Goal: Task Accomplishment & Management: Use online tool/utility

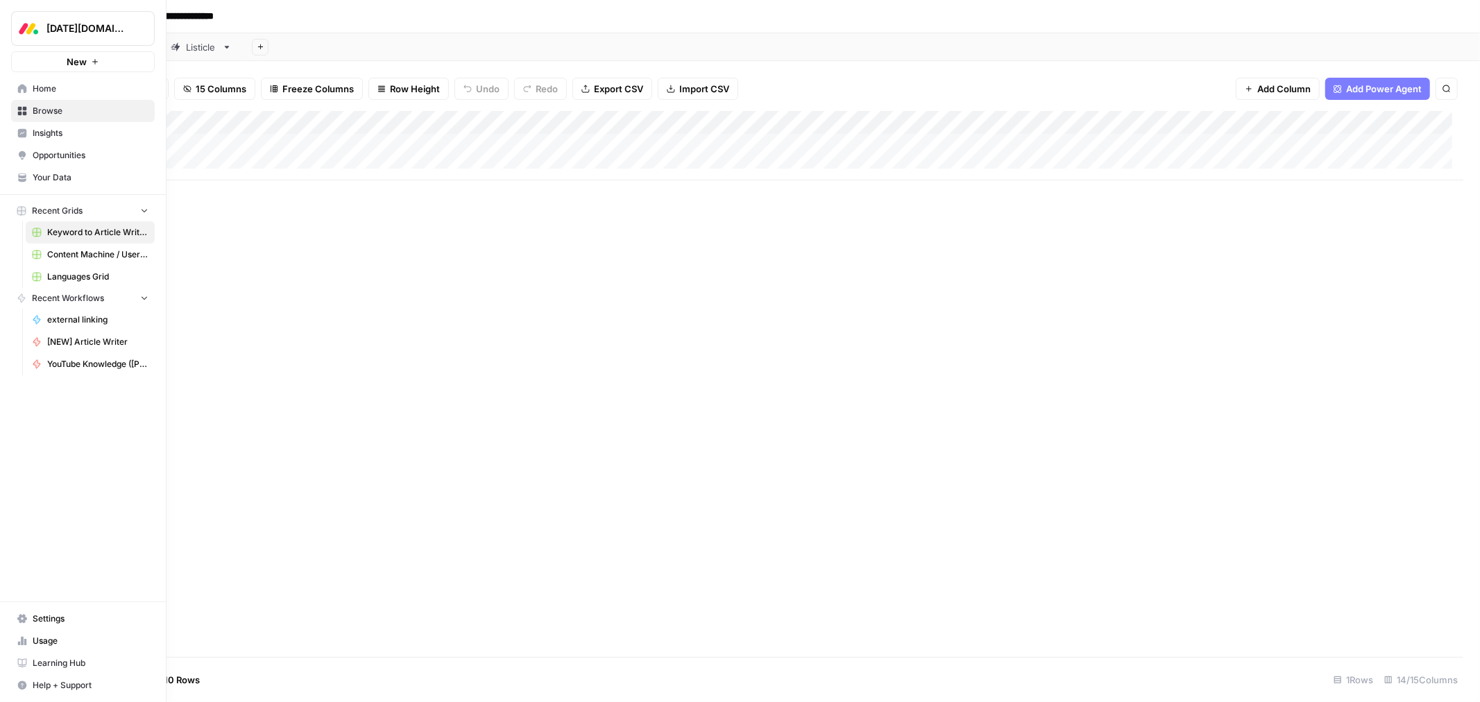
click at [53, 114] on span "Browse" at bounding box center [91, 111] width 116 height 12
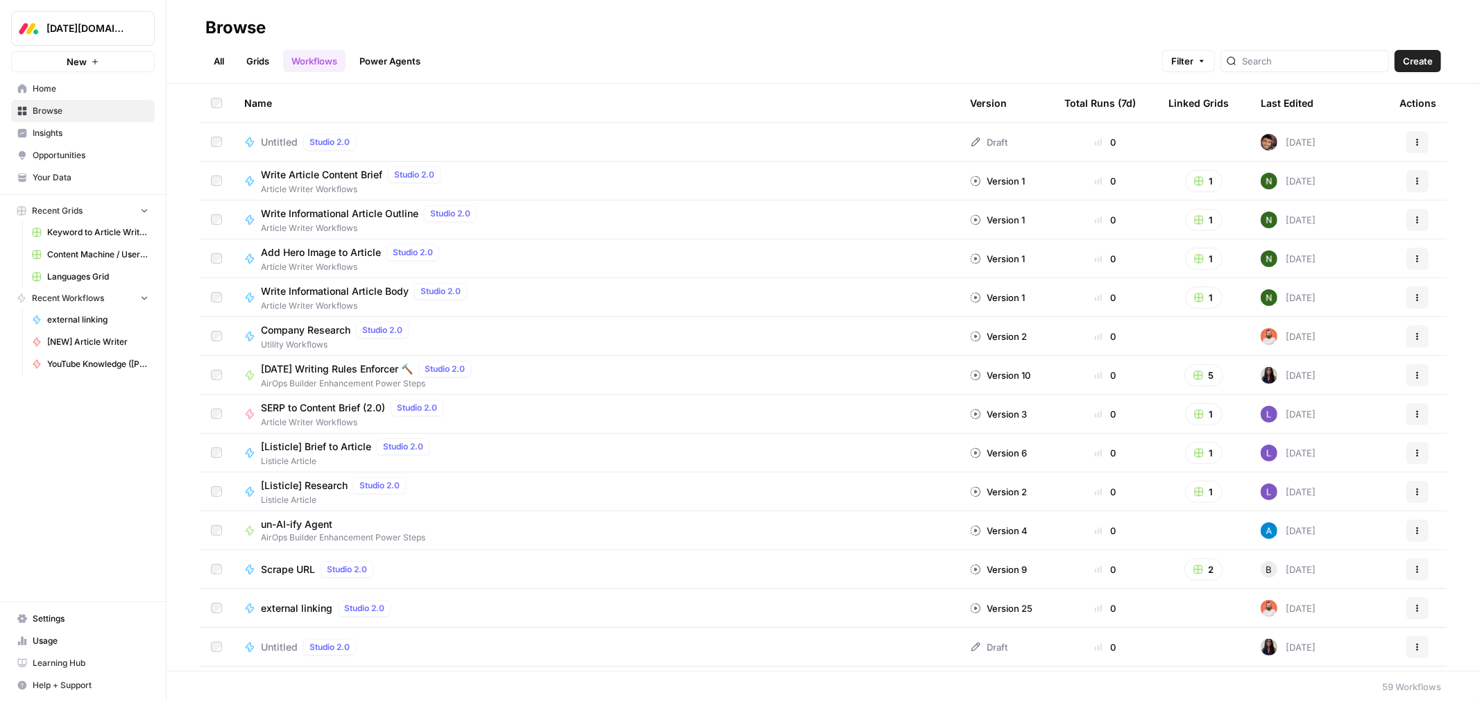
click at [74, 278] on span "Languages Grid" at bounding box center [97, 277] width 101 height 12
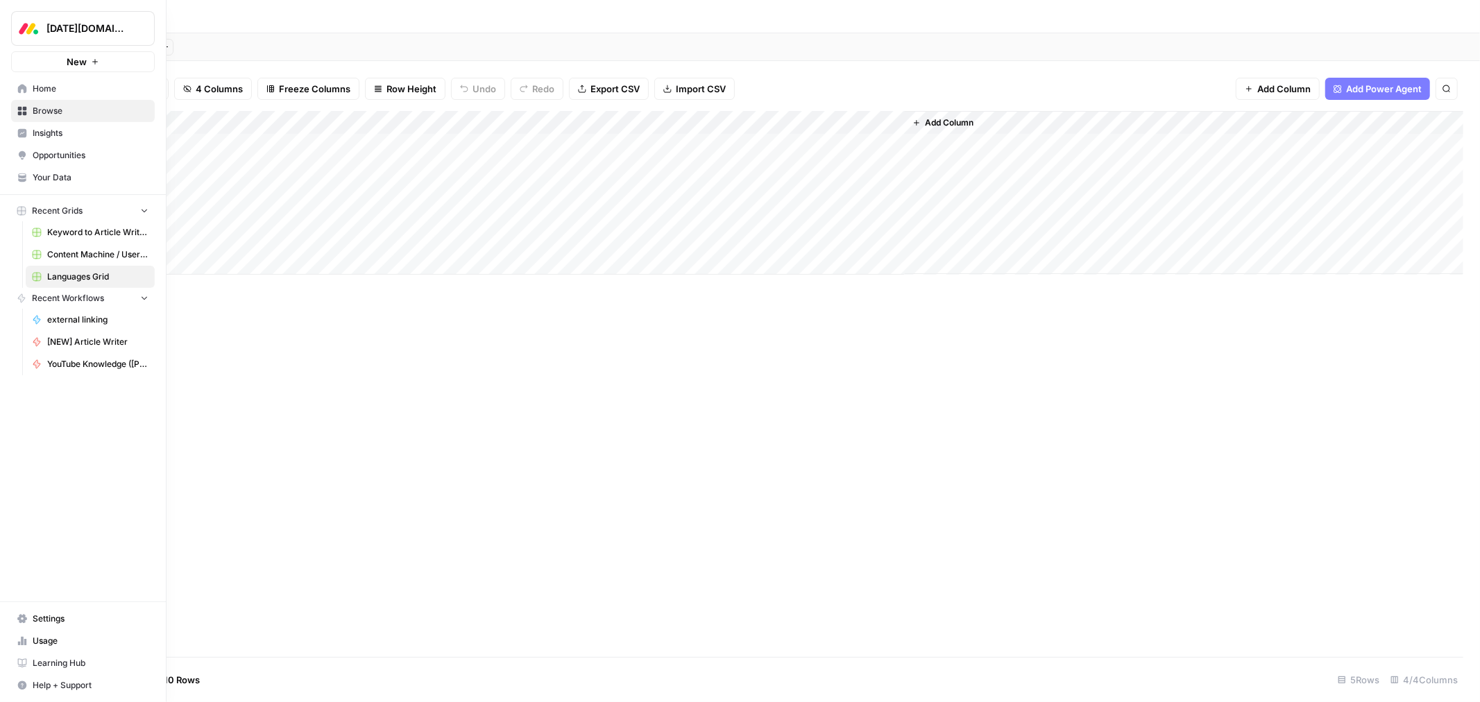
click at [74, 250] on span "Content Machine / User Persona Content" at bounding box center [97, 254] width 101 height 12
click at [85, 111] on span "Browse" at bounding box center [91, 111] width 116 height 12
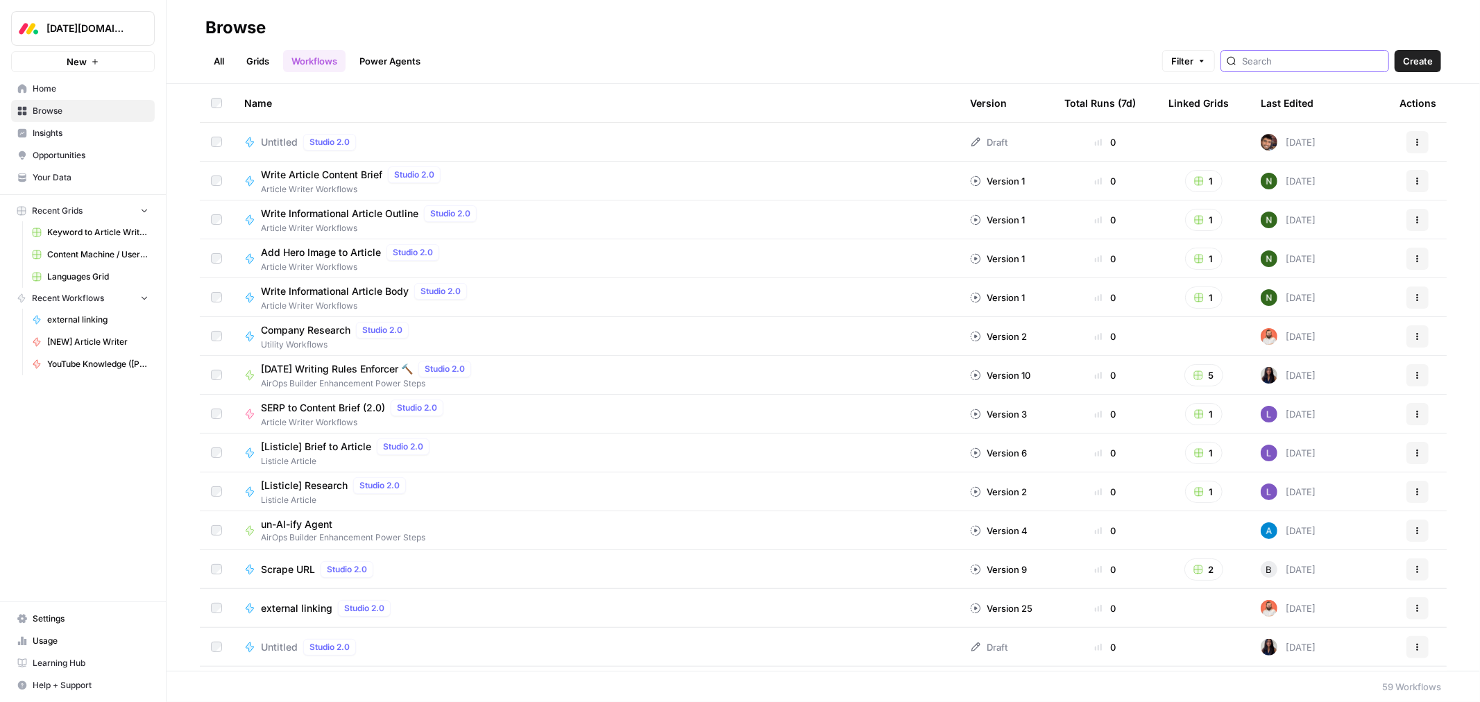
click at [1280, 56] on input "search" at bounding box center [1312, 61] width 141 height 14
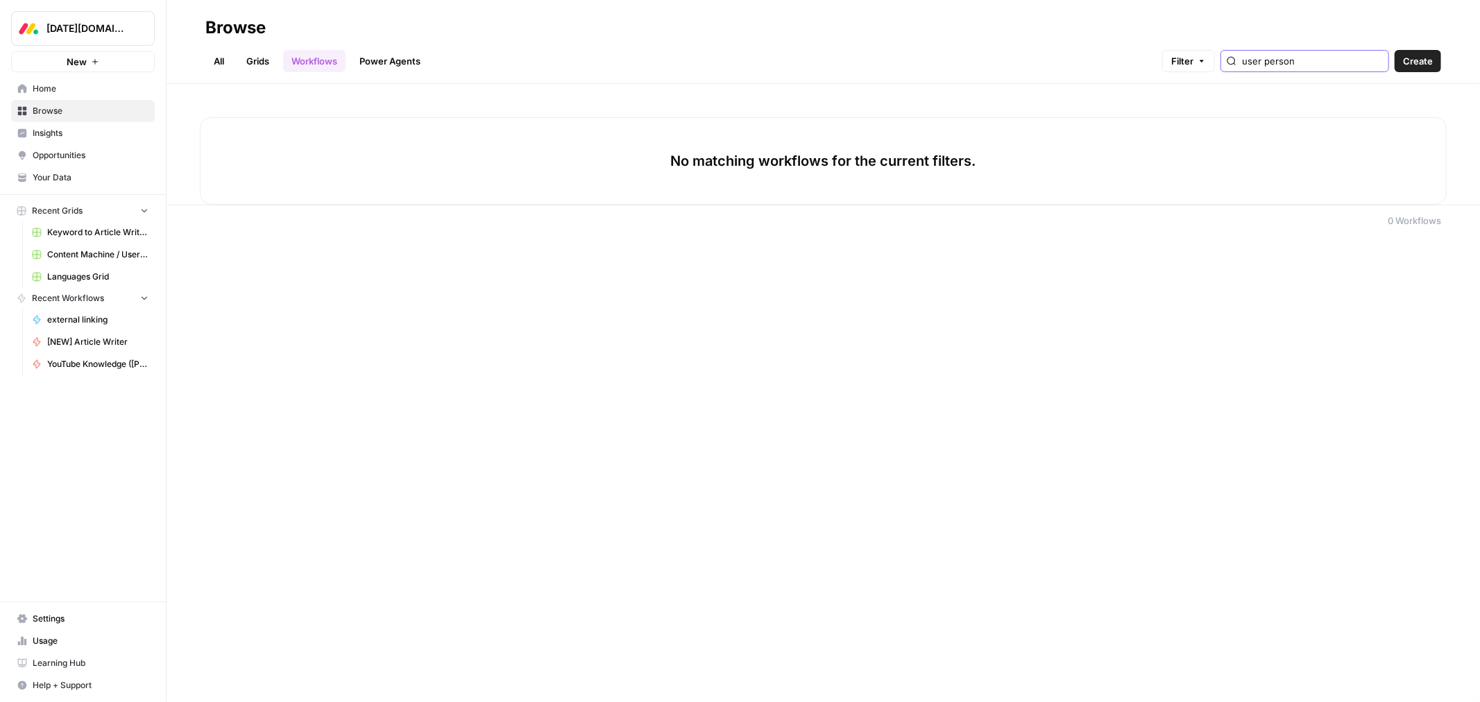
type input "user person"
click at [251, 60] on link "Grids" at bounding box center [258, 61] width 40 height 22
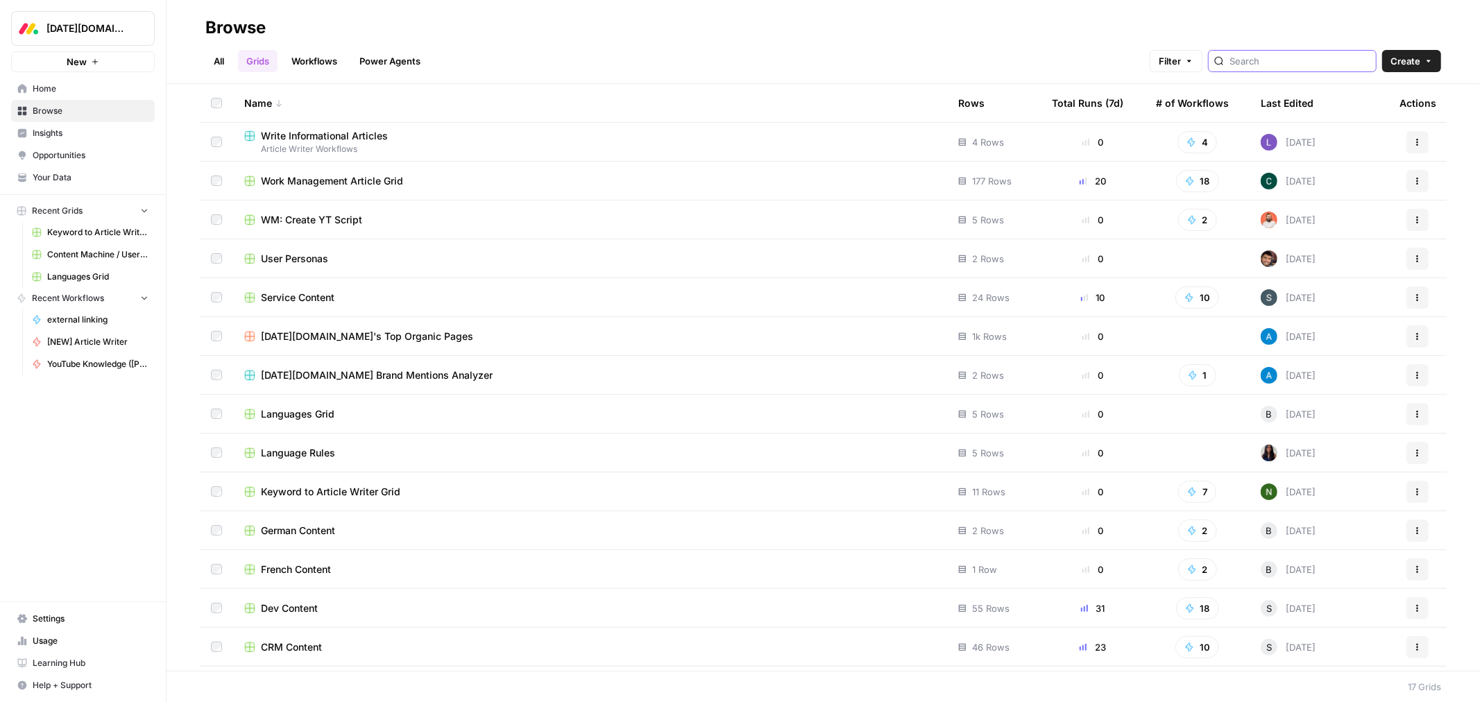
click at [1257, 56] on input "search" at bounding box center [1300, 61] width 141 height 14
click at [314, 258] on span "User Personas" at bounding box center [294, 259] width 67 height 14
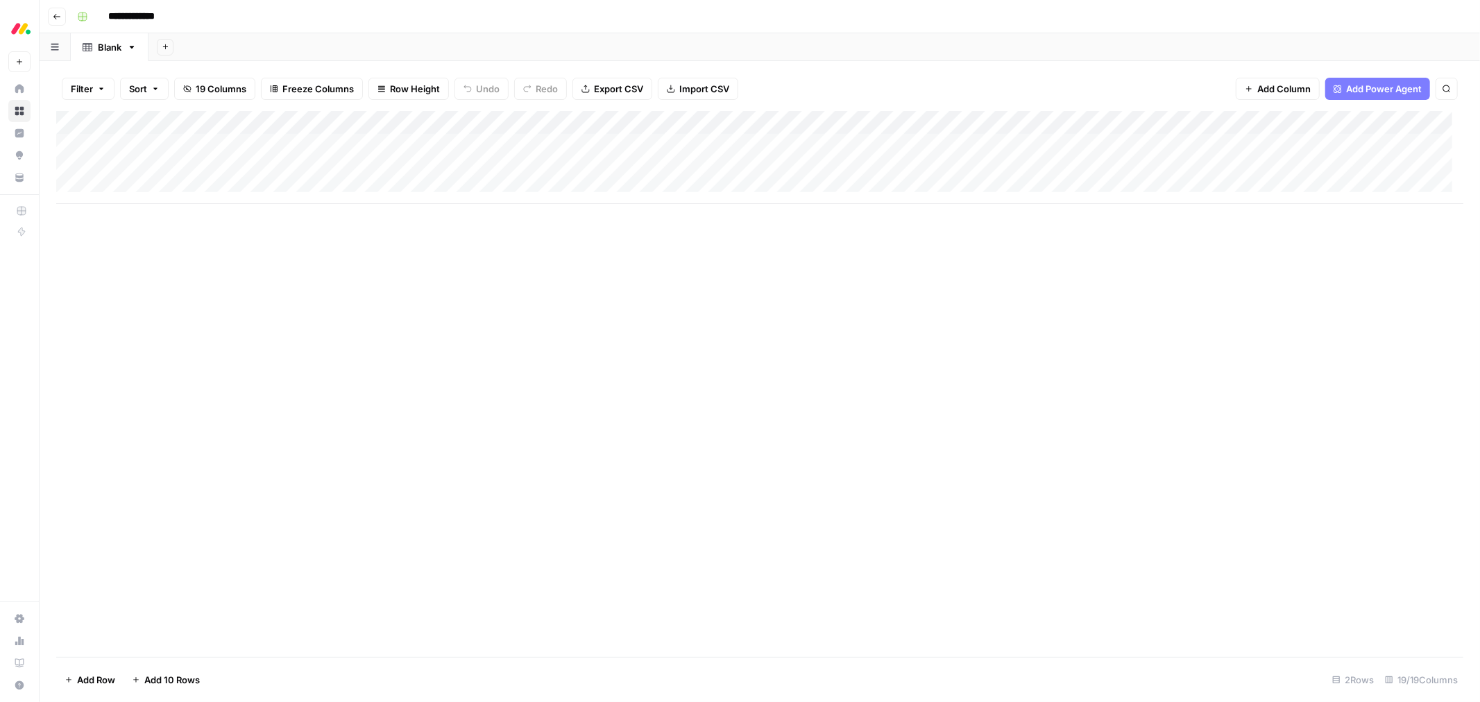
click at [1269, 150] on div "Add Column" at bounding box center [759, 157] width 1407 height 93
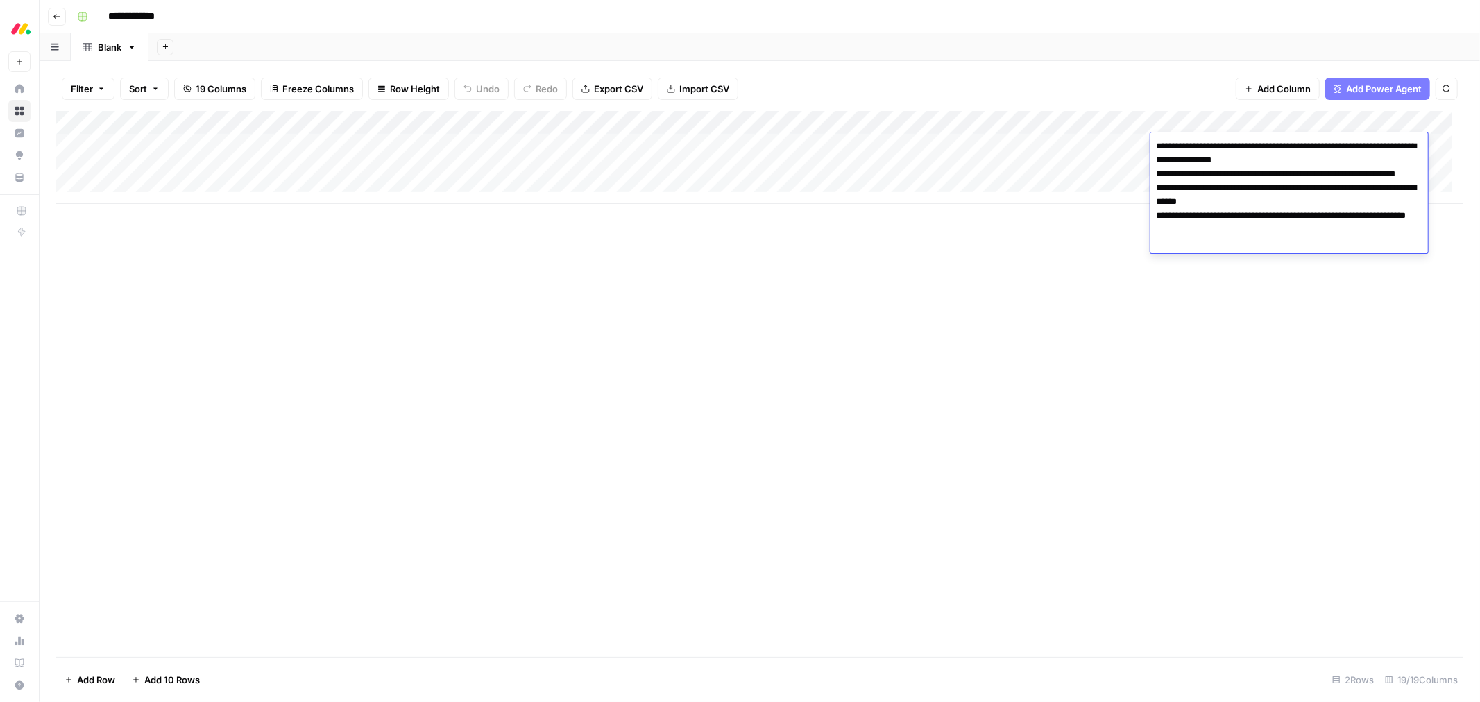
click at [944, 297] on div "Add Column" at bounding box center [759, 384] width 1407 height 546
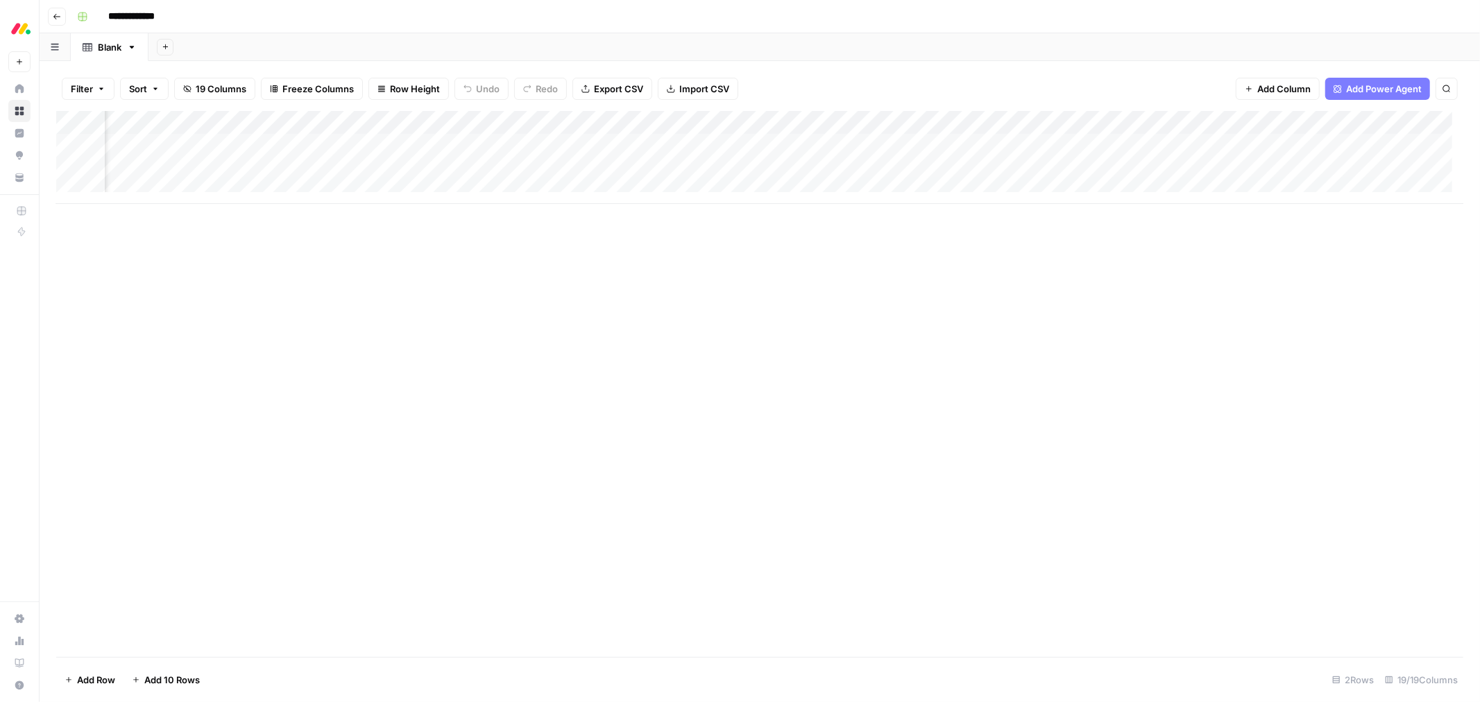
scroll to position [0, 305]
click at [1113, 141] on div "Add Column" at bounding box center [759, 157] width 1407 height 93
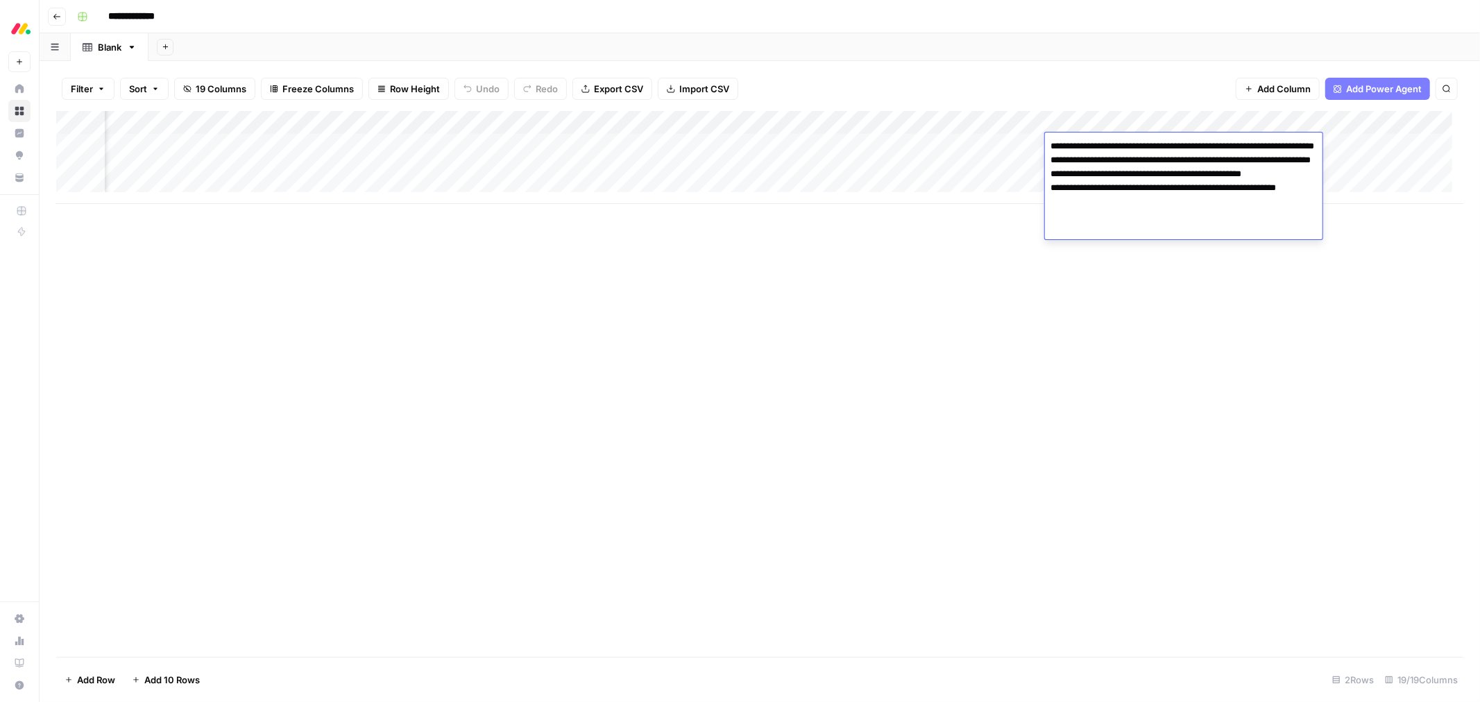
click at [1141, 300] on div "Add Column" at bounding box center [759, 384] width 1407 height 546
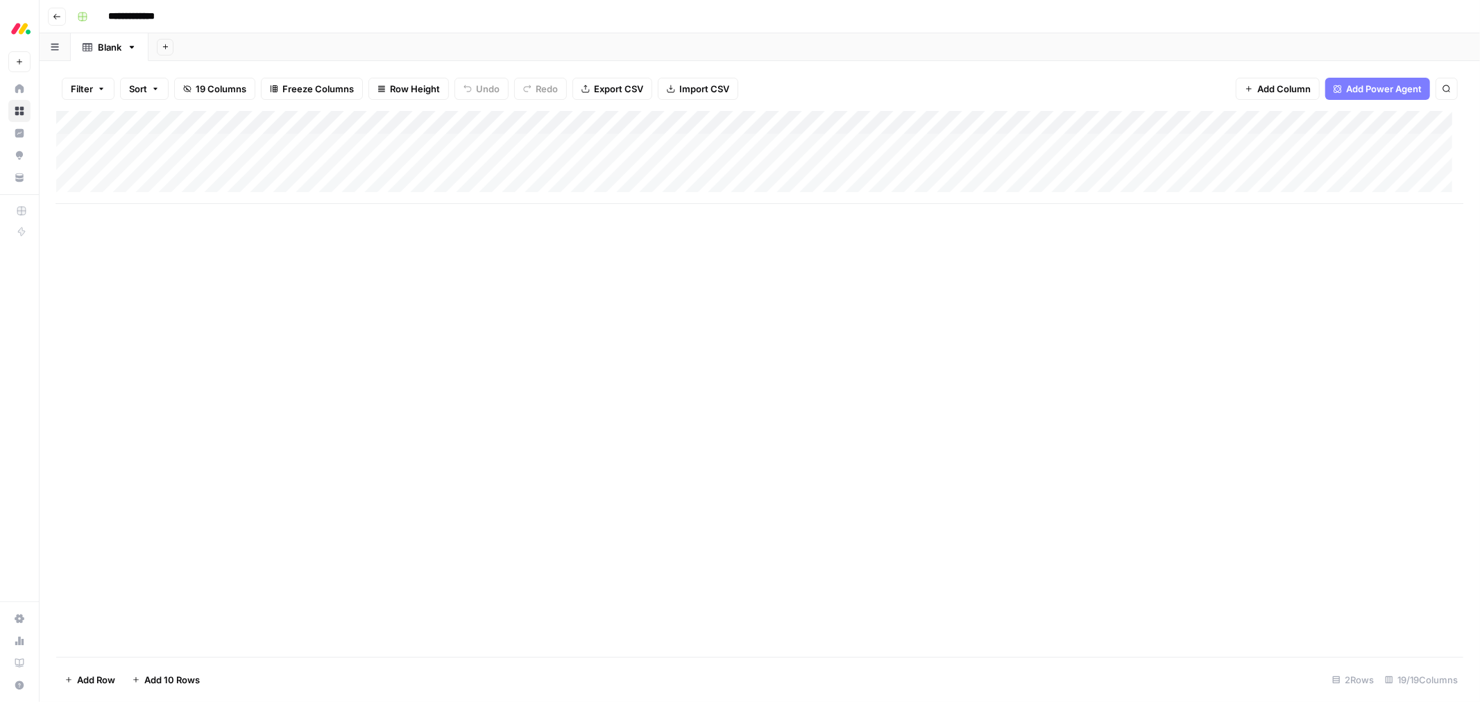
scroll to position [0, 0]
click at [338, 123] on div "Add Column" at bounding box center [759, 157] width 1407 height 93
drag, startPoint x: 338, startPoint y: 123, endPoint x: 747, endPoint y: 324, distance: 455.6
click at [747, 324] on div "Add Column" at bounding box center [759, 384] width 1407 height 546
click at [1280, 89] on span "Add Column" at bounding box center [1283, 89] width 53 height 14
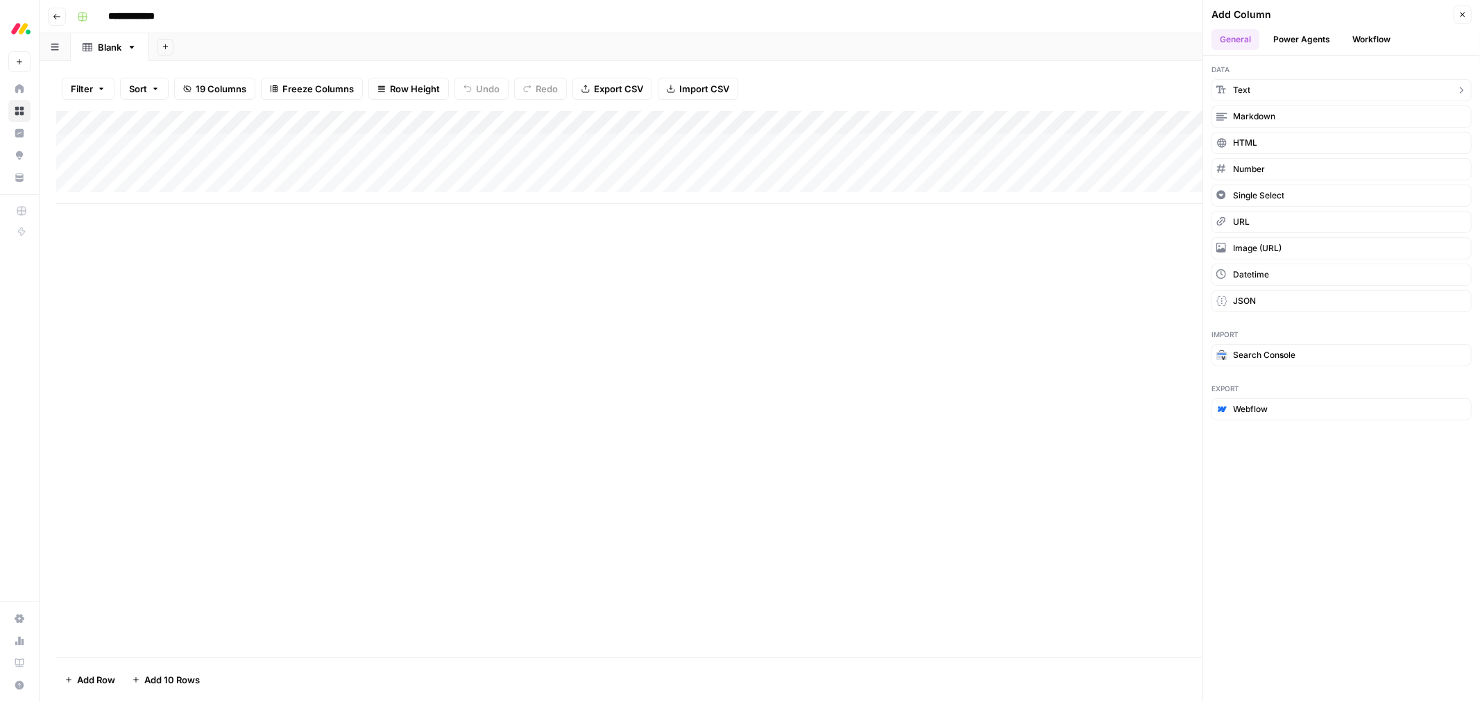
click at [1278, 88] on button "Text" at bounding box center [1342, 90] width 260 height 22
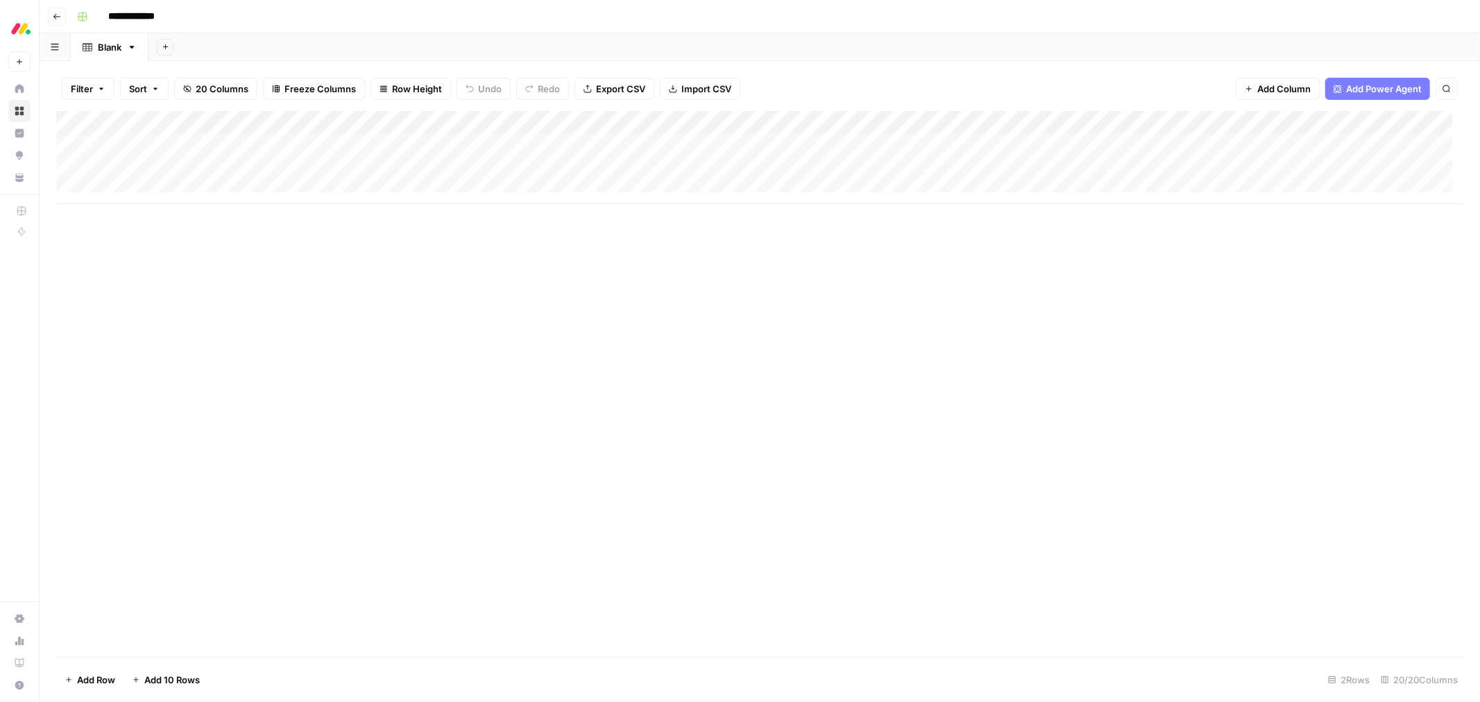
drag, startPoint x: 1298, startPoint y: 126, endPoint x: 433, endPoint y: 129, distance: 865.4
click at [433, 129] on div "Add Column" at bounding box center [759, 157] width 1407 height 93
click at [465, 143] on div "Add Column" at bounding box center [759, 157] width 1407 height 93
click at [563, 120] on div "Add Column" at bounding box center [759, 157] width 1407 height 93
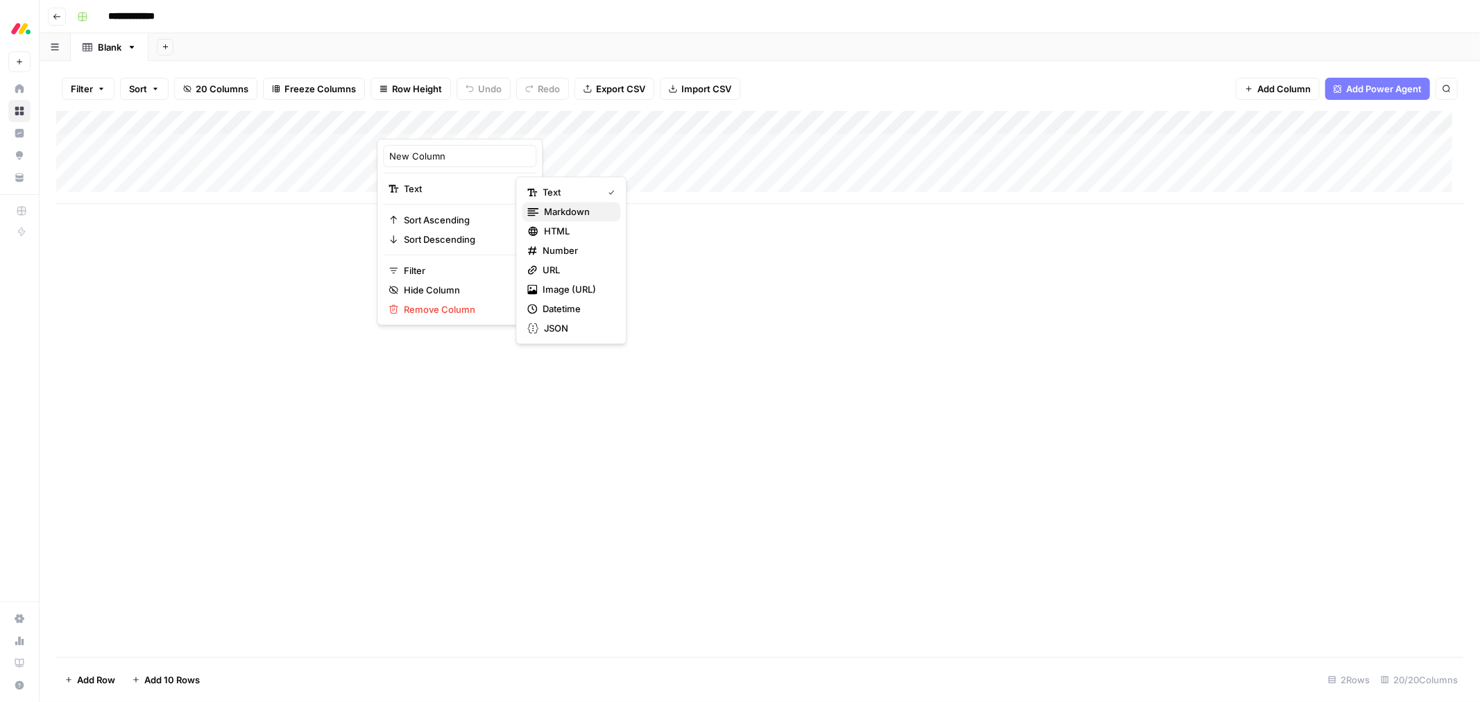
click at [582, 212] on span "Markdown" at bounding box center [576, 212] width 65 height 14
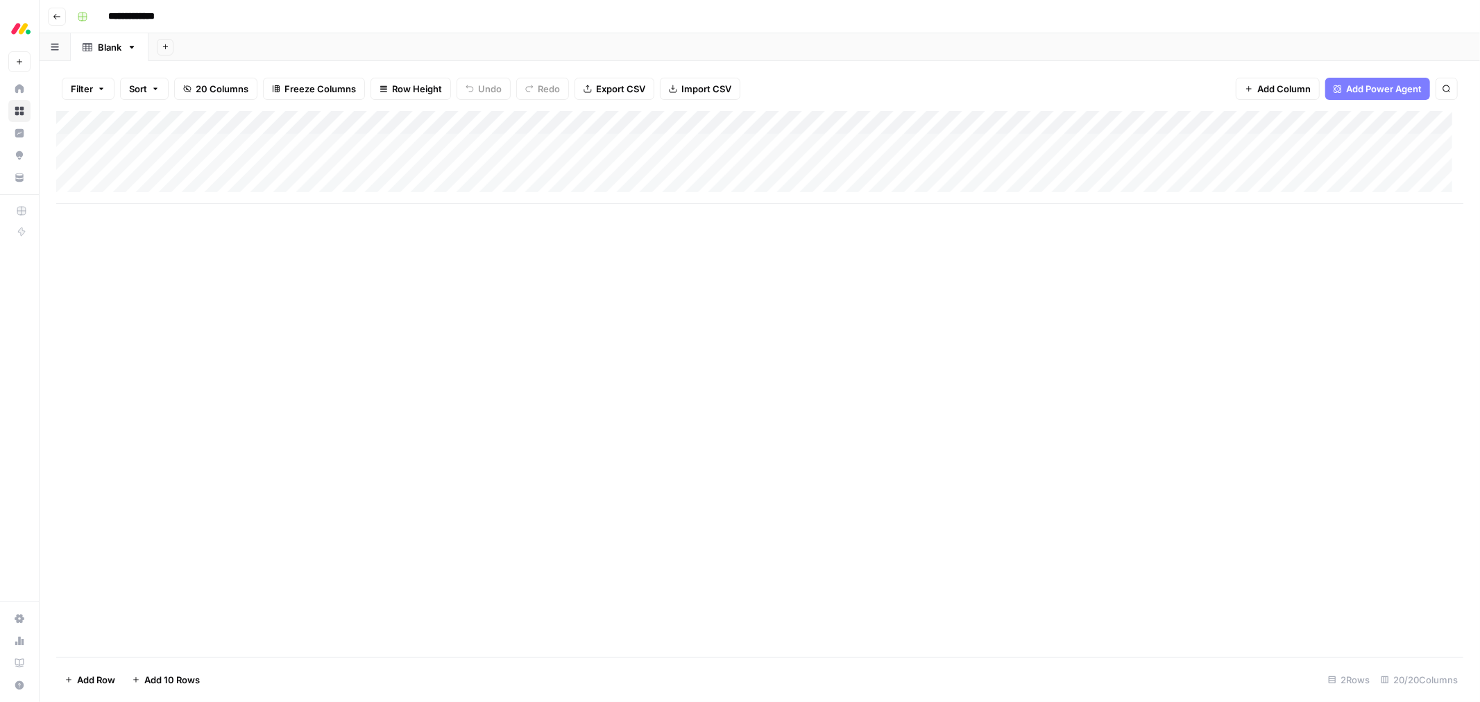
click at [559, 120] on div "Add Column" at bounding box center [759, 157] width 1407 height 93
click at [365, 121] on div "Add Column" at bounding box center [759, 157] width 1407 height 93
click at [530, 291] on div "Add Column" at bounding box center [759, 384] width 1407 height 546
click at [407, 151] on div "Add Column" at bounding box center [759, 157] width 1407 height 93
click at [411, 144] on div "Add Column" at bounding box center [759, 157] width 1407 height 93
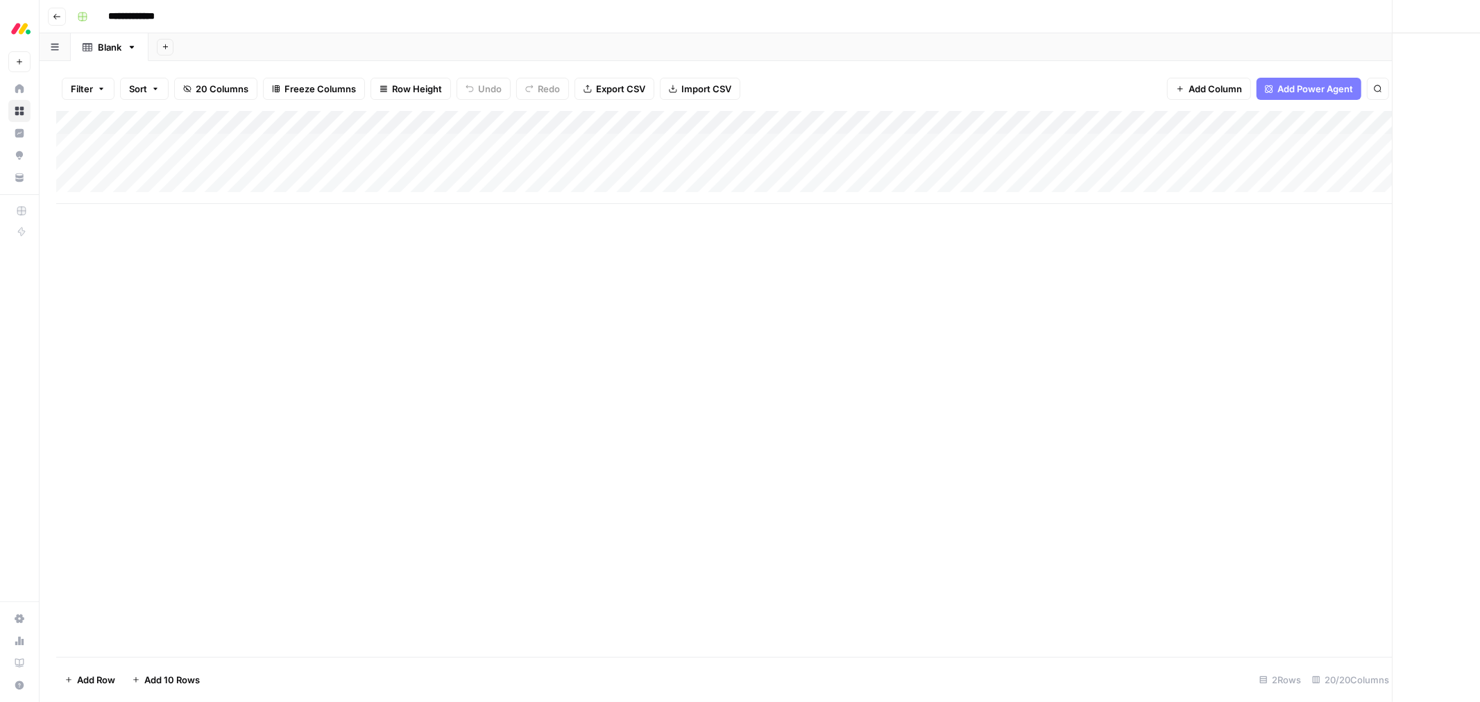
click at [411, 144] on div at bounding box center [477, 146] width 202 height 26
click at [1463, 18] on icon "button" at bounding box center [1463, 16] width 8 height 8
click at [566, 124] on div "Add Column" at bounding box center [759, 157] width 1407 height 93
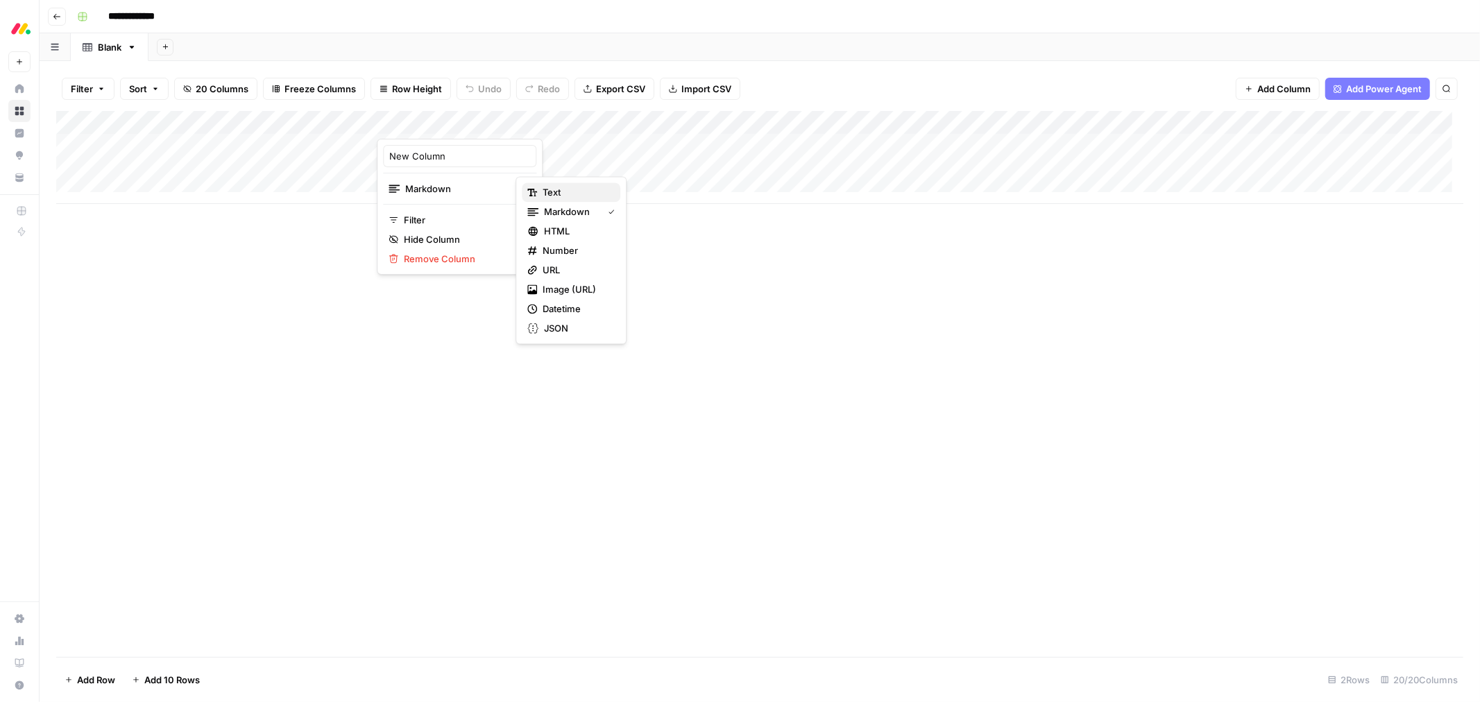
click at [584, 197] on span "Text" at bounding box center [576, 192] width 67 height 14
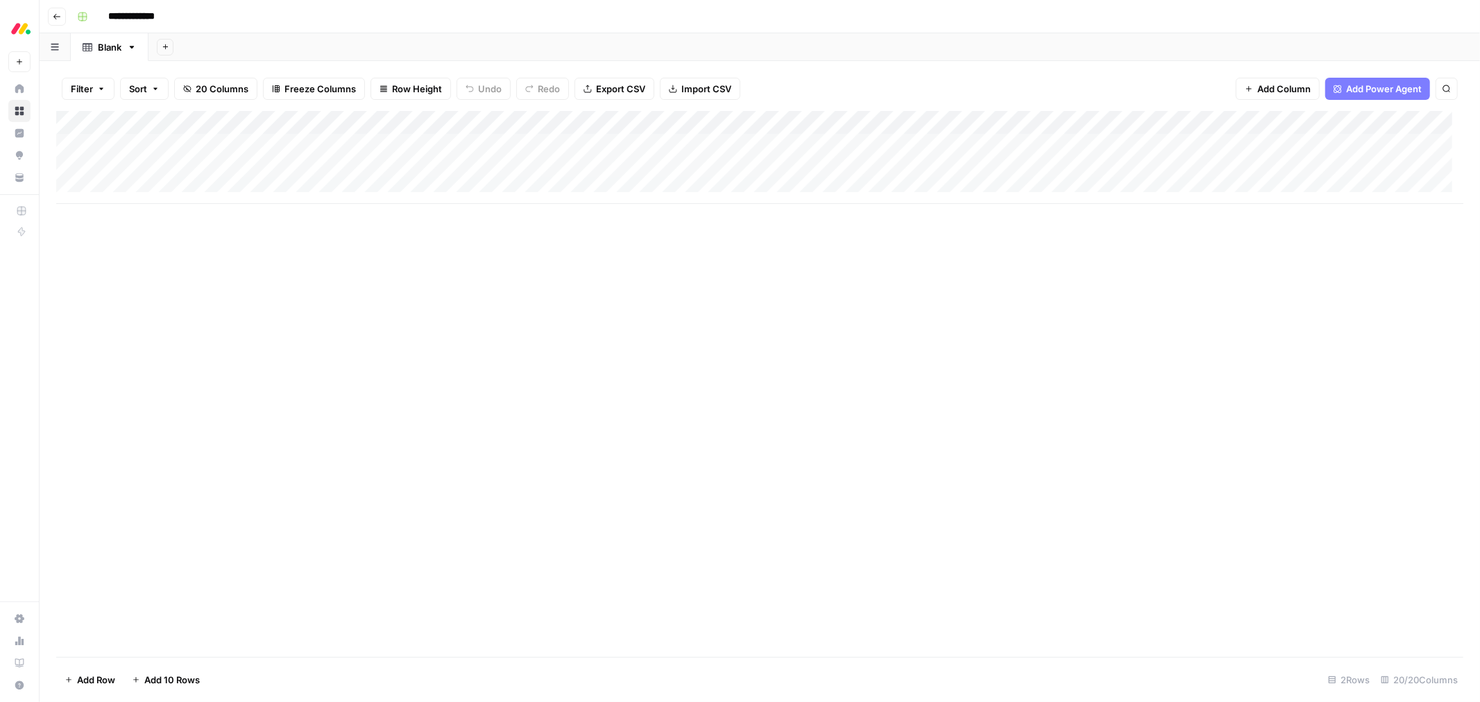
click at [565, 119] on div "Add Column" at bounding box center [759, 157] width 1407 height 93
click at [457, 307] on span "Remove Column" at bounding box center [464, 310] width 121 height 14
click at [704, 142] on span "Delete" at bounding box center [691, 144] width 30 height 14
click at [1266, 88] on span "Add Column" at bounding box center [1283, 89] width 53 height 14
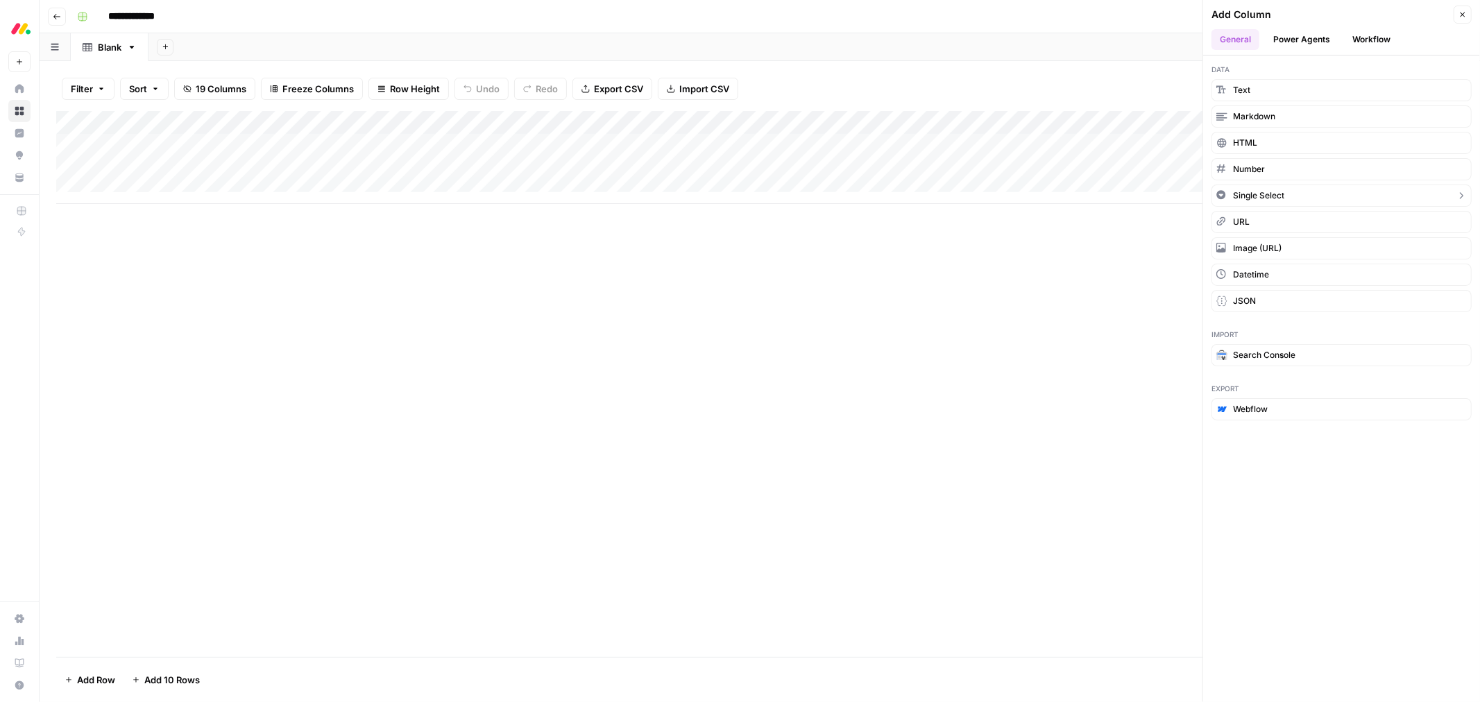
click at [1305, 196] on button "Single Select" at bounding box center [1342, 196] width 260 height 22
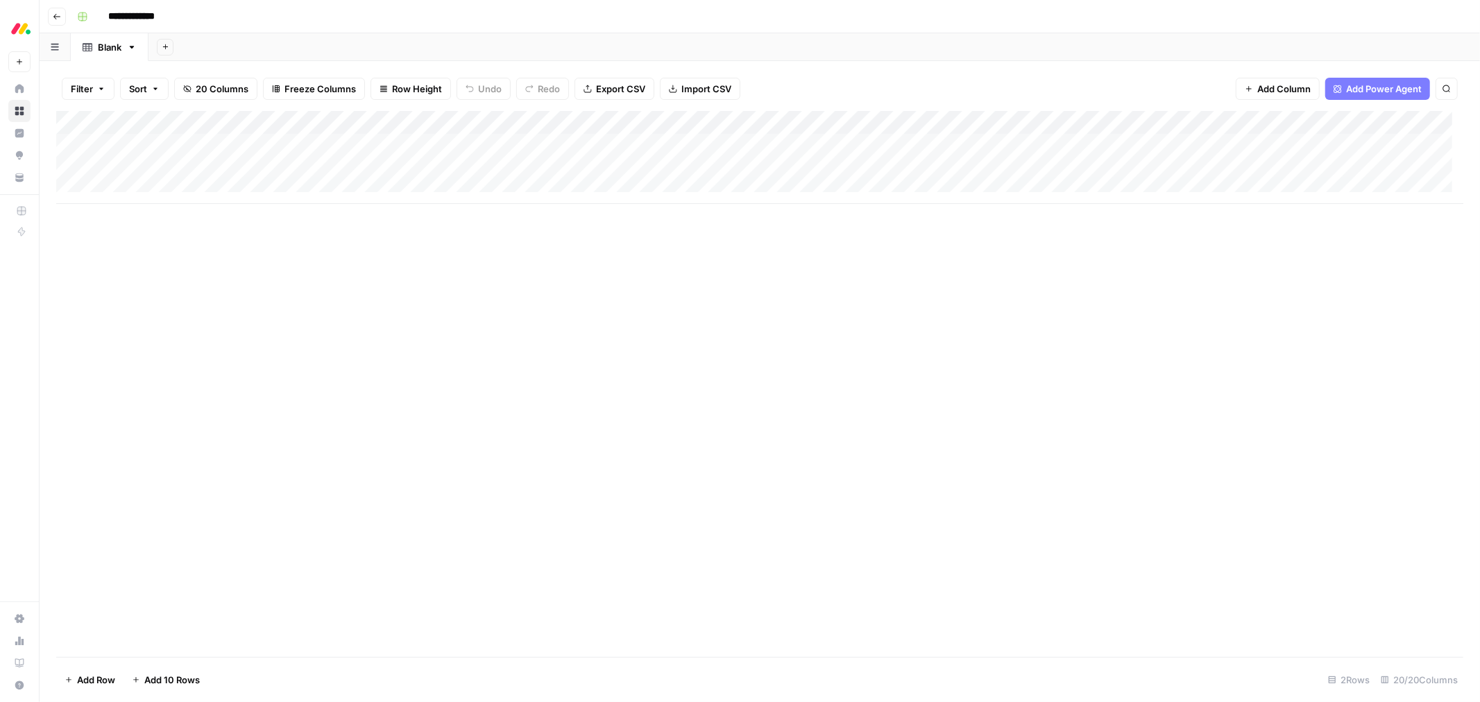
drag, startPoint x: 1316, startPoint y: 123, endPoint x: 445, endPoint y: 129, distance: 870.9
click at [445, 129] on div "Add Column" at bounding box center [759, 157] width 1407 height 93
click at [434, 121] on div "Add Column" at bounding box center [759, 157] width 1407 height 93
click at [434, 120] on div at bounding box center [440, 125] width 126 height 28
click at [420, 156] on input "New Column" at bounding box center [473, 156] width 169 height 14
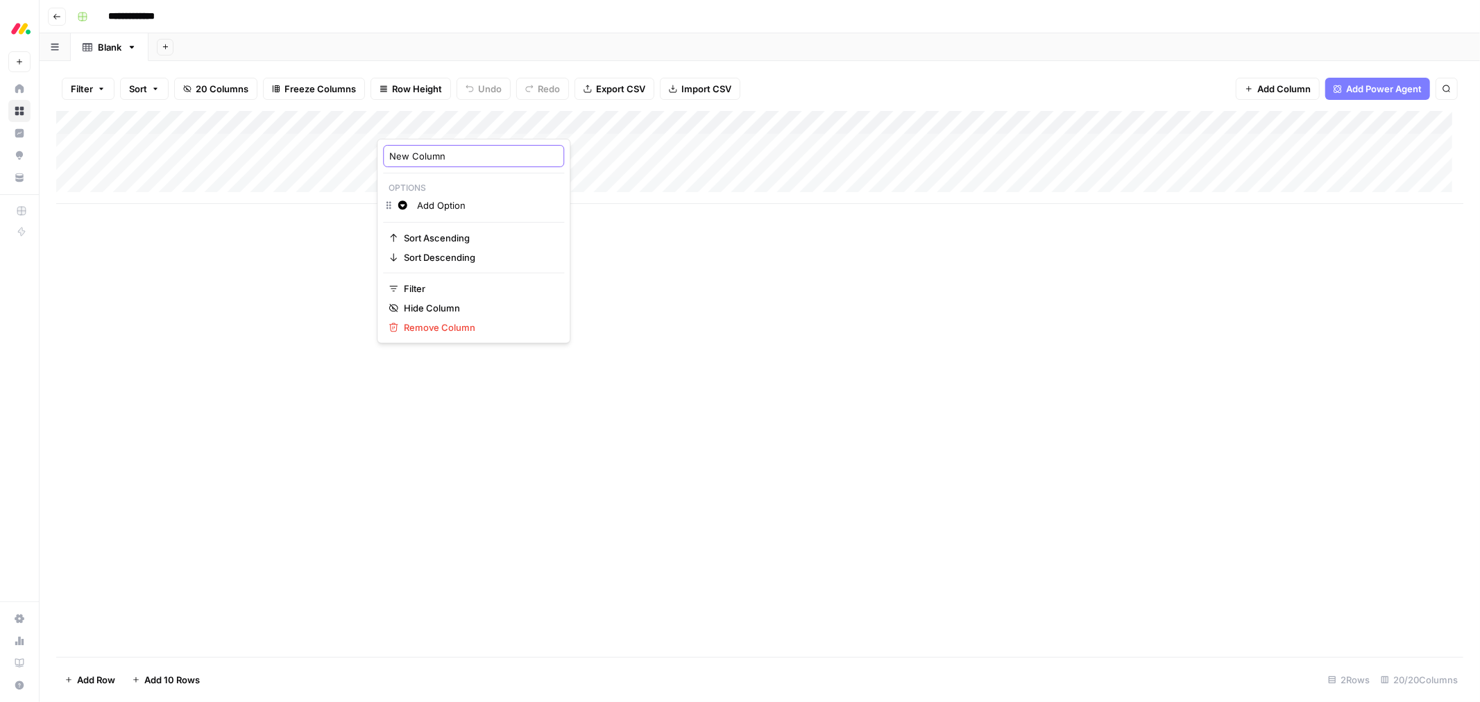
click at [420, 156] on input "New Column" at bounding box center [473, 156] width 169 height 14
type input "Product vertical"
click at [445, 128] on div "Add Column" at bounding box center [759, 157] width 1407 height 93
click at [445, 128] on div at bounding box center [440, 125] width 126 height 28
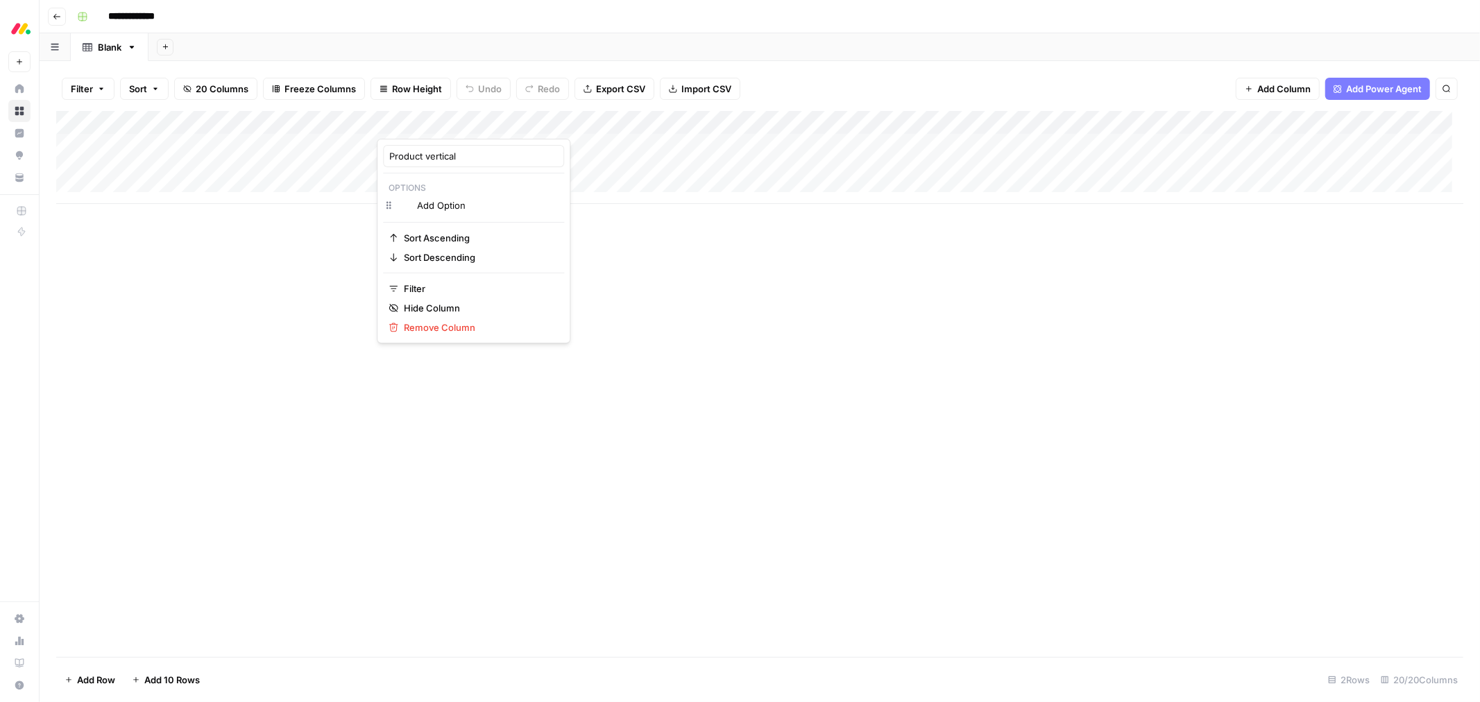
click at [445, 128] on div at bounding box center [440, 125] width 126 height 28
click at [432, 155] on input "Product vertical" at bounding box center [473, 156] width 169 height 14
type input "Product type"
click at [438, 147] on div "Add Column" at bounding box center [759, 157] width 1407 height 93
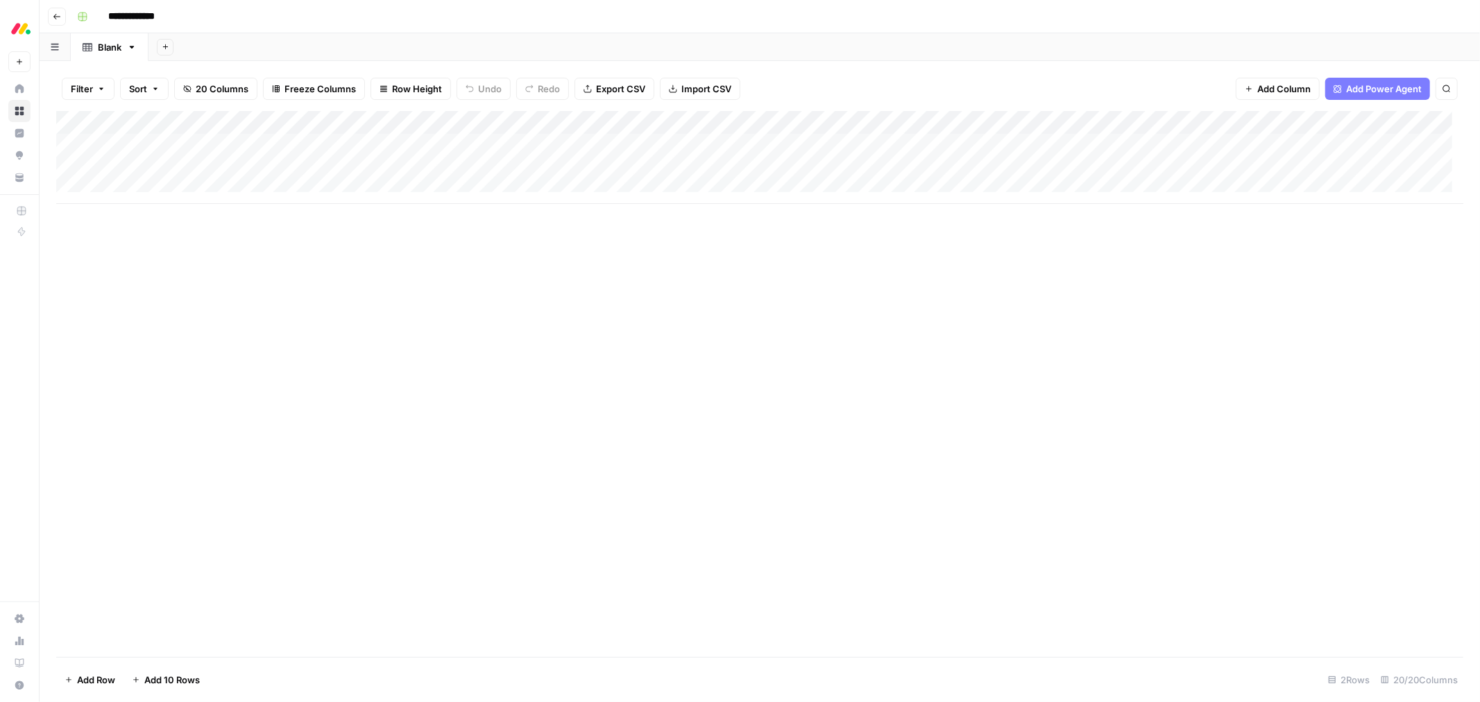
click at [438, 147] on div "Add Column" at bounding box center [759, 157] width 1407 height 93
type input "CRM"
click at [415, 200] on div "Create" at bounding box center [406, 199] width 33 height 22
click at [440, 141] on div "Add Column" at bounding box center [759, 157] width 1407 height 93
click at [440, 141] on div "CRM" at bounding box center [453, 150] width 139 height 25
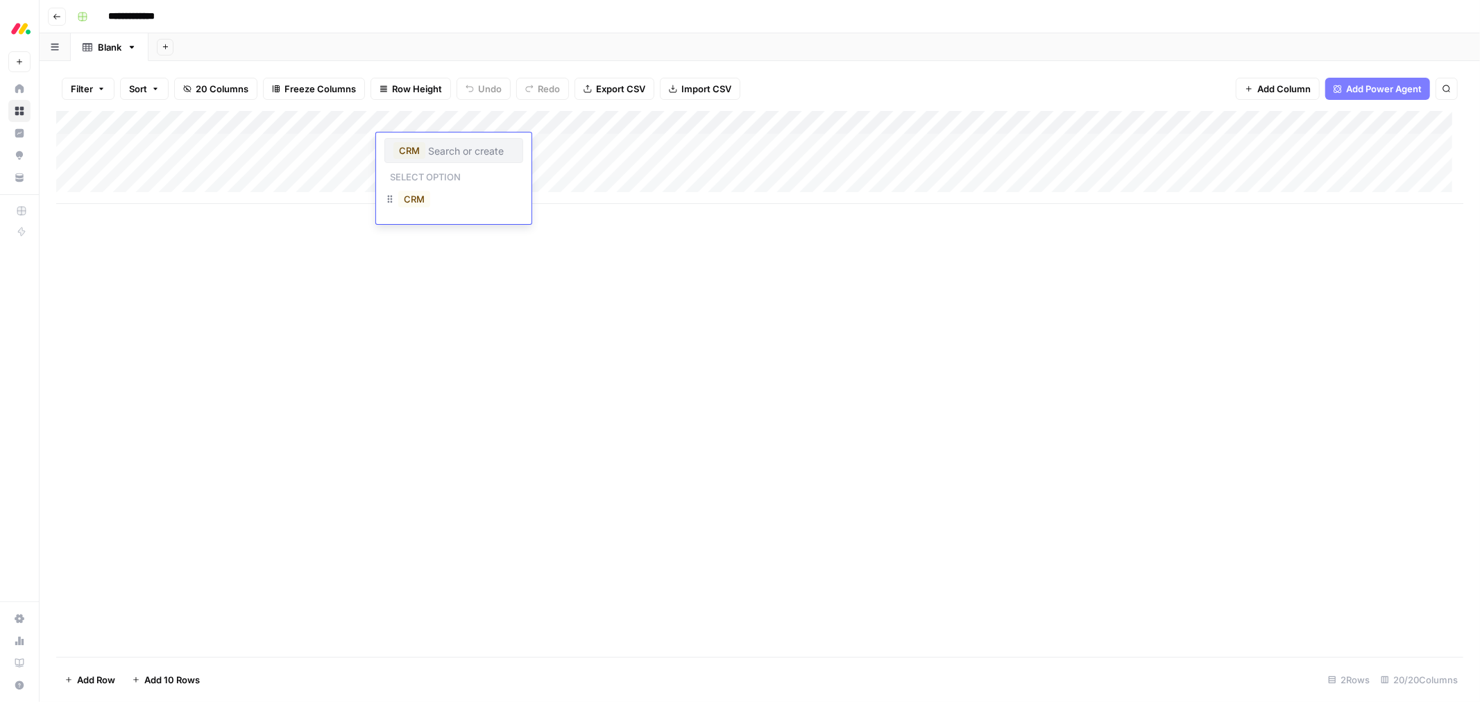
click at [468, 151] on input "text" at bounding box center [471, 150] width 86 height 12
type input "dev"
click at [419, 202] on div "Create" at bounding box center [406, 199] width 33 height 22
click at [459, 144] on div "Add Column" at bounding box center [759, 157] width 1407 height 93
click at [459, 144] on input "text" at bounding box center [468, 150] width 91 height 12
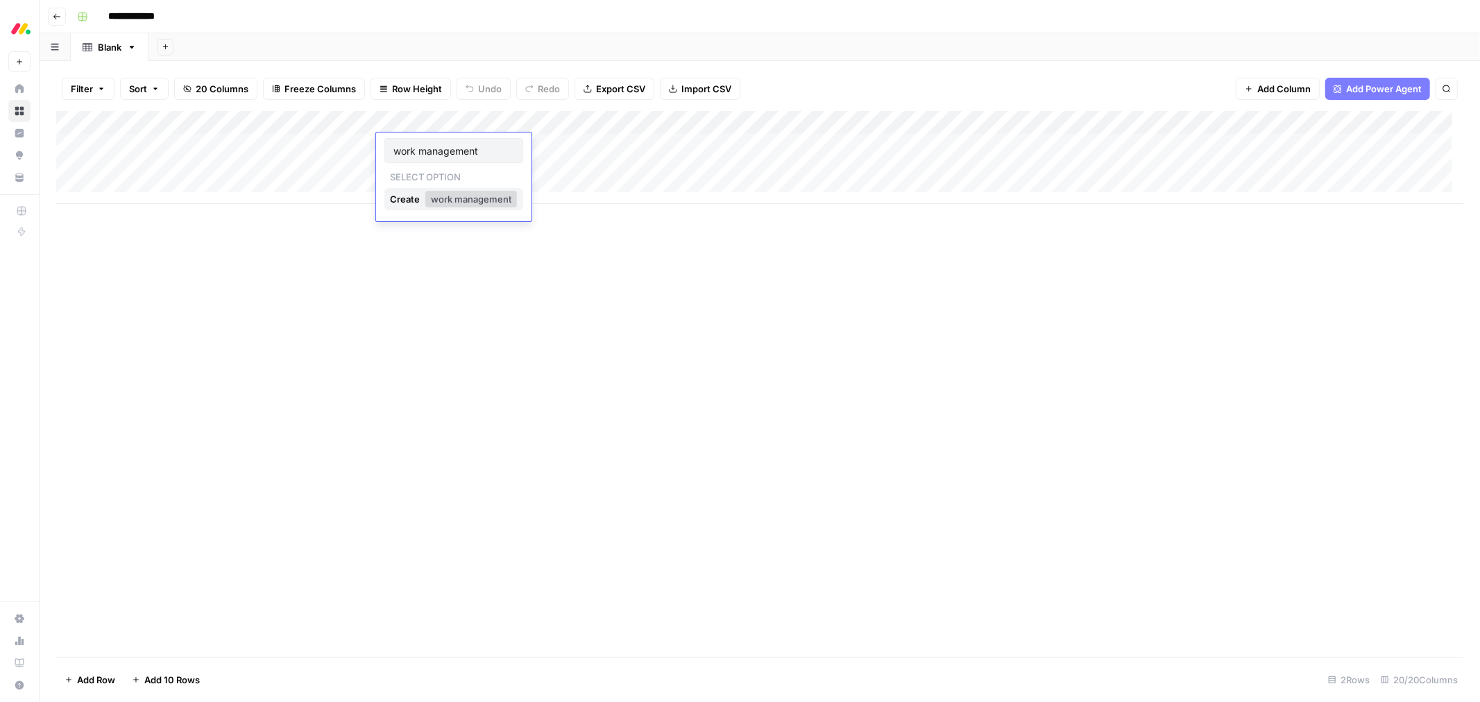
type input "work management"
click at [410, 202] on div "Create" at bounding box center [406, 199] width 33 height 22
click at [484, 144] on div "Add Column" at bounding box center [759, 157] width 1407 height 93
click at [503, 150] on input "text" at bounding box center [501, 150] width 26 height 12
type input "service"
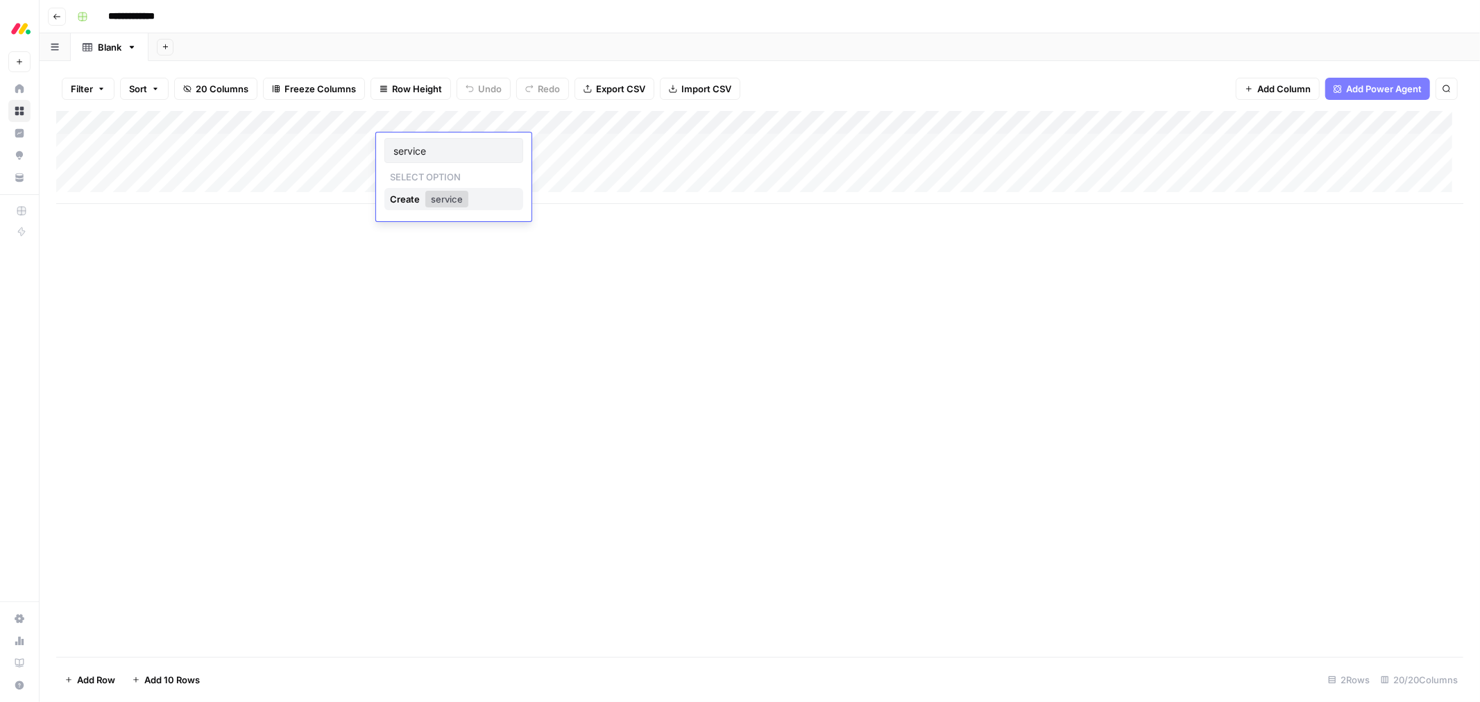
click at [405, 193] on div "Create" at bounding box center [406, 199] width 33 height 22
click at [469, 149] on div "Add Column" at bounding box center [759, 157] width 1407 height 93
click at [470, 149] on input "text" at bounding box center [476, 150] width 75 height 12
click at [435, 251] on button "work management" at bounding box center [444, 249] width 92 height 17
click at [570, 274] on div "Add Column" at bounding box center [759, 384] width 1407 height 546
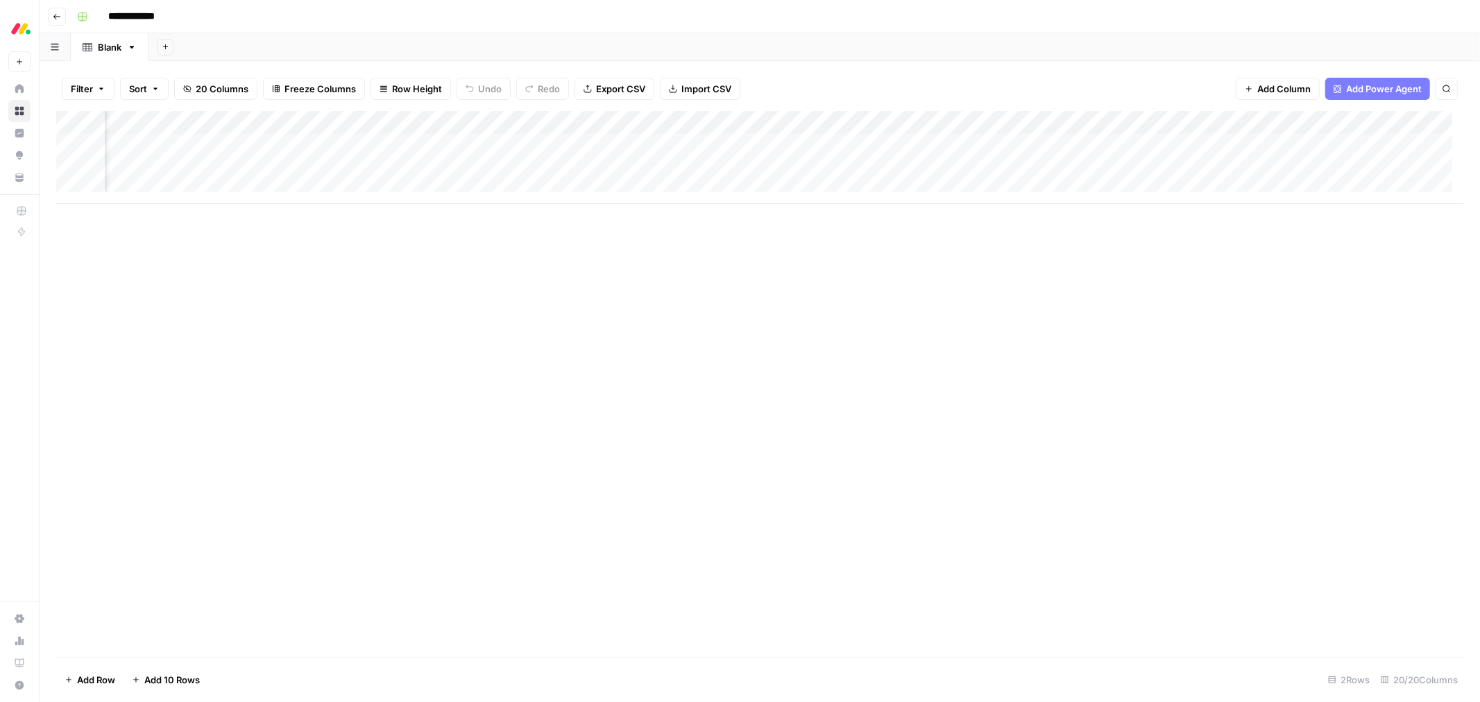
scroll to position [0, 2091]
click at [750, 128] on div "Add Column" at bounding box center [759, 157] width 1407 height 93
click at [1271, 125] on div "Add Column" at bounding box center [759, 157] width 1407 height 93
click at [1260, 307] on span "Remove Column" at bounding box center [1262, 310] width 121 height 14
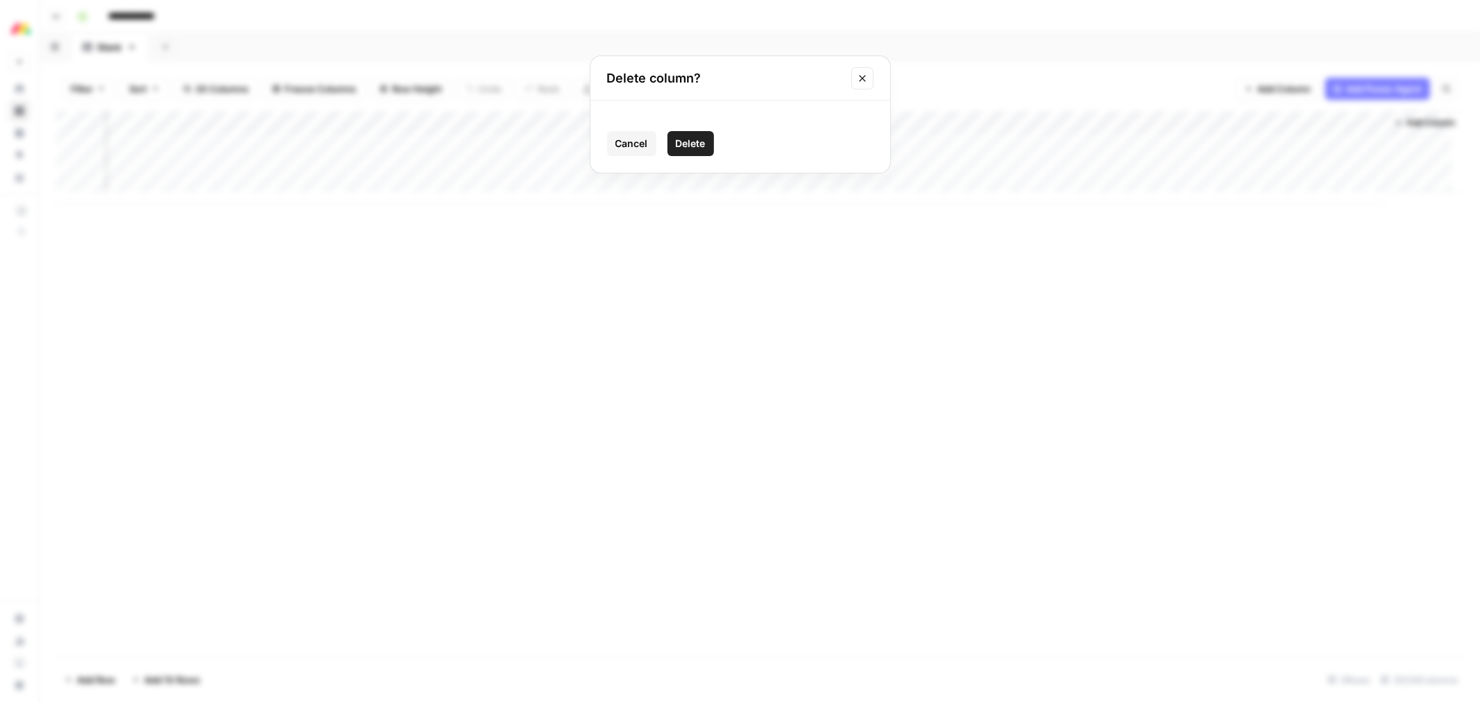
click at [687, 137] on span "Delete" at bounding box center [691, 144] width 30 height 14
click at [793, 124] on div "Add Column" at bounding box center [759, 157] width 1407 height 93
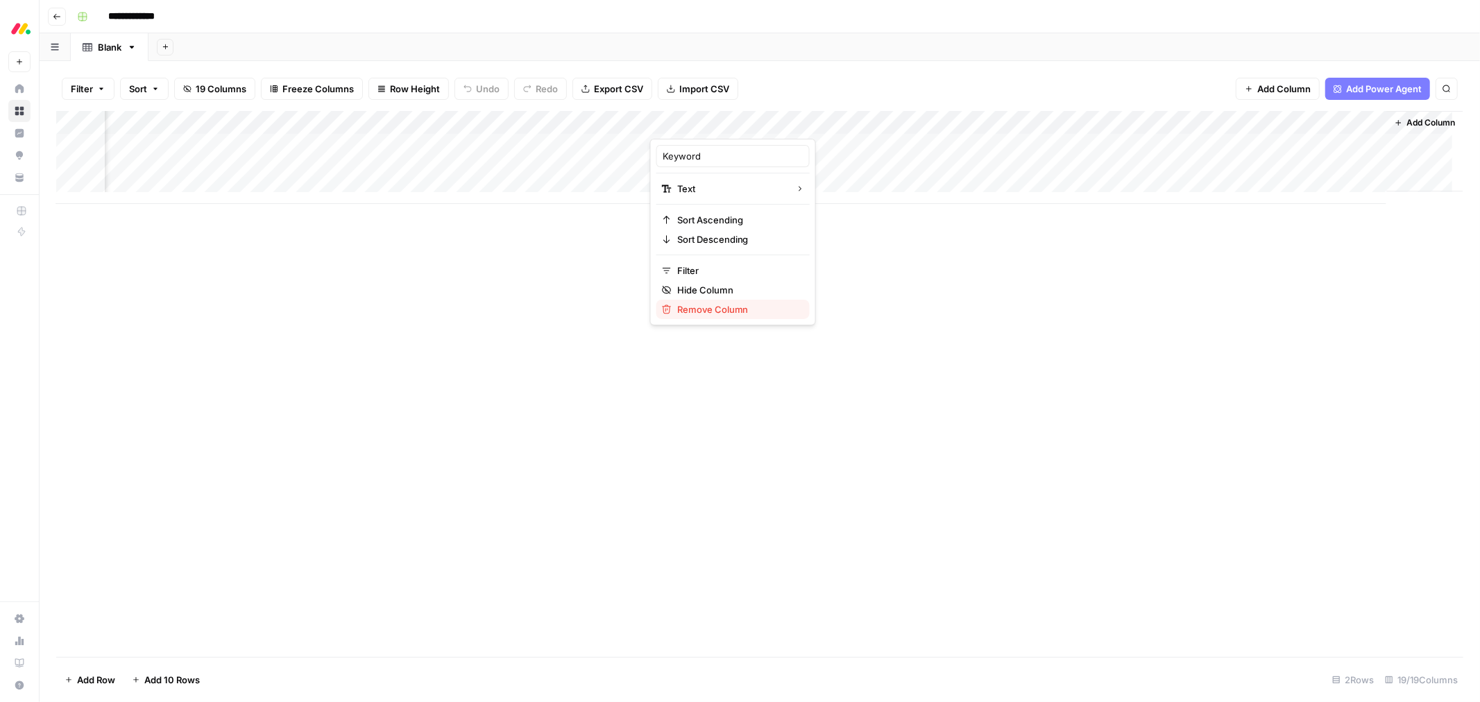
click at [719, 314] on span "Remove Column" at bounding box center [737, 310] width 121 height 14
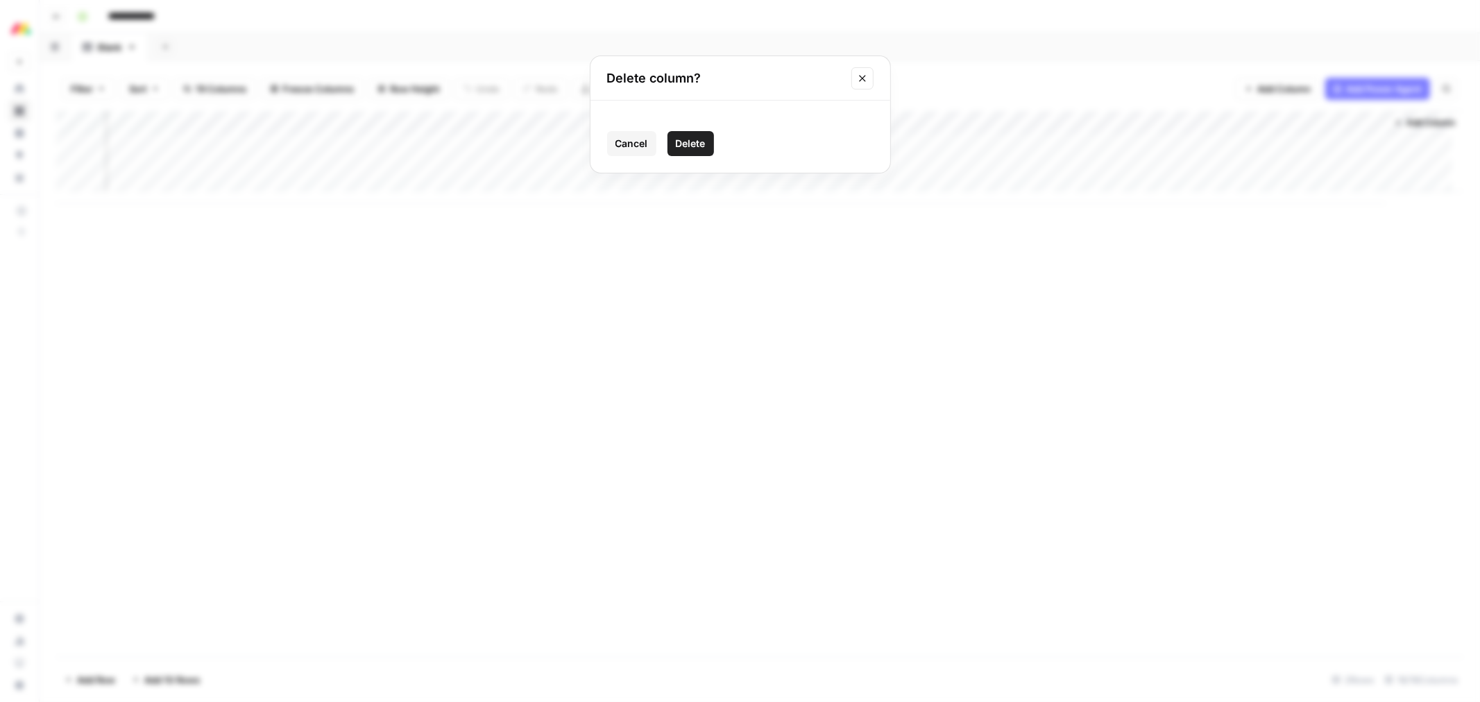
click at [696, 148] on span "Delete" at bounding box center [691, 144] width 30 height 14
click at [906, 119] on div "Add Column" at bounding box center [759, 157] width 1407 height 93
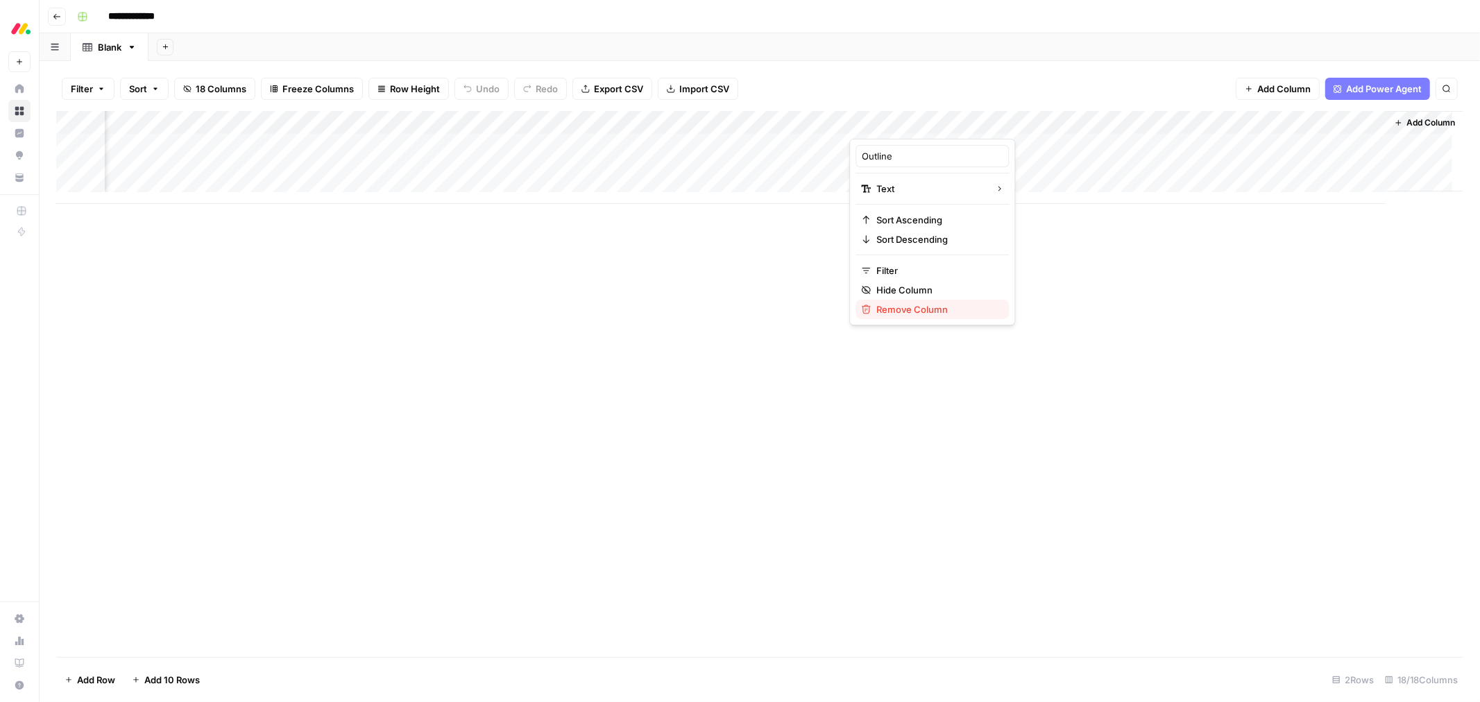
click at [935, 313] on span "Remove Column" at bounding box center [936, 310] width 121 height 14
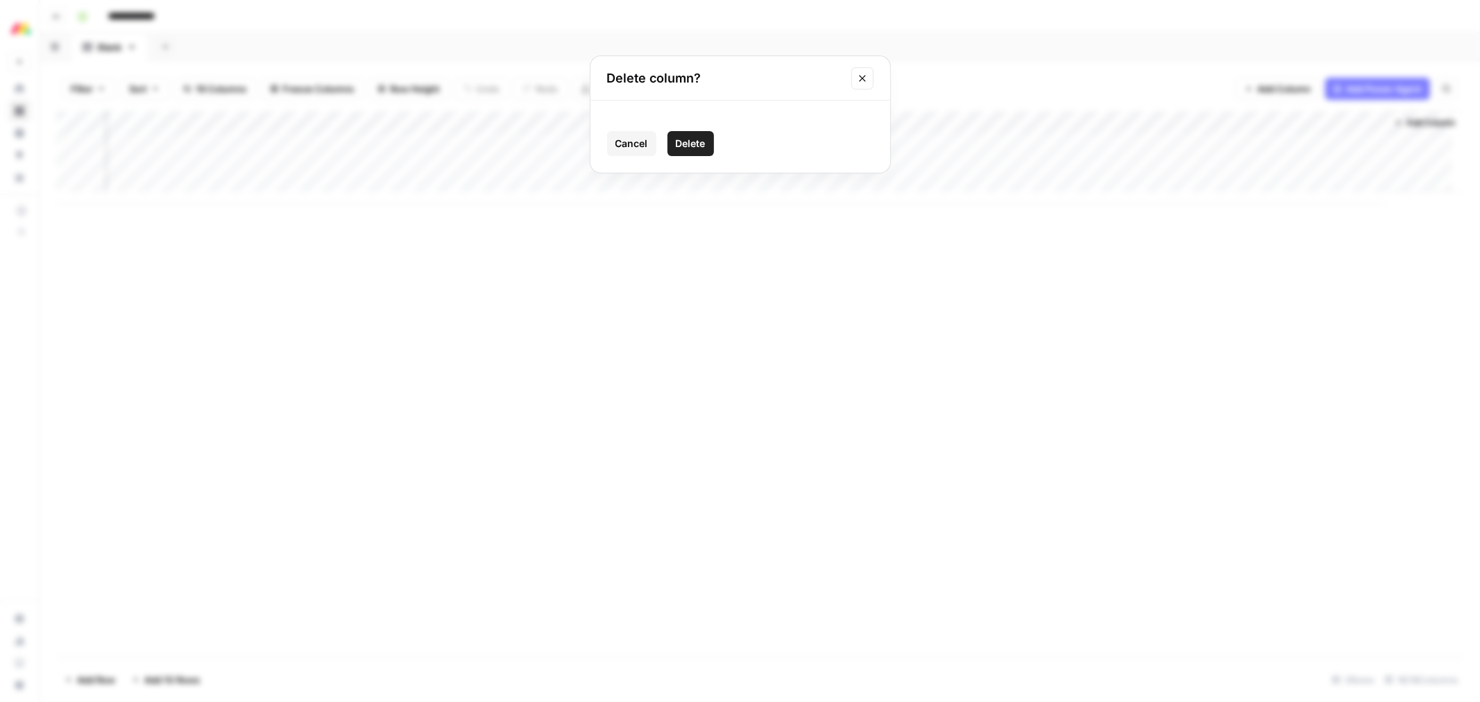
click at [694, 144] on span "Delete" at bounding box center [691, 144] width 30 height 14
click at [1095, 121] on div "Add Column" at bounding box center [759, 157] width 1407 height 93
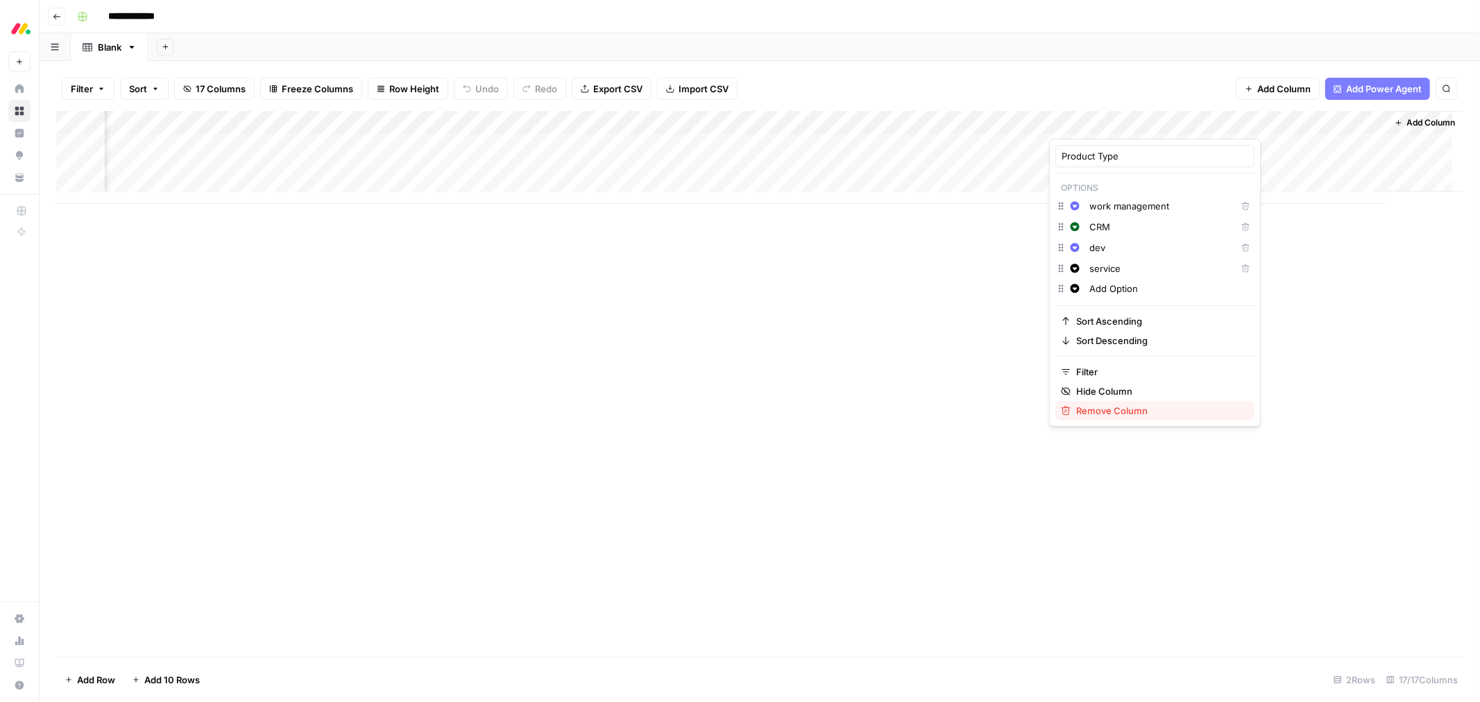
click at [1124, 412] on span "Remove Column" at bounding box center [1159, 411] width 167 height 14
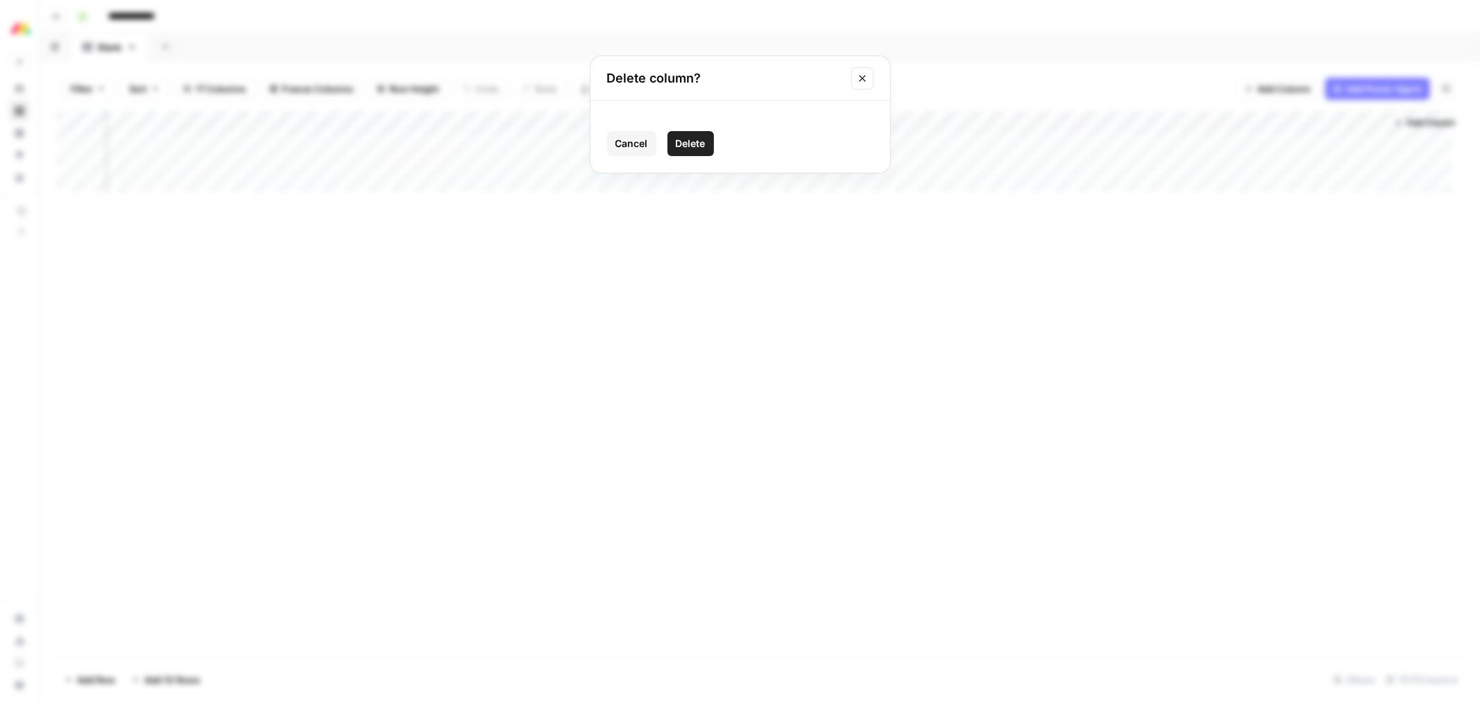
click at [863, 74] on icon "Close modal" at bounding box center [862, 78] width 11 height 11
click at [1133, 128] on div "Add Column" at bounding box center [759, 157] width 1407 height 93
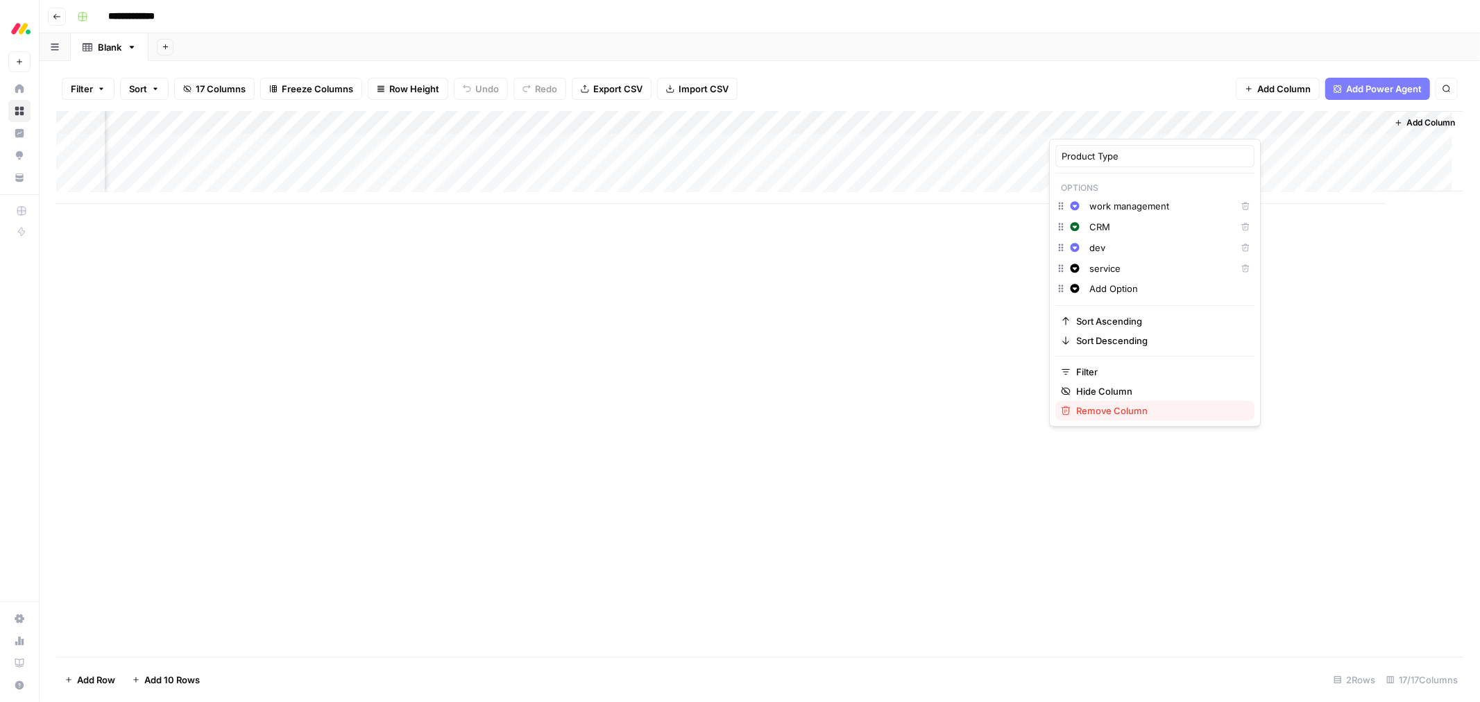
click at [1126, 410] on span "Remove Column" at bounding box center [1159, 411] width 167 height 14
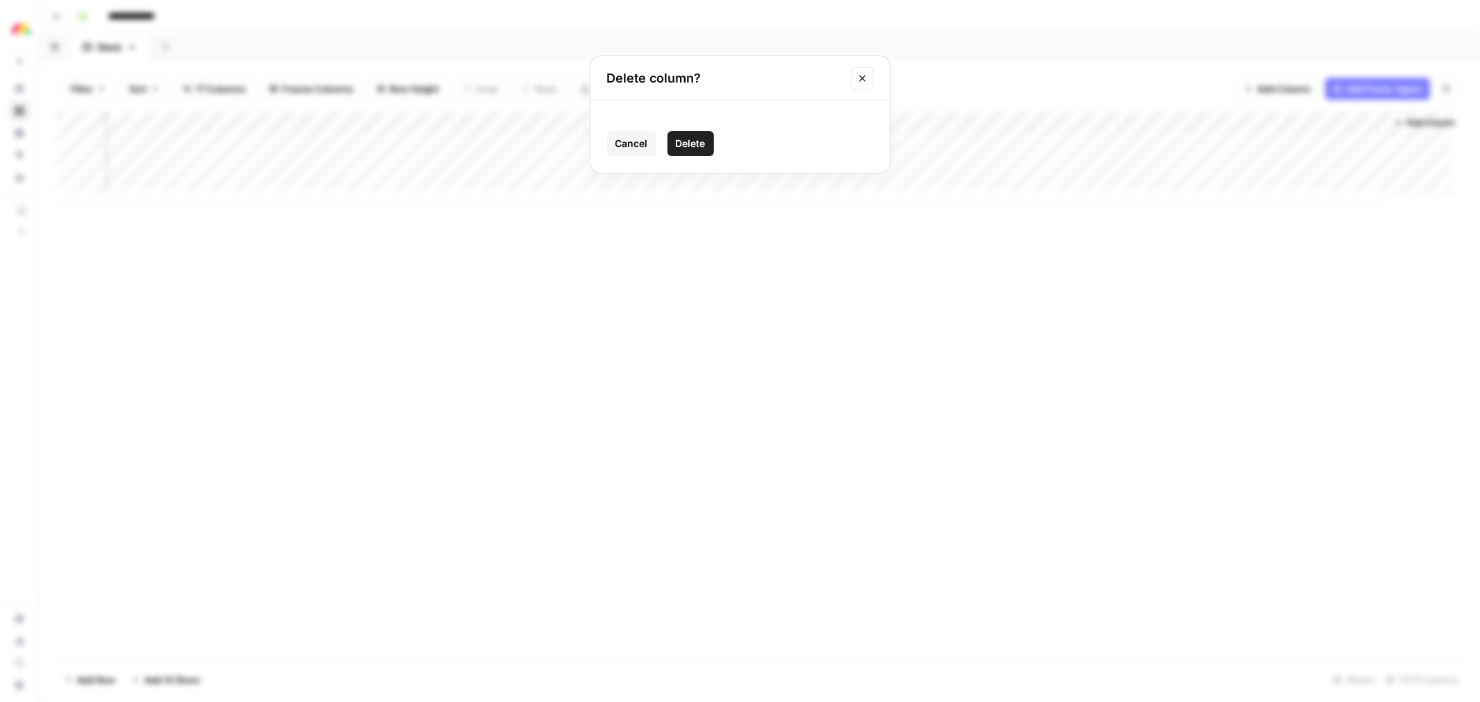
click at [693, 144] on span "Delete" at bounding box center [691, 144] width 30 height 14
click at [1232, 124] on div "Add Column" at bounding box center [759, 157] width 1407 height 93
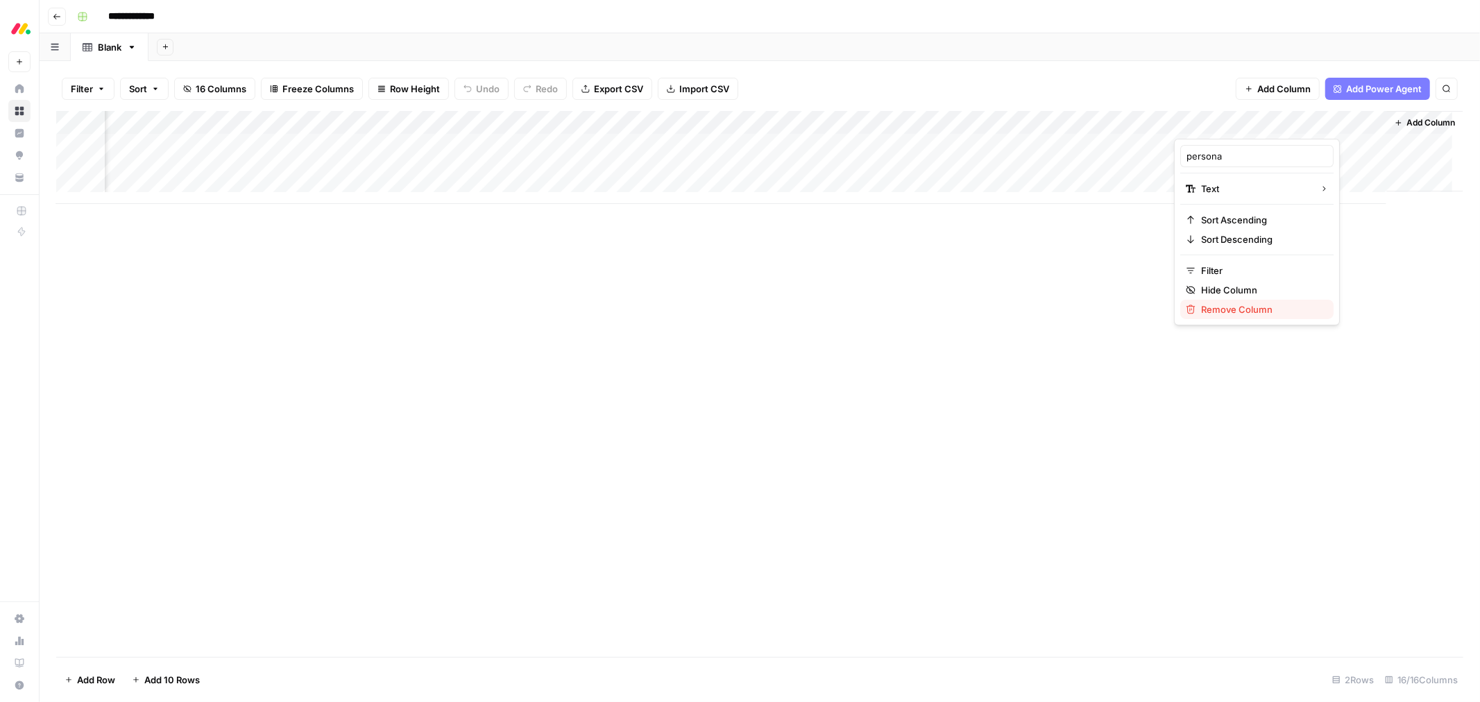
click at [1258, 305] on span "Remove Column" at bounding box center [1261, 310] width 121 height 14
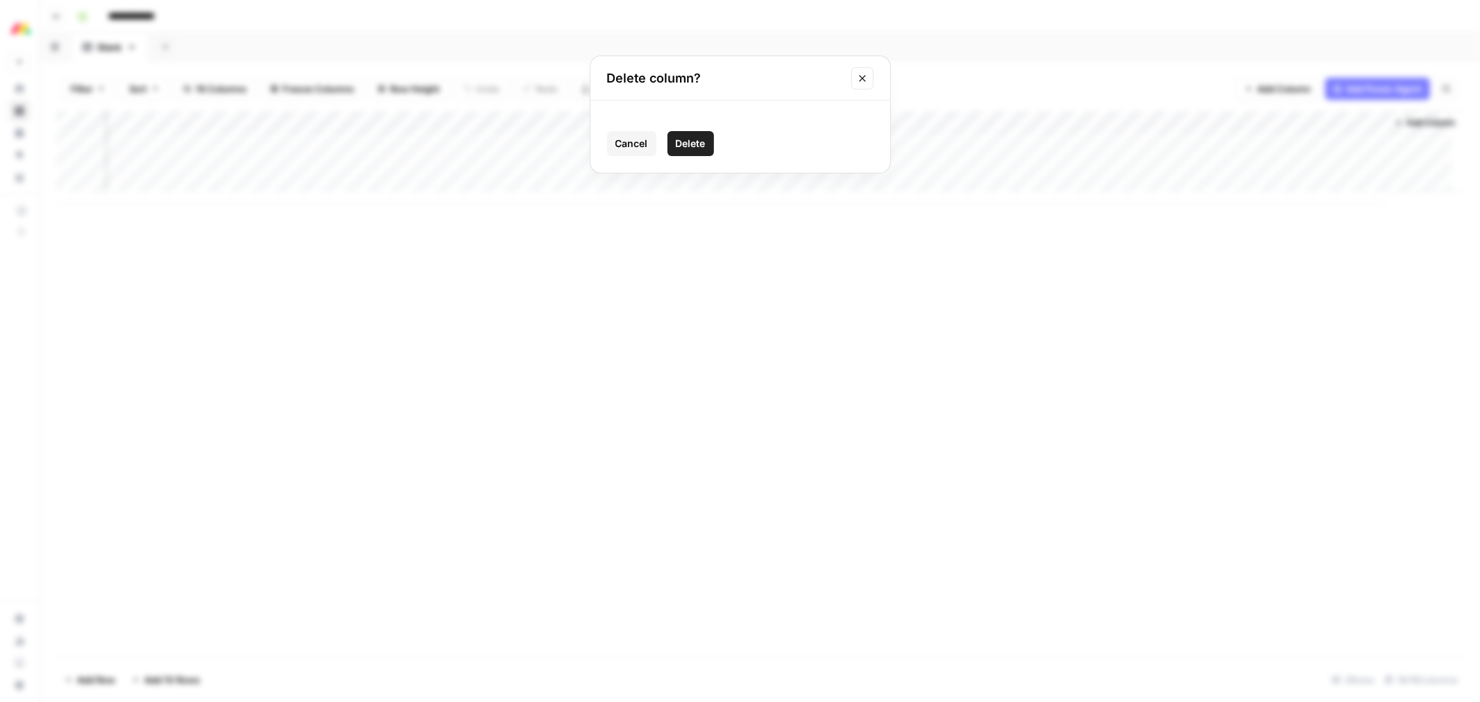
click at [696, 143] on span "Delete" at bounding box center [691, 144] width 30 height 14
click at [1412, 123] on span "Add Column" at bounding box center [1431, 123] width 49 height 12
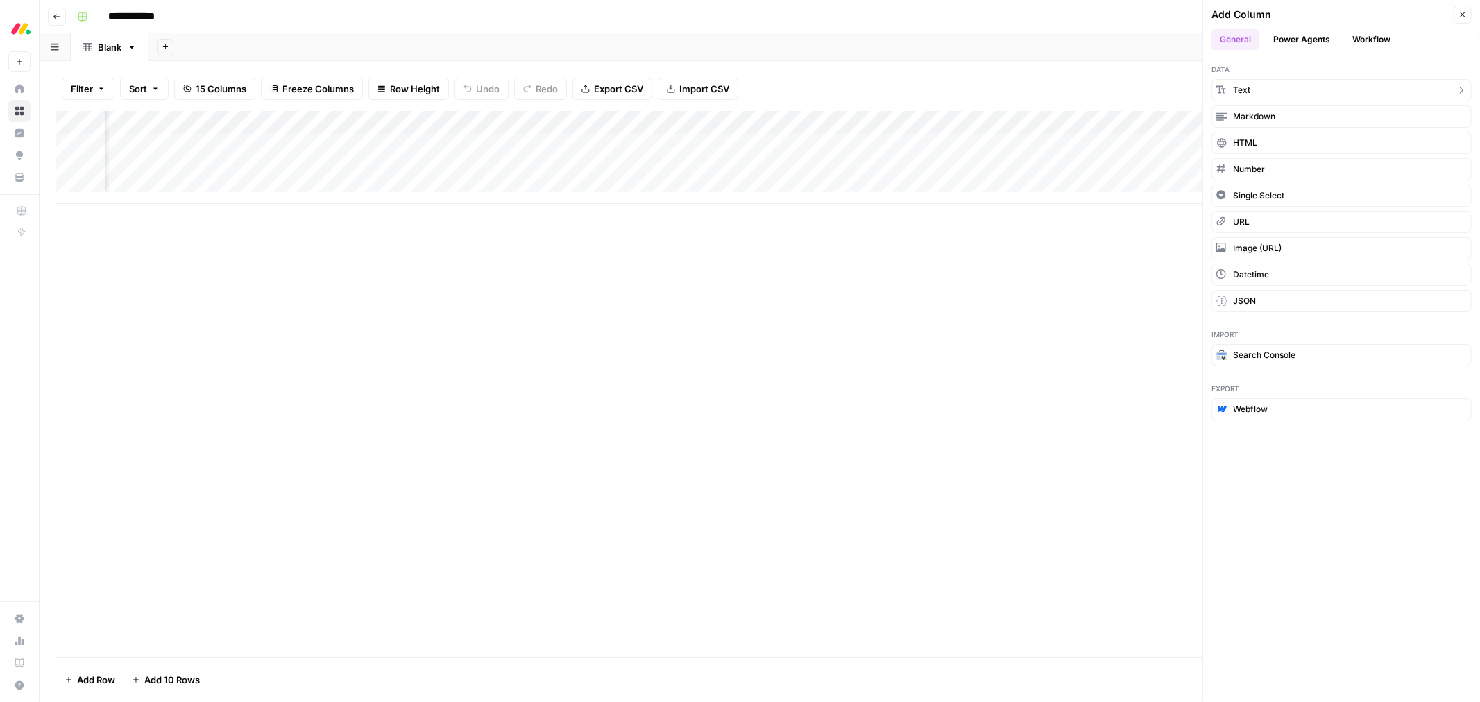
click at [1282, 89] on button "Text" at bounding box center [1342, 90] width 260 height 22
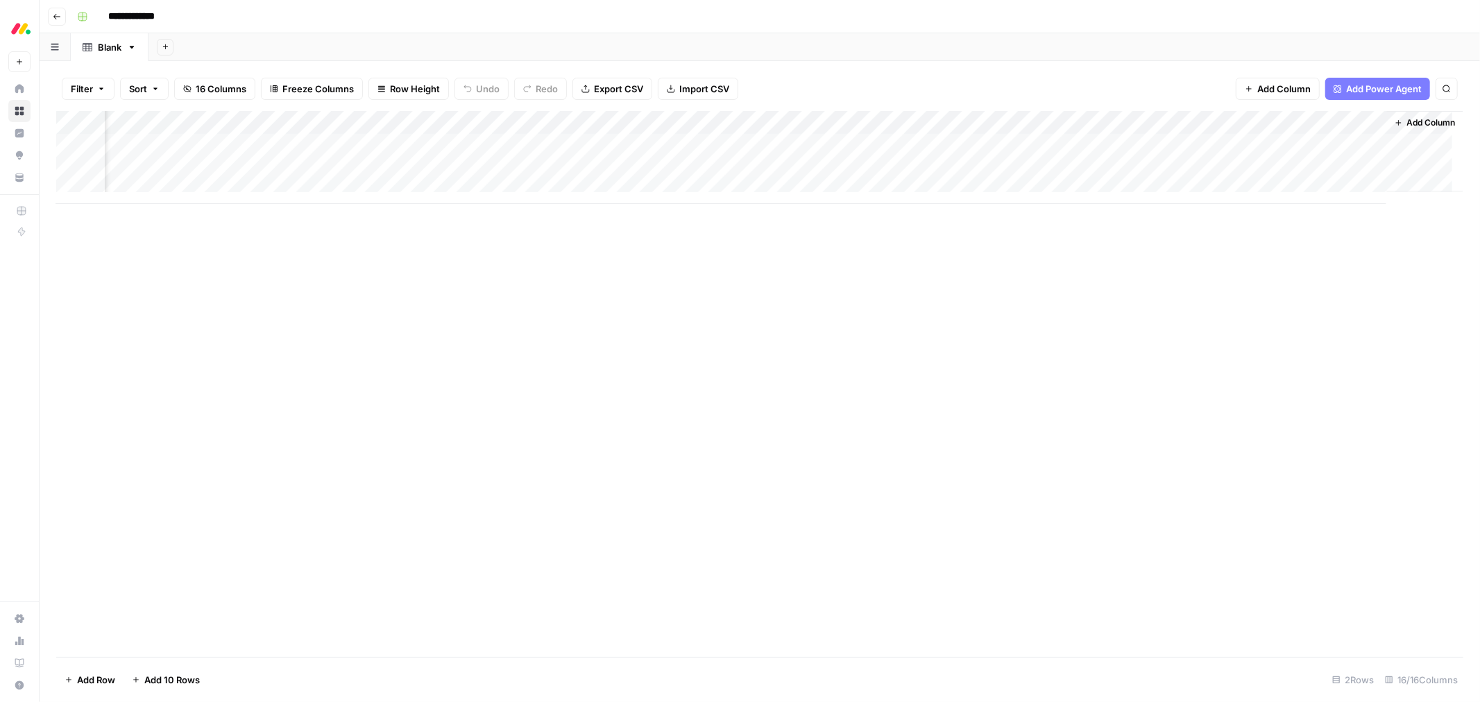
scroll to position [0, 1500]
click at [1242, 126] on div "Add Column" at bounding box center [759, 157] width 1407 height 93
click at [1219, 154] on input "New Column" at bounding box center [1257, 156] width 141 height 14
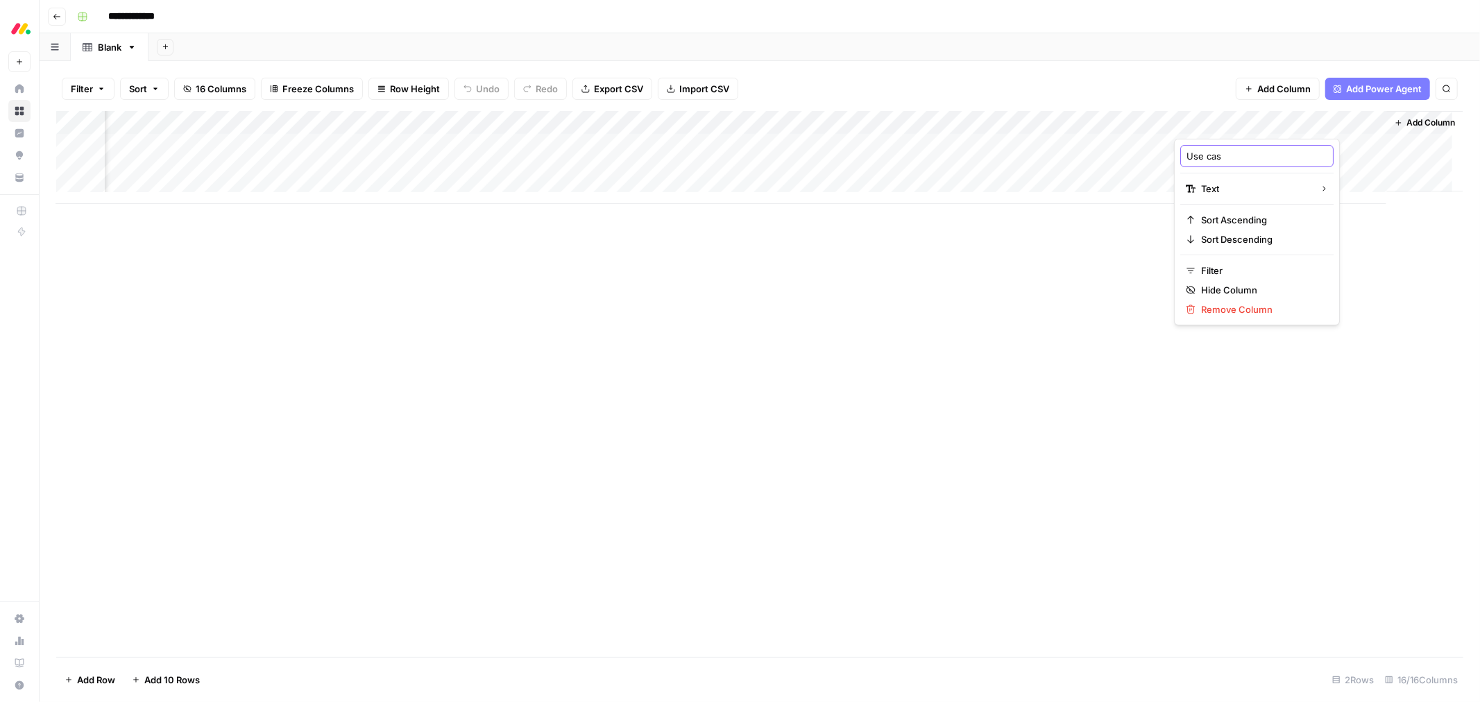
type input "Use case"
click at [1407, 128] on span "Add Column" at bounding box center [1431, 123] width 49 height 12
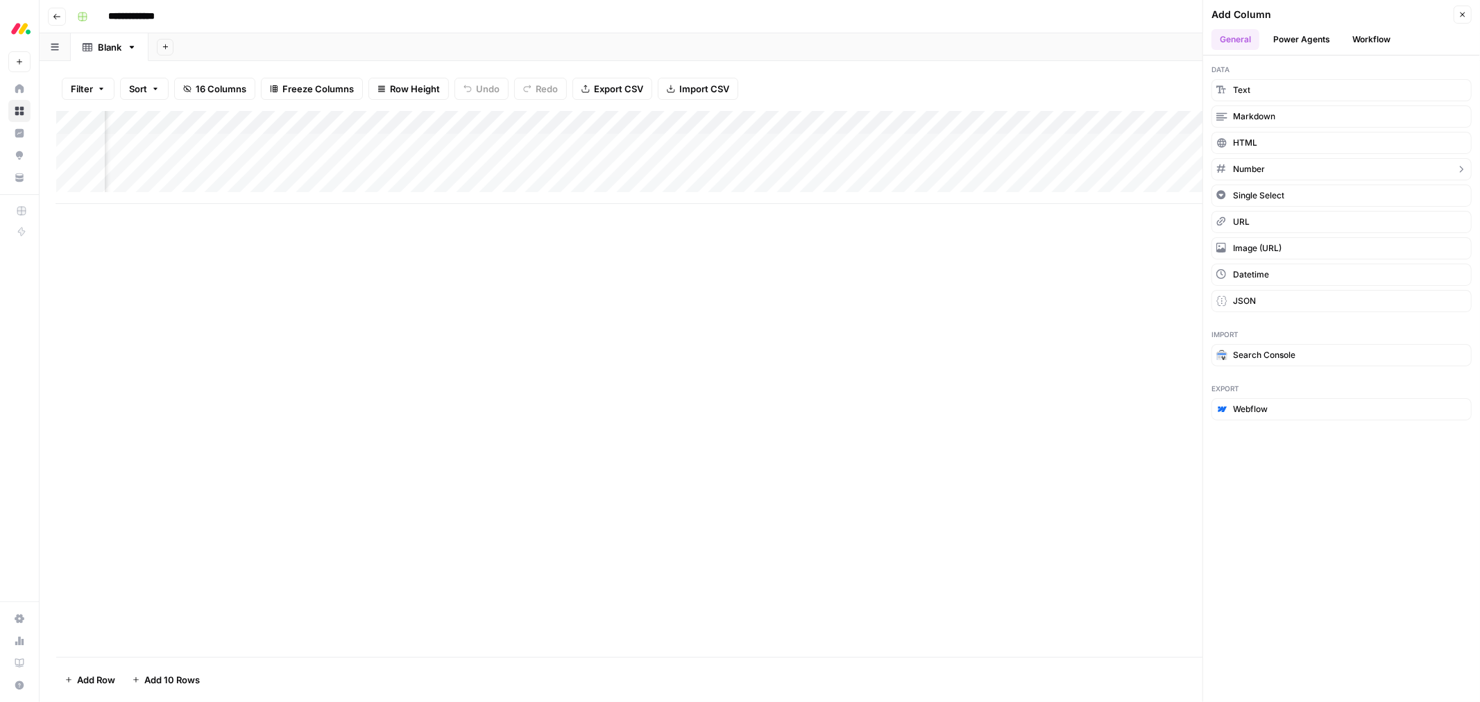
click at [1310, 169] on button "Number" at bounding box center [1342, 169] width 260 height 22
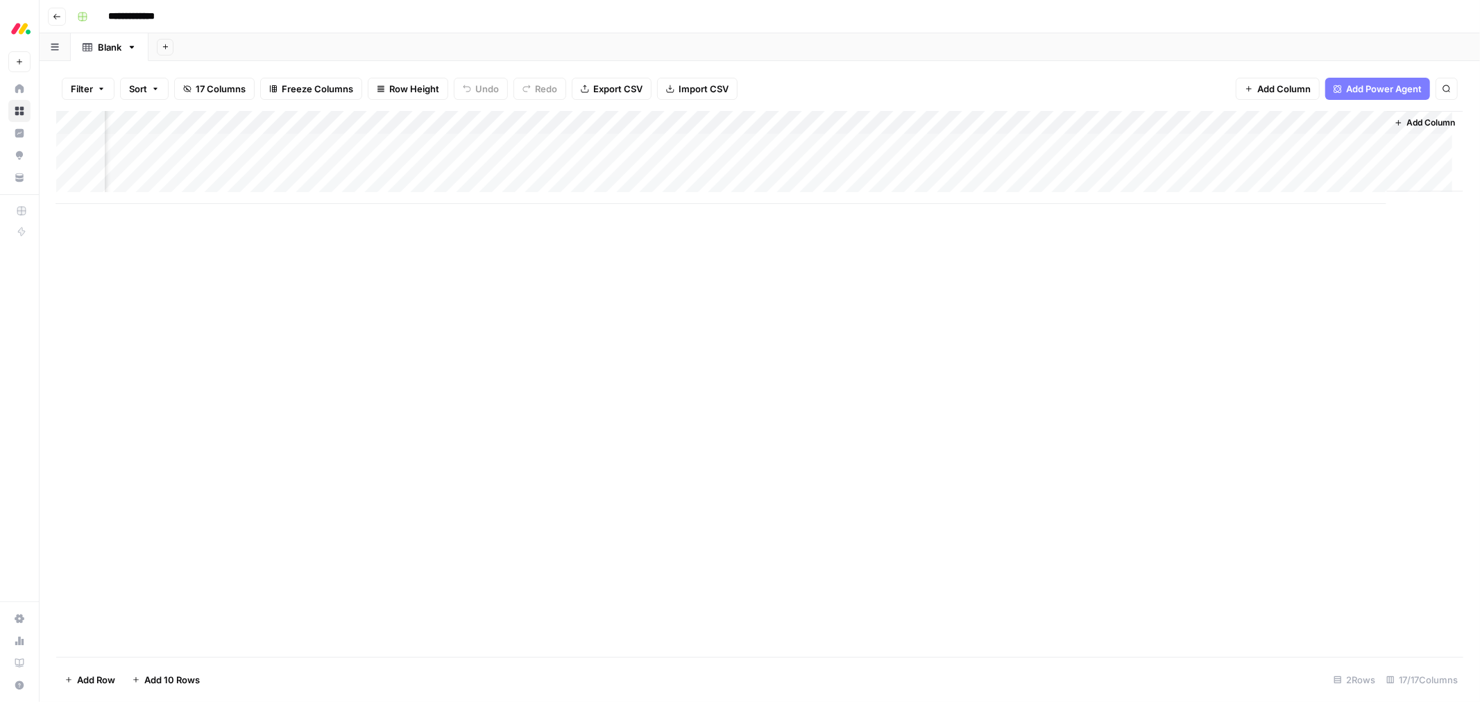
click at [1299, 127] on div "Add Column" at bounding box center [759, 157] width 1407 height 93
click at [1299, 127] on div at bounding box center [1313, 125] width 126 height 28
click at [1293, 175] on div "New Column Number Sort Ascending Sort Descending Filter Hide Column Remove Colu…" at bounding box center [1333, 232] width 166 height 187
click at [1296, 150] on input "New Column" at bounding box center [1332, 156] width 141 height 14
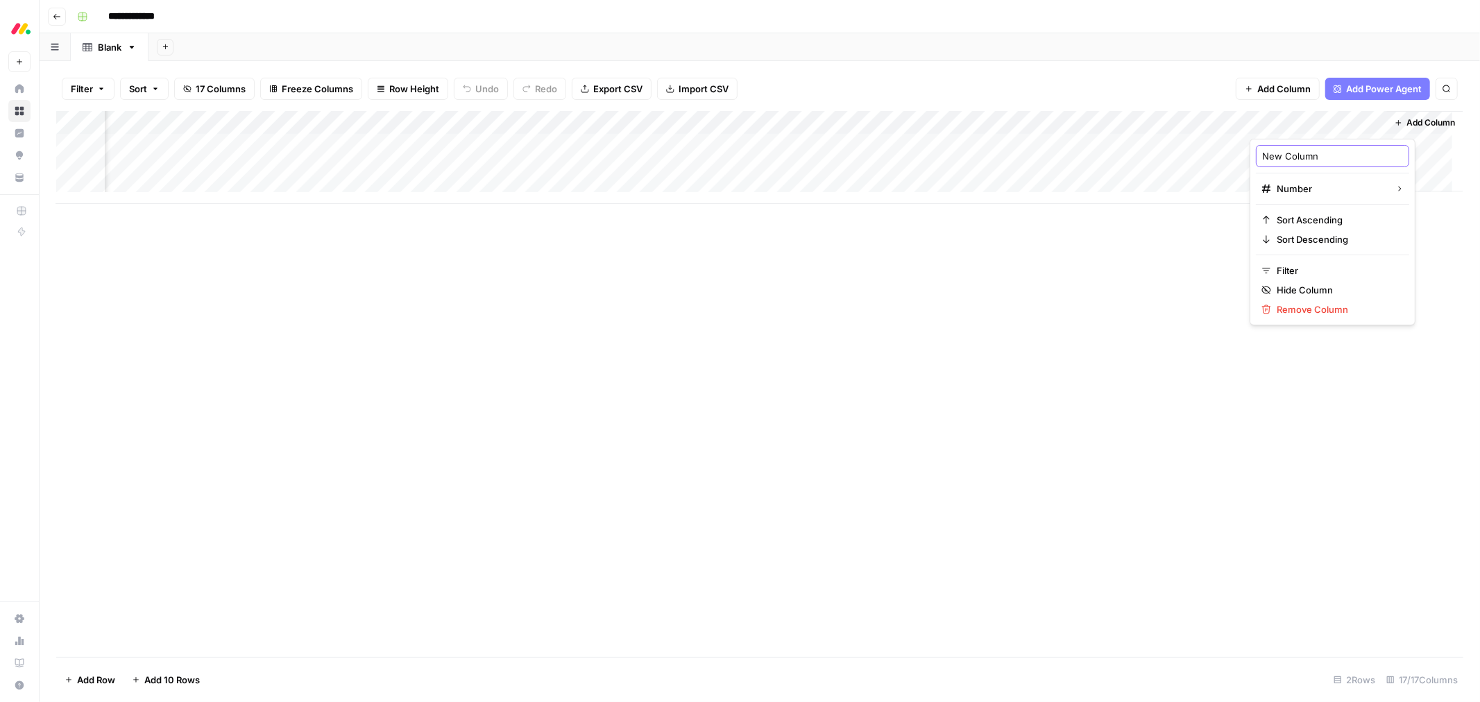
click at [1296, 150] on input "New Column" at bounding box center [1332, 156] width 141 height 14
type input "Persona score"
click at [691, 146] on div "Add Column" at bounding box center [759, 157] width 1407 height 93
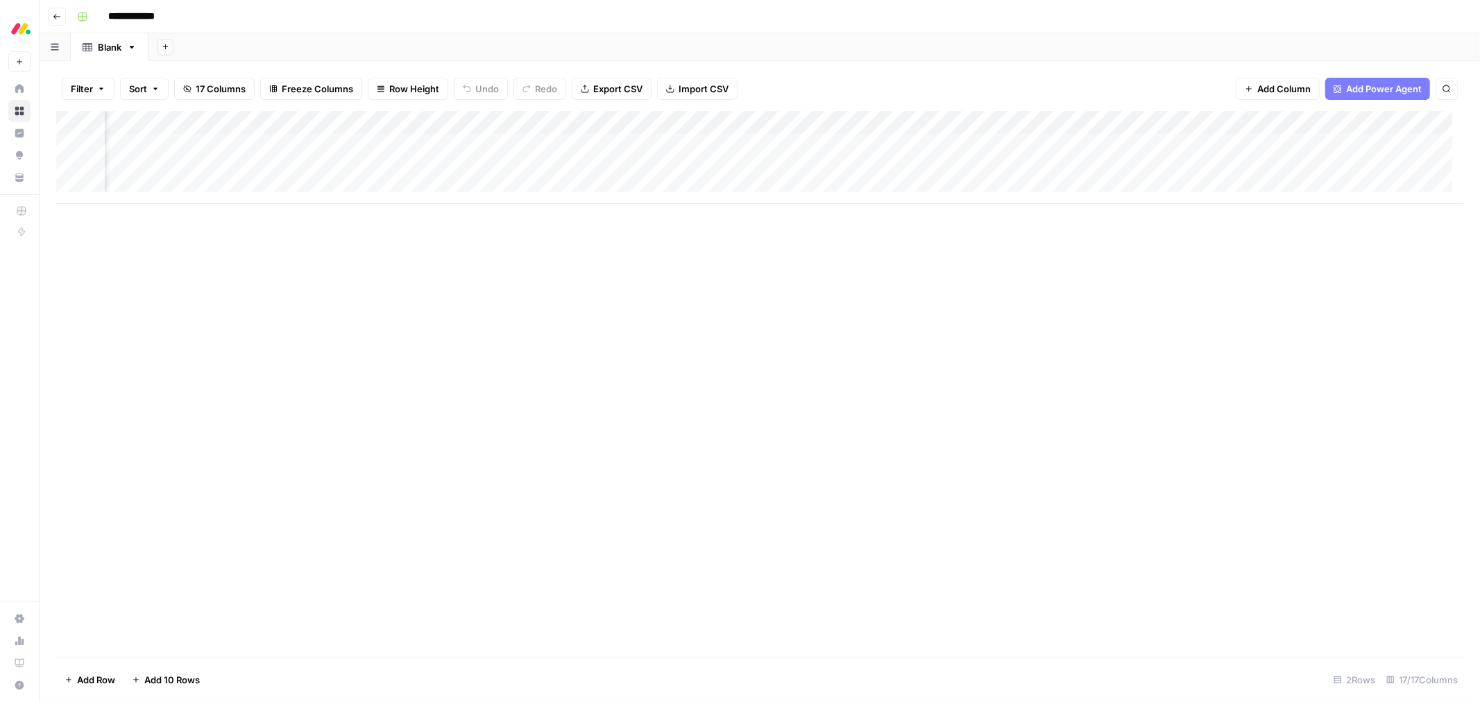
click at [691, 146] on div "Add Column" at bounding box center [759, 157] width 1407 height 93
click at [622, 241] on div "Add Column" at bounding box center [759, 384] width 1407 height 546
click at [530, 148] on div "Add Column" at bounding box center [759, 157] width 1407 height 93
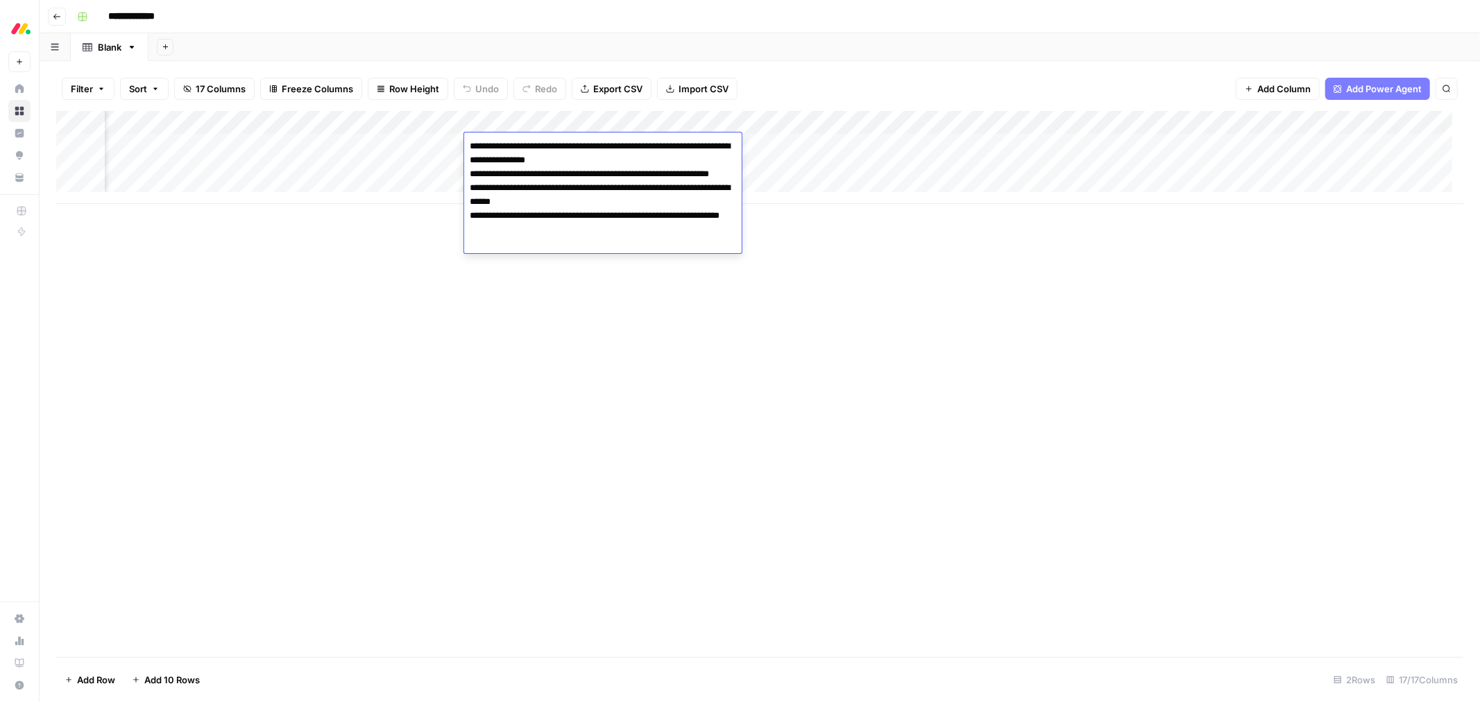
click at [530, 148] on textarea "**********" at bounding box center [603, 195] width 278 height 117
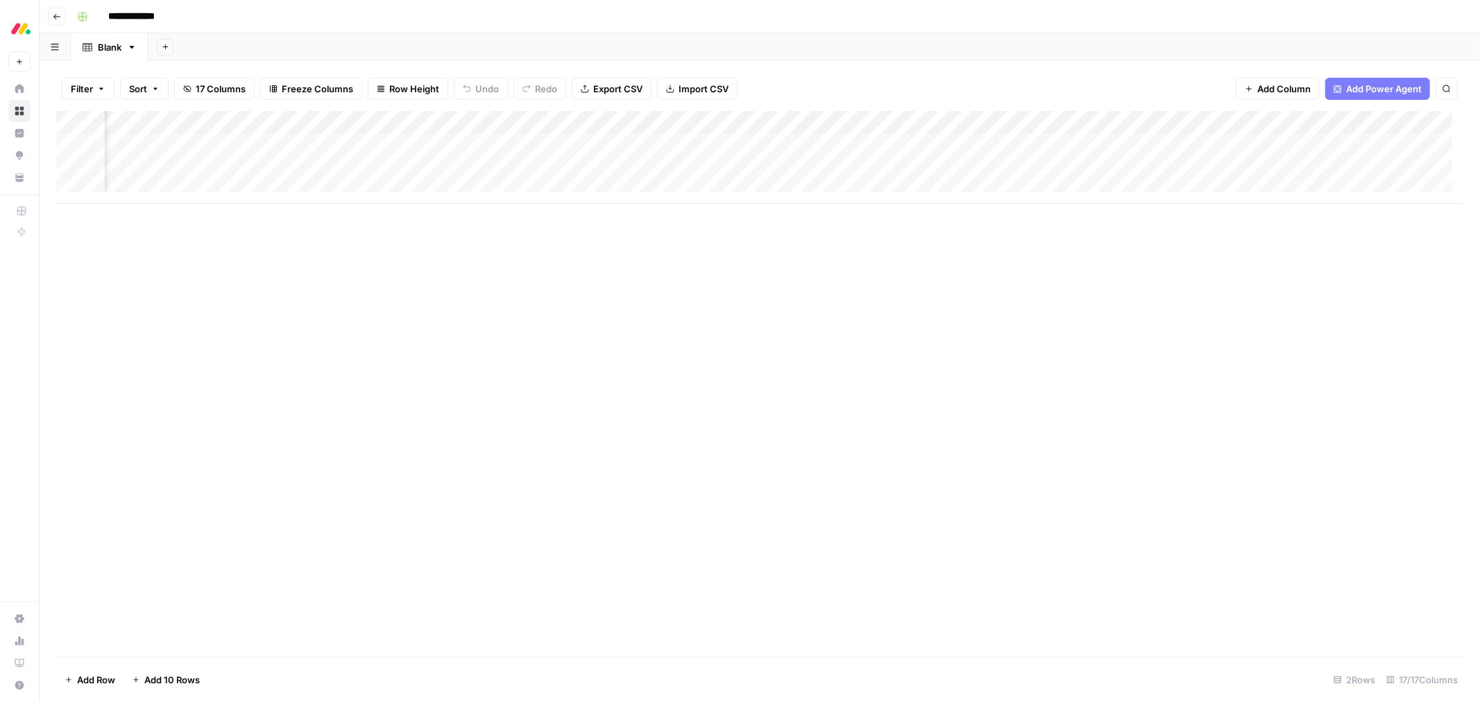
click at [544, 280] on div "Add Column" at bounding box center [759, 384] width 1407 height 546
click at [543, 126] on div "Add Column" at bounding box center [759, 157] width 1407 height 93
click at [511, 163] on div "Key pains" at bounding box center [547, 156] width 153 height 22
click at [504, 117] on div "Add Column" at bounding box center [759, 157] width 1407 height 93
click at [504, 117] on div at bounding box center [565, 125] width 201 height 28
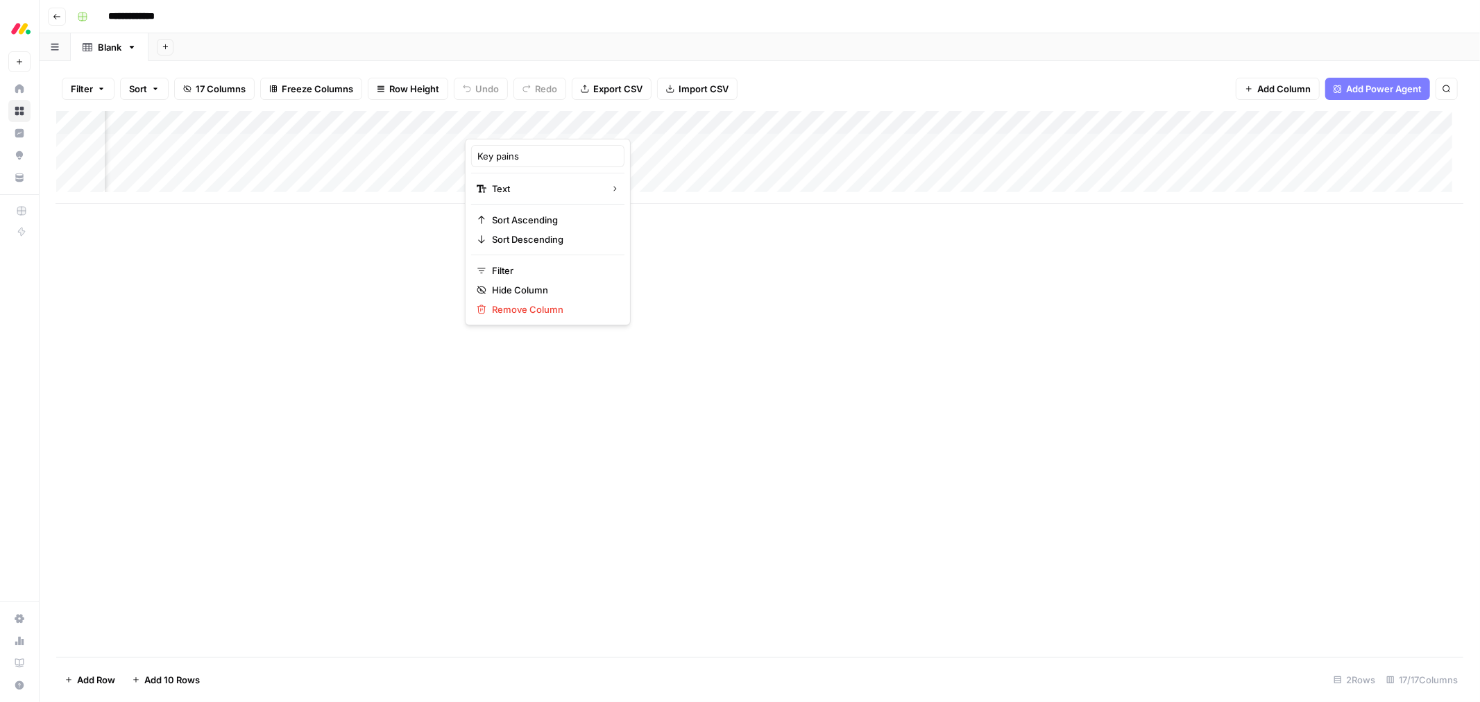
click at [505, 147] on div "Key pains" at bounding box center [547, 156] width 153 height 22
click at [507, 117] on div "Add Column" at bounding box center [759, 157] width 1407 height 93
click at [507, 117] on div at bounding box center [565, 125] width 201 height 28
click at [508, 154] on input "Key pains" at bounding box center [547, 156] width 141 height 14
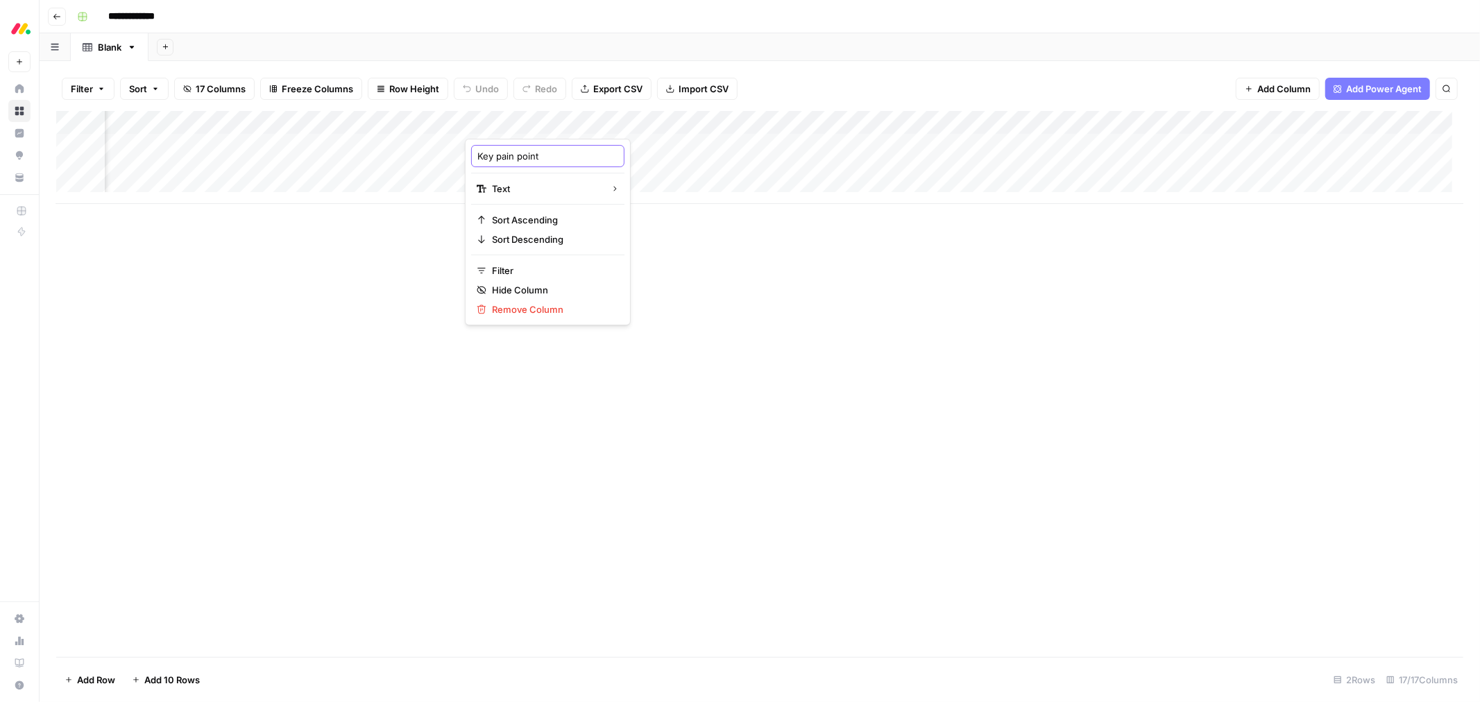
type input "Key pain points"
click at [702, 119] on div "Add Column" at bounding box center [759, 157] width 1407 height 93
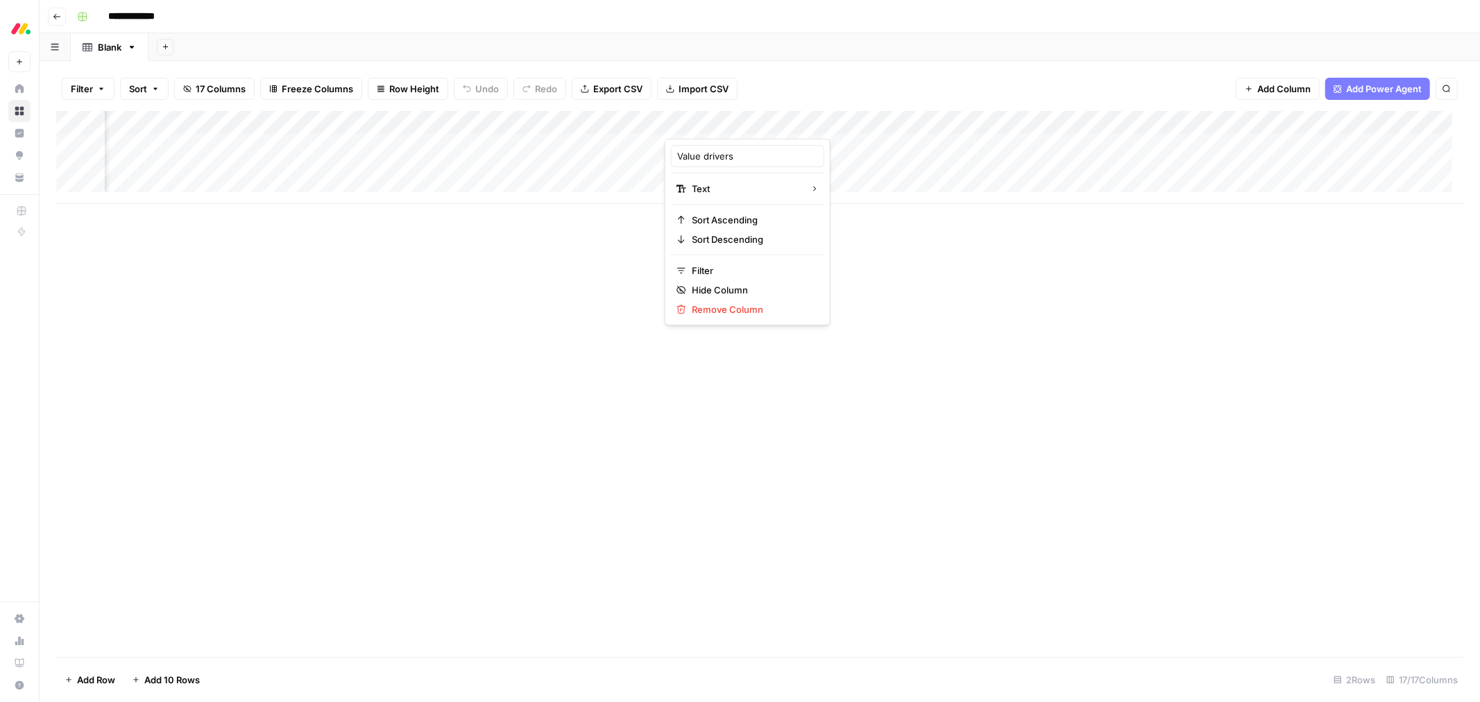
click at [702, 119] on div at bounding box center [765, 125] width 201 height 28
drag, startPoint x: 1069, startPoint y: 219, endPoint x: 1155, endPoint y: 174, distance: 97.5
click at [1069, 219] on div "Add Column" at bounding box center [759, 384] width 1407 height 546
click at [1284, 93] on span "Add Column" at bounding box center [1283, 89] width 53 height 14
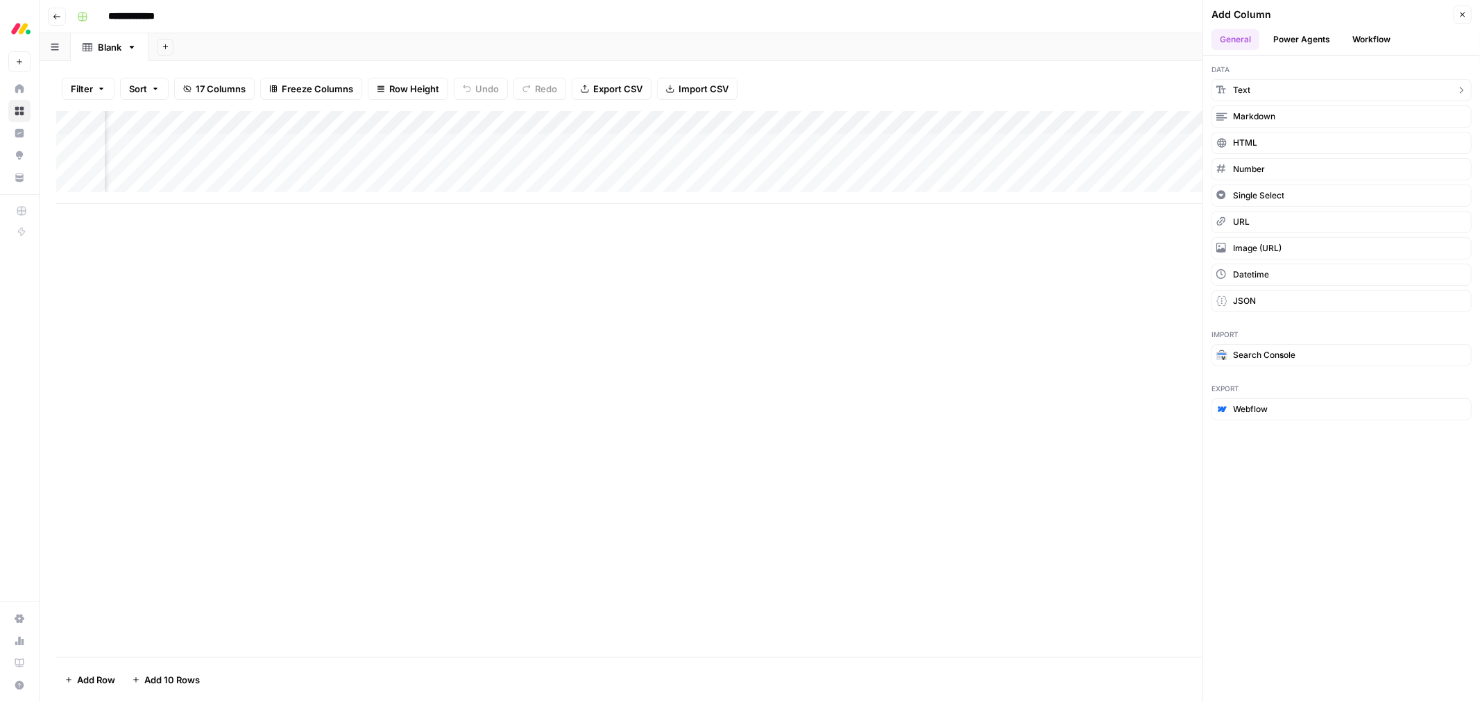
click at [1268, 85] on button "Text" at bounding box center [1342, 90] width 260 height 22
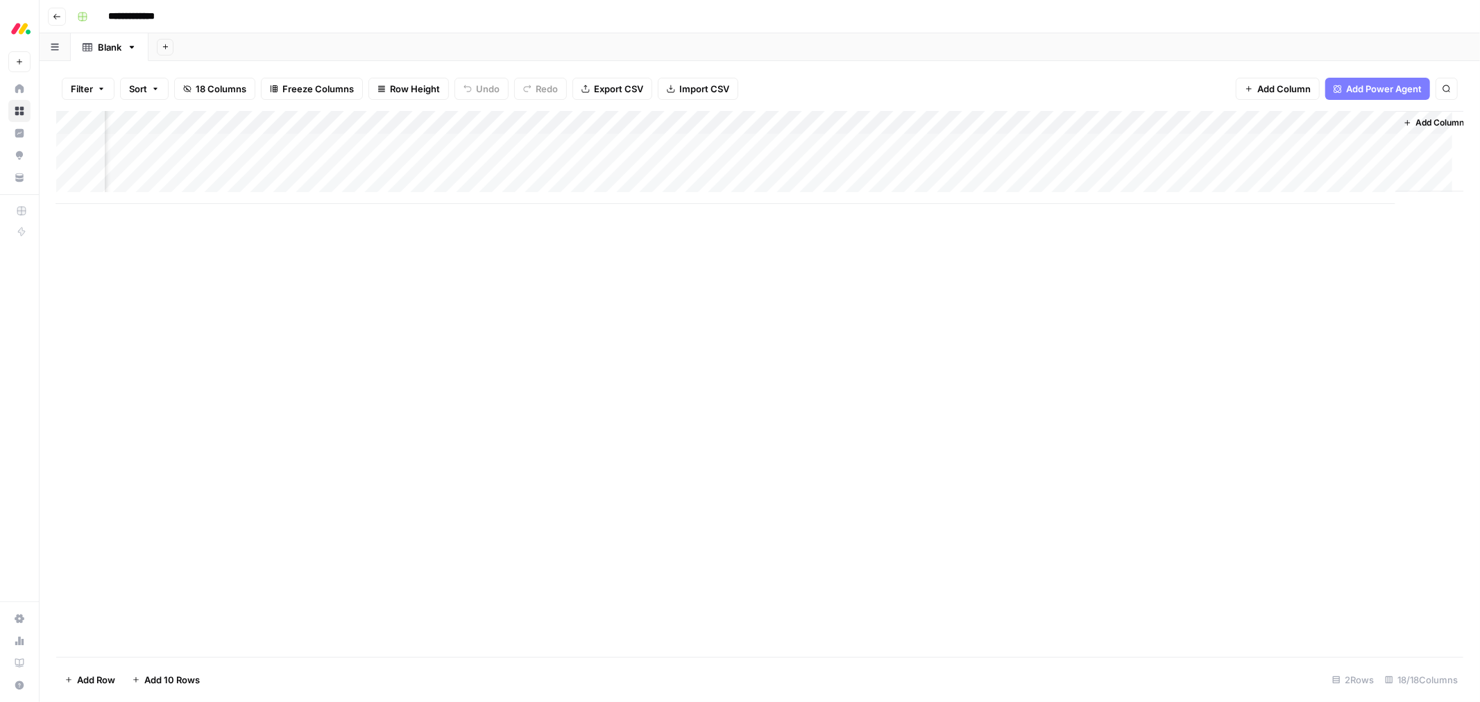
scroll to position [0, 1825]
click at [1241, 126] on div "Add Column" at bounding box center [759, 157] width 1407 height 93
click at [1224, 157] on input "New Column" at bounding box center [1257, 156] width 141 height 14
click at [1227, 157] on input "New Column" at bounding box center [1257, 156] width 141 height 14
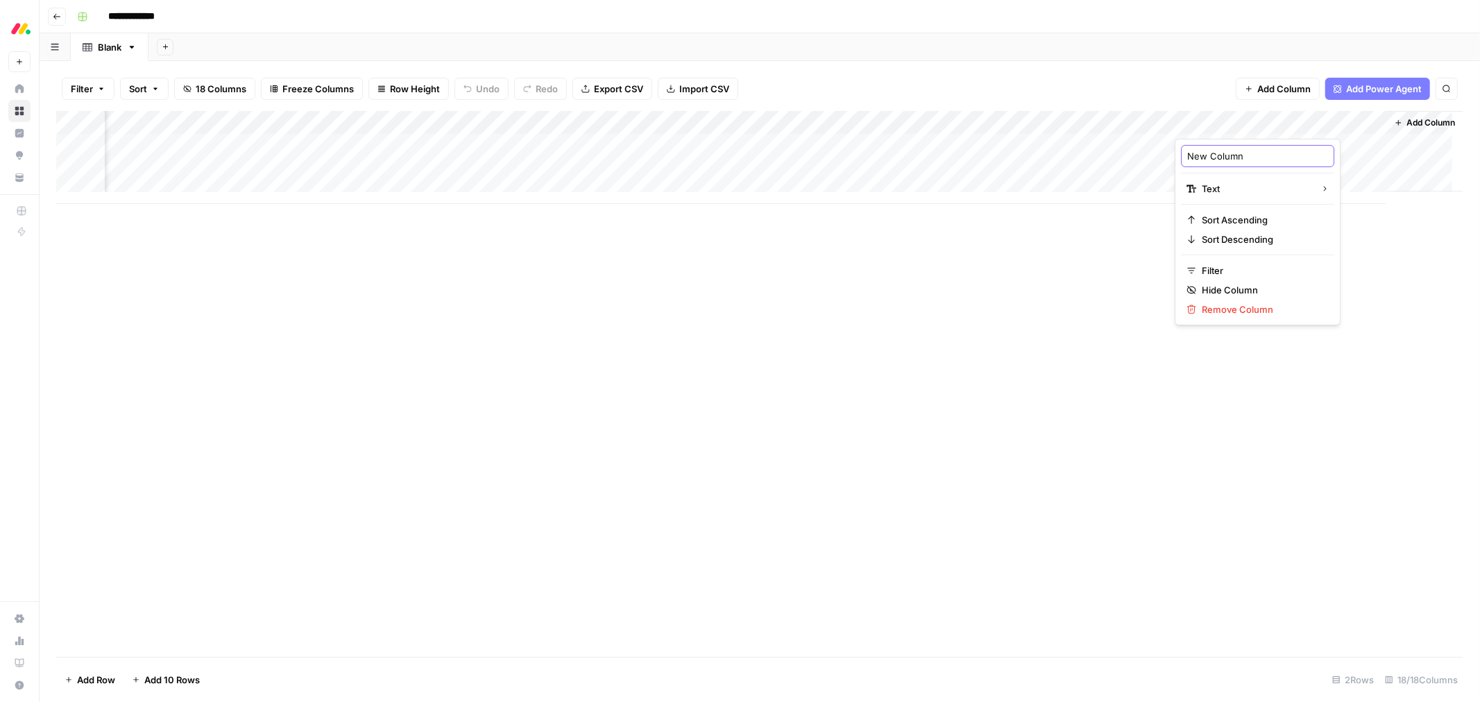
click at [1227, 157] on input "New Column" at bounding box center [1257, 156] width 141 height 14
type input "Suggestion"
click at [1409, 117] on span "Add Column" at bounding box center [1431, 123] width 49 height 12
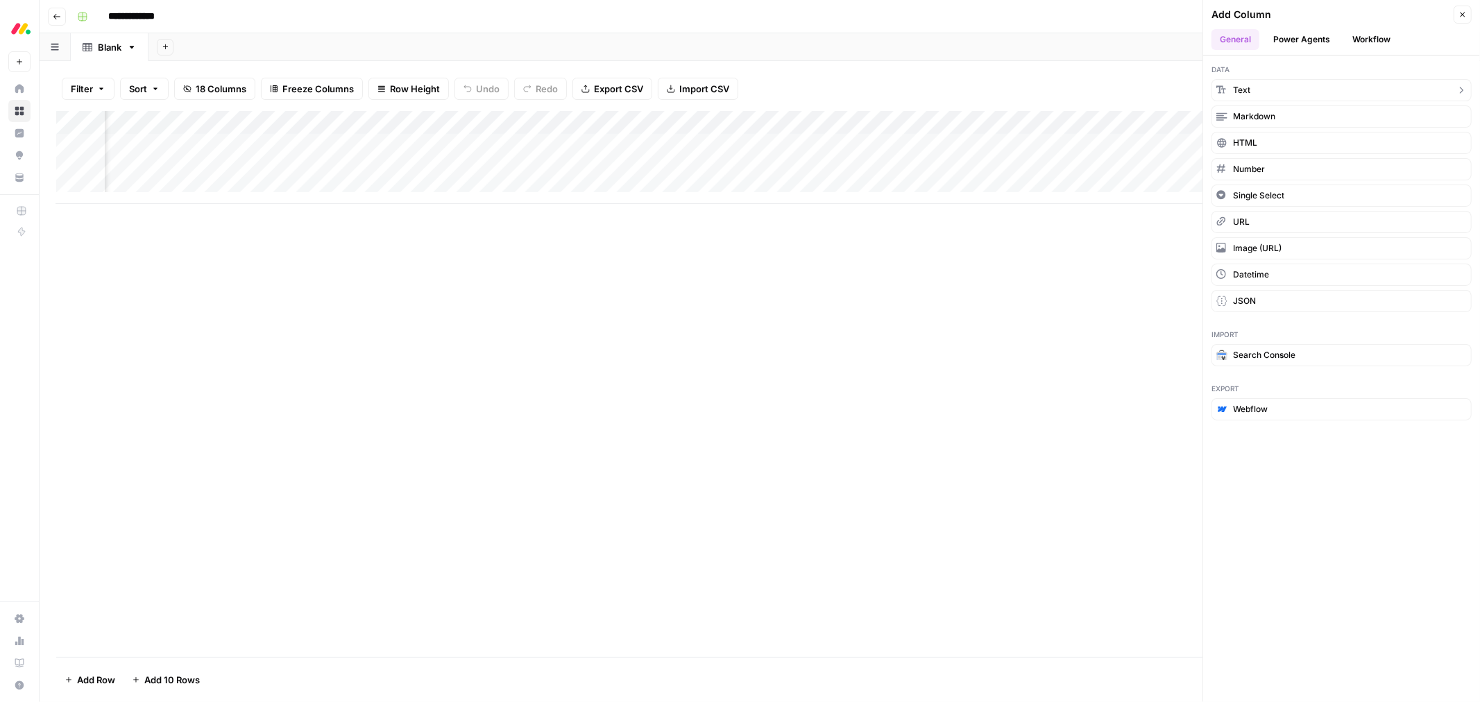
click at [1291, 91] on button "Text" at bounding box center [1342, 90] width 260 height 22
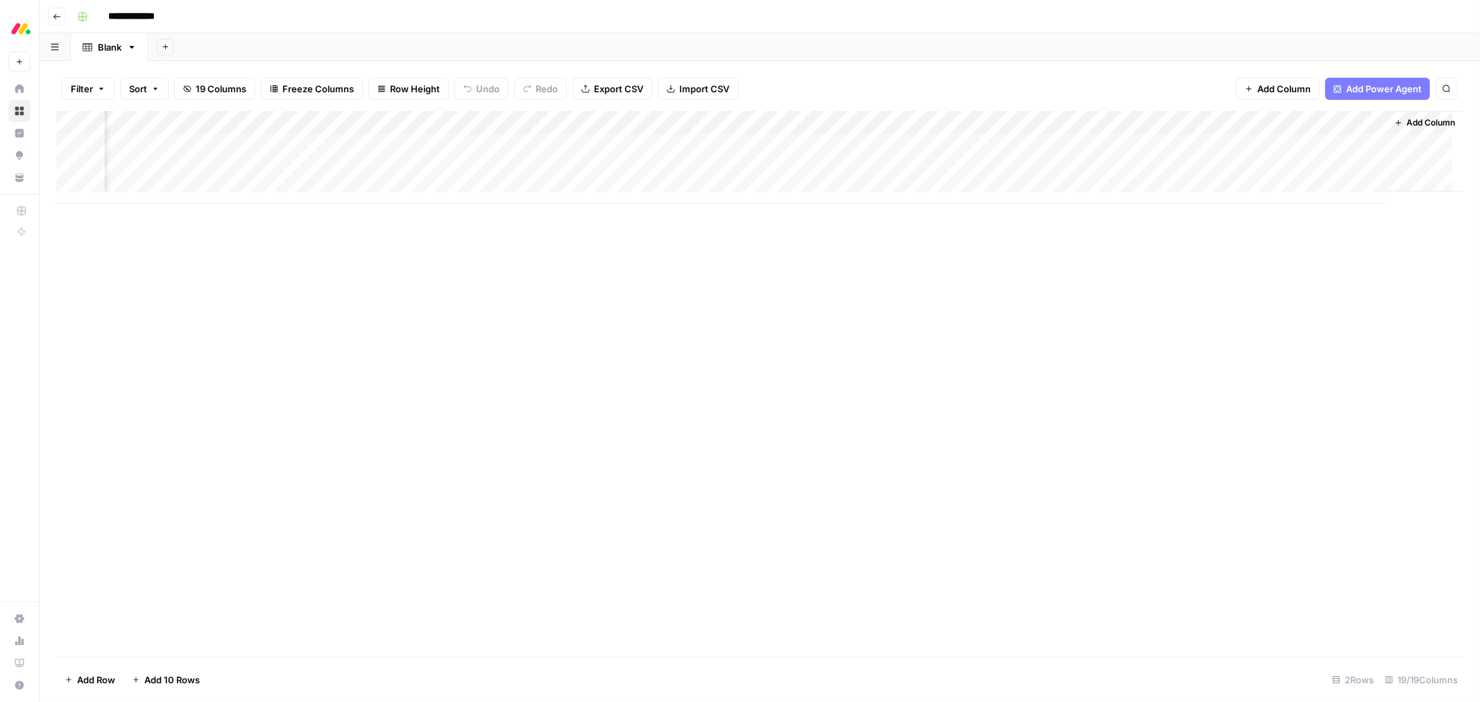
scroll to position [0, 2024]
click at [1212, 127] on div "Add Column" at bounding box center [759, 157] width 1407 height 93
click at [1212, 127] on div at bounding box center [1275, 125] width 201 height 28
click at [1203, 158] on input "New Column" at bounding box center [1257, 156] width 141 height 14
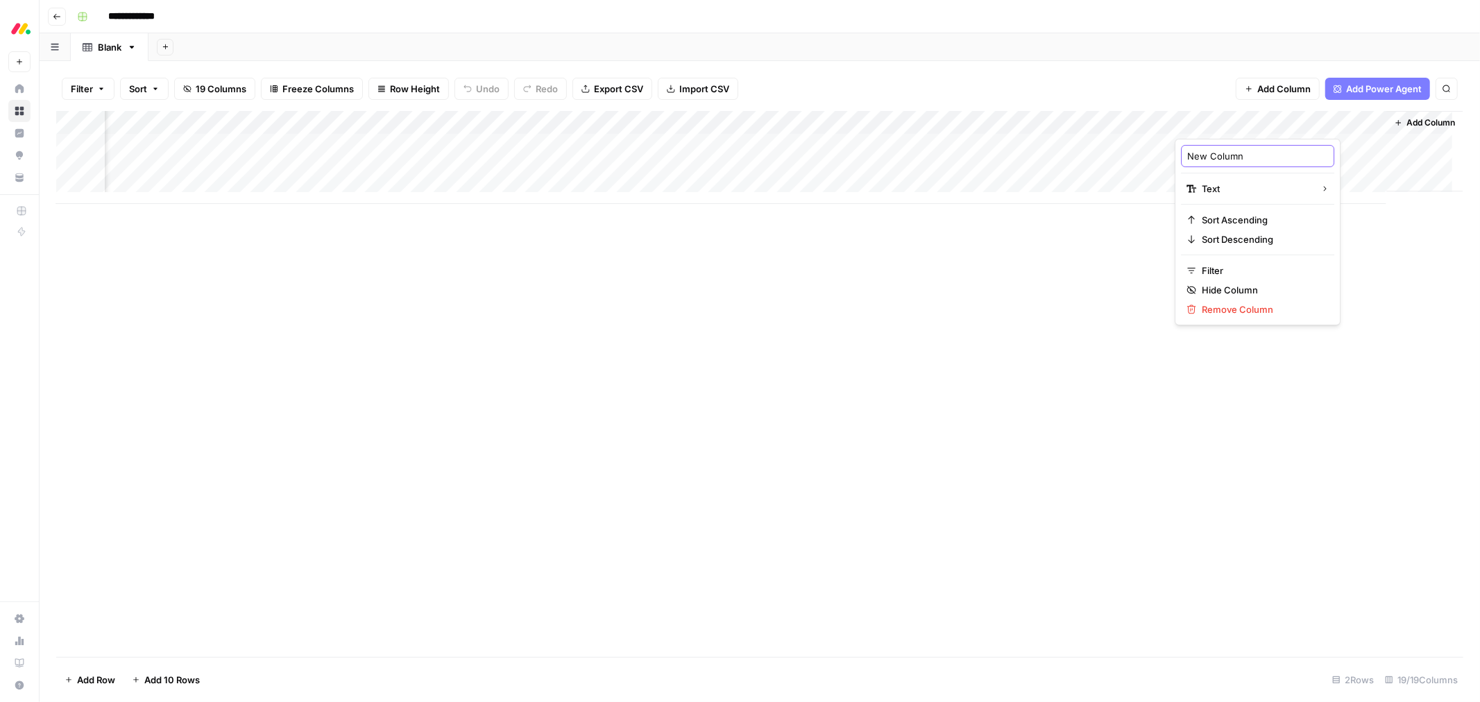
click at [1203, 158] on input "New Column" at bounding box center [1257, 156] width 141 height 14
type input "Message angle"
click at [1414, 126] on span "Add Column" at bounding box center [1431, 123] width 49 height 12
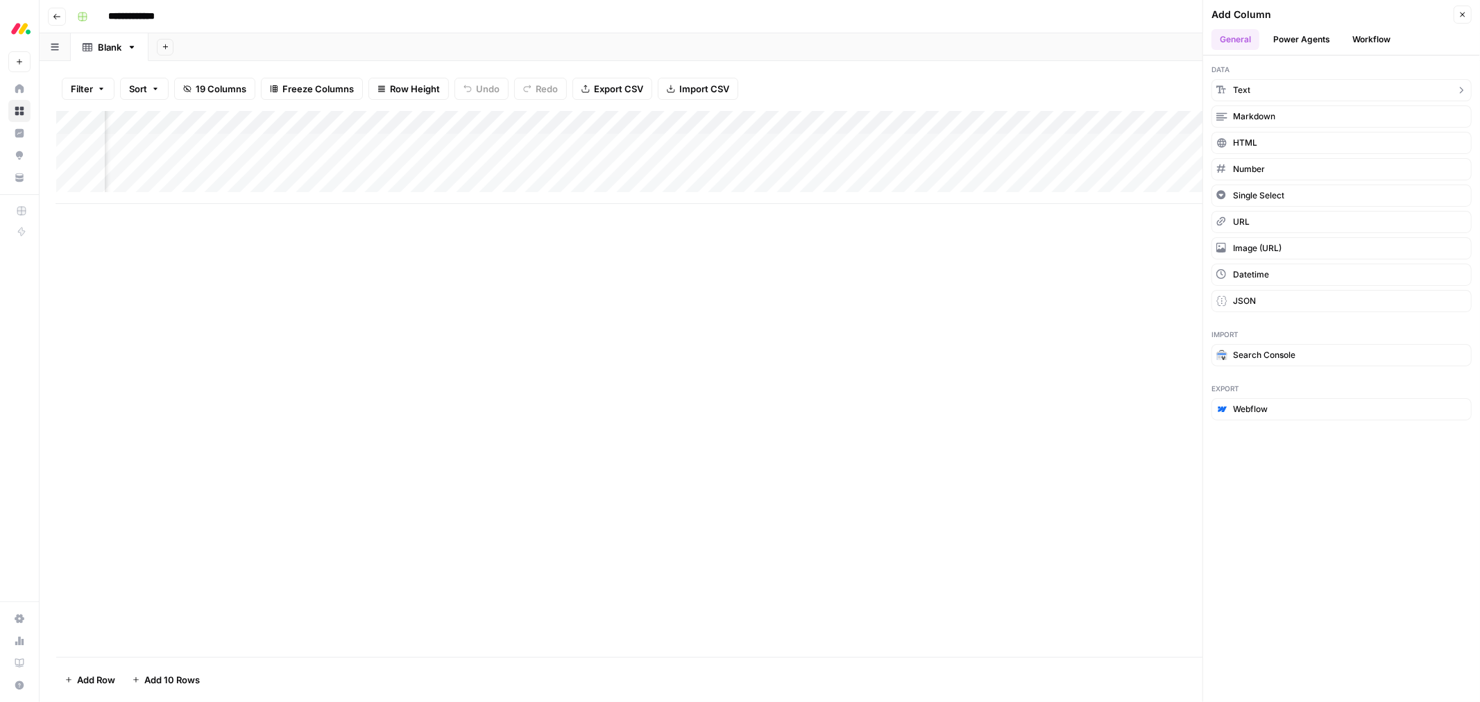
click at [1266, 91] on button "Text" at bounding box center [1342, 90] width 260 height 22
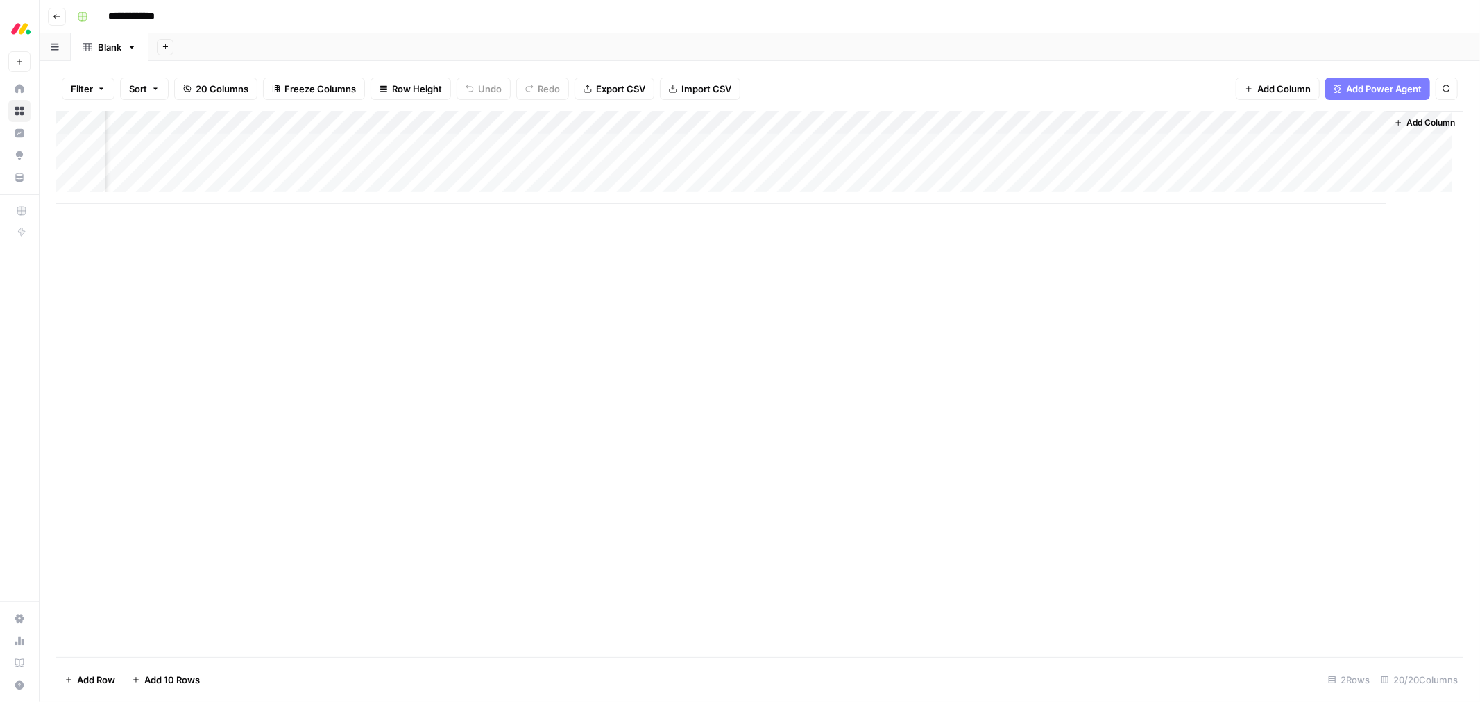
scroll to position [0, 2224]
click at [1246, 121] on div "Add Column" at bounding box center [759, 157] width 1407 height 93
click at [1246, 121] on div at bounding box center [1275, 125] width 201 height 28
click at [1221, 158] on input "New Column" at bounding box center [1257, 156] width 141 height 14
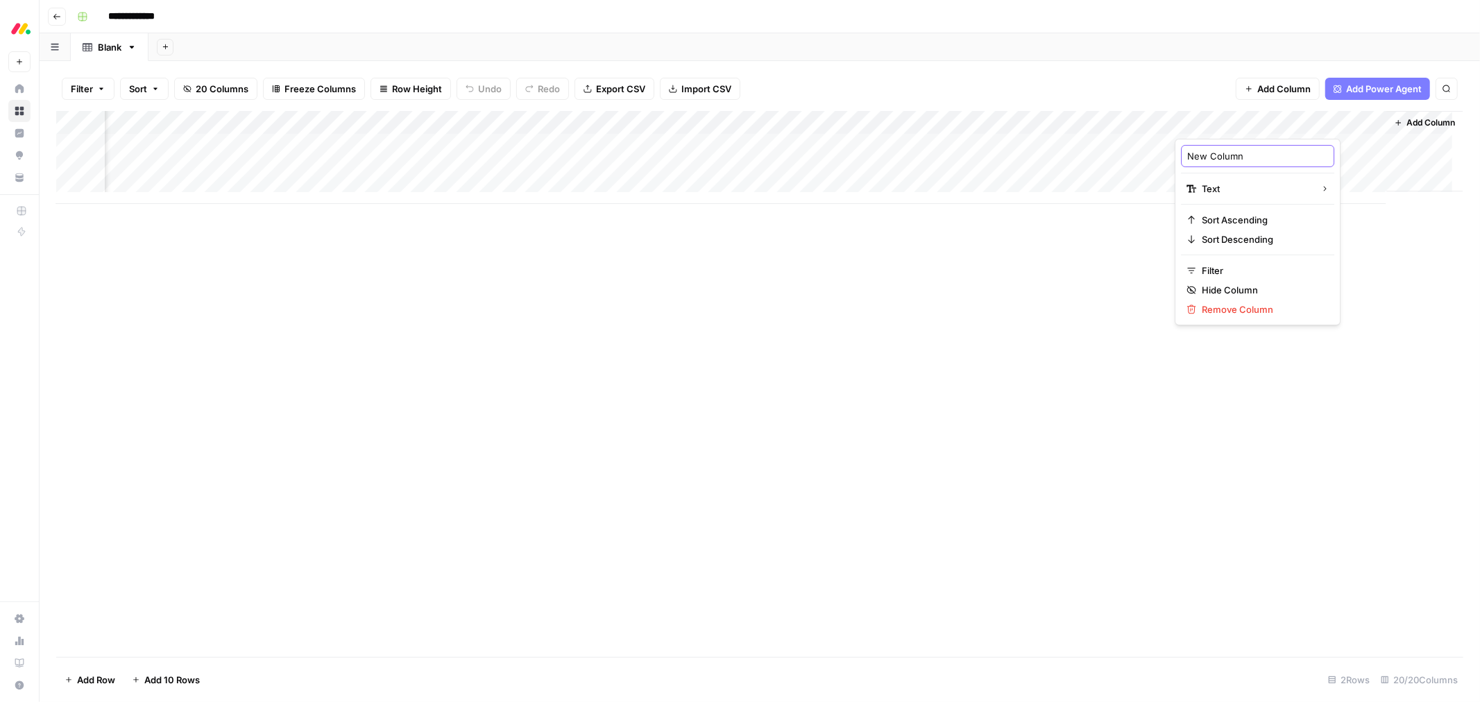
click at [1221, 158] on input "New Column" at bounding box center [1257, 156] width 141 height 14
type input "Tone"
click at [1438, 118] on span "Add Column" at bounding box center [1431, 123] width 49 height 12
click at [1303, 122] on div "Add Column" at bounding box center [759, 157] width 1407 height 93
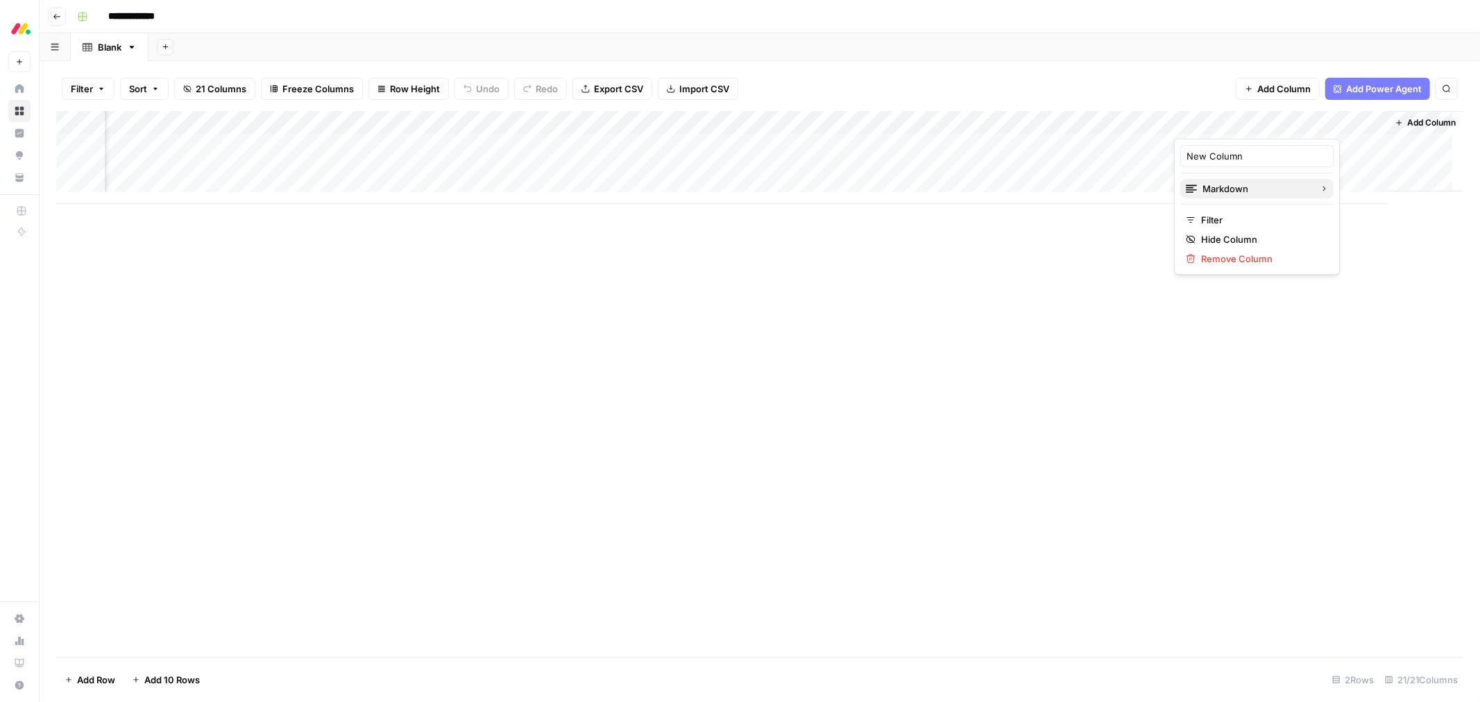
click at [1266, 196] on span "Markdown" at bounding box center [1256, 189] width 106 height 14
click at [1334, 193] on div "Text" at bounding box center [1368, 192] width 87 height 14
click at [1236, 114] on div "Add Column" at bounding box center [759, 157] width 1407 height 93
click at [1236, 114] on div at bounding box center [1275, 125] width 201 height 28
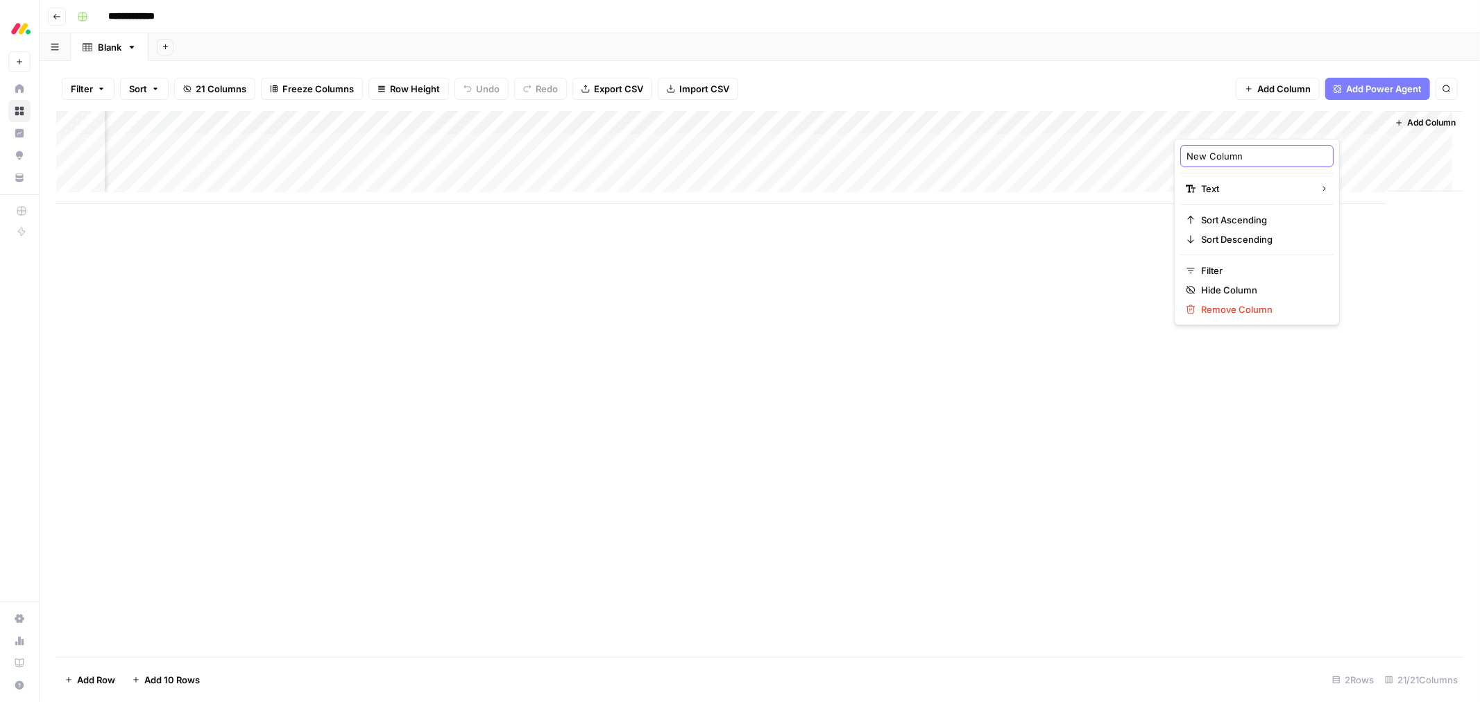
click at [1226, 155] on input "New Column" at bounding box center [1257, 156] width 141 height 14
type input "Social proof"
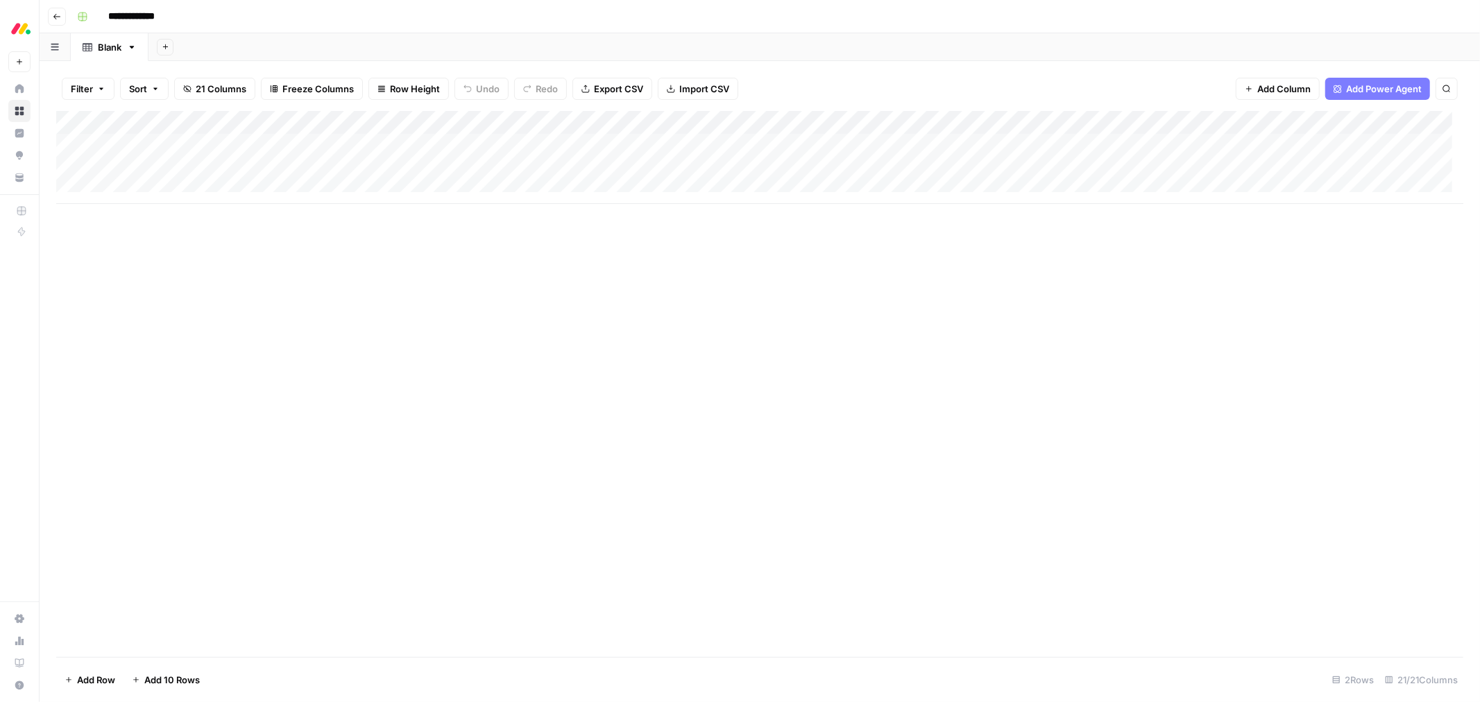
click at [341, 291] on div "Add Column" at bounding box center [759, 384] width 1407 height 546
drag, startPoint x: 175, startPoint y: 337, endPoint x: 182, endPoint y: 259, distance: 78.7
click at [175, 337] on div "Add Column" at bounding box center [759, 384] width 1407 height 546
click at [134, 39] on link "Blank" at bounding box center [110, 47] width 78 height 28
click at [130, 42] on icon "button" at bounding box center [132, 47] width 10 height 10
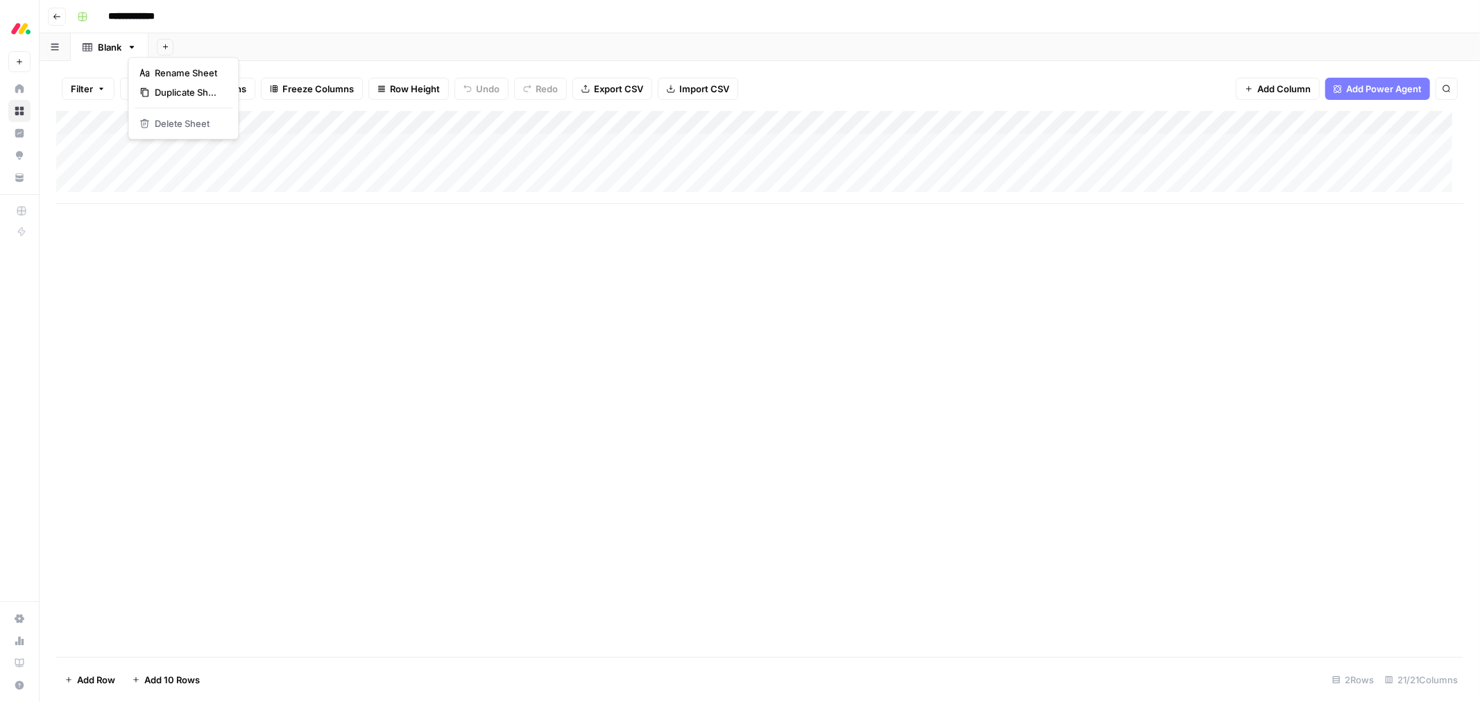
click at [60, 49] on button "button" at bounding box center [55, 46] width 31 height 27
click at [58, 47] on icon "button" at bounding box center [55, 47] width 8 height 8
click at [105, 87] on icon "button" at bounding box center [101, 89] width 8 height 8
click at [196, 455] on div "Add Column" at bounding box center [759, 384] width 1407 height 546
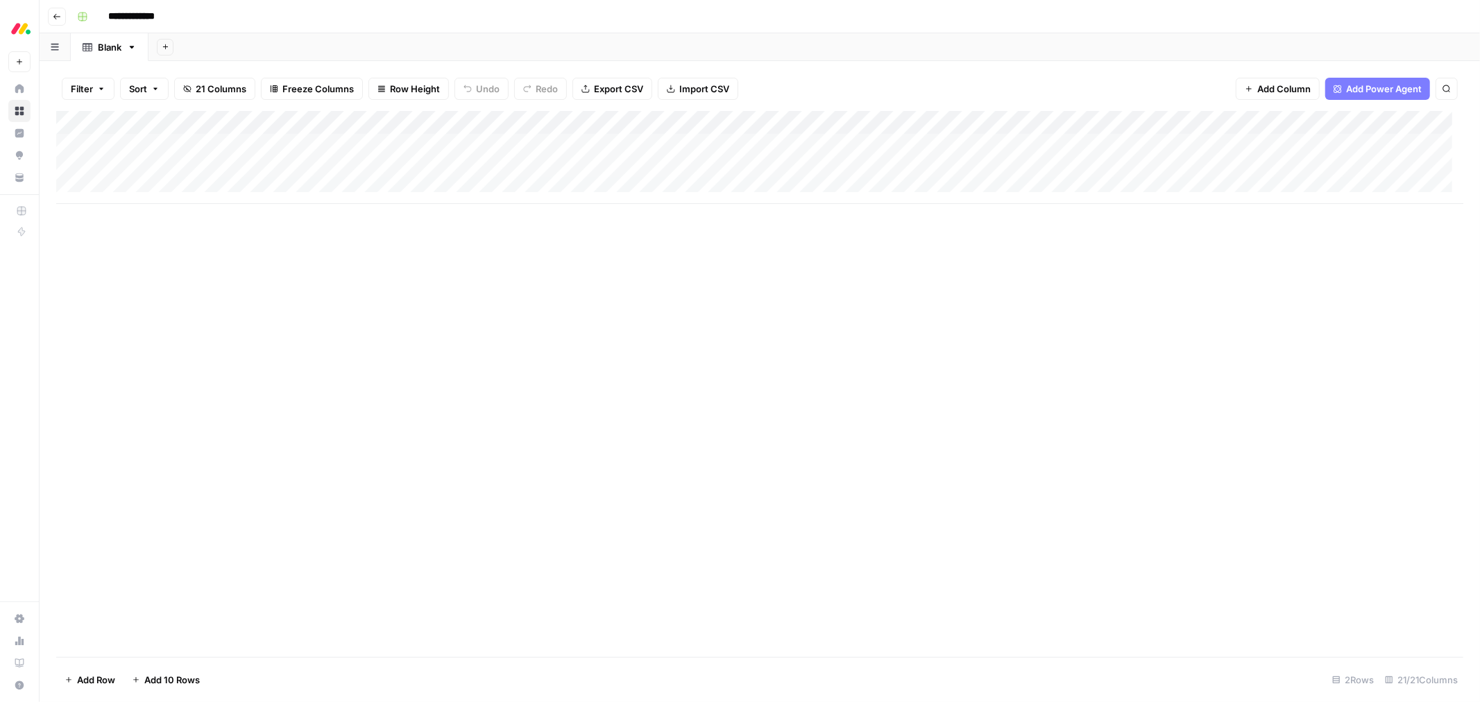
click at [183, 679] on span "Add 10 Rows" at bounding box center [172, 680] width 56 height 14
click at [184, 171] on div "Add Column" at bounding box center [759, 275] width 1407 height 329
click at [226, 169] on div "Add Column" at bounding box center [759, 275] width 1407 height 329
type textarea "**********"
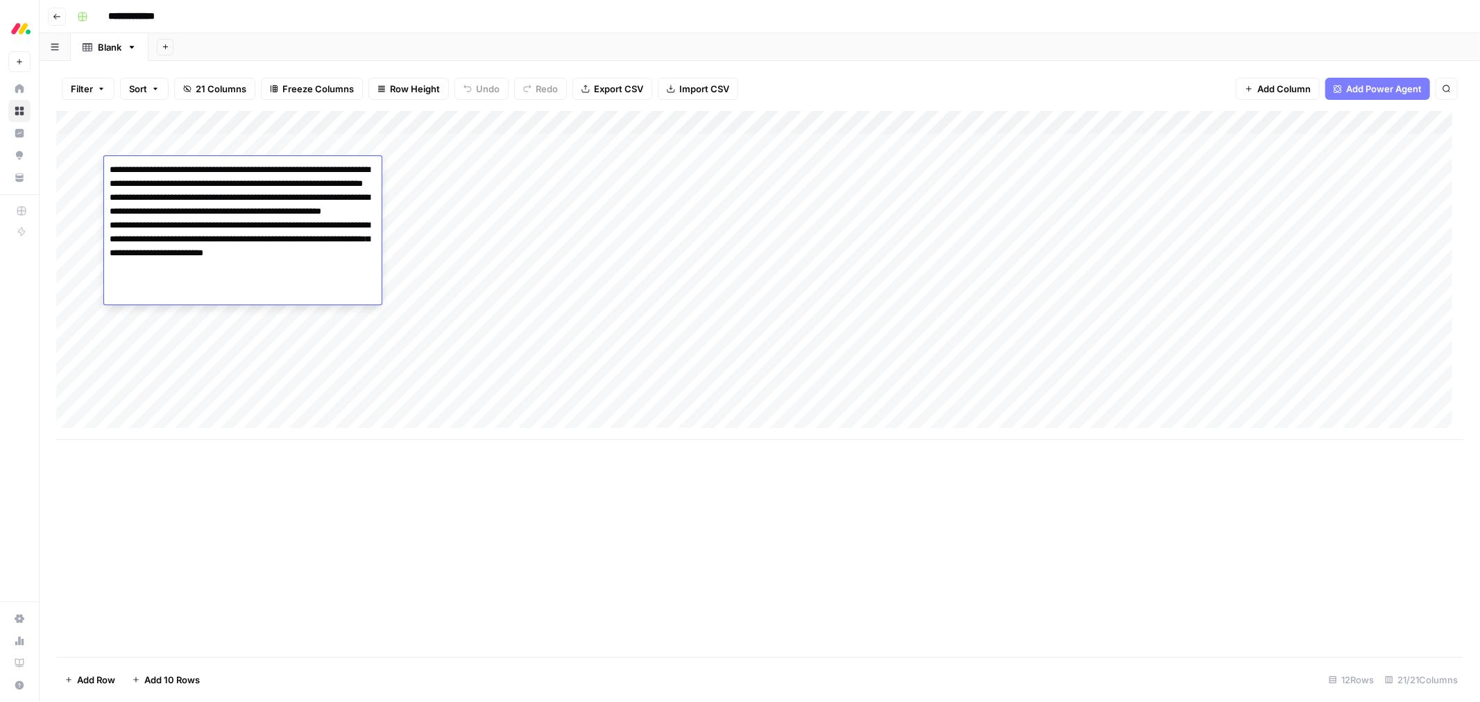
click at [325, 520] on div "Add Column" at bounding box center [759, 384] width 1407 height 546
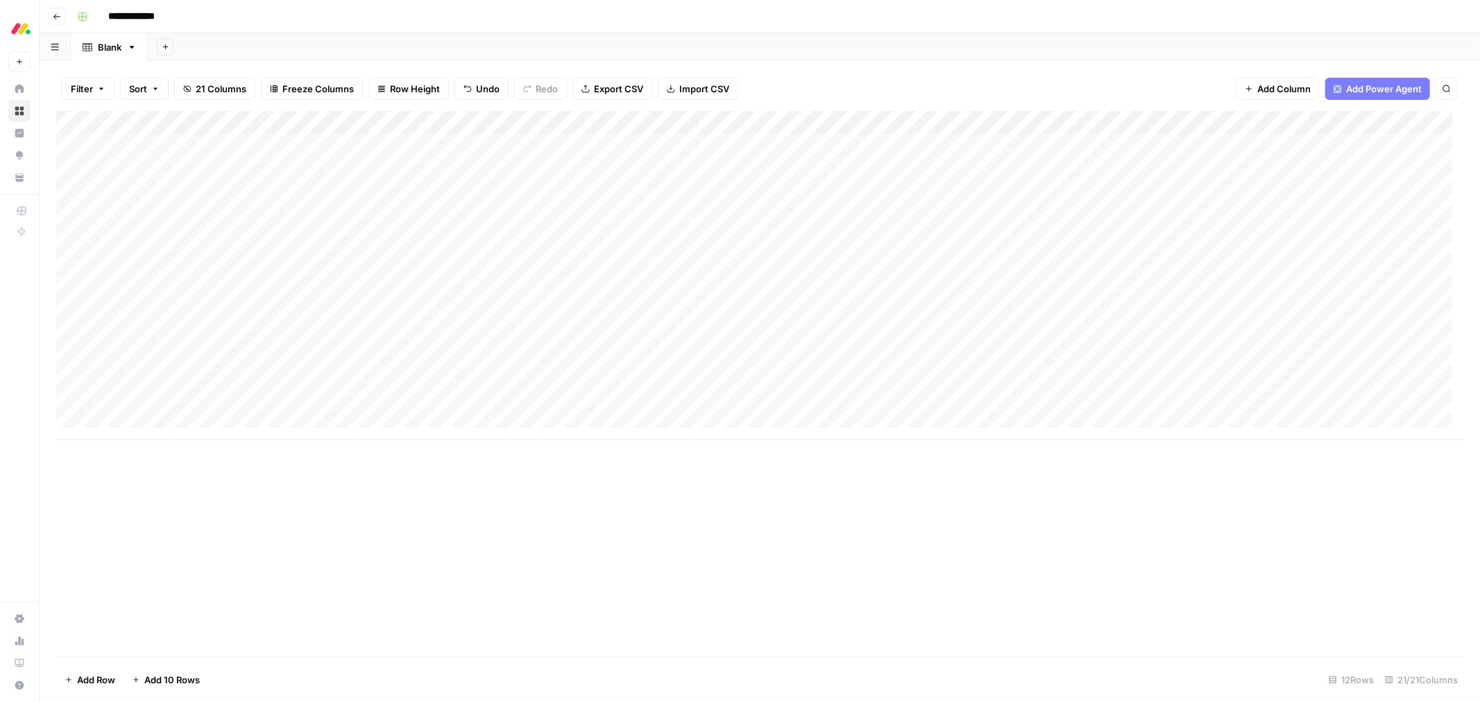
click at [237, 162] on div "Add Column" at bounding box center [759, 275] width 1407 height 329
click at [779, 572] on div "Add Column" at bounding box center [759, 384] width 1407 height 546
click at [710, 92] on span "Import CSV" at bounding box center [704, 89] width 50 height 14
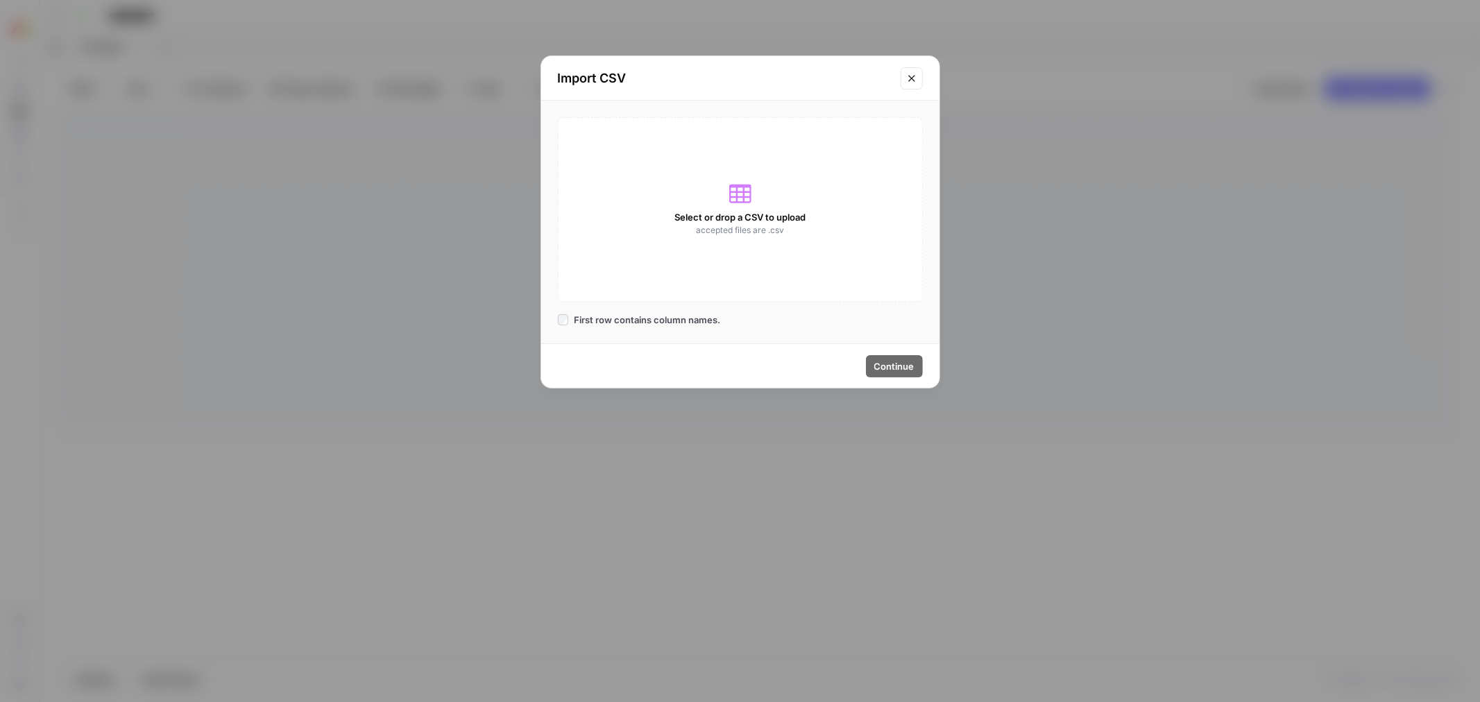
click at [736, 220] on span "Select or drop a CSV to upload" at bounding box center [740, 217] width 131 height 14
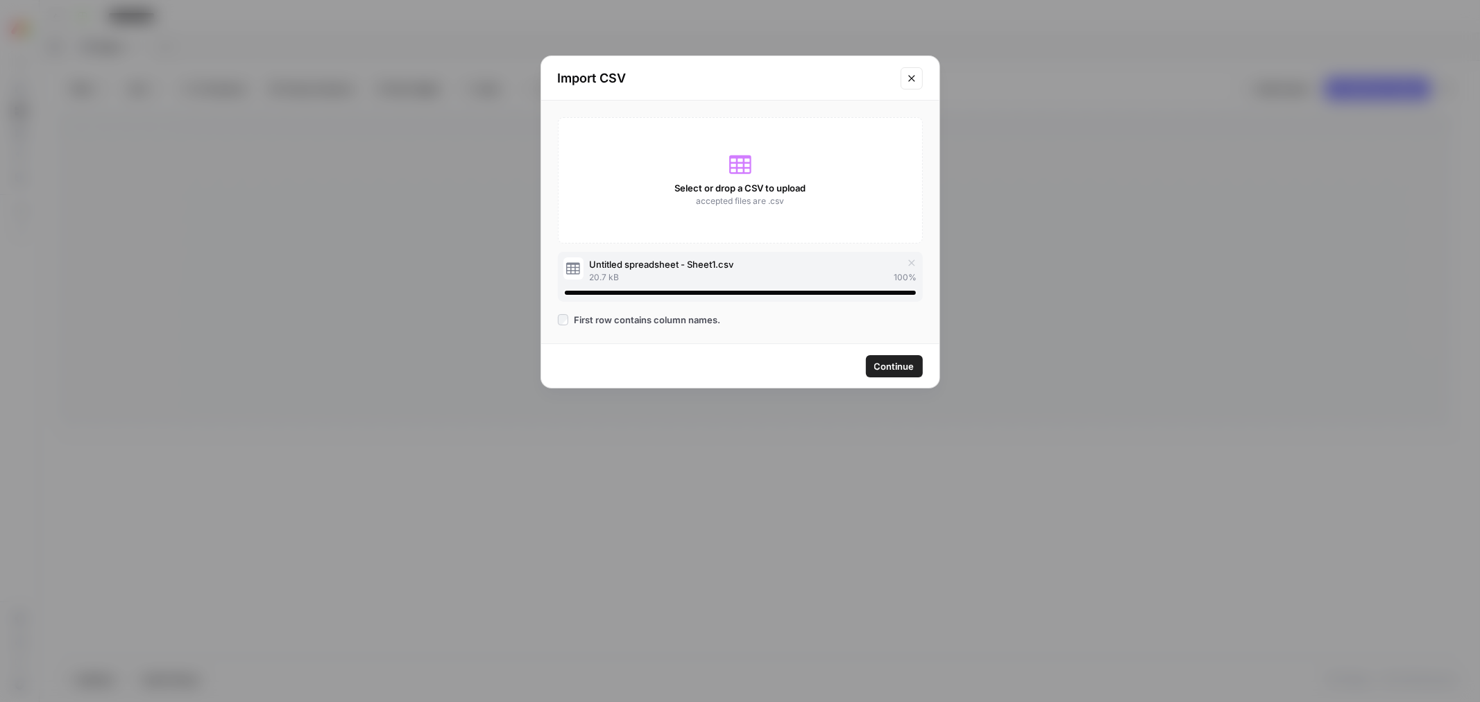
click at [898, 368] on span "Continue" at bounding box center [894, 366] width 40 height 14
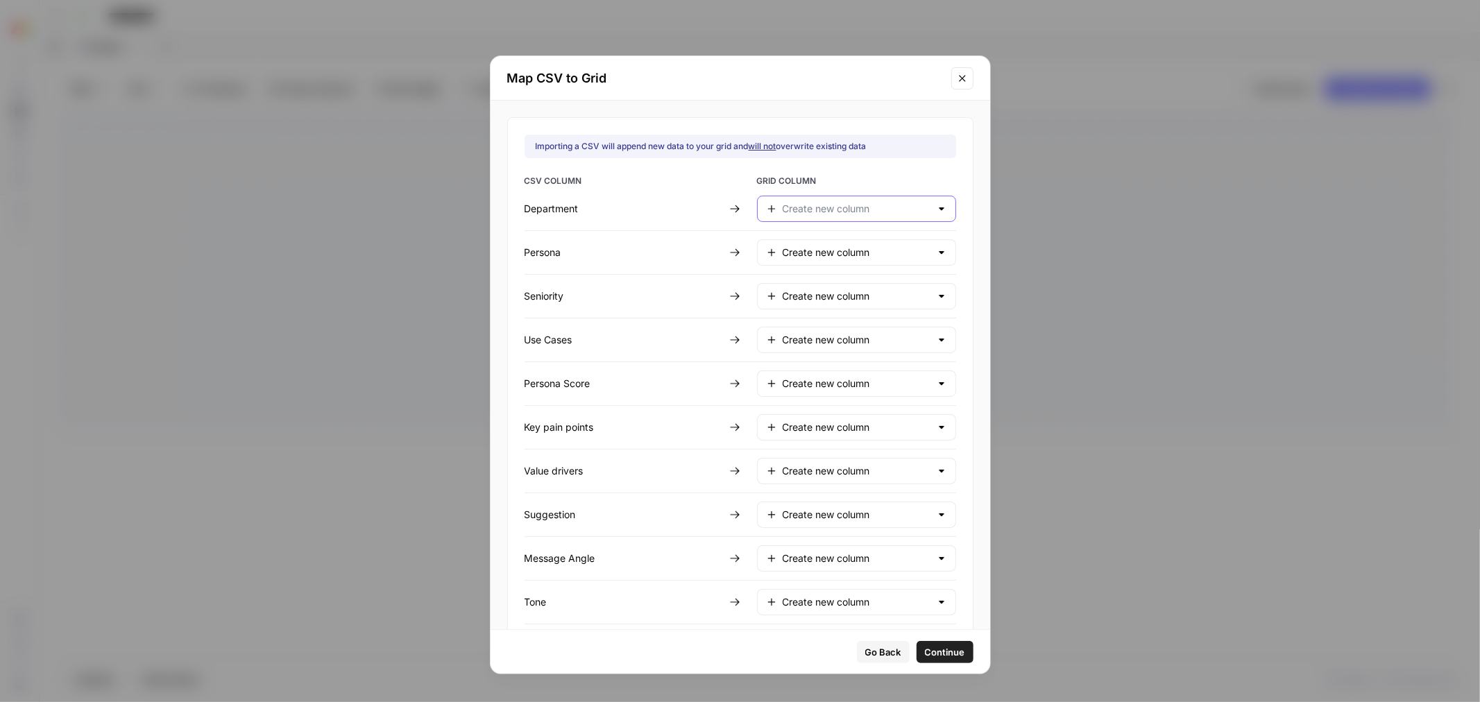
click at [840, 210] on input "text" at bounding box center [857, 209] width 148 height 14
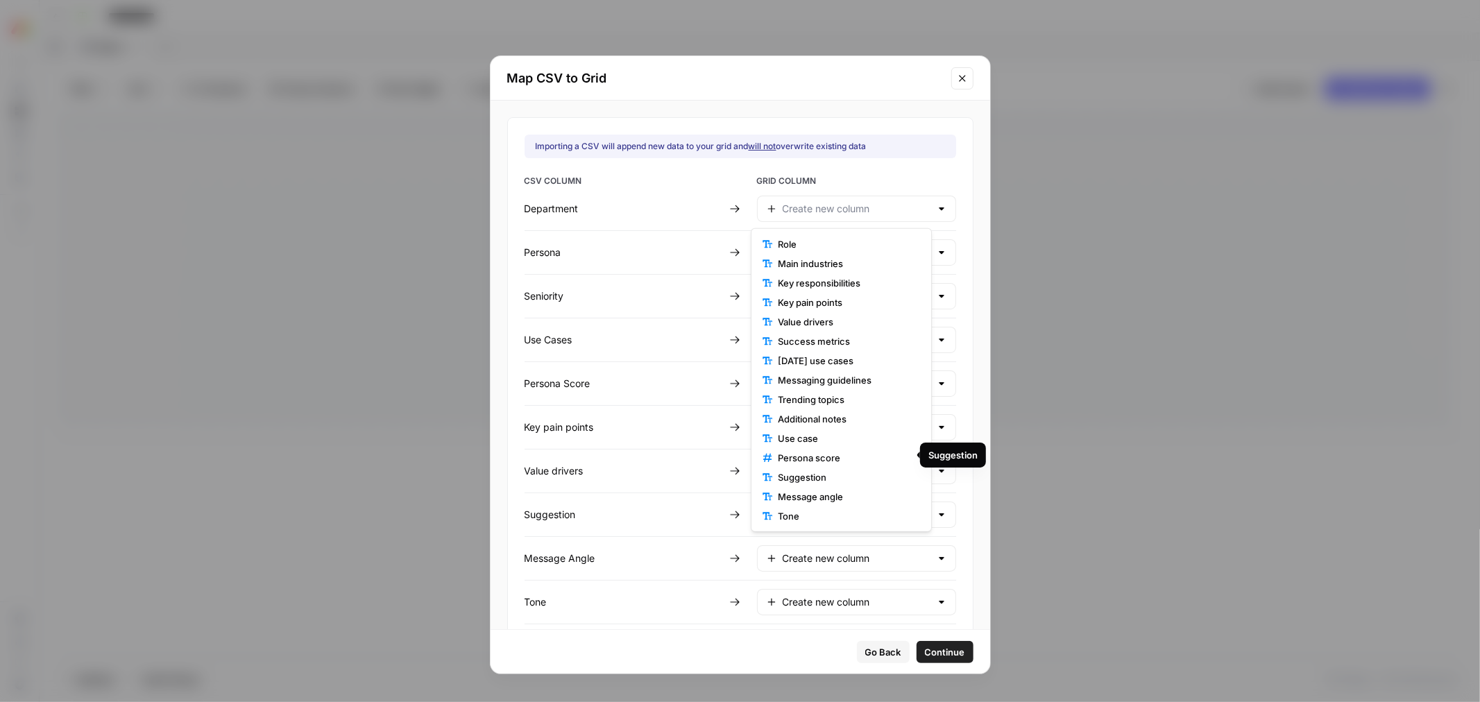
scroll to position [58, 0]
type input "Create new column"
click at [708, 169] on div "Importing a CSV will append new data to your grid and will not overwrite existi…" at bounding box center [740, 417] width 466 height 600
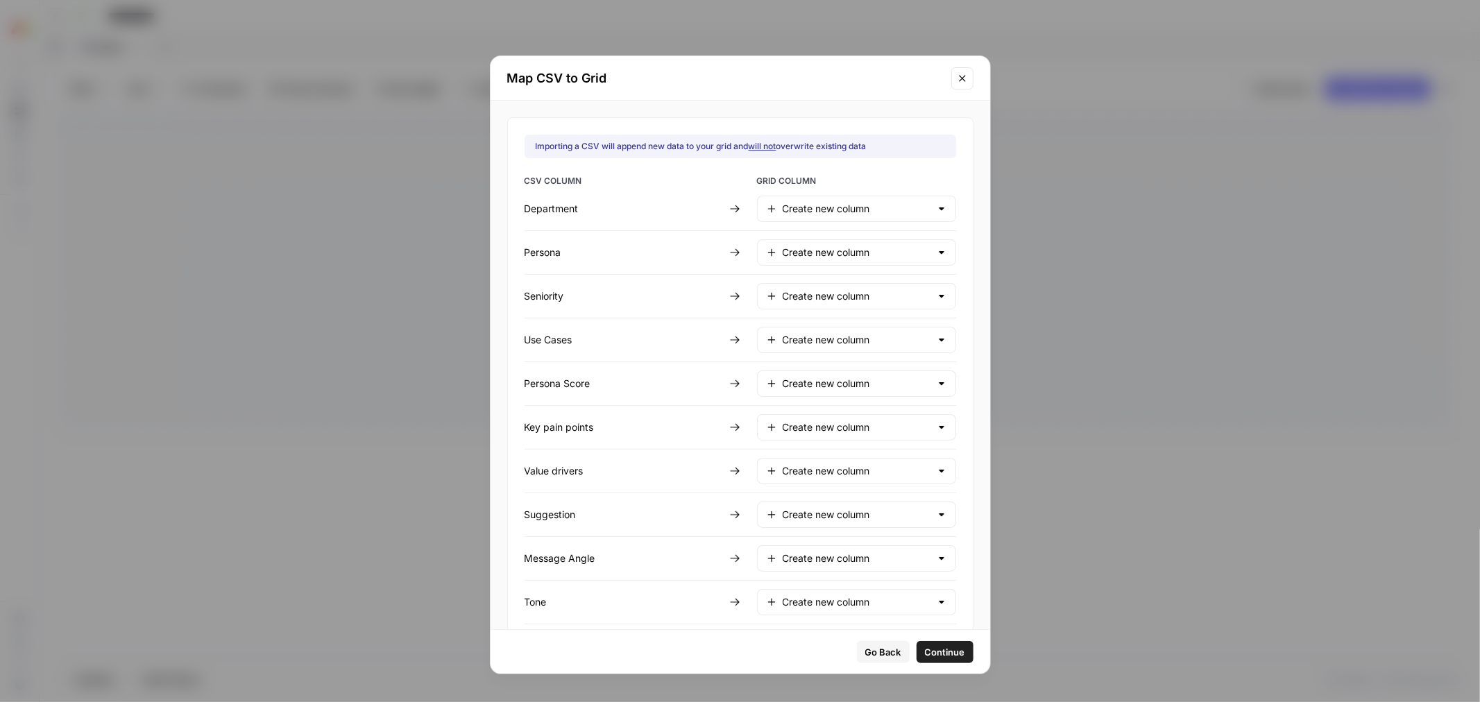
click at [811, 260] on div "Create new column" at bounding box center [856, 252] width 199 height 26
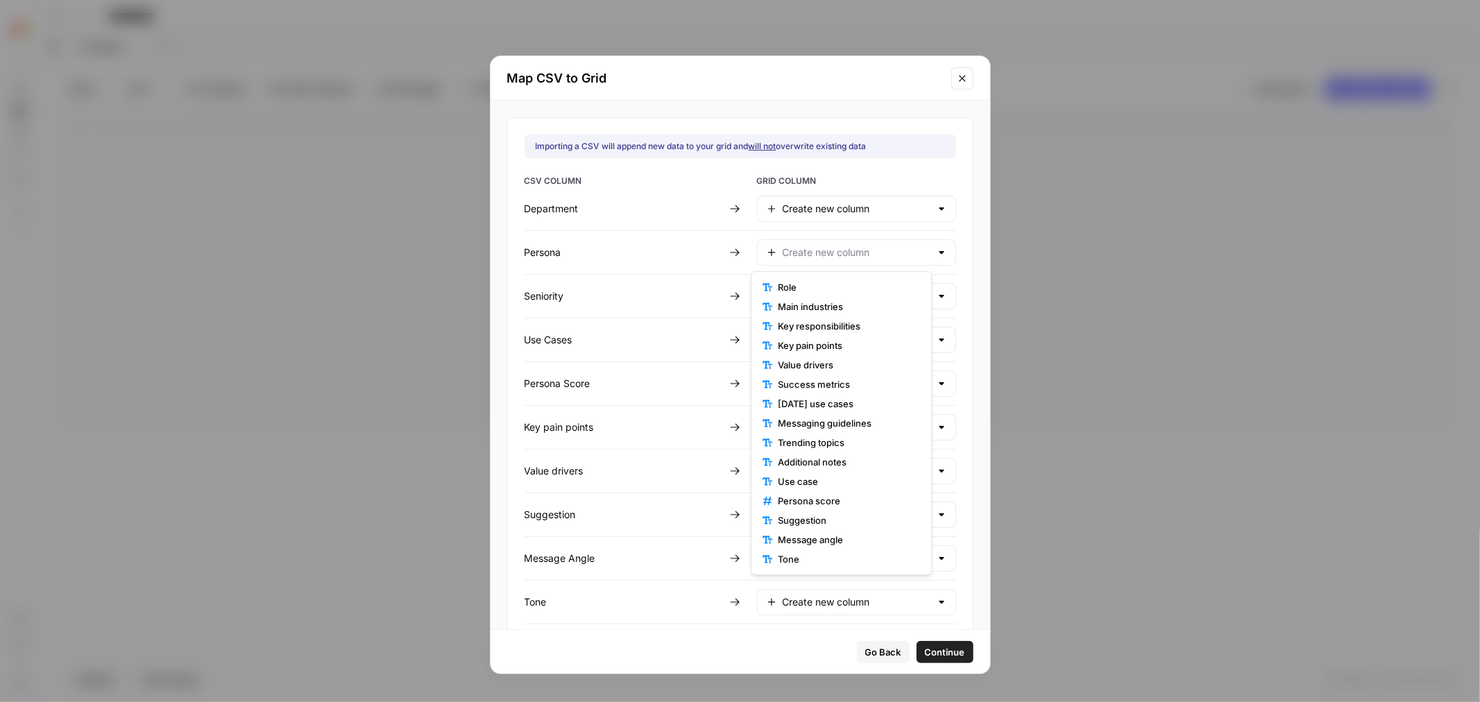
type input "Create new column"
click at [836, 217] on div "Create new column" at bounding box center [856, 209] width 199 height 26
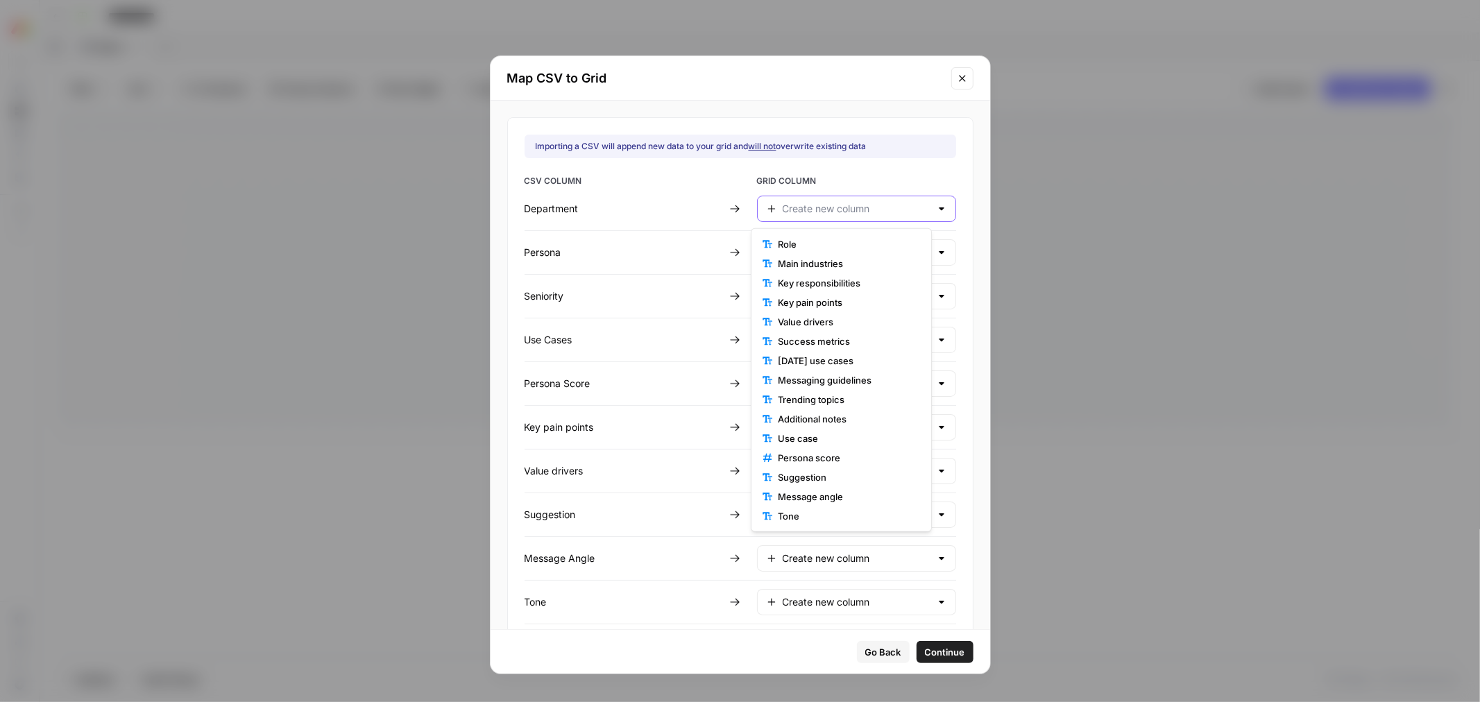
click at [838, 208] on input "text" at bounding box center [857, 209] width 148 height 14
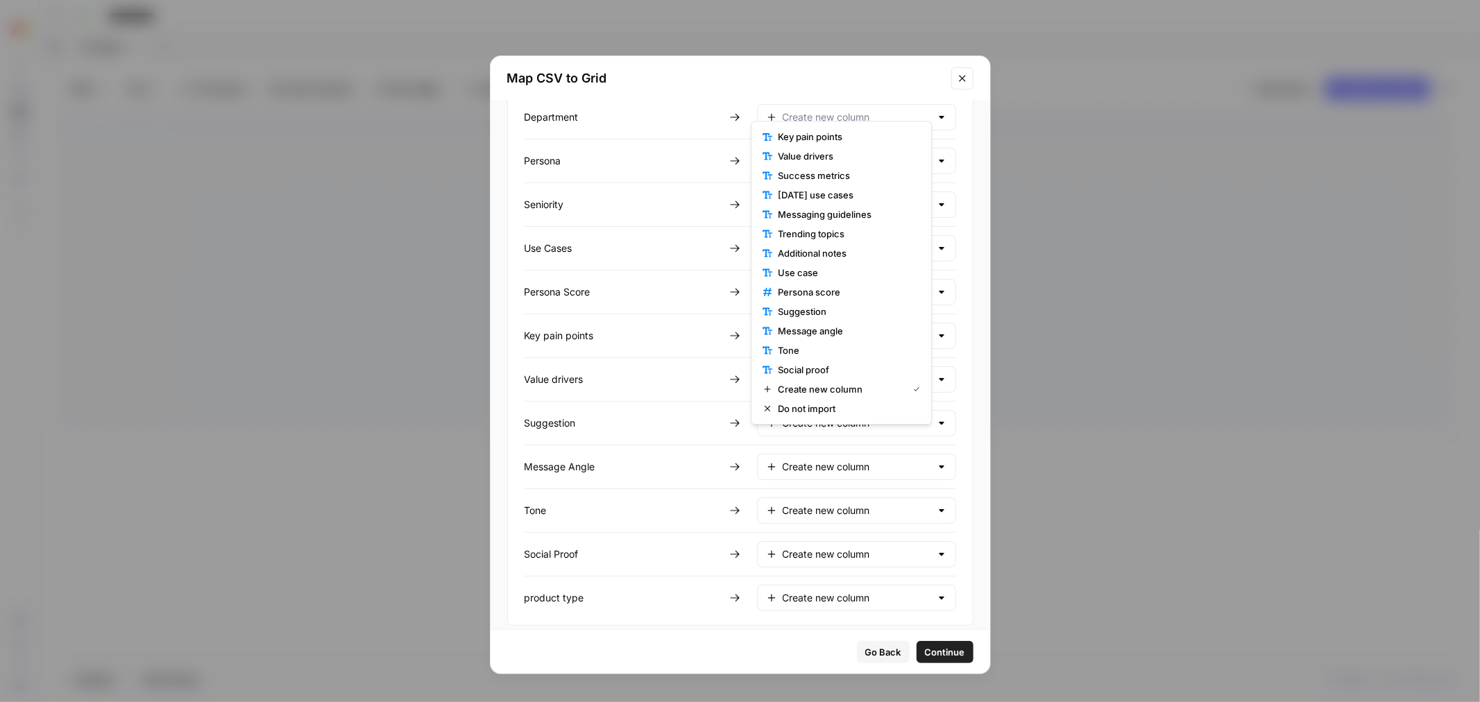
scroll to position [107, 0]
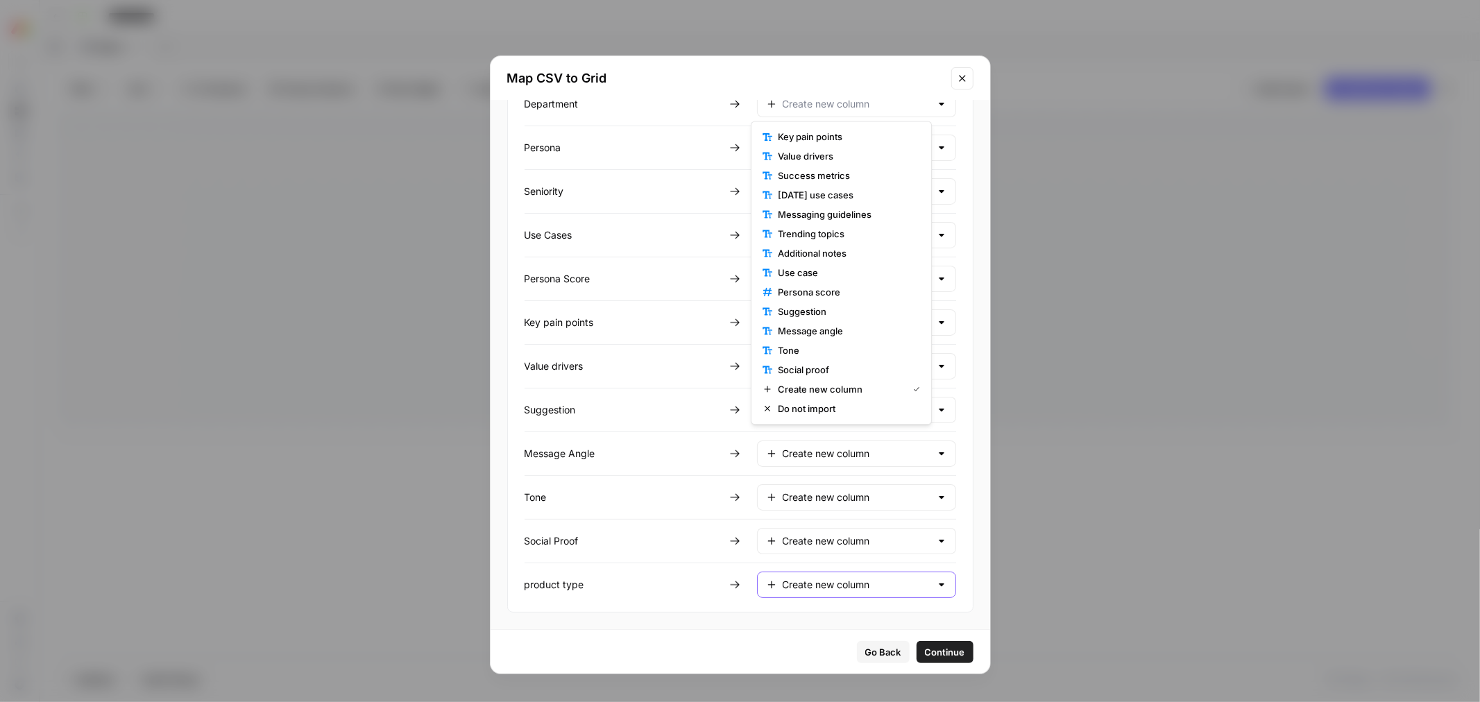
type input "Create new column"
click at [852, 587] on input "text" at bounding box center [857, 585] width 148 height 14
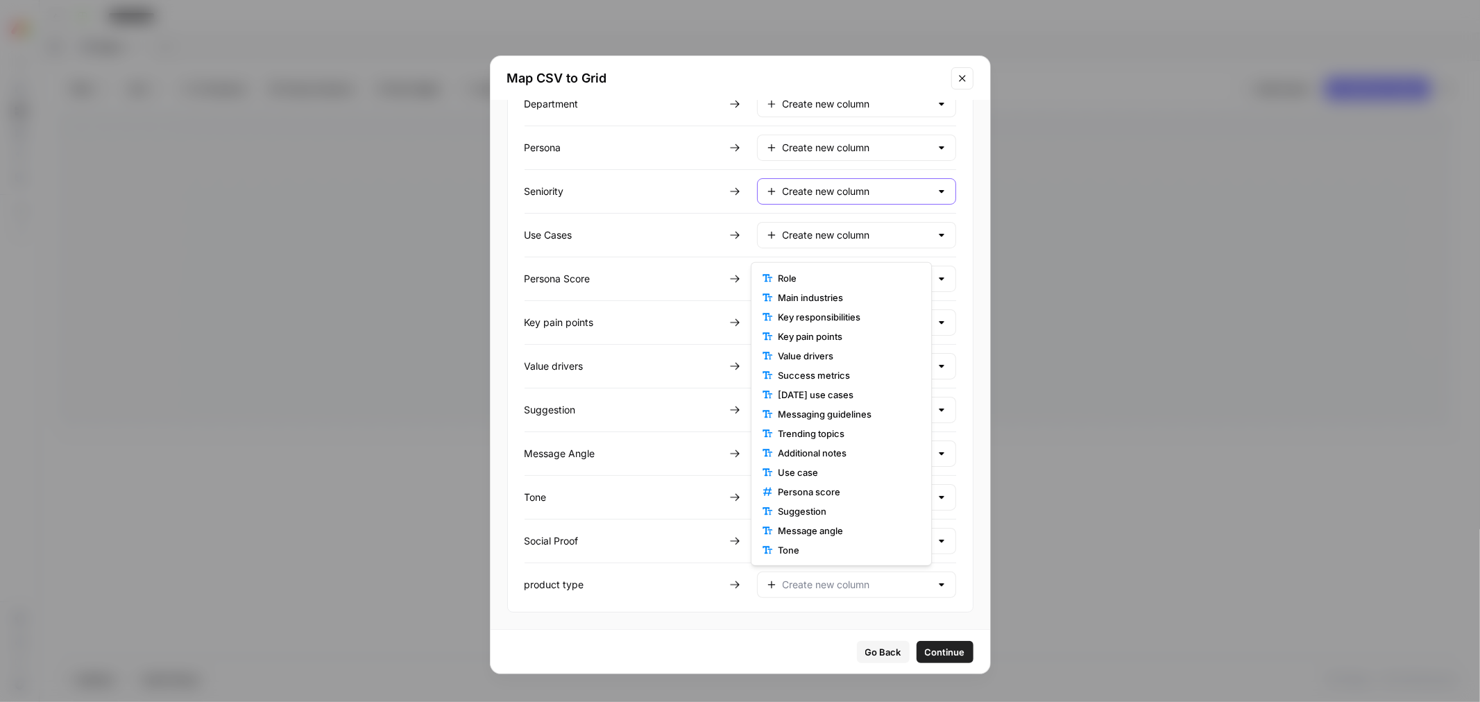
type input "Create new column"
click at [812, 192] on input "text" at bounding box center [857, 192] width 148 height 14
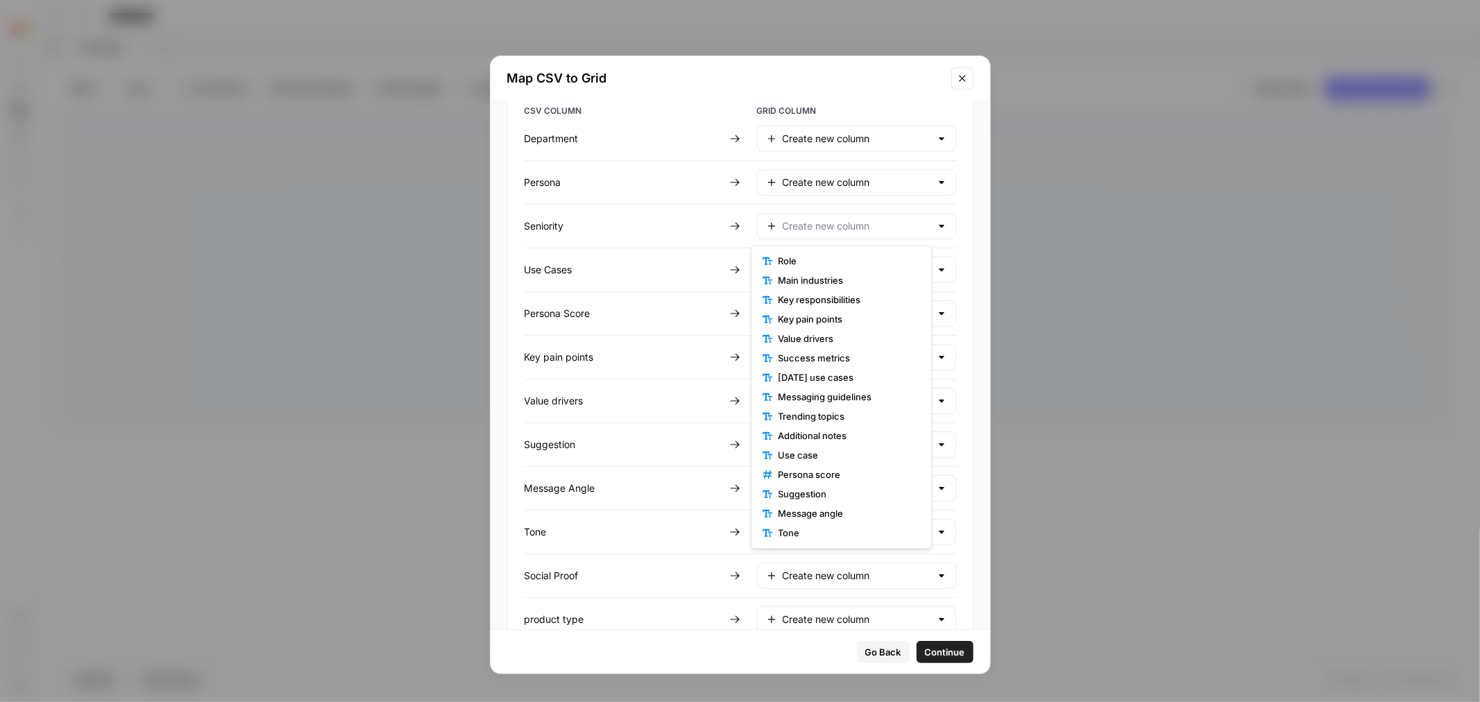
click at [951, 196] on div "Importing a CSV will append new data to your grid and will not overwrite existi…" at bounding box center [741, 365] width 500 height 529
type input "Create new column"
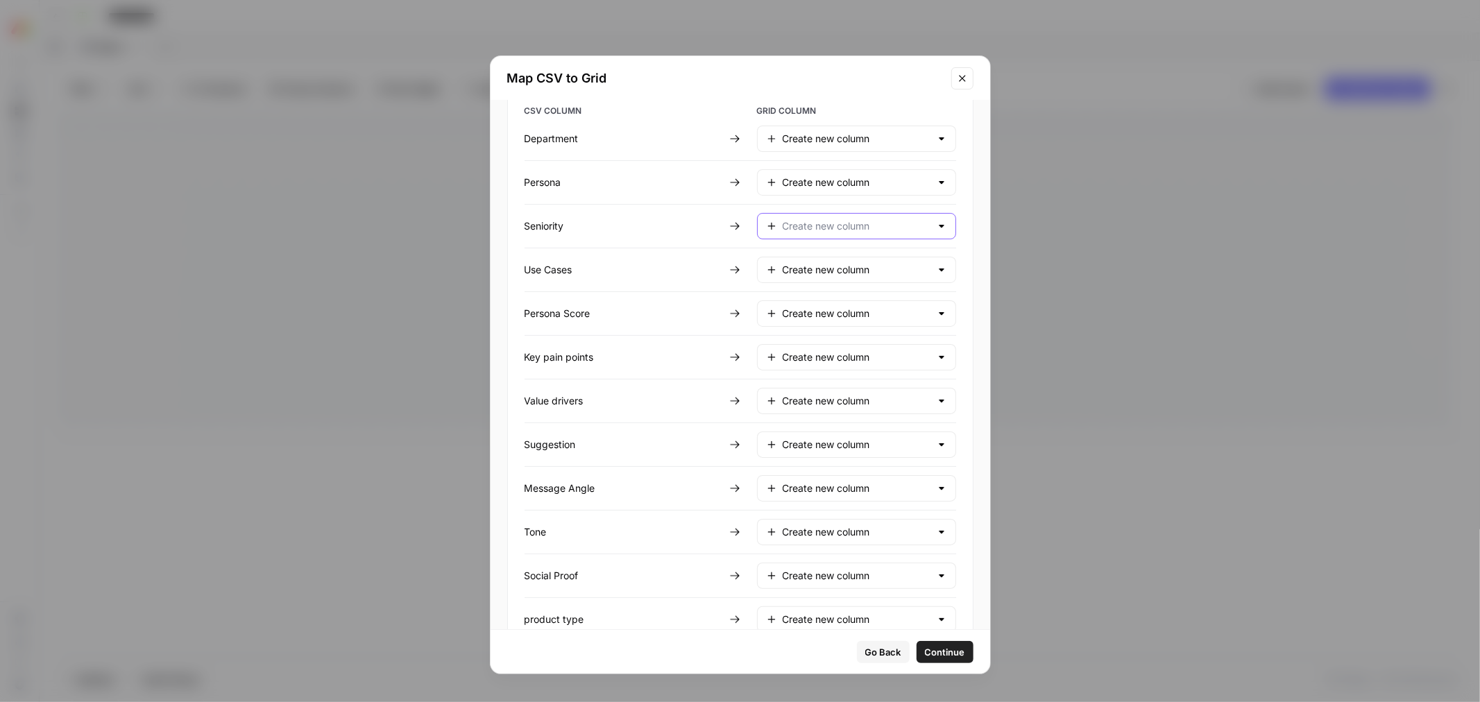
click at [899, 229] on input "text" at bounding box center [857, 226] width 148 height 14
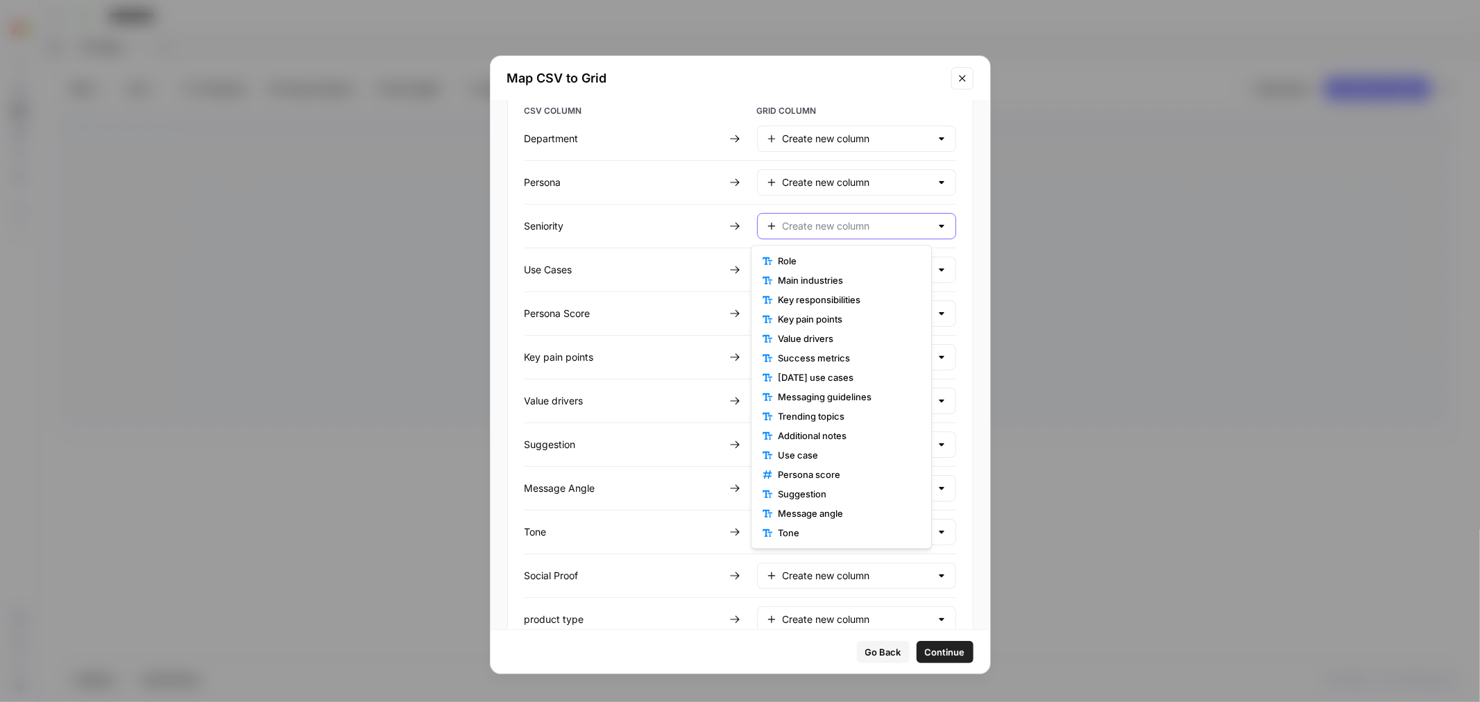
click at [899, 229] on input "text" at bounding box center [857, 226] width 148 height 14
click at [957, 73] on icon "Close modal" at bounding box center [962, 78] width 11 height 11
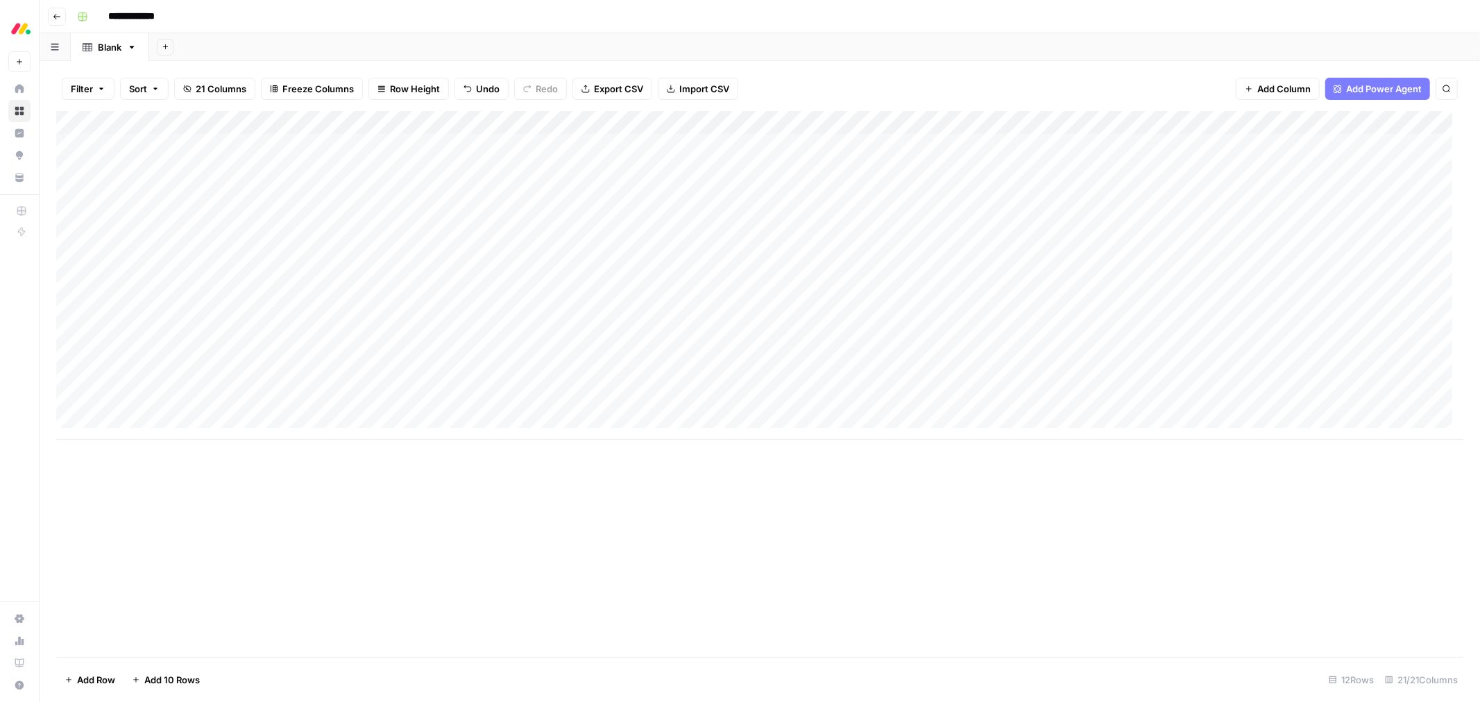
click at [718, 86] on span "Import CSV" at bounding box center [704, 89] width 50 height 14
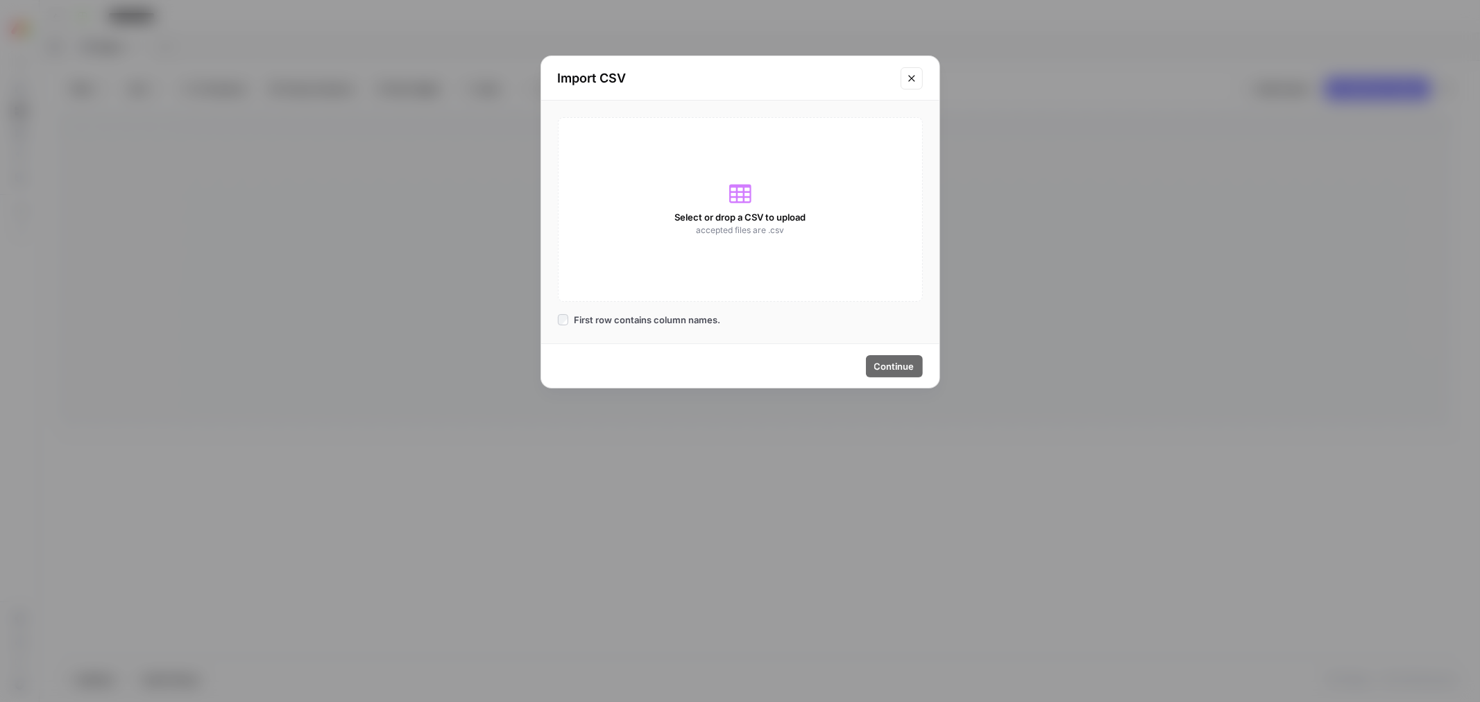
click at [739, 217] on span "Select or drop a CSV to upload" at bounding box center [740, 217] width 131 height 14
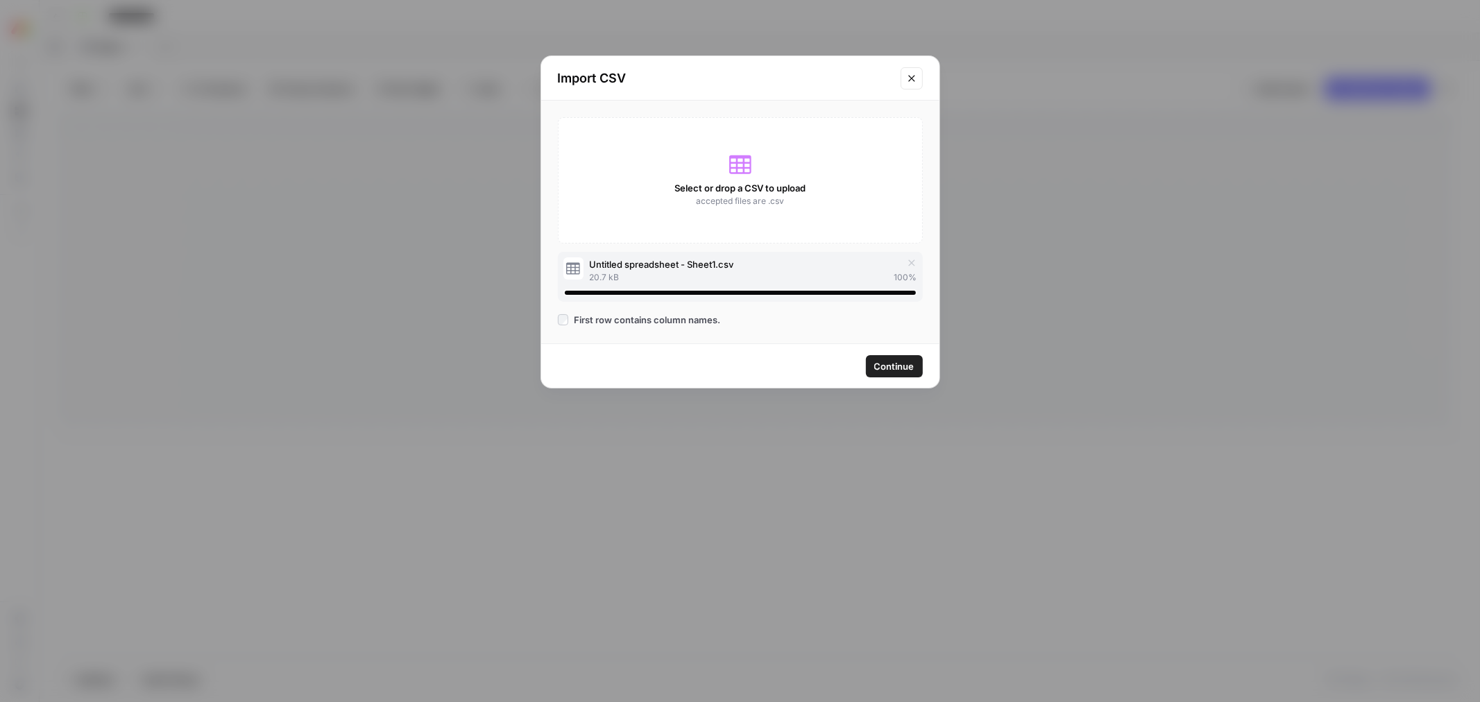
drag, startPoint x: 894, startPoint y: 364, endPoint x: 921, endPoint y: 362, distance: 27.2
click at [893, 364] on span "Continue" at bounding box center [894, 366] width 40 height 14
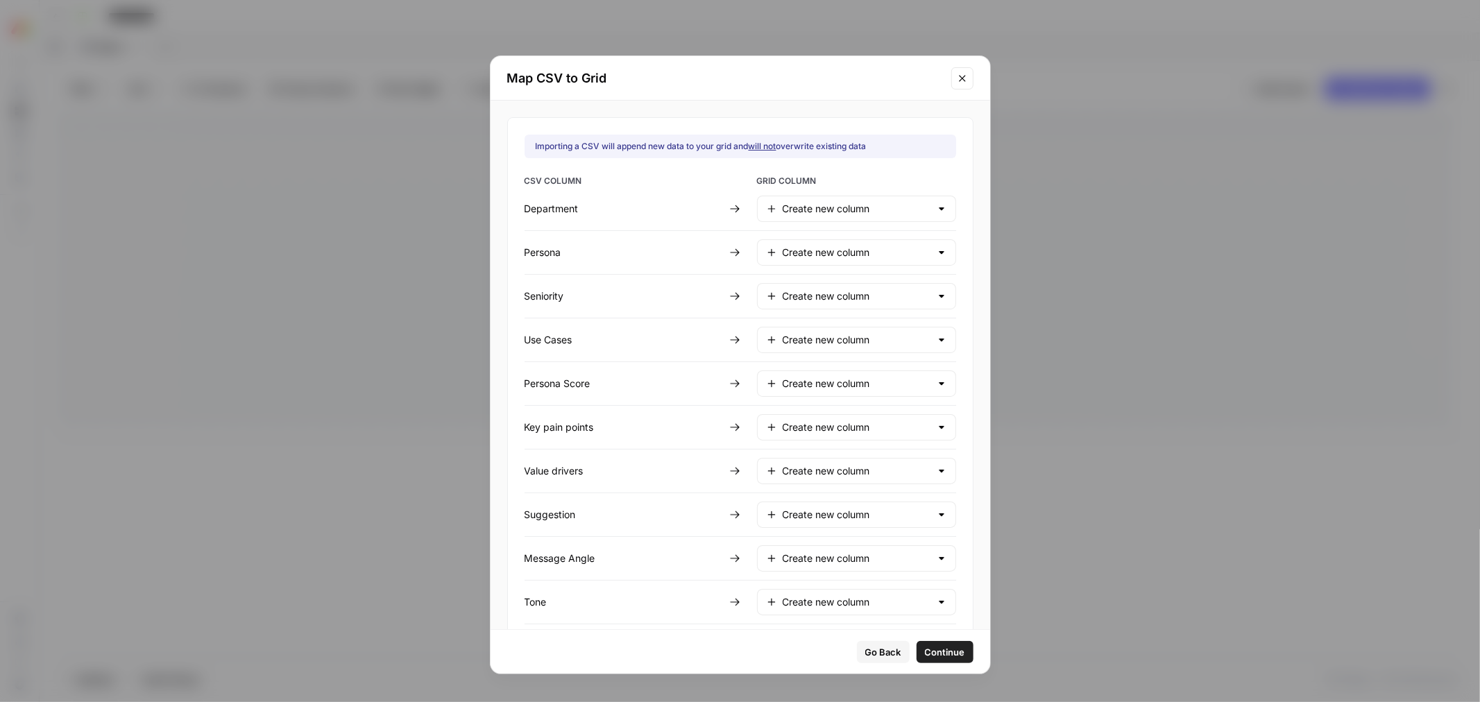
click at [837, 219] on div "Create new column" at bounding box center [856, 209] width 199 height 26
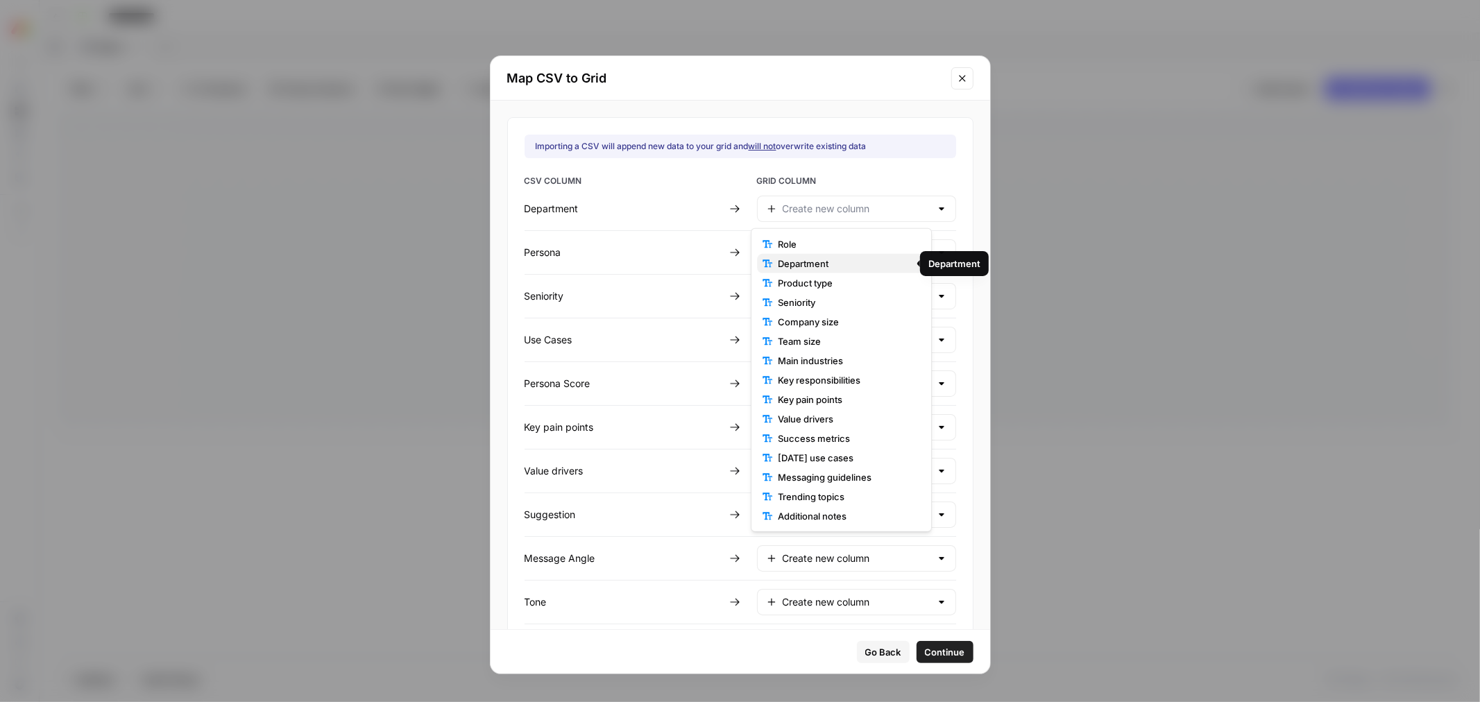
click at [824, 261] on span "Department" at bounding box center [846, 264] width 137 height 14
type input "Department"
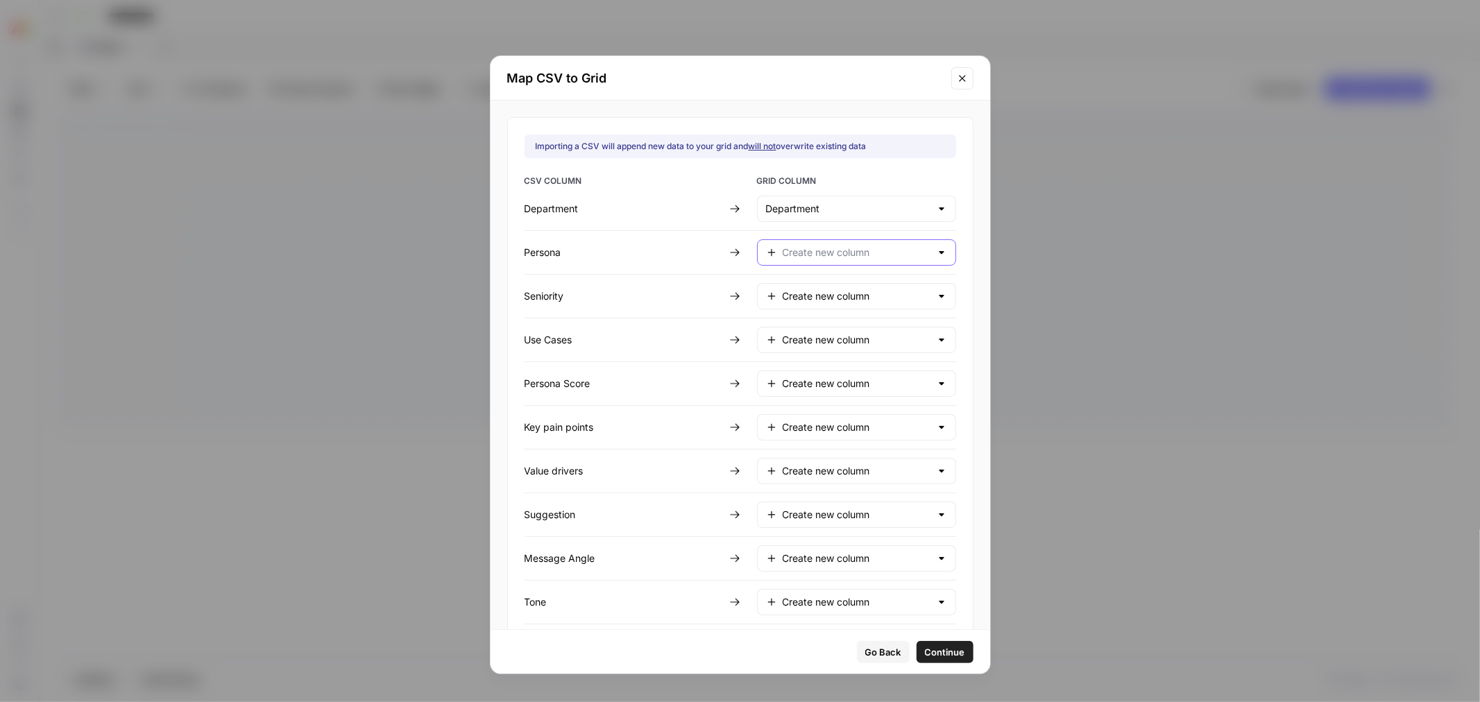
click at [824, 248] on input "text" at bounding box center [857, 253] width 148 height 14
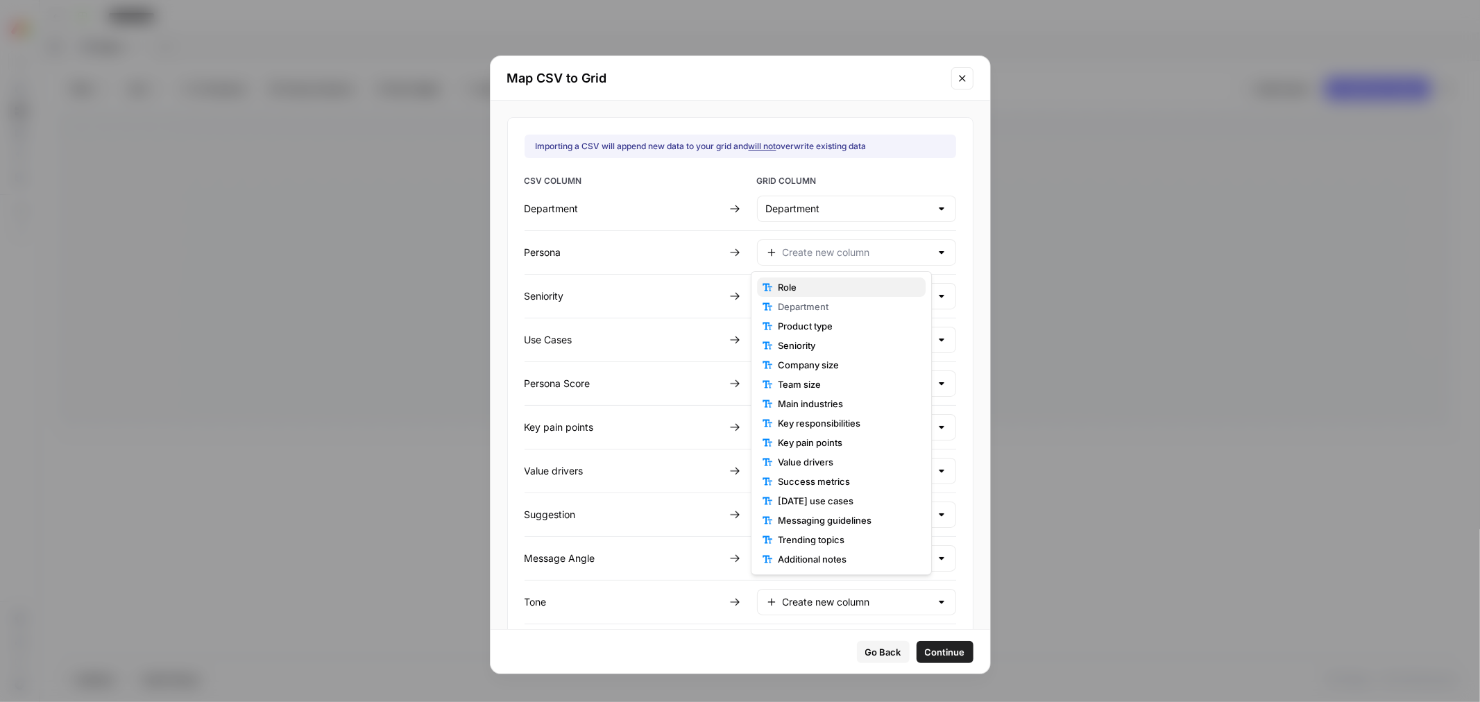
click at [824, 285] on span "Role" at bounding box center [846, 287] width 137 height 14
type input "Role"
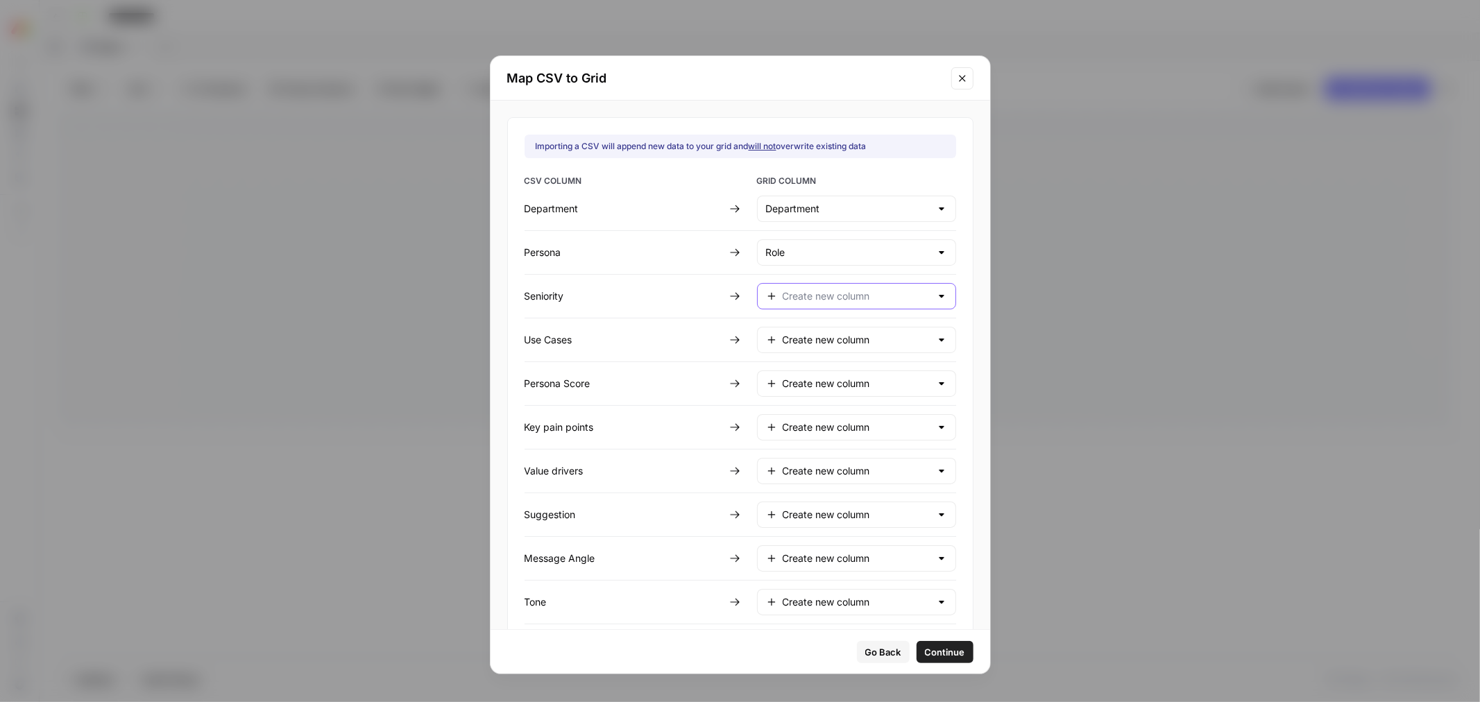
click at [821, 296] on input "text" at bounding box center [857, 296] width 148 height 14
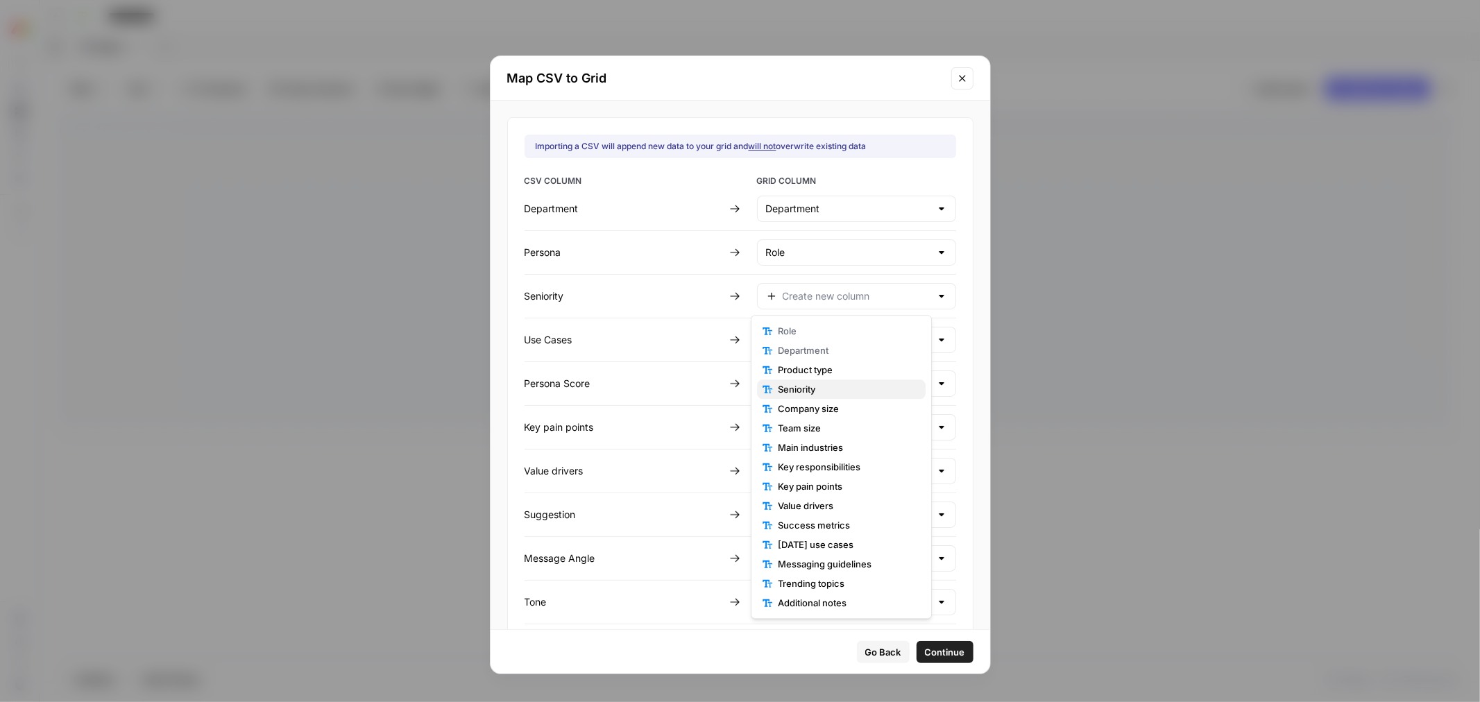
click at [811, 386] on span "Seniority" at bounding box center [846, 389] width 137 height 14
type input "Seniority"
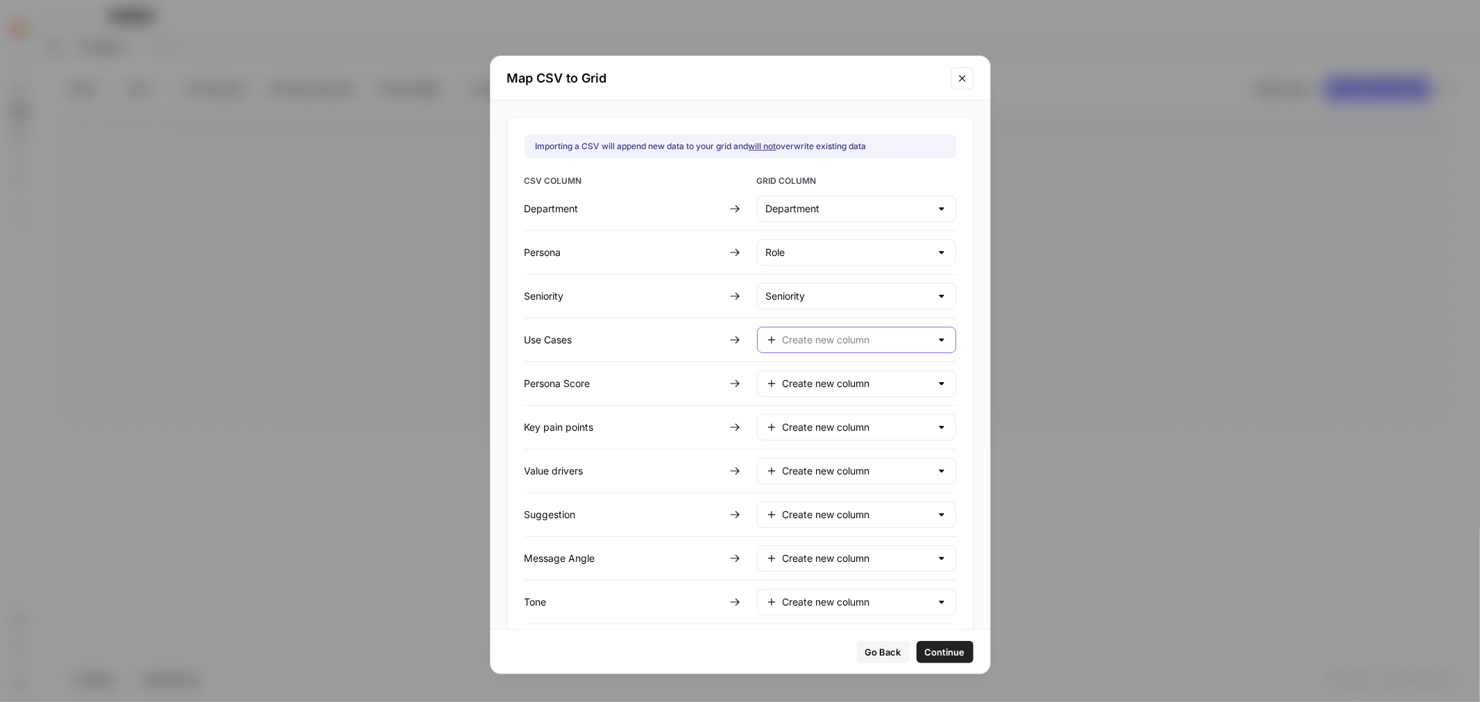
click at [817, 340] on input "text" at bounding box center [857, 340] width 148 height 14
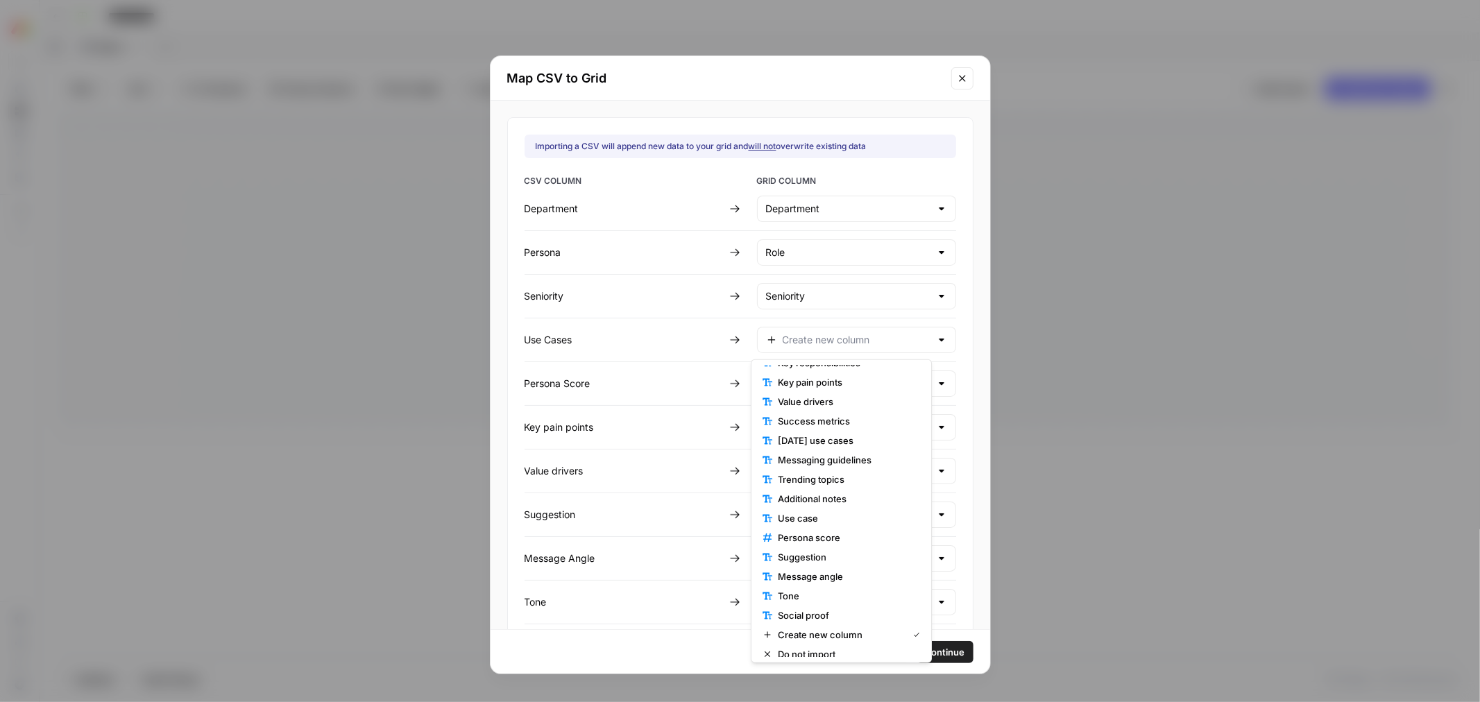
scroll to position [155, 0]
click at [829, 509] on span "Use case" at bounding box center [846, 511] width 137 height 14
type input "Use case"
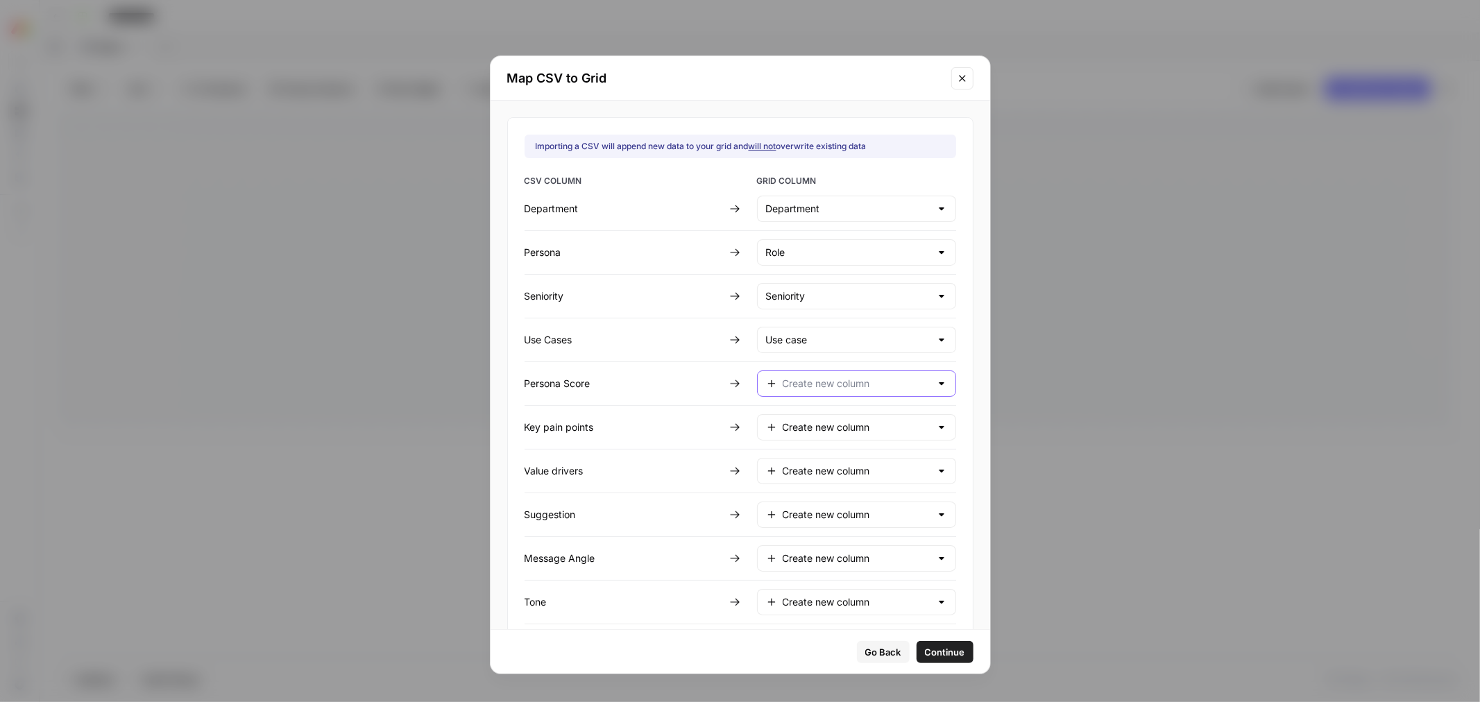
click at [804, 387] on input "text" at bounding box center [857, 384] width 148 height 14
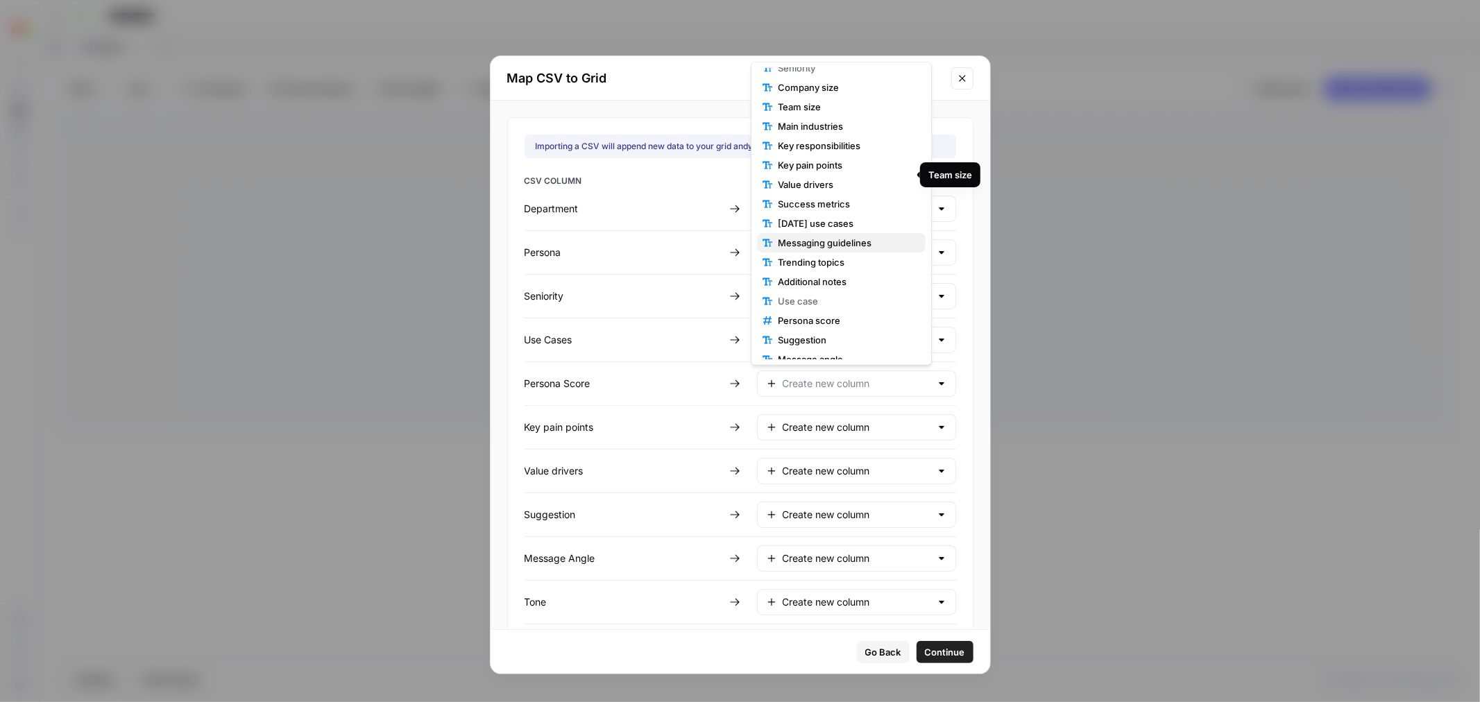
scroll to position [77, 0]
click at [813, 317] on span "Persona score" at bounding box center [846, 312] width 137 height 14
type input "Persona score"
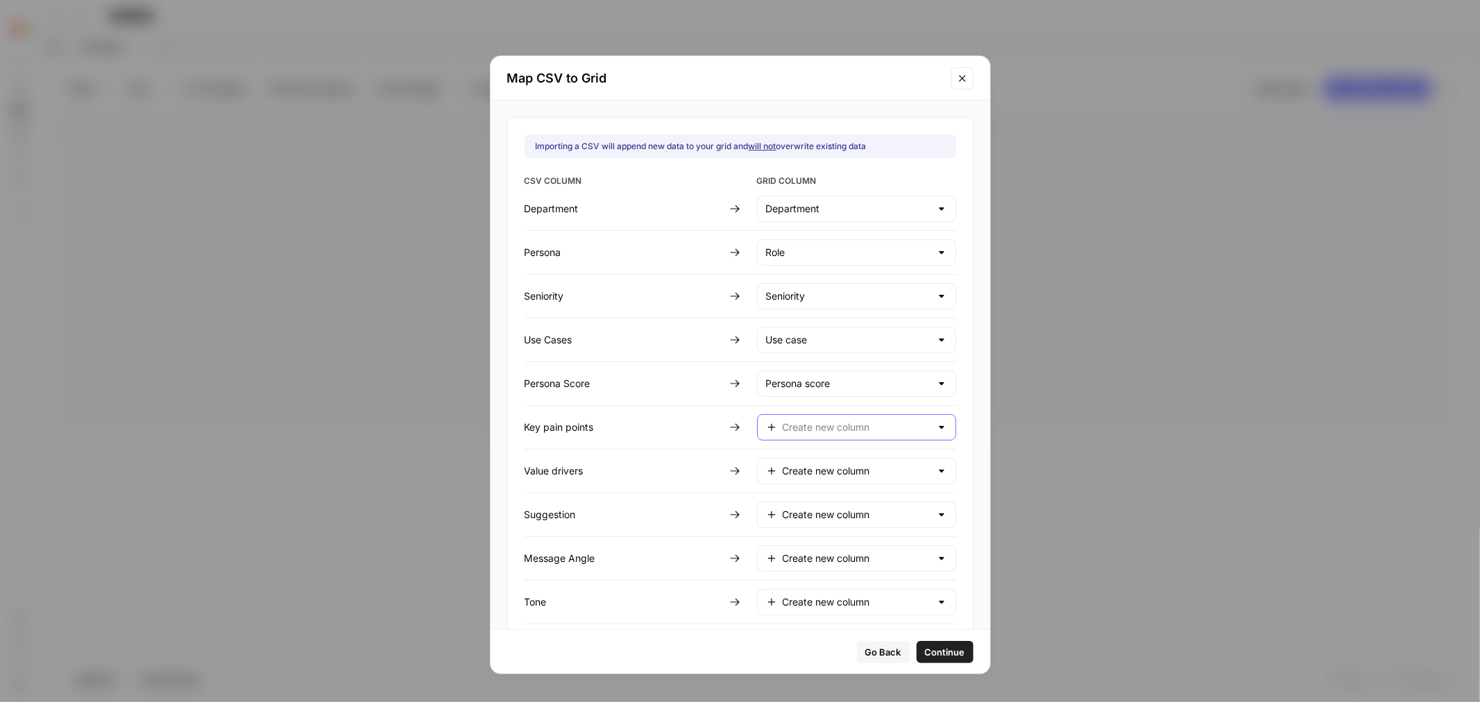
click at [816, 426] on input "text" at bounding box center [857, 428] width 148 height 14
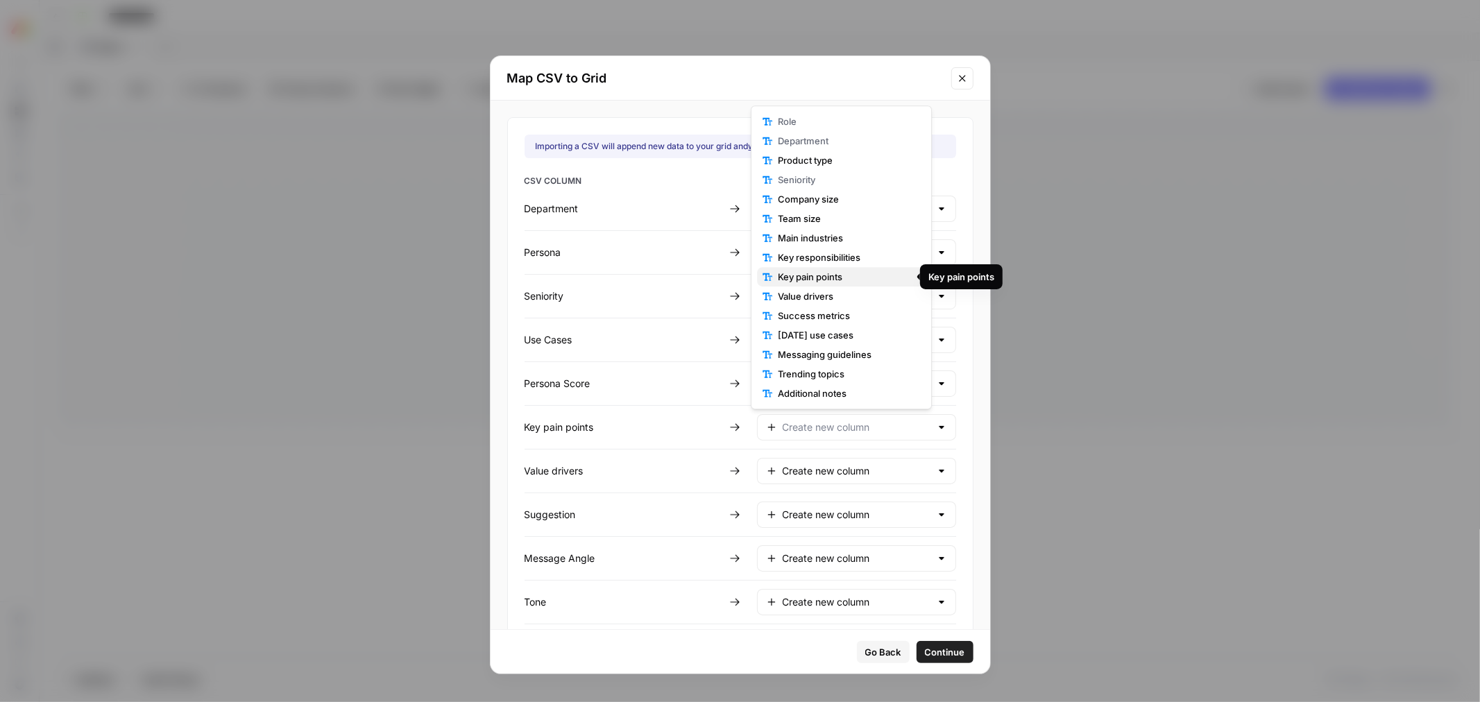
click at [822, 282] on span "Key pain points" at bounding box center [846, 277] width 137 height 14
type input "Key pain points"
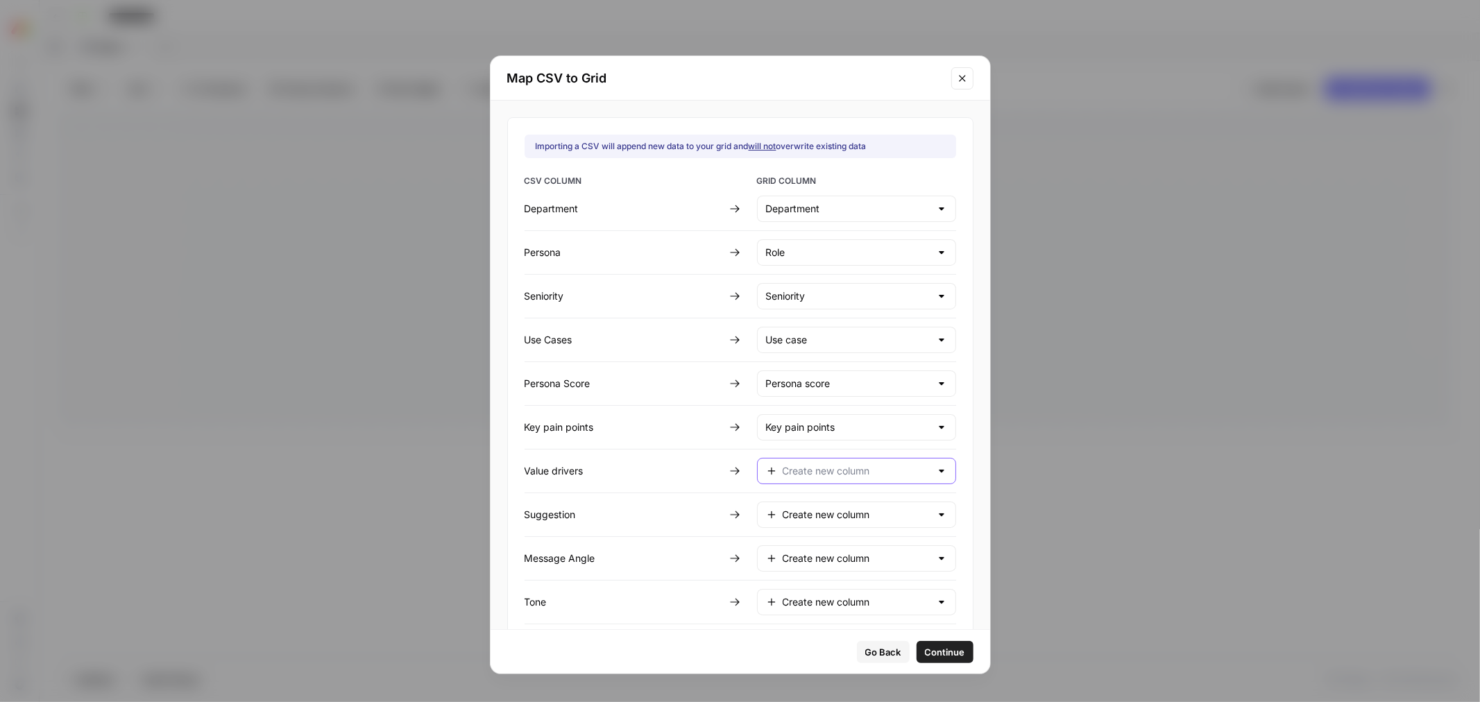
click at [807, 469] on input "text" at bounding box center [857, 471] width 148 height 14
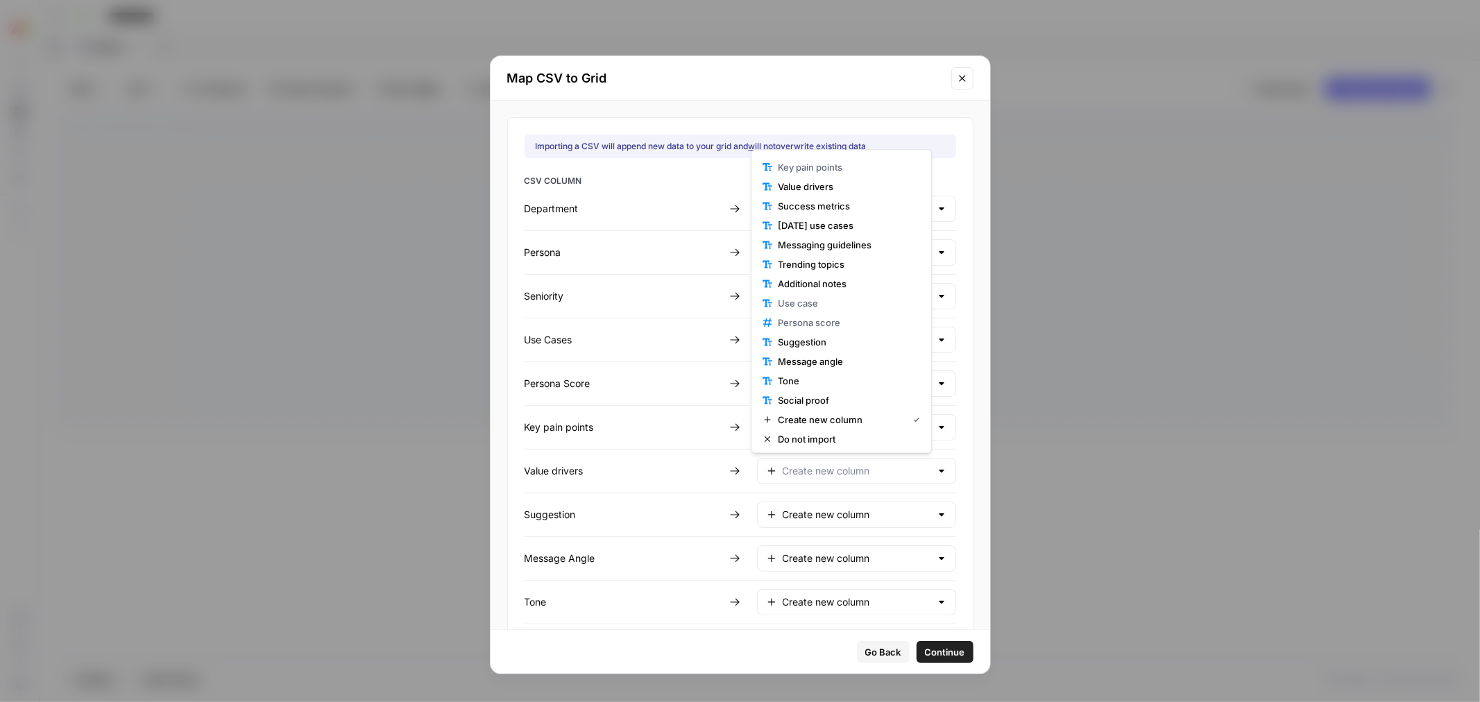
scroll to position [155, 0]
click at [857, 186] on span "Value drivers" at bounding box center [846, 185] width 137 height 14
type input "Value drivers"
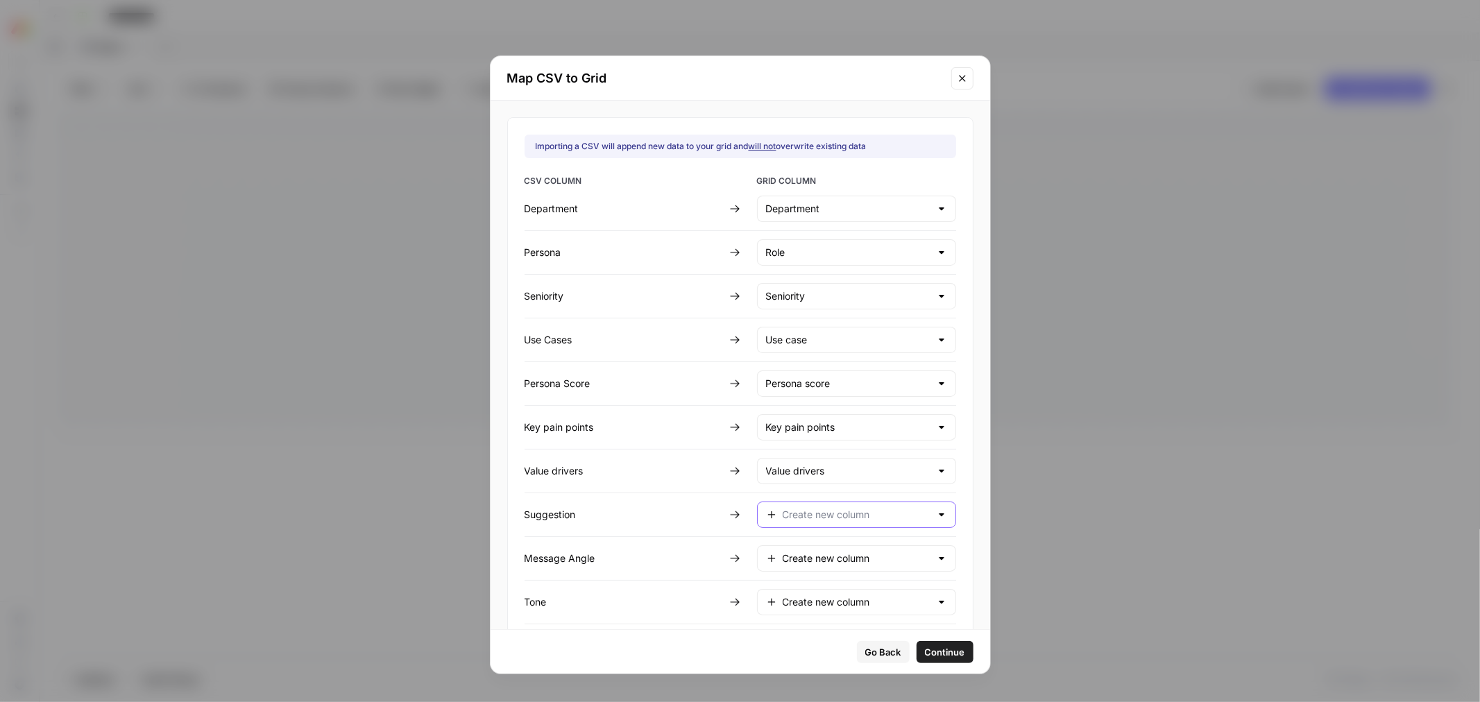
click at [802, 518] on input "text" at bounding box center [857, 515] width 148 height 14
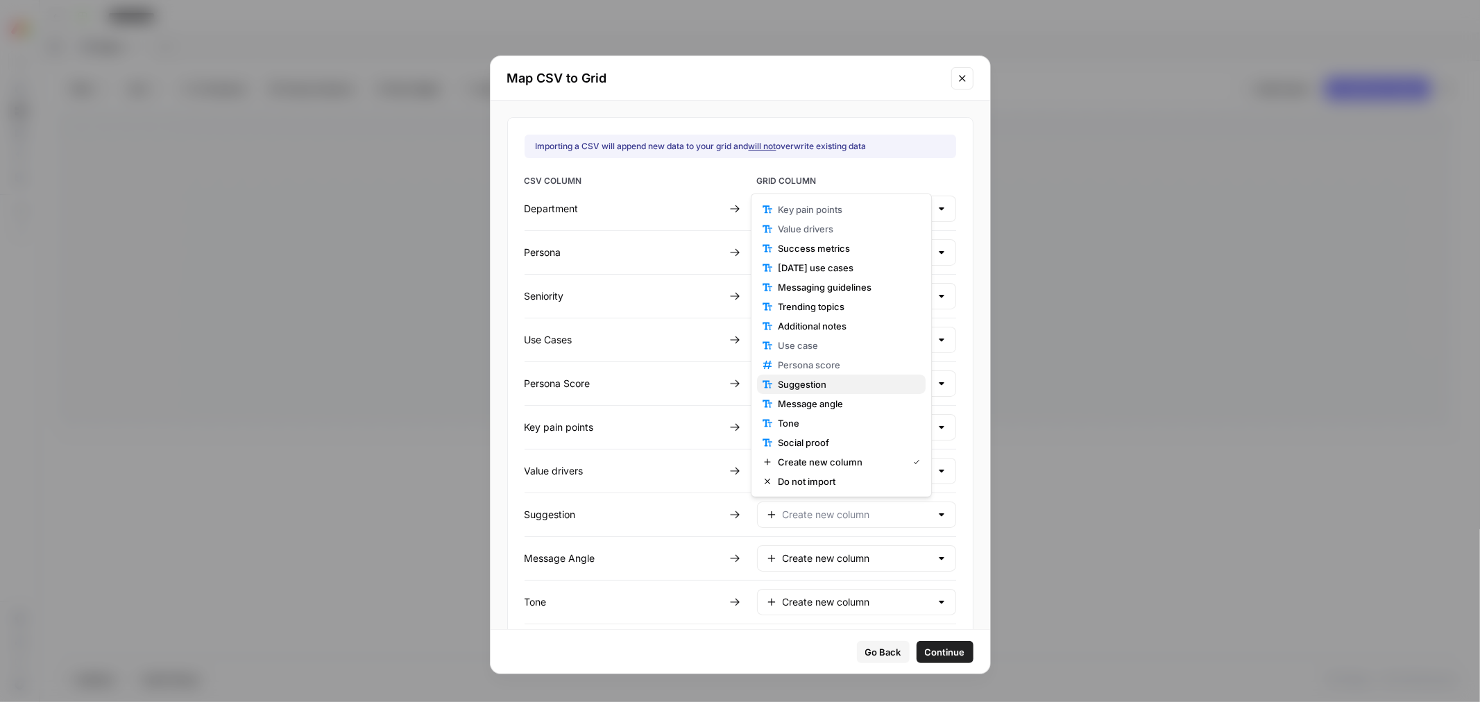
click at [854, 383] on span "Suggestion" at bounding box center [846, 385] width 137 height 14
type input "Suggestion"
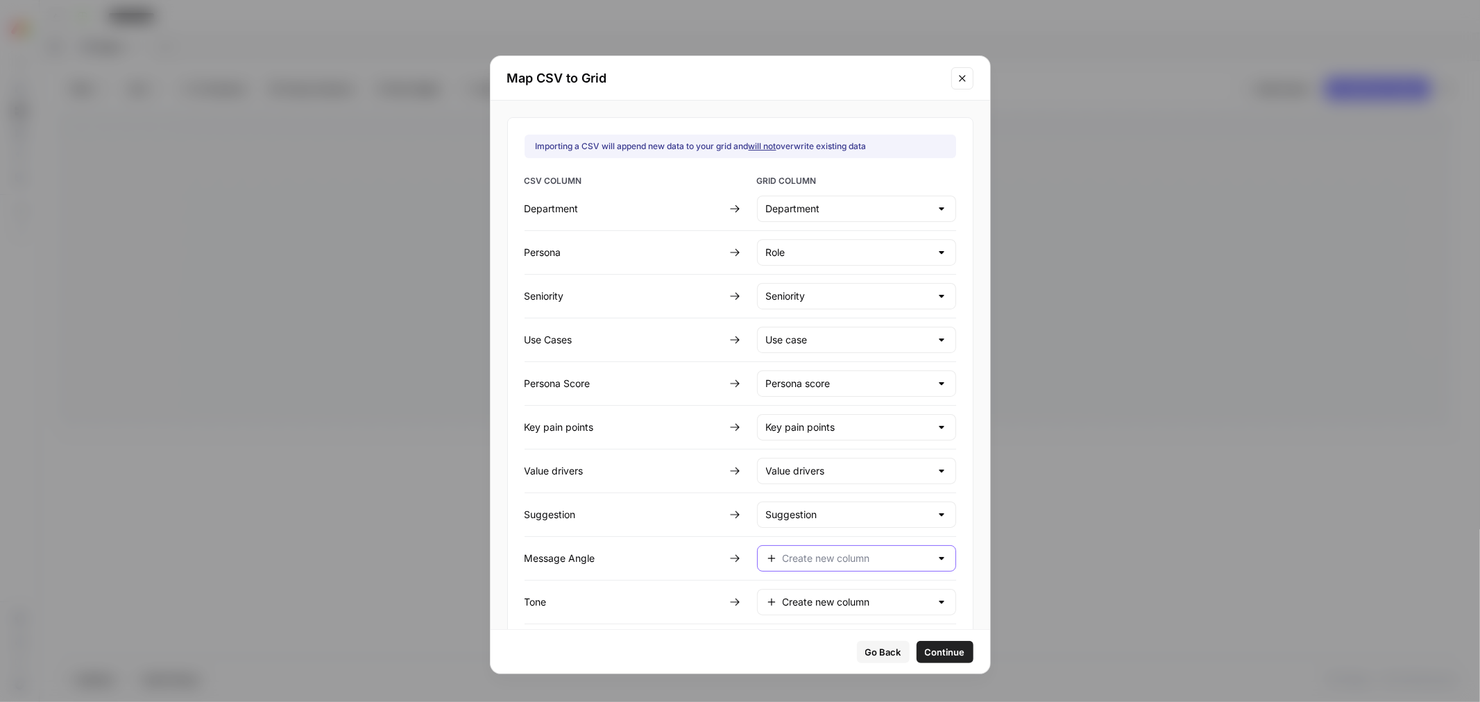
click at [808, 564] on input "text" at bounding box center [857, 559] width 148 height 14
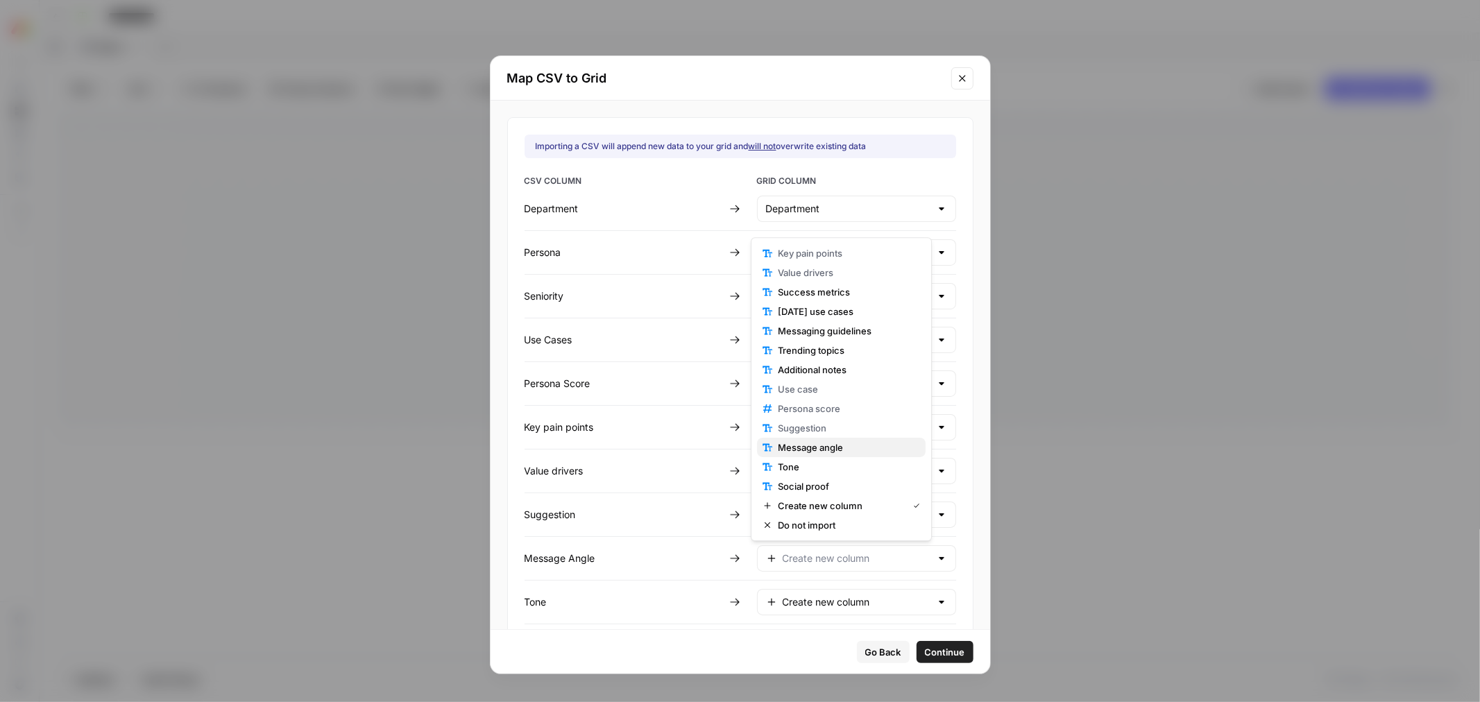
click at [854, 449] on span "Message angle" at bounding box center [846, 448] width 137 height 14
type input "Message angle"
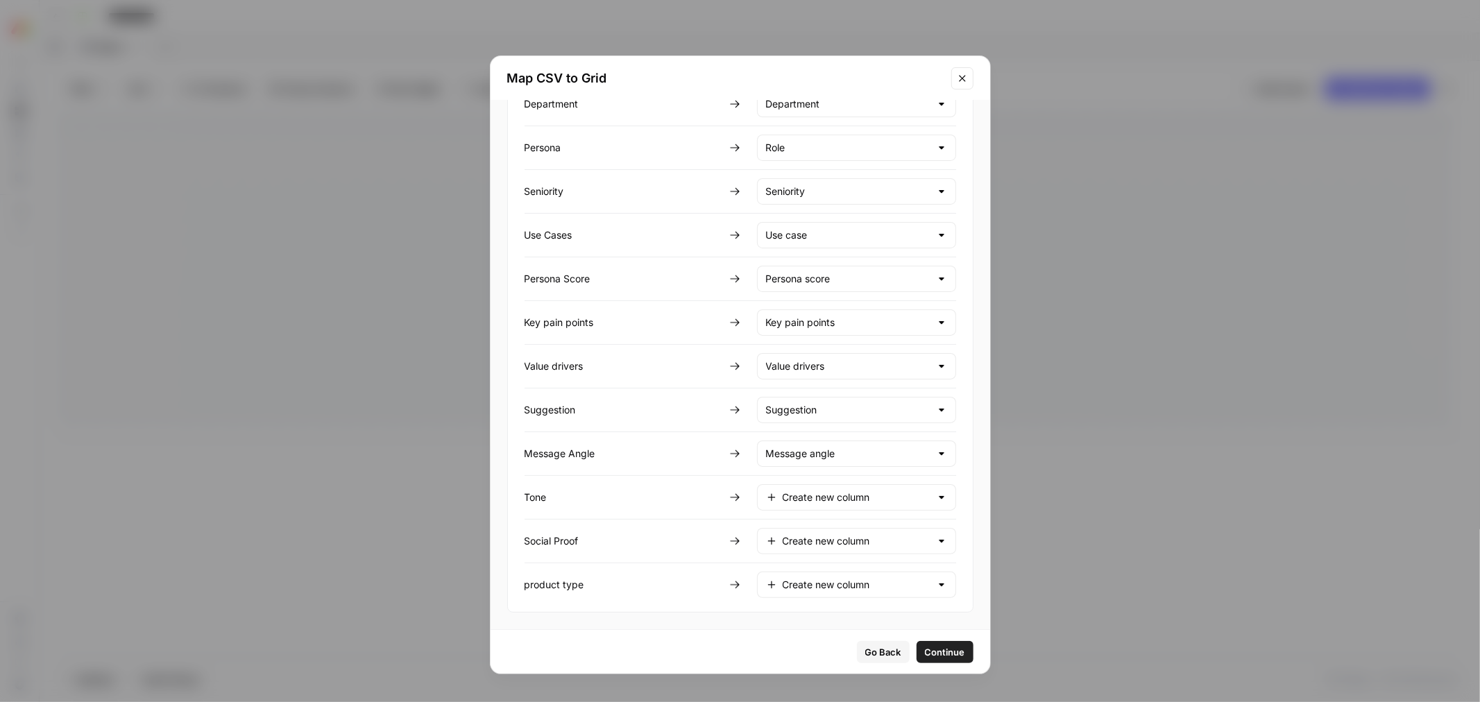
scroll to position [107, 0]
click at [838, 500] on input "text" at bounding box center [857, 498] width 148 height 14
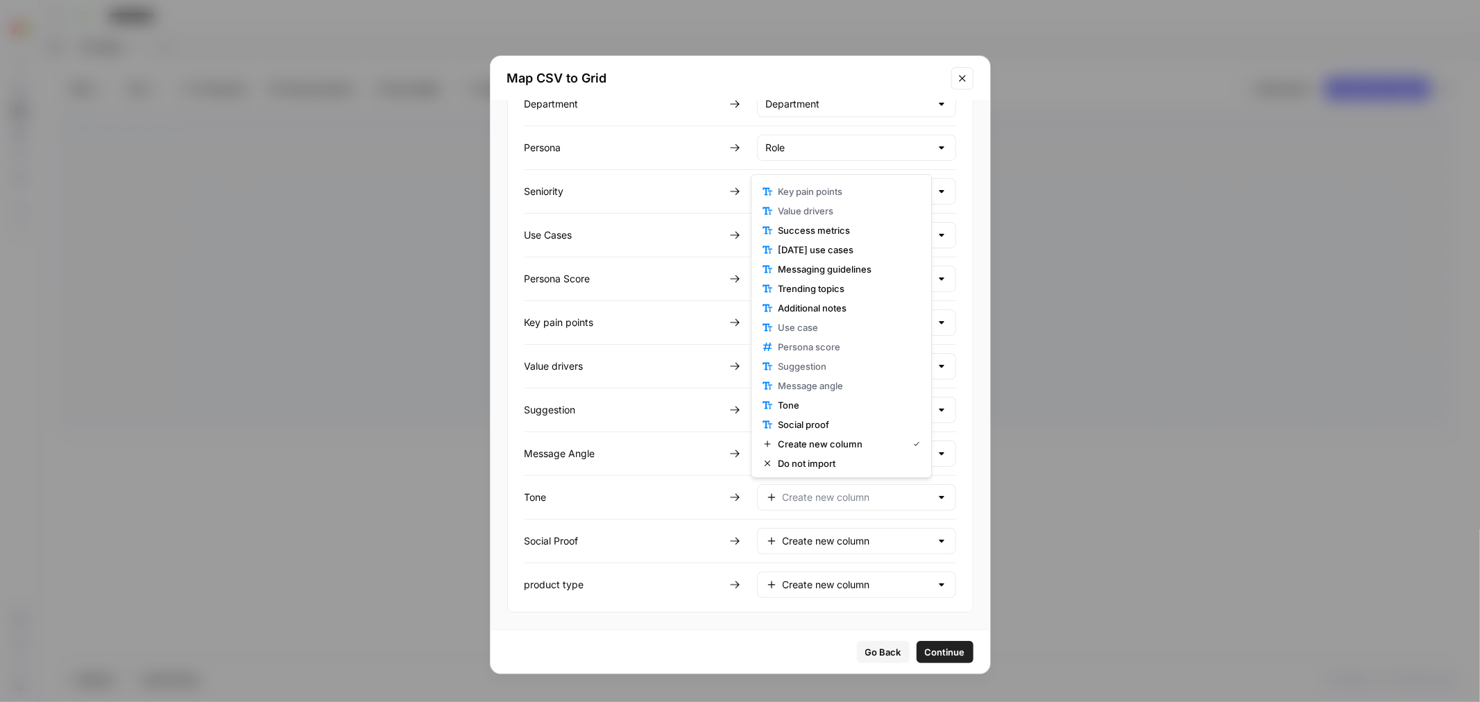
scroll to position [155, 0]
click at [831, 406] on span "Tone" at bounding box center [846, 404] width 137 height 14
type input "Tone"
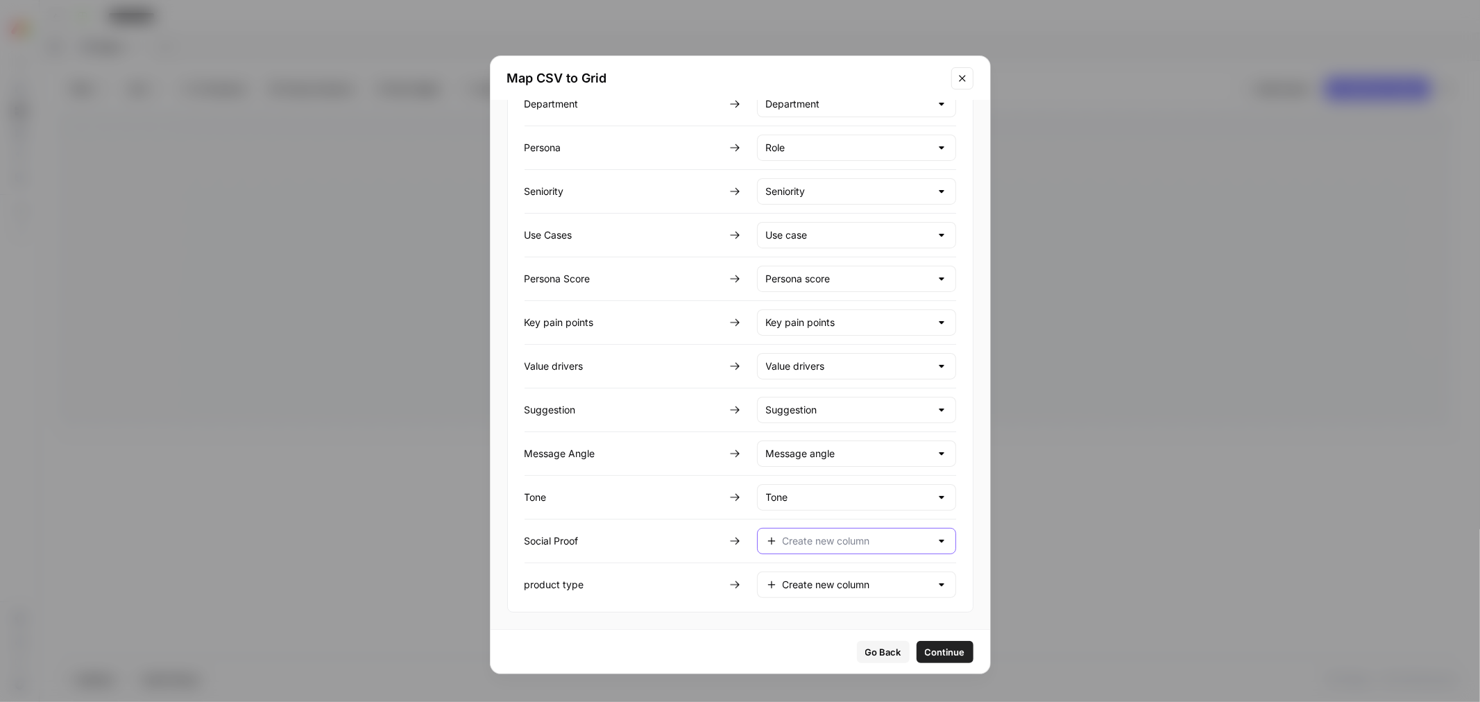
click at [823, 543] on input "text" at bounding box center [857, 541] width 148 height 14
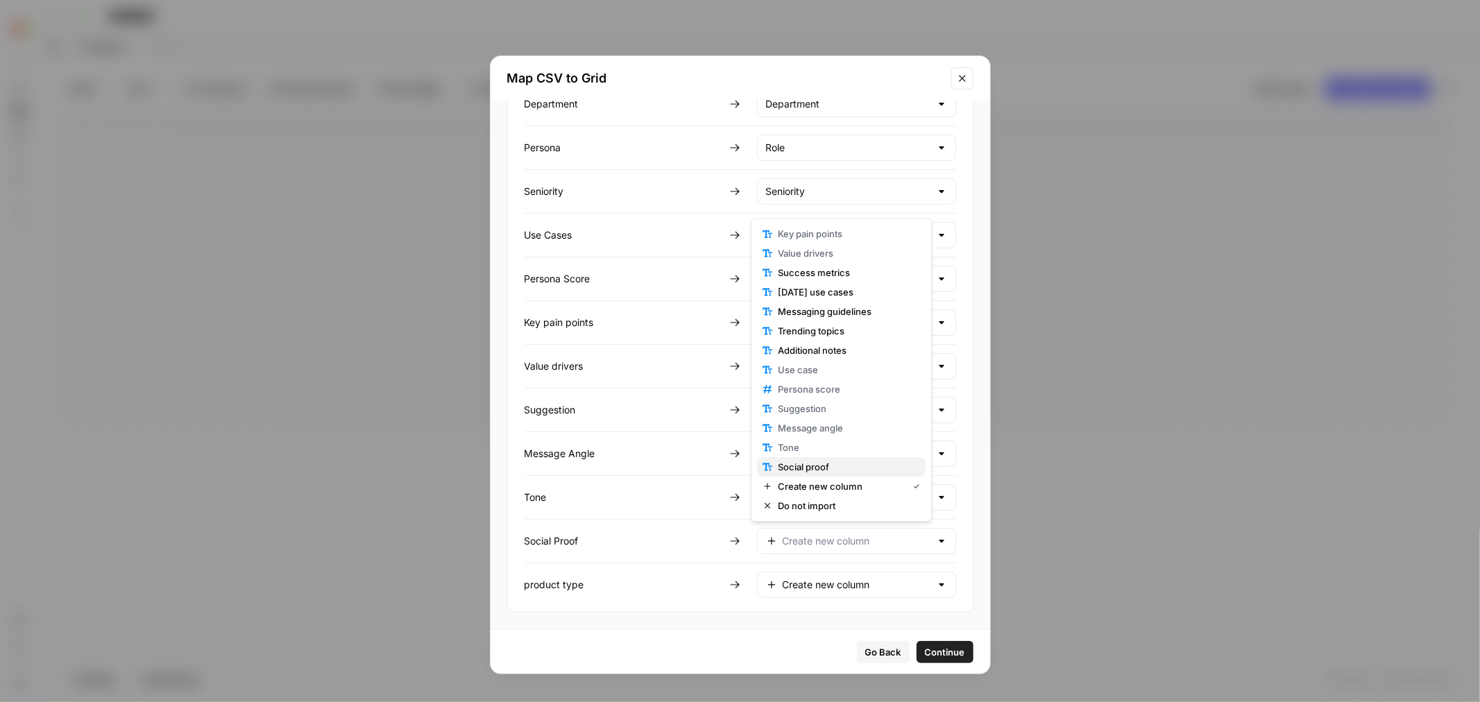
click at [847, 475] on button "Social proof" at bounding box center [841, 466] width 169 height 19
type input "Social proof"
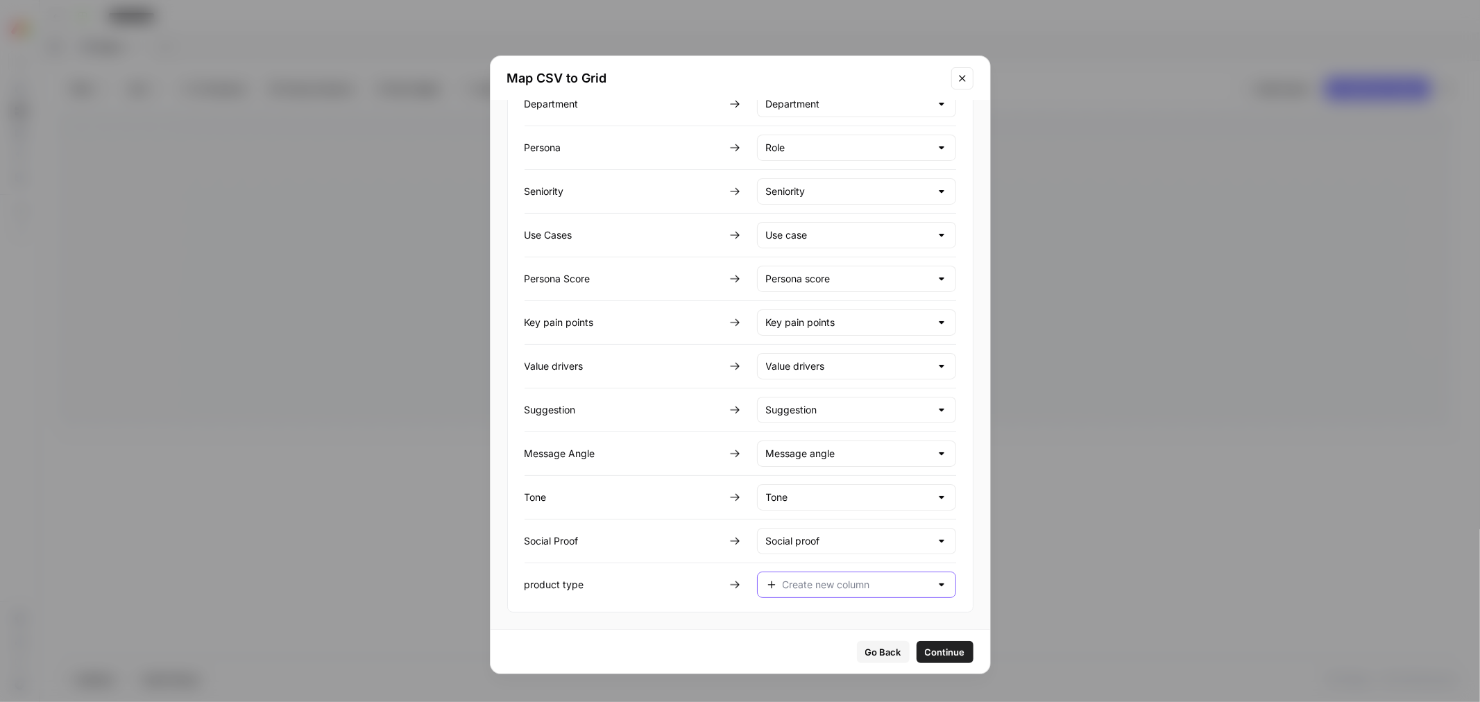
click at [829, 585] on input "text" at bounding box center [857, 585] width 148 height 14
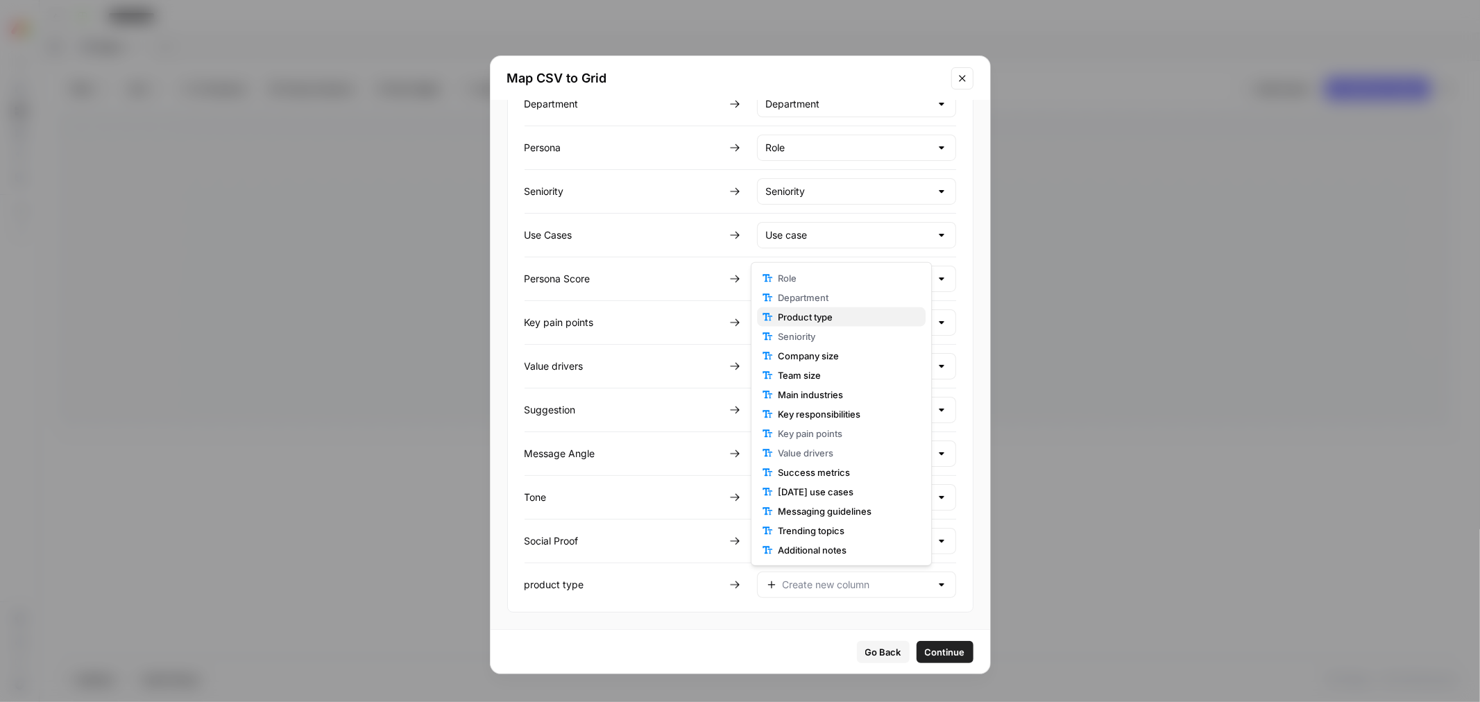
click at [851, 322] on span "Product type" at bounding box center [846, 317] width 137 height 14
type input "Product type"
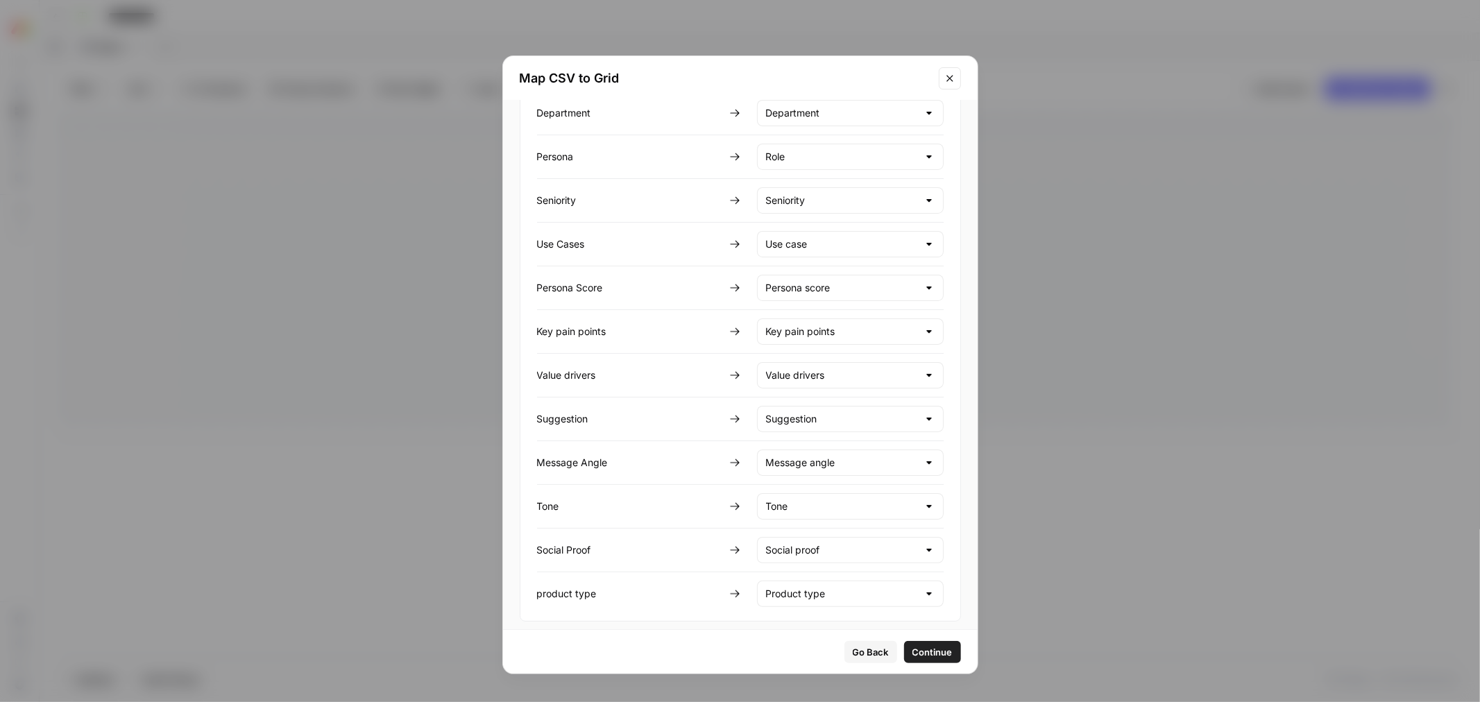
scroll to position [107, 0]
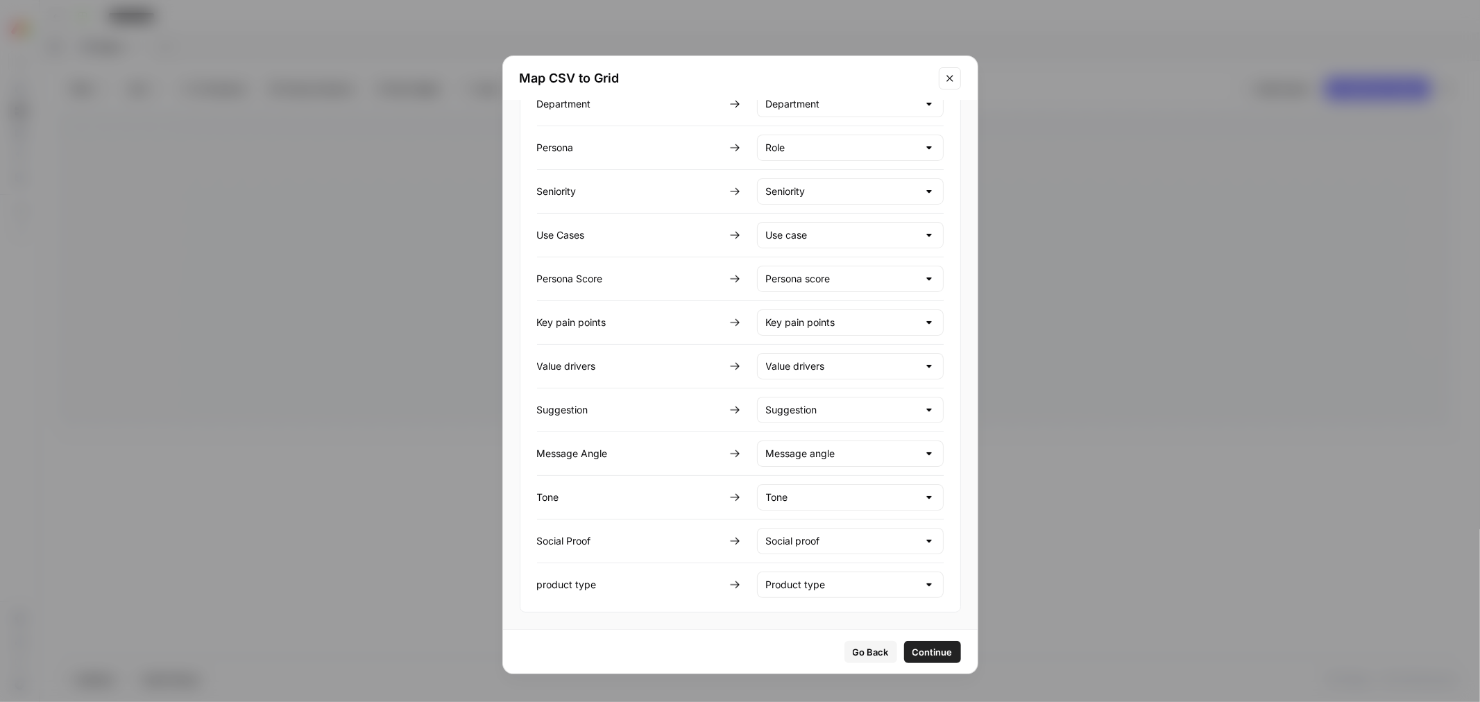
click at [927, 645] on span "Continue" at bounding box center [933, 652] width 40 height 14
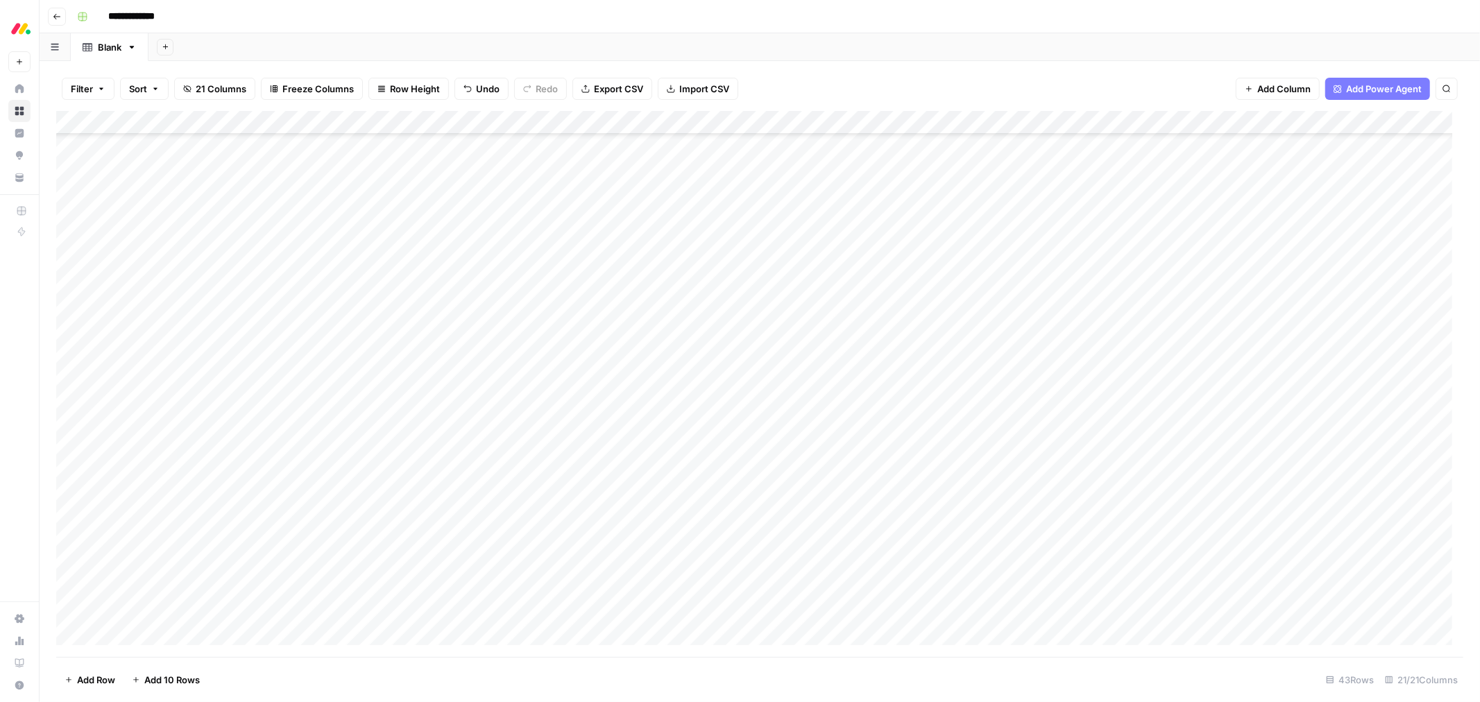
scroll to position [0, 0]
drag, startPoint x: 549, startPoint y: 123, endPoint x: 448, endPoint y: 115, distance: 101.0
click at [448, 115] on div "Add Column" at bounding box center [759, 384] width 1407 height 546
drag, startPoint x: 649, startPoint y: 121, endPoint x: 557, endPoint y: 129, distance: 91.9
click at [557, 129] on div "Add Column" at bounding box center [759, 384] width 1407 height 546
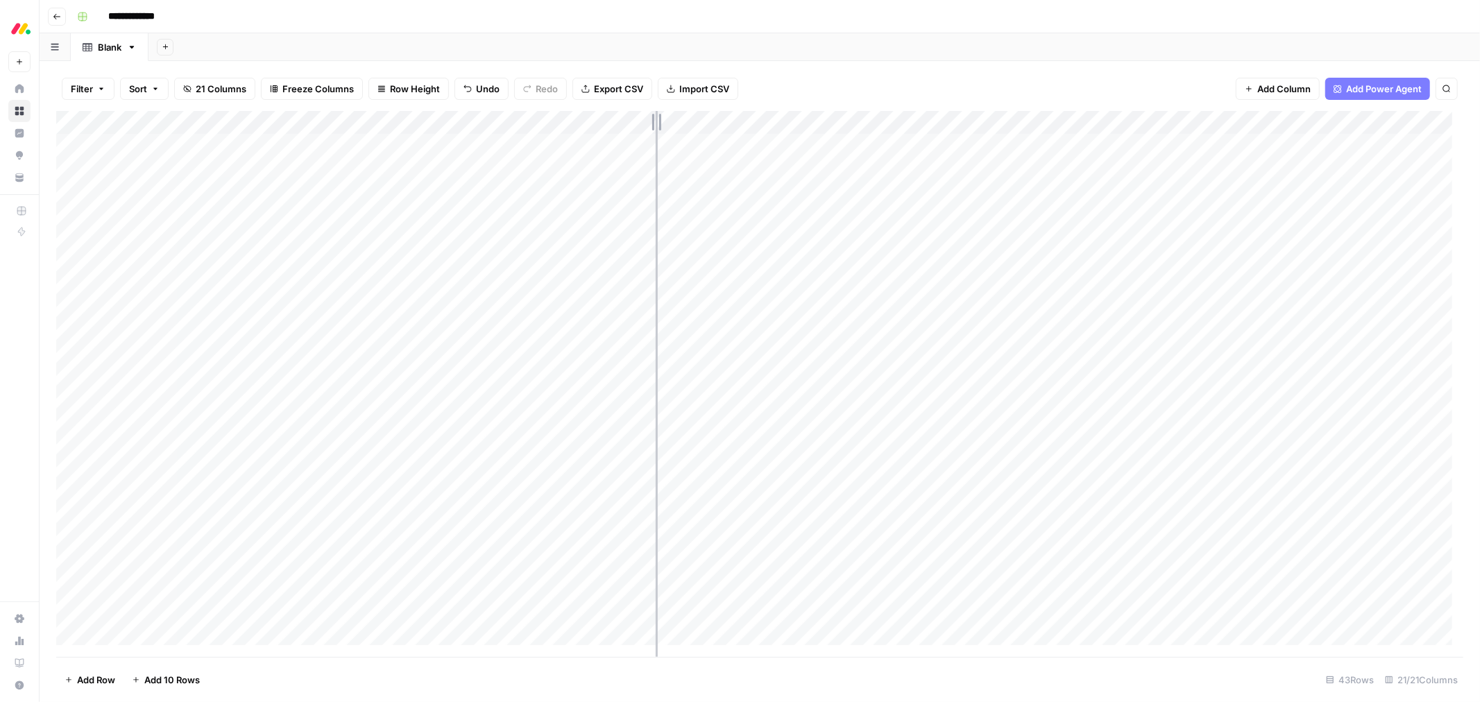
drag, startPoint x: 758, startPoint y: 124, endPoint x: 656, endPoint y: 127, distance: 102.8
click at [656, 127] on div "Add Column" at bounding box center [759, 384] width 1407 height 546
click at [83, 171] on div "Add Column" at bounding box center [759, 384] width 1407 height 546
click at [78, 192] on div "Add Column" at bounding box center [759, 384] width 1407 height 546
click at [78, 216] on div "Add Column" at bounding box center [759, 384] width 1407 height 546
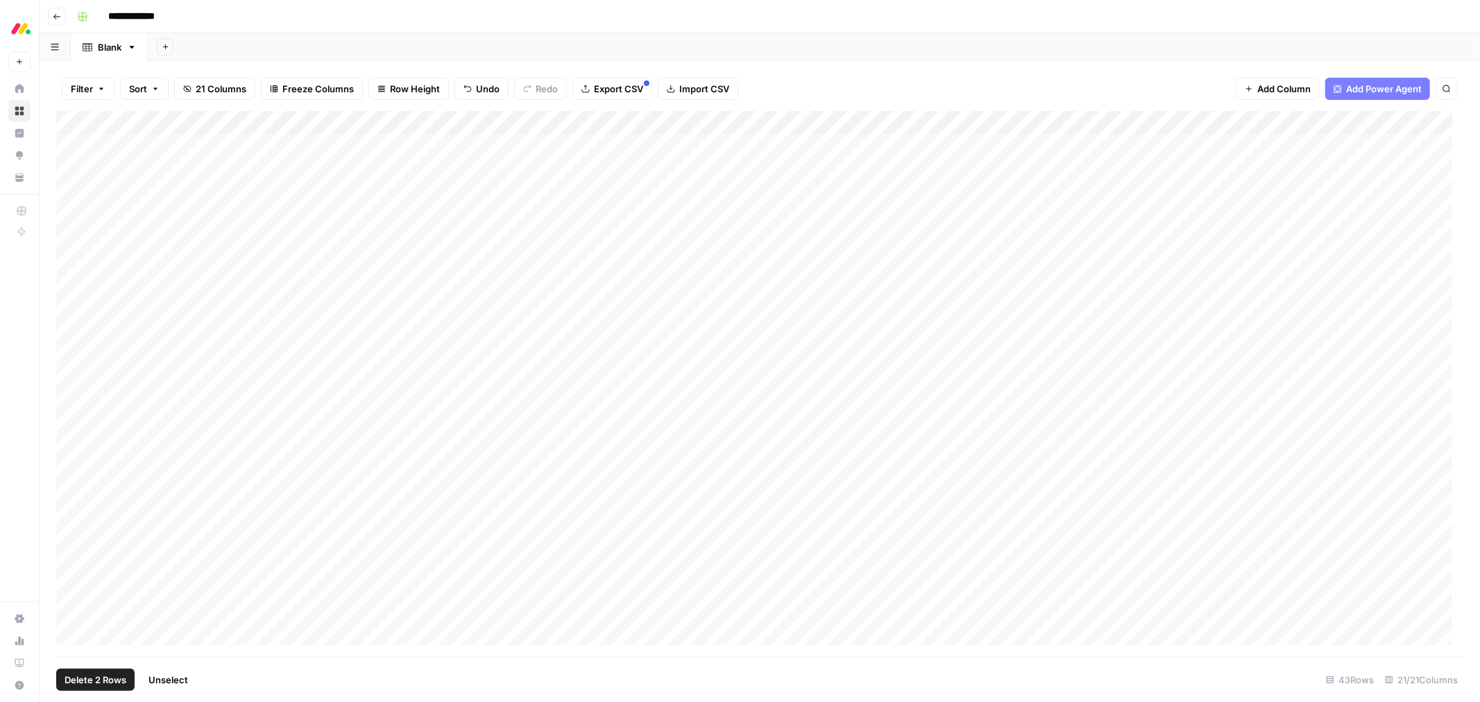
click at [76, 237] on div "Add Column" at bounding box center [759, 384] width 1407 height 546
click at [76, 261] on div "Add Column" at bounding box center [759, 384] width 1407 height 546
click at [76, 281] on div "Add Column" at bounding box center [759, 384] width 1407 height 546
click at [78, 305] on div "Add Column" at bounding box center [759, 384] width 1407 height 546
click at [72, 337] on div "Add Column" at bounding box center [759, 384] width 1407 height 546
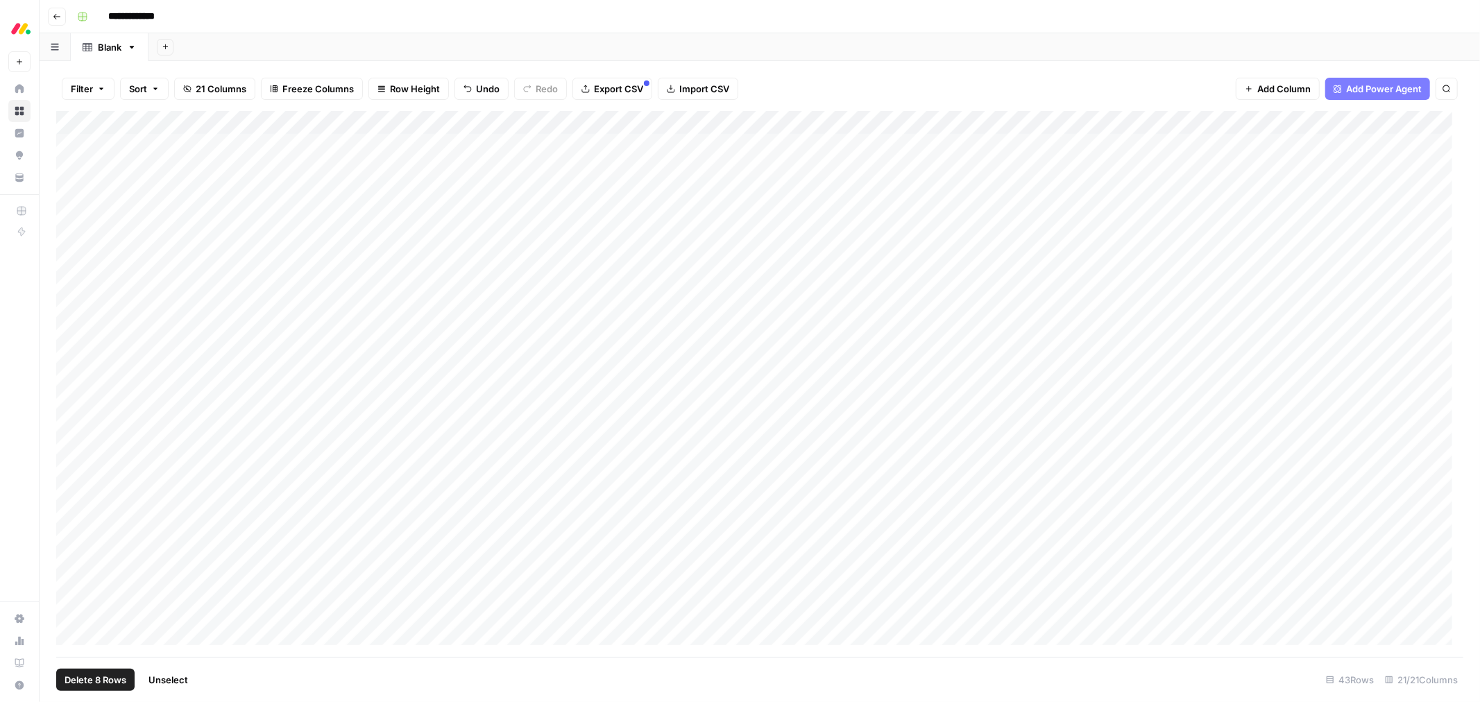
click at [69, 357] on div "Add Column" at bounding box center [759, 384] width 1407 height 546
click at [69, 378] on div "Add Column" at bounding box center [759, 384] width 1407 height 546
click at [74, 398] on div "Add Column" at bounding box center [759, 384] width 1407 height 546
click at [87, 690] on button "Delete 10 Rows" at bounding box center [97, 680] width 83 height 22
click at [684, 153] on span "Delete" at bounding box center [691, 160] width 30 height 14
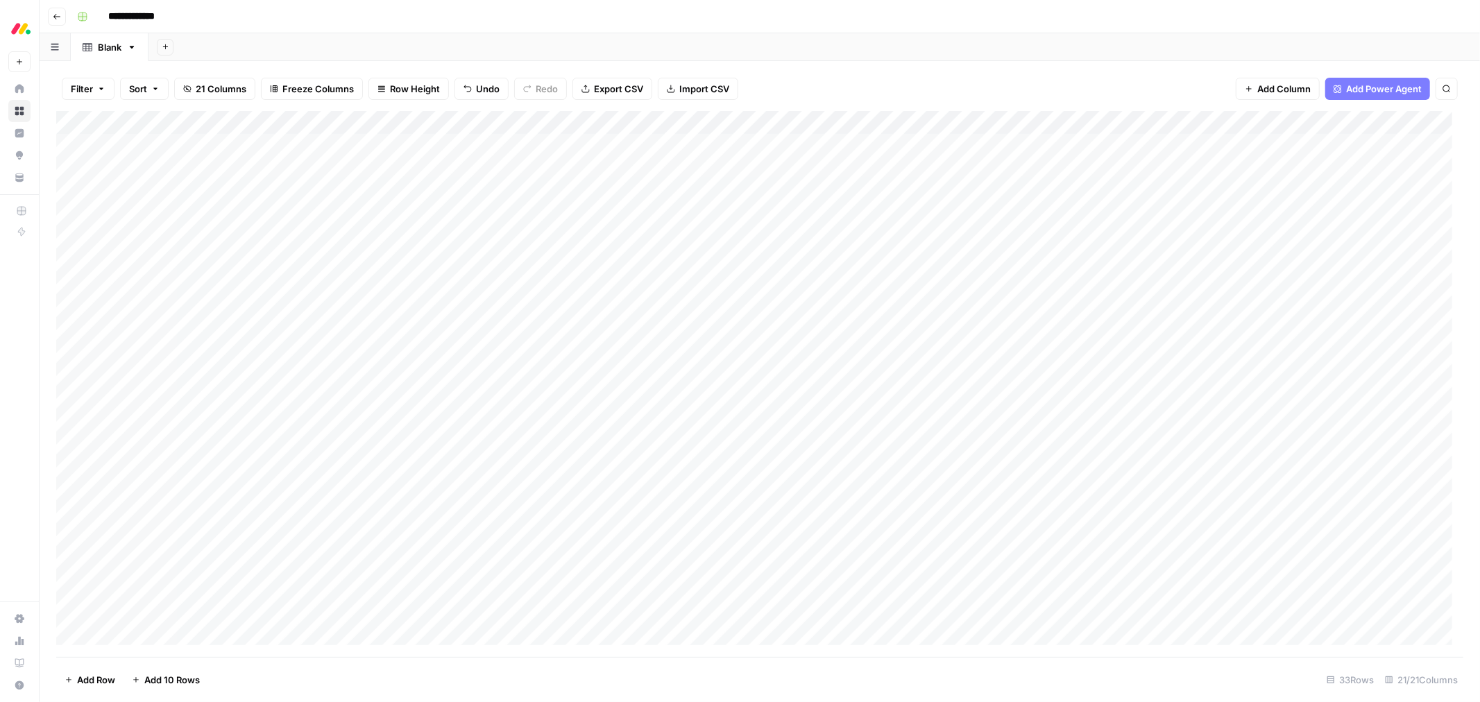
click at [860, 122] on div "Add Column" at bounding box center [759, 384] width 1407 height 546
drag, startPoint x: 854, startPoint y: 122, endPoint x: 740, endPoint y: 121, distance: 114.5
click at [740, 121] on div "Add Column" at bounding box center [759, 384] width 1407 height 546
click at [688, 94] on span "Import CSV" at bounding box center [704, 89] width 50 height 14
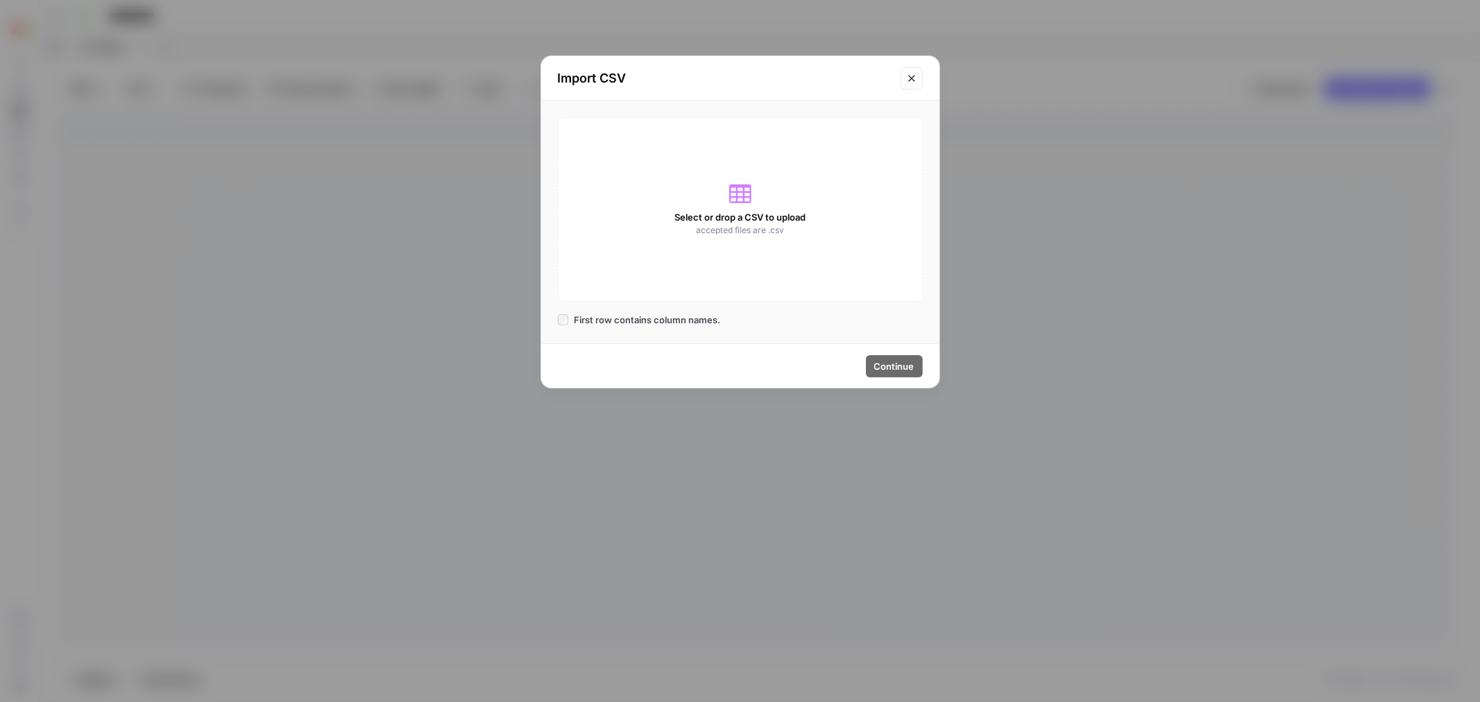
click at [736, 192] on icon at bounding box center [740, 194] width 22 height 19
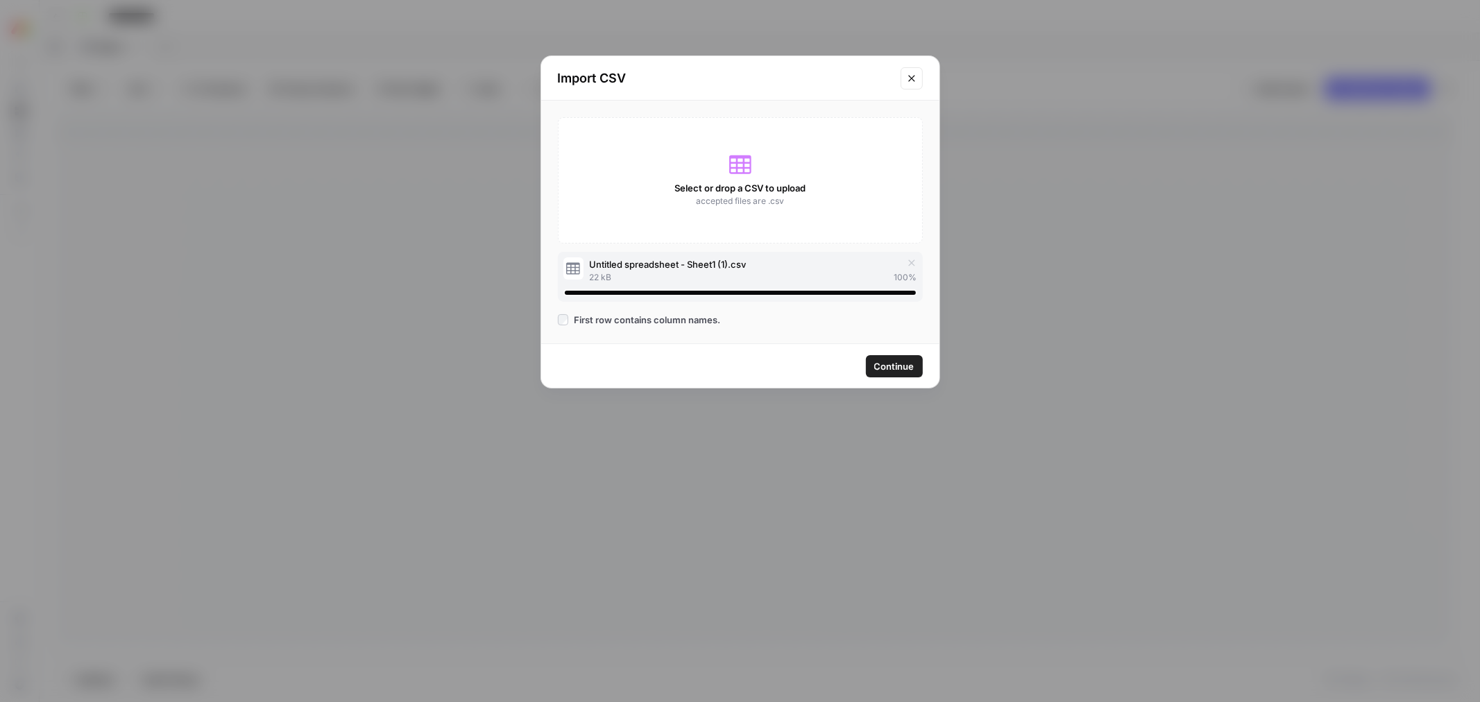
click at [877, 353] on div "Continue" at bounding box center [740, 366] width 398 height 44
click at [890, 373] on button "Continue" at bounding box center [894, 366] width 57 height 22
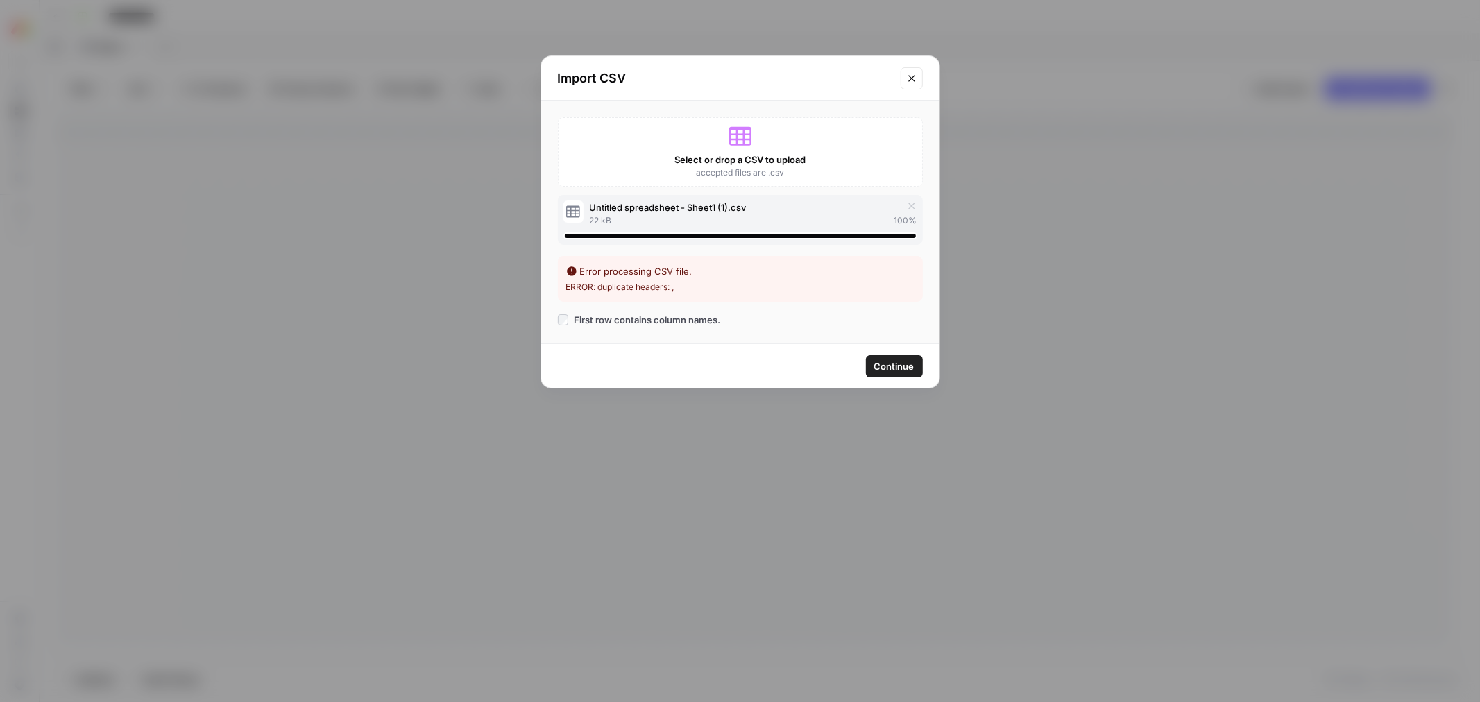
click at [894, 362] on span "Continue" at bounding box center [894, 366] width 40 height 14
click at [910, 79] on icon "Close modal" at bounding box center [911, 78] width 6 height 6
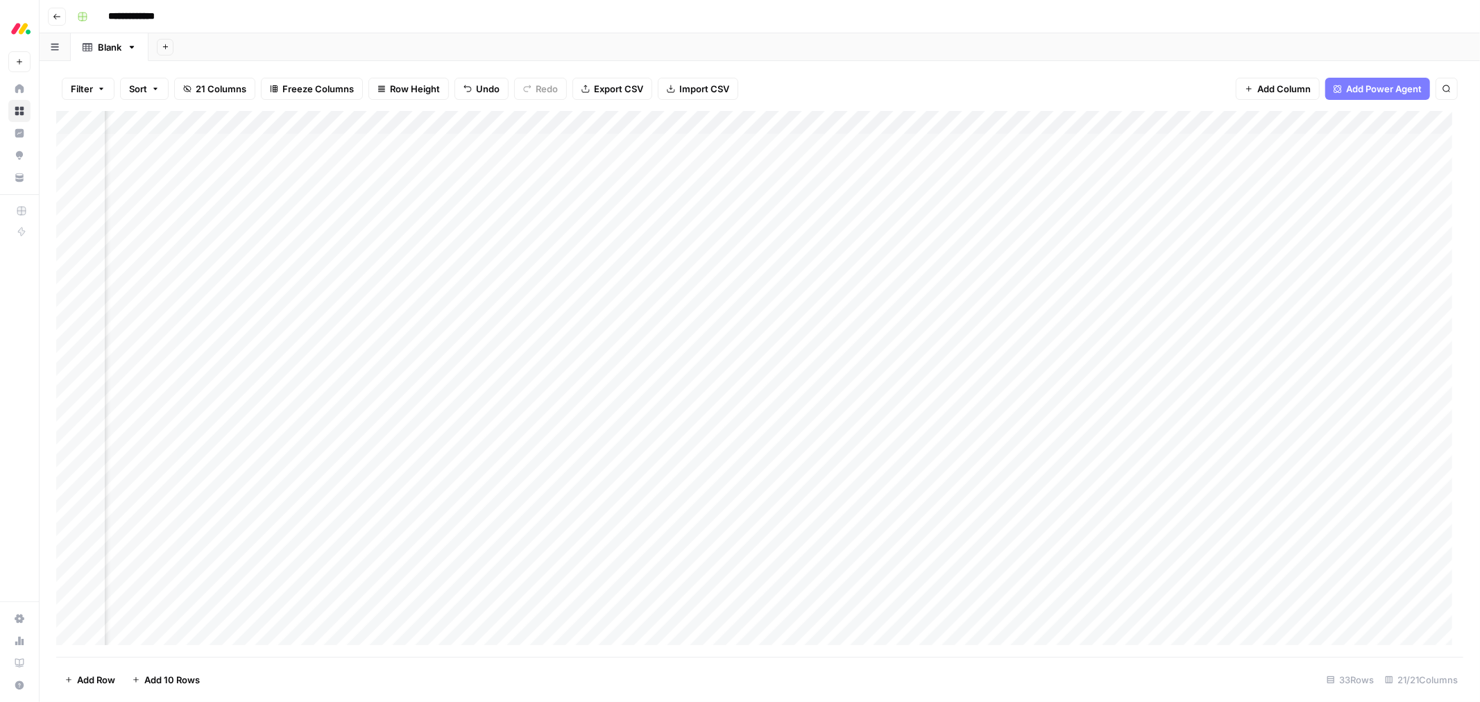
scroll to position [0, 1640]
click at [1086, 122] on div "Add Column" at bounding box center [759, 384] width 1407 height 546
click at [1011, 75] on div "Filter Sort 21 Columns Freeze Columns Row Height Undo Redo Export CSV Import CS…" at bounding box center [759, 89] width 1407 height 44
click at [1090, 125] on div "Add Column" at bounding box center [759, 384] width 1407 height 546
click at [1298, 87] on span "Add Column" at bounding box center [1283, 89] width 53 height 14
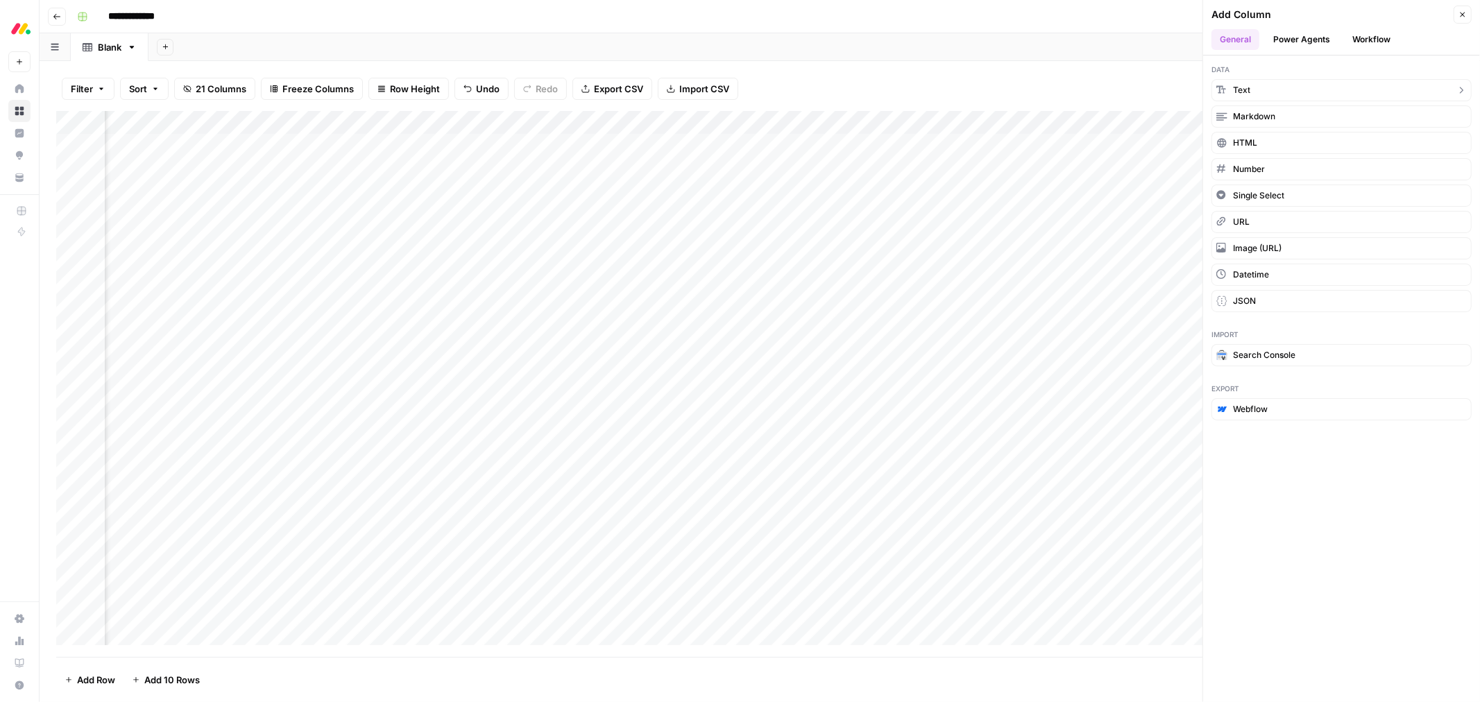
click at [1260, 93] on button "Text" at bounding box center [1342, 90] width 260 height 22
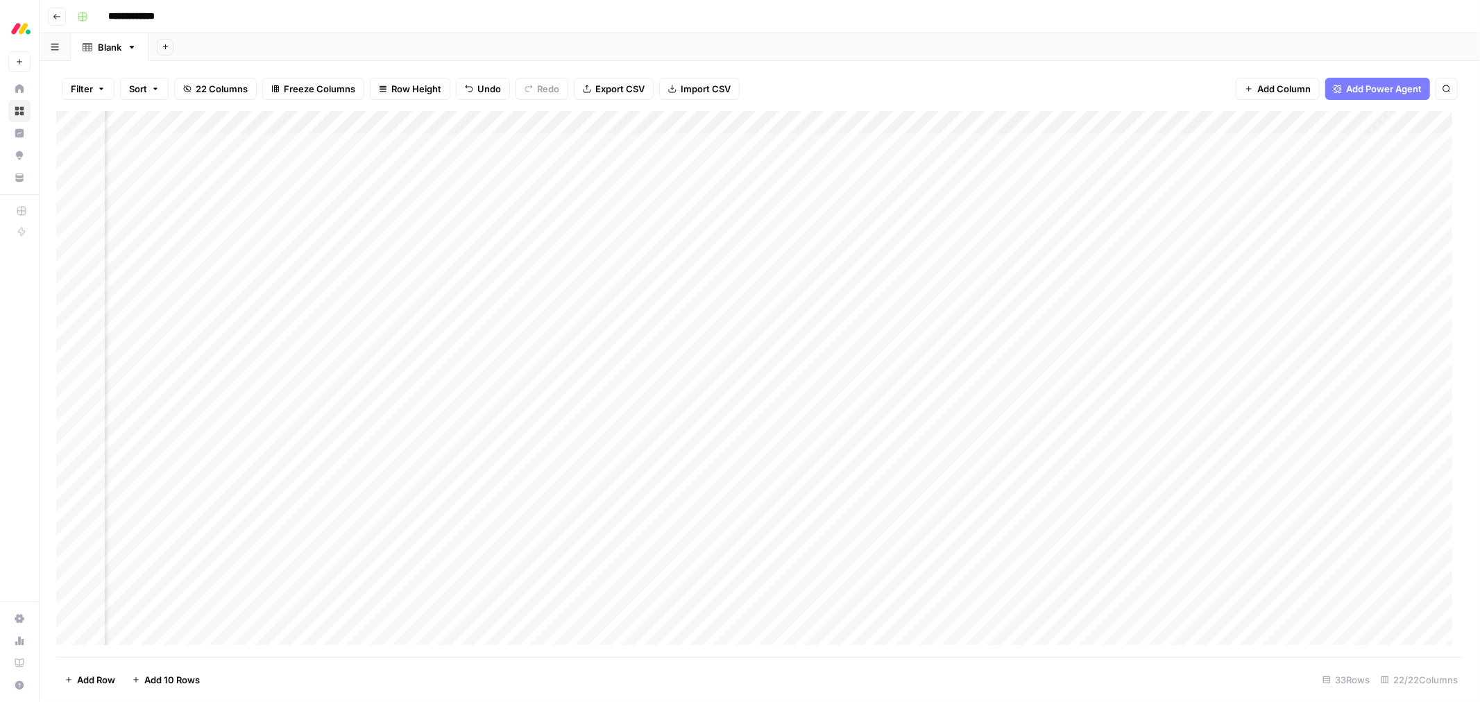
scroll to position [0, 2487]
drag, startPoint x: 1330, startPoint y: 125, endPoint x: 316, endPoint y: 125, distance: 1013.2
click at [316, 125] on div "Add Column" at bounding box center [759, 384] width 1407 height 546
click at [460, 121] on div "Add Column" at bounding box center [759, 384] width 1407 height 546
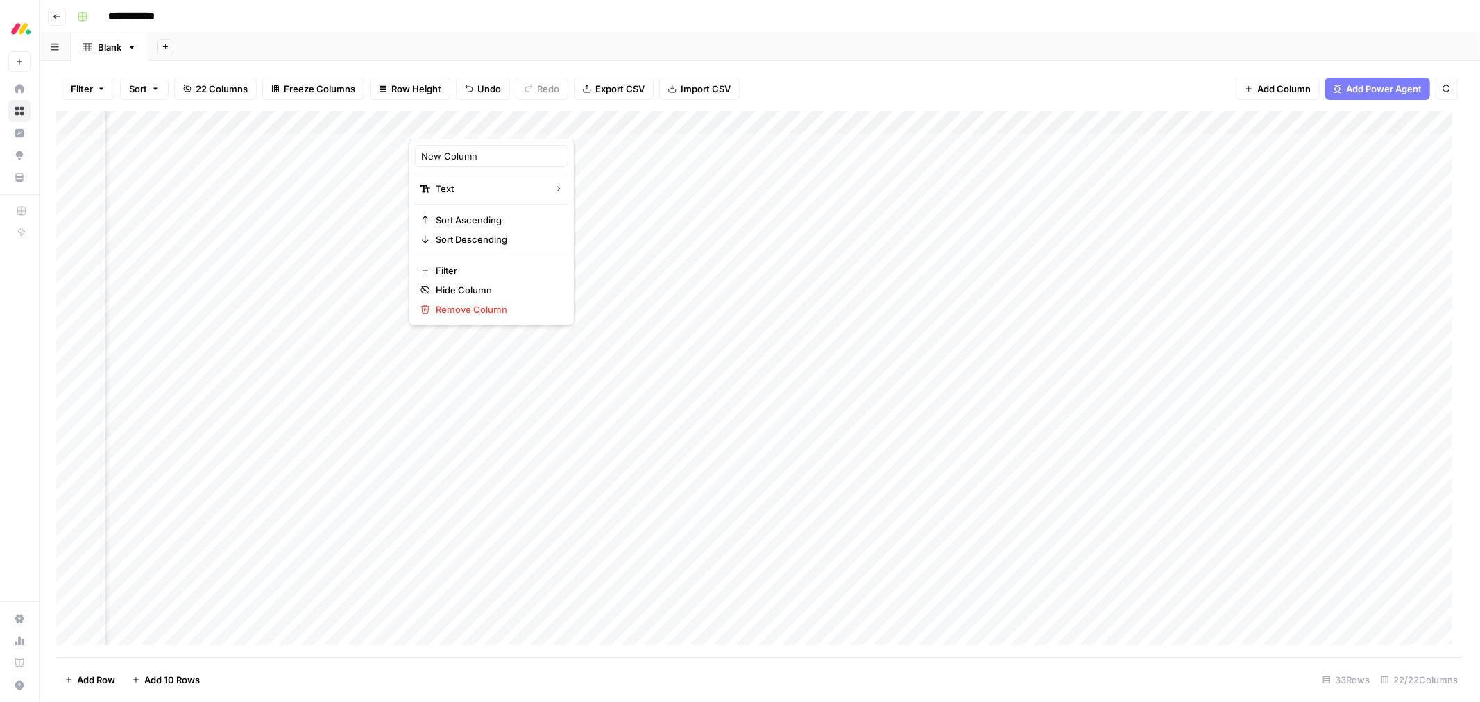
click at [460, 121] on div at bounding box center [509, 125] width 201 height 28
click at [444, 153] on input "New Column" at bounding box center [491, 156] width 141 height 14
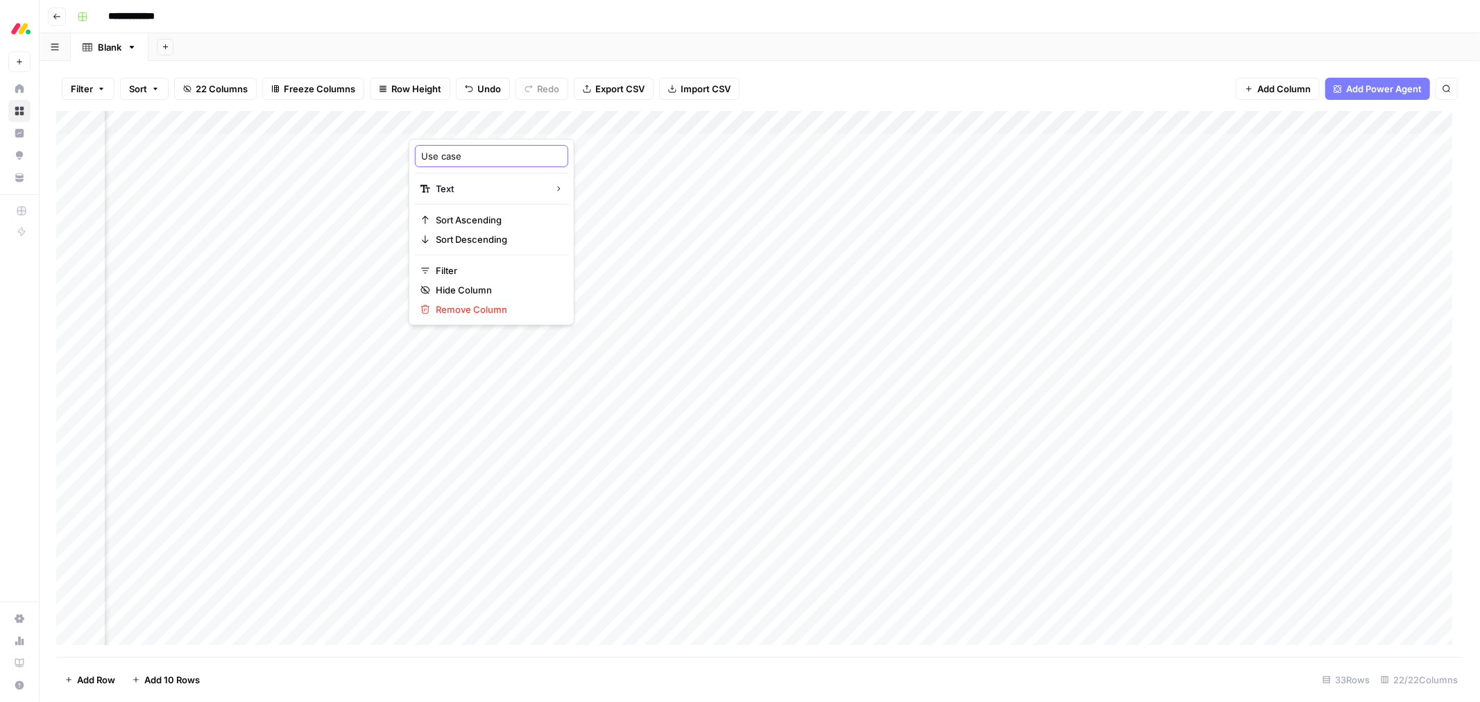
type input "Use case 2"
click at [1413, 118] on span "Add Column" at bounding box center [1431, 123] width 49 height 12
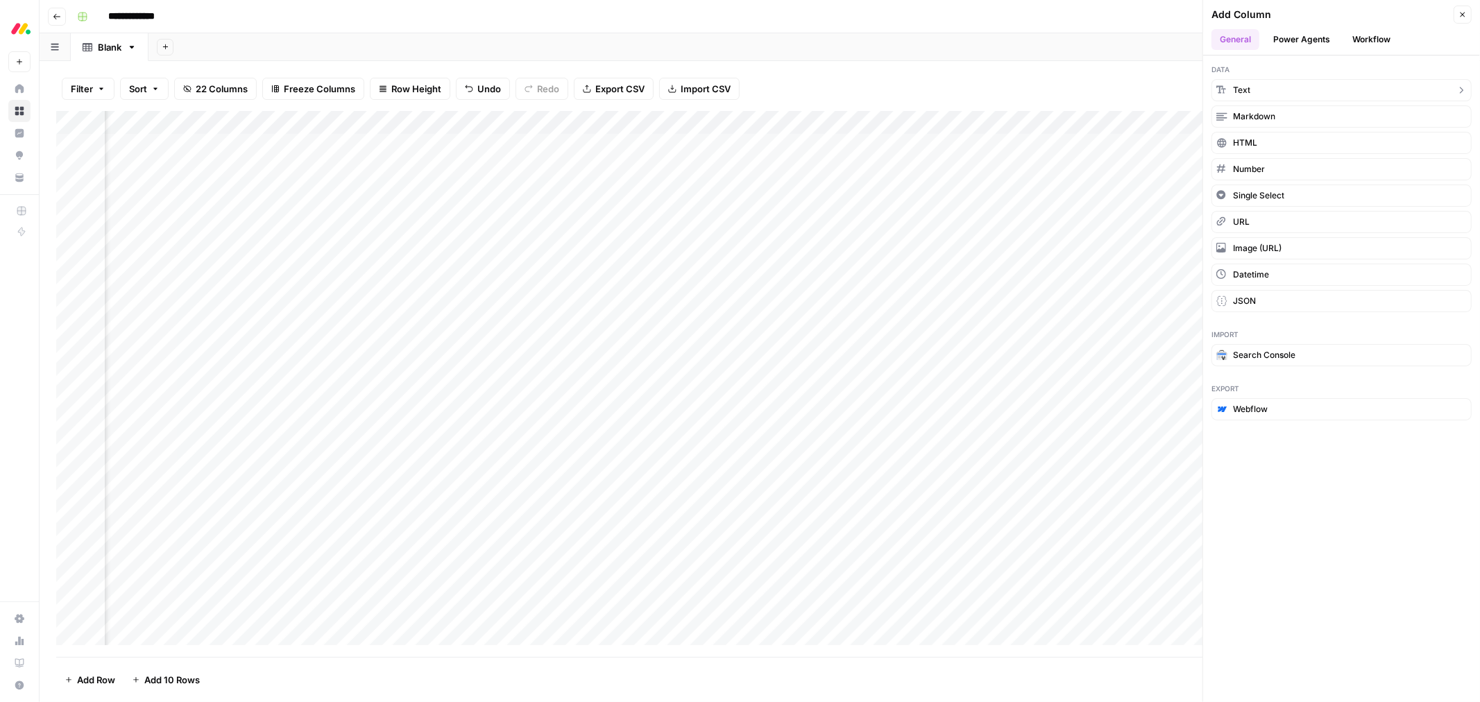
click at [1284, 90] on button "Text" at bounding box center [1342, 90] width 260 height 22
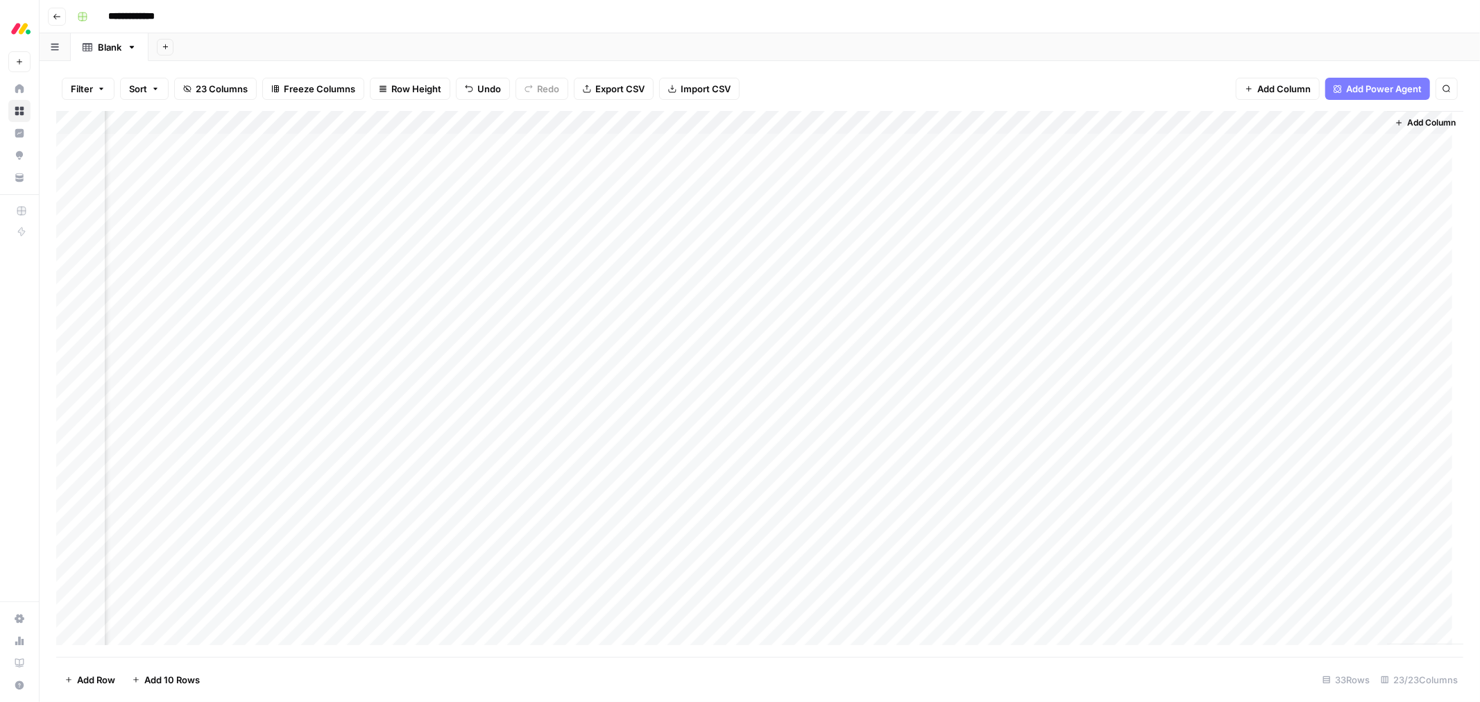
scroll to position [0, 2688]
click at [1260, 121] on div "Add Column" at bounding box center [759, 384] width 1407 height 546
click at [1260, 121] on div at bounding box center [1275, 125] width 201 height 28
click at [1227, 155] on input "New Column" at bounding box center [1257, 156] width 141 height 14
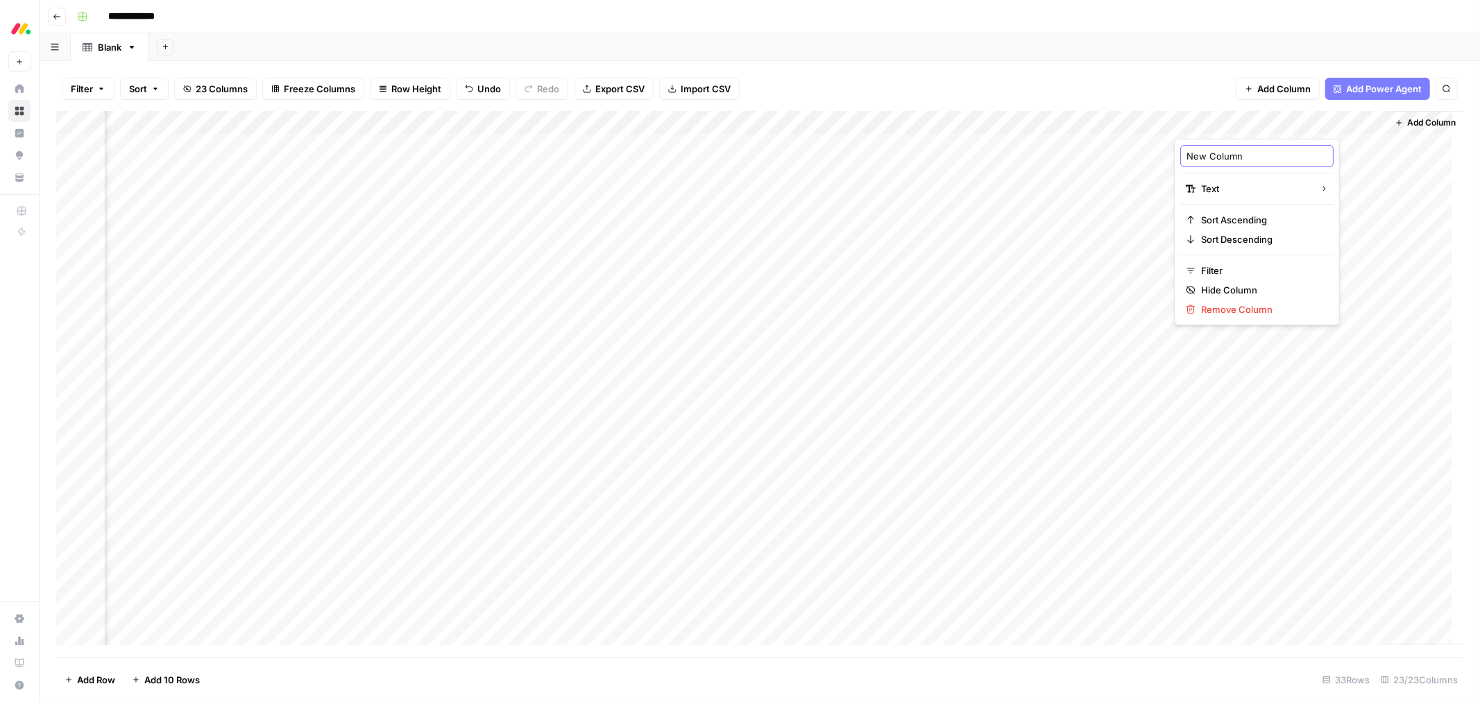
click at [1227, 155] on input "New Column" at bounding box center [1257, 156] width 141 height 14
type input "Social proof 2"
click at [1407, 120] on span "Add Column" at bounding box center [1431, 123] width 49 height 12
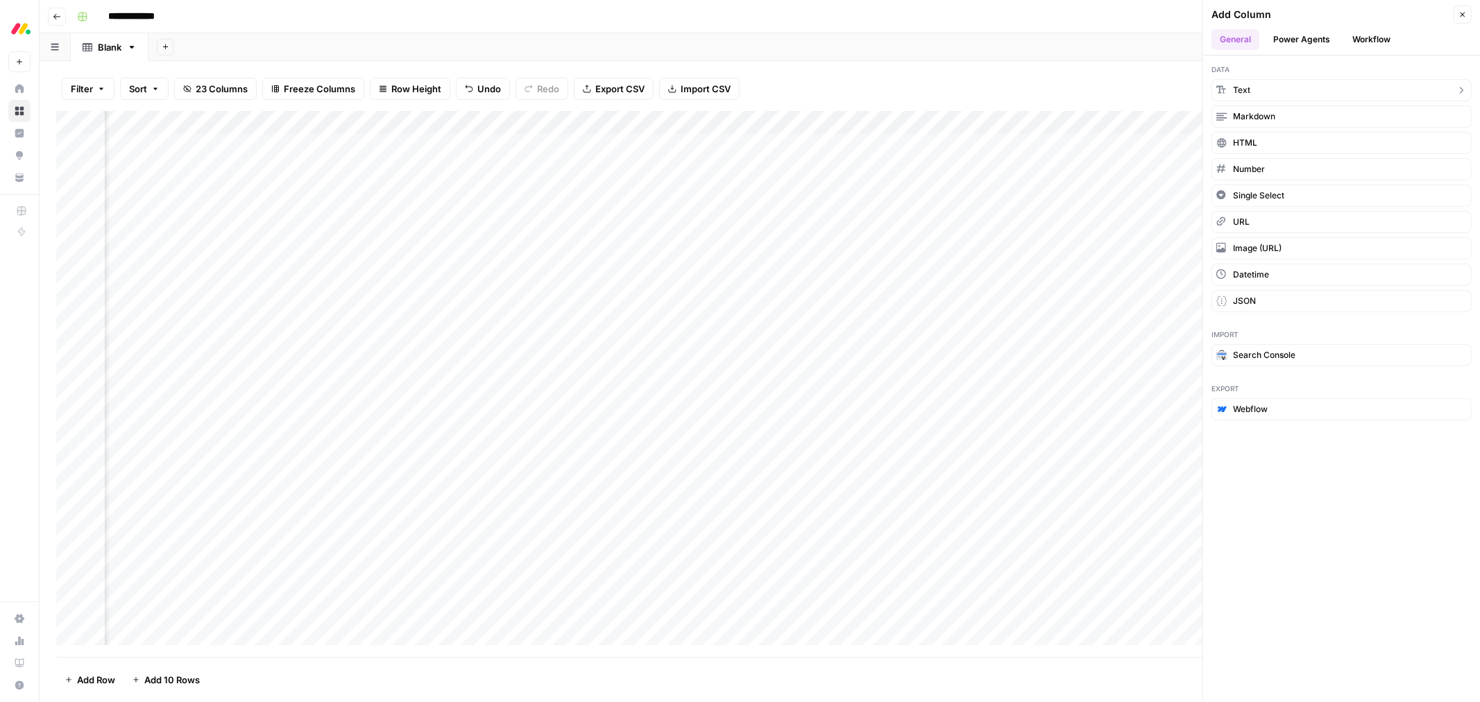
click at [1278, 94] on button "Text" at bounding box center [1342, 90] width 260 height 22
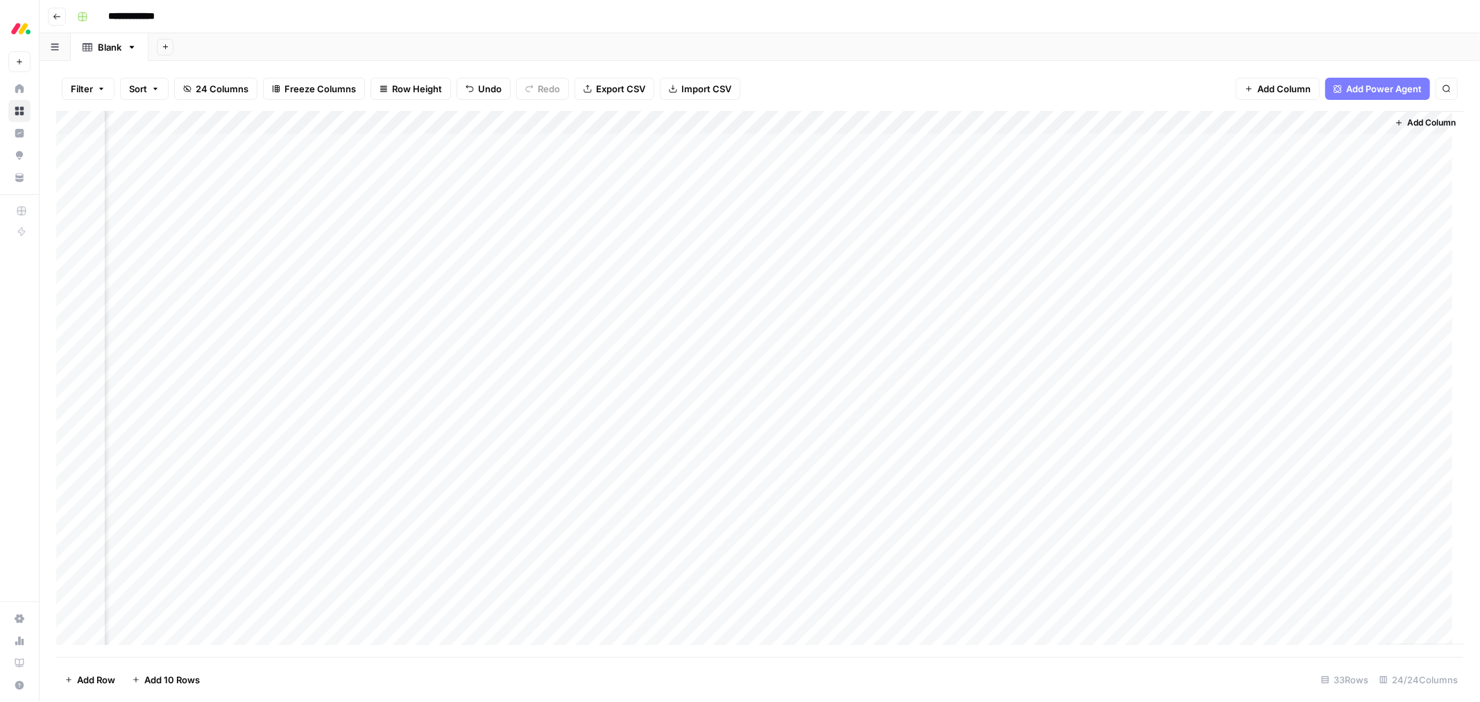
scroll to position [0, 2887]
click at [1234, 127] on div "Add Column" at bounding box center [759, 384] width 1407 height 546
click at [1234, 127] on div at bounding box center [1275, 125] width 201 height 28
click at [1224, 158] on input "New Column" at bounding box center [1257, 156] width 141 height 14
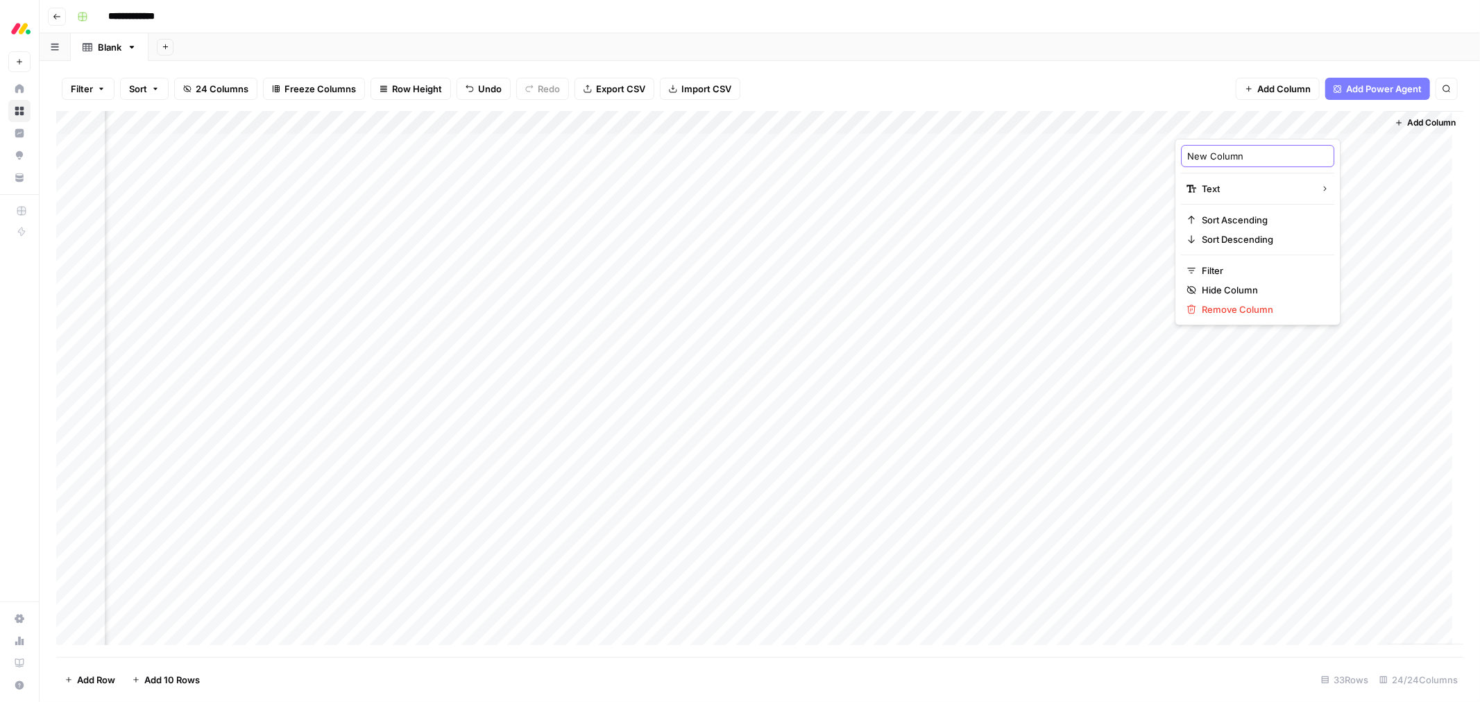
click at [1224, 158] on input "New Column" at bounding box center [1257, 156] width 141 height 14
type input "Social proof 3"
click at [696, 88] on span "Import CSV" at bounding box center [706, 89] width 50 height 14
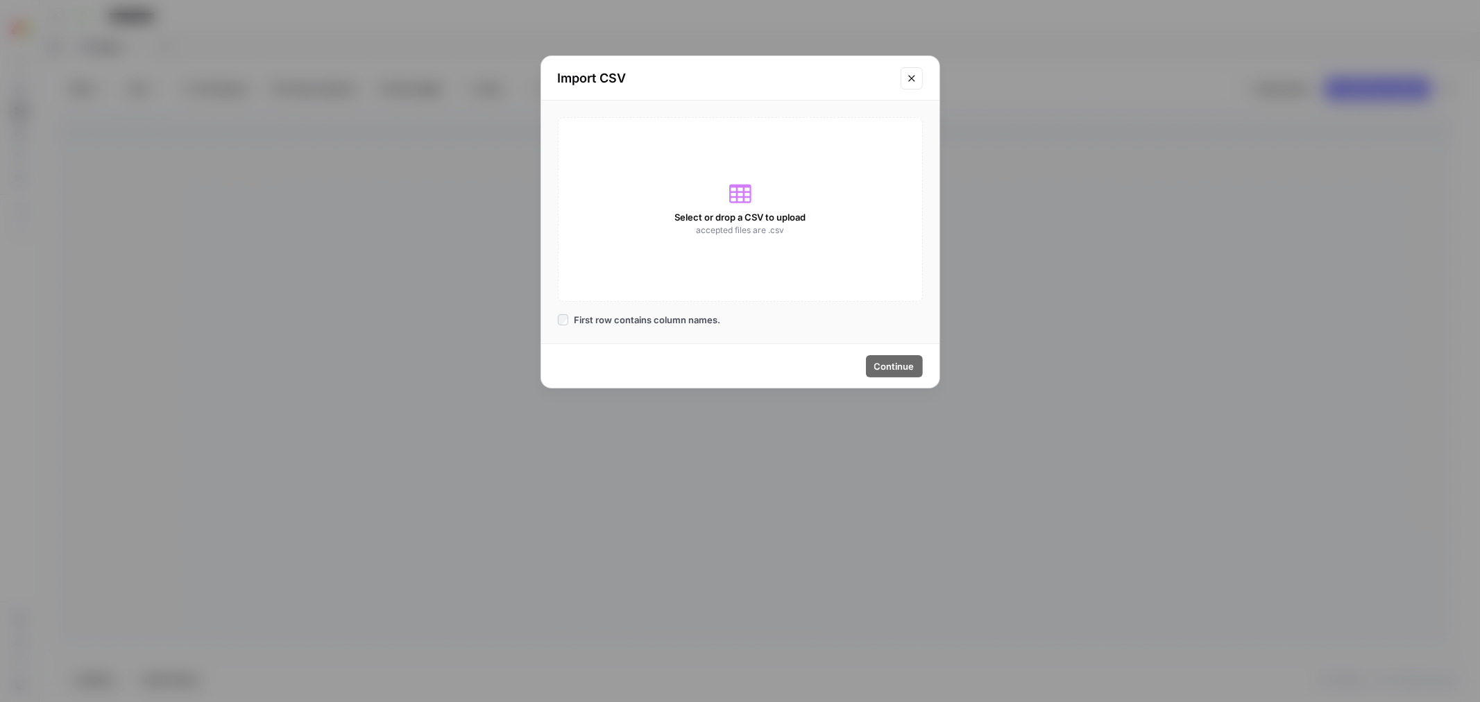
click at [740, 213] on span "Select or drop a CSV to upload" at bounding box center [740, 217] width 131 height 14
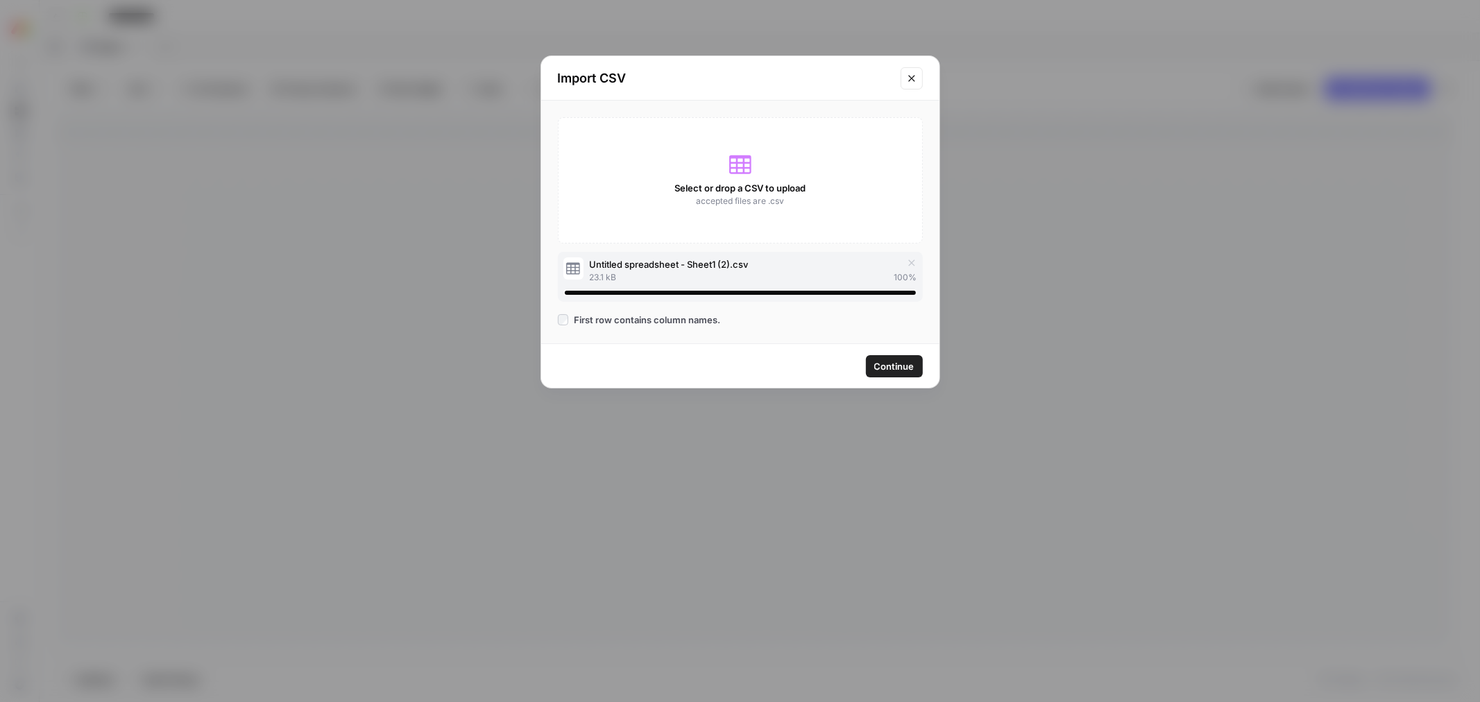
click at [894, 365] on span "Continue" at bounding box center [894, 366] width 40 height 14
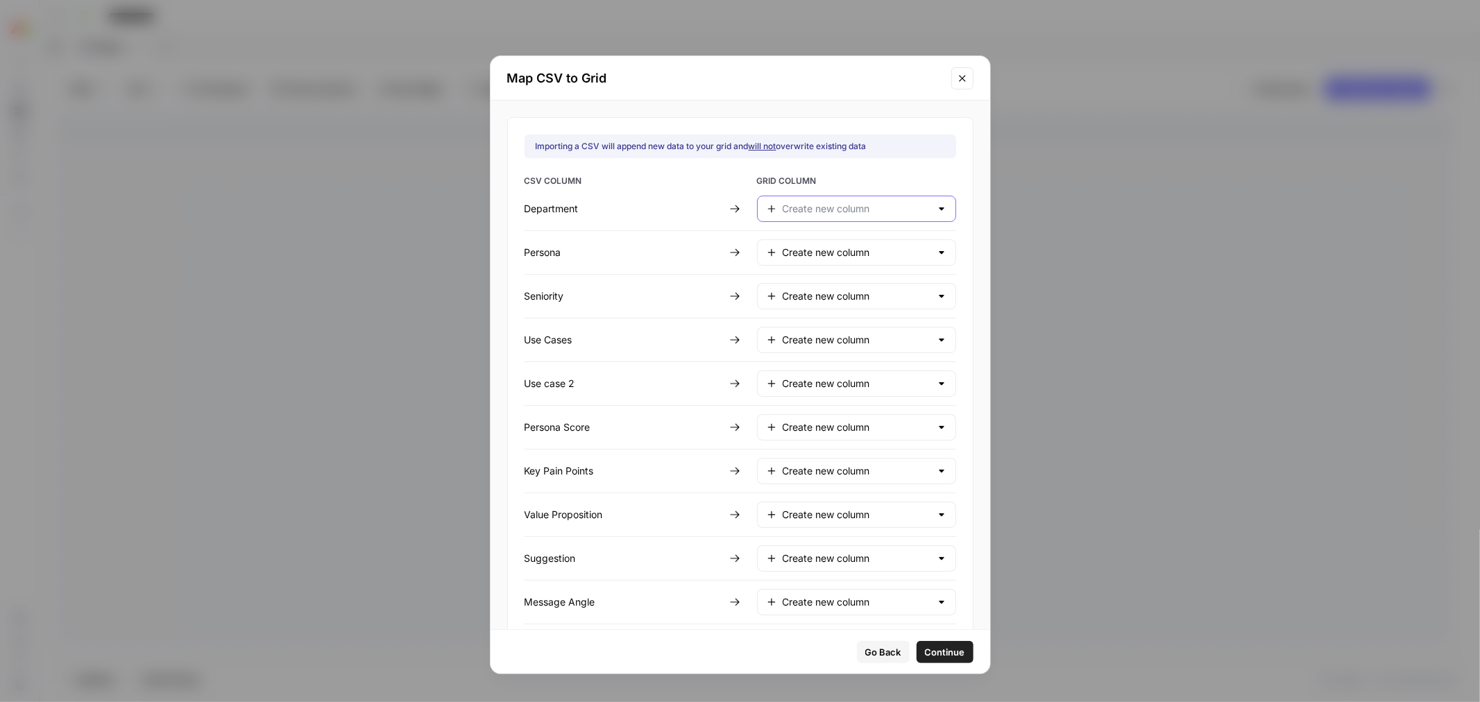
click at [851, 207] on input "text" at bounding box center [857, 209] width 148 height 14
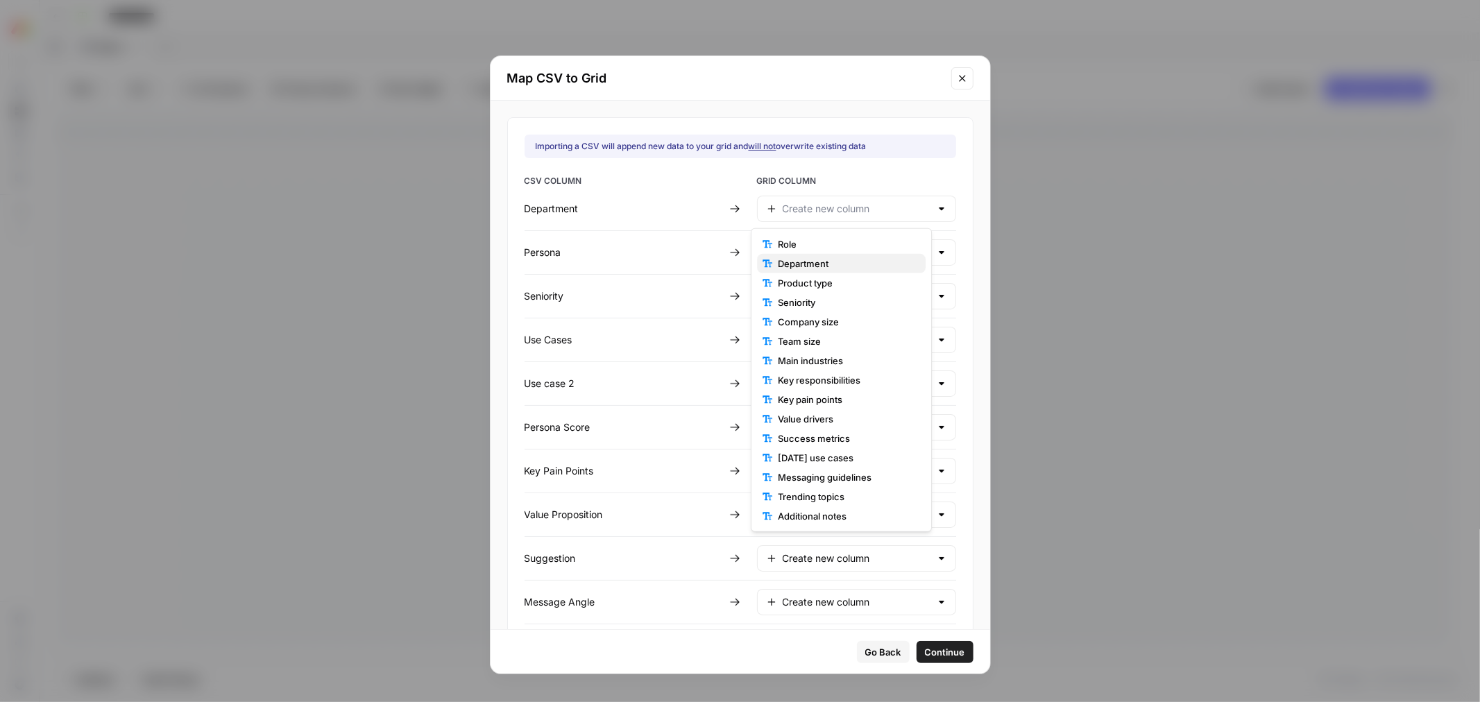
click at [836, 265] on span "Department" at bounding box center [846, 264] width 137 height 14
type input "Department"
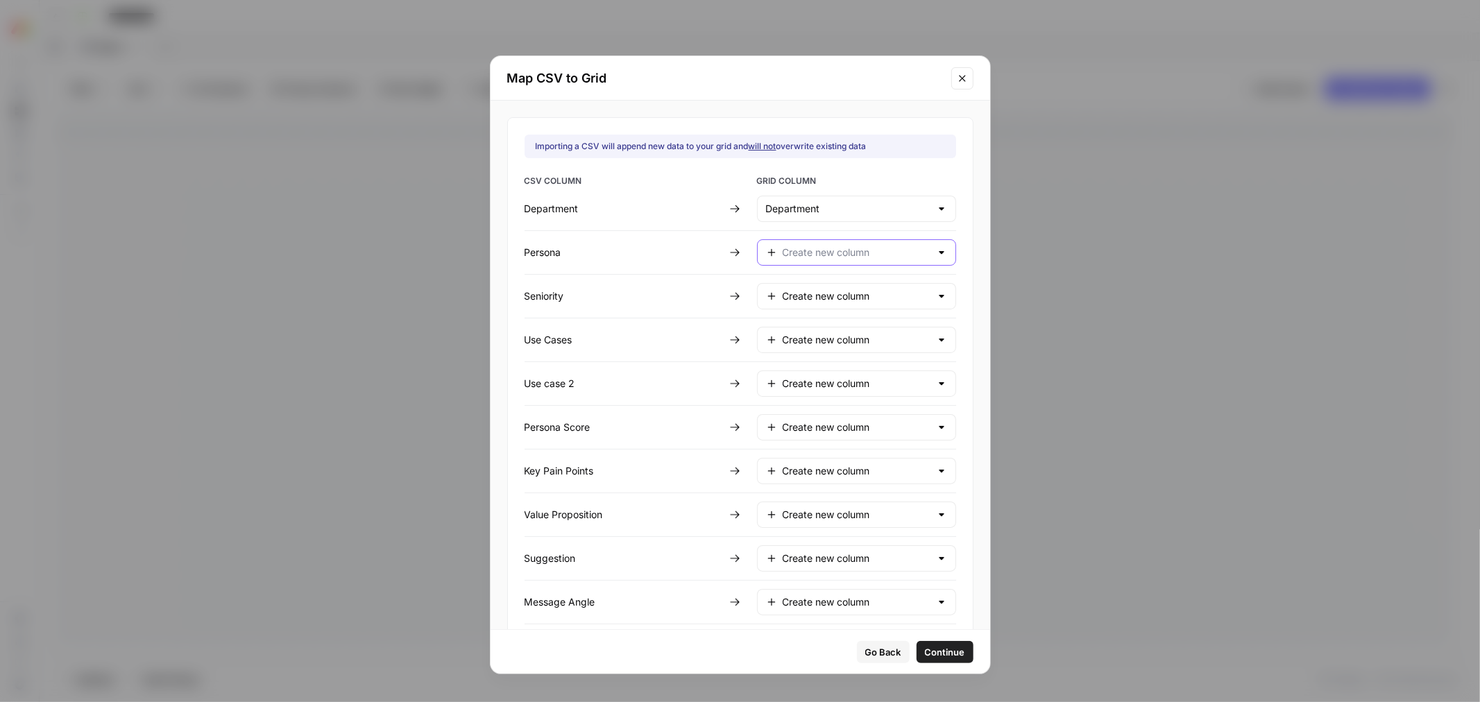
click at [827, 253] on input "text" at bounding box center [857, 253] width 148 height 14
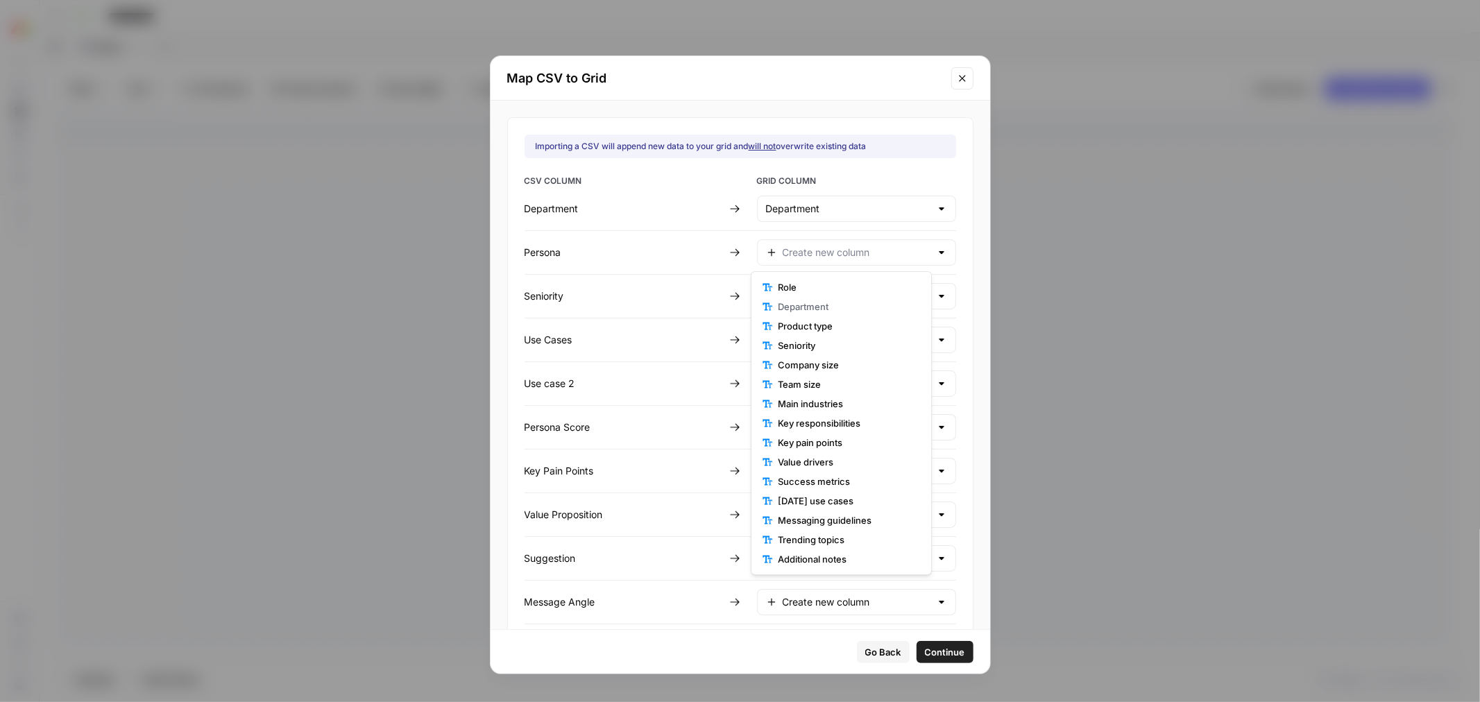
click at [826, 287] on span "Role" at bounding box center [846, 287] width 137 height 14
type input "Role"
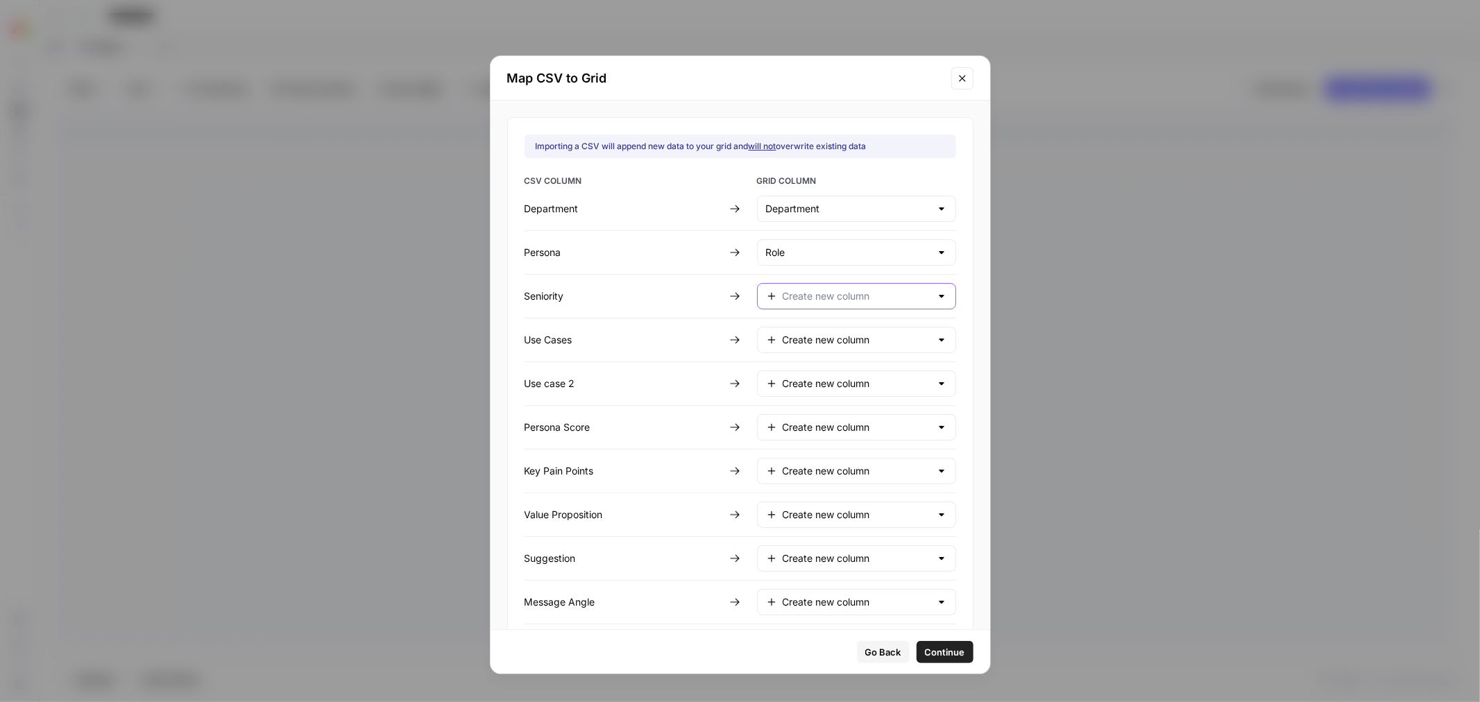
click at [824, 293] on input "text" at bounding box center [857, 296] width 148 height 14
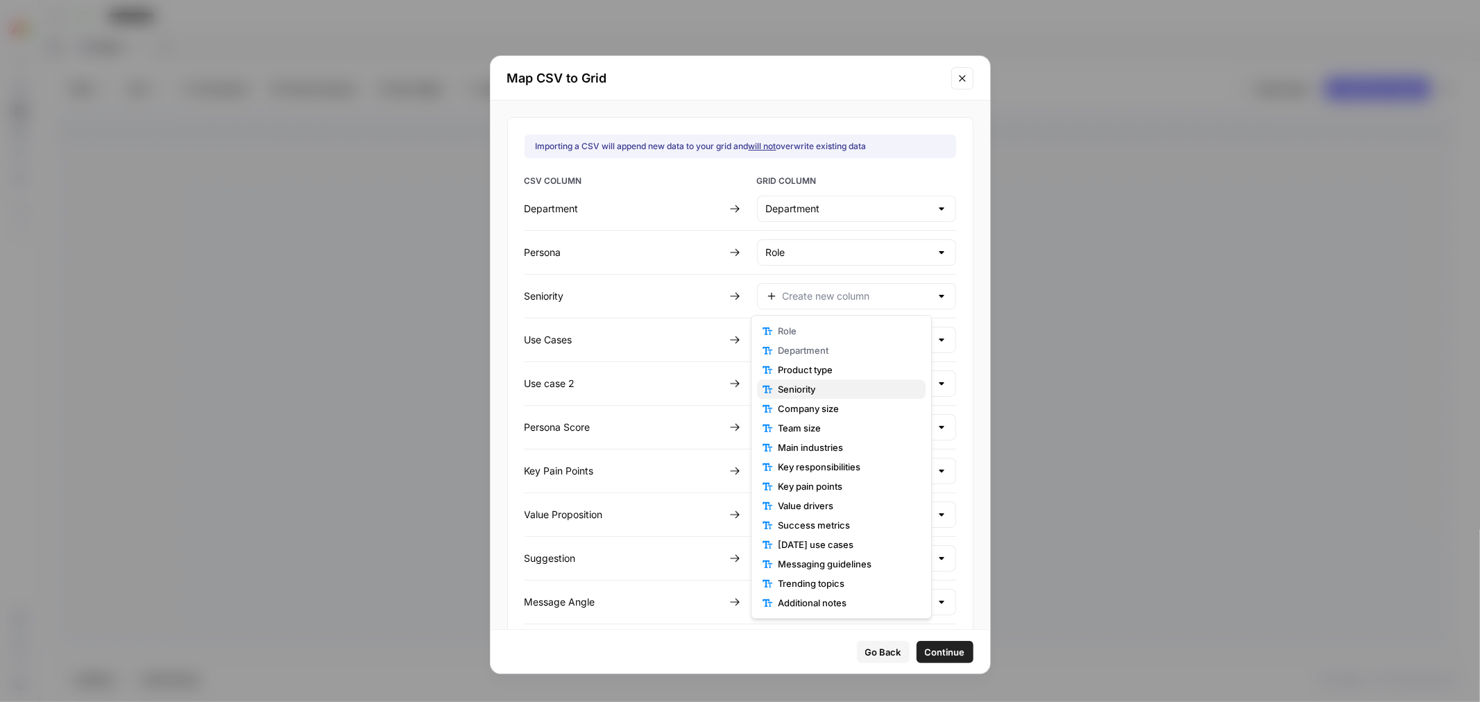
click at [843, 385] on span "Seniority" at bounding box center [846, 389] width 137 height 14
type input "Seniority"
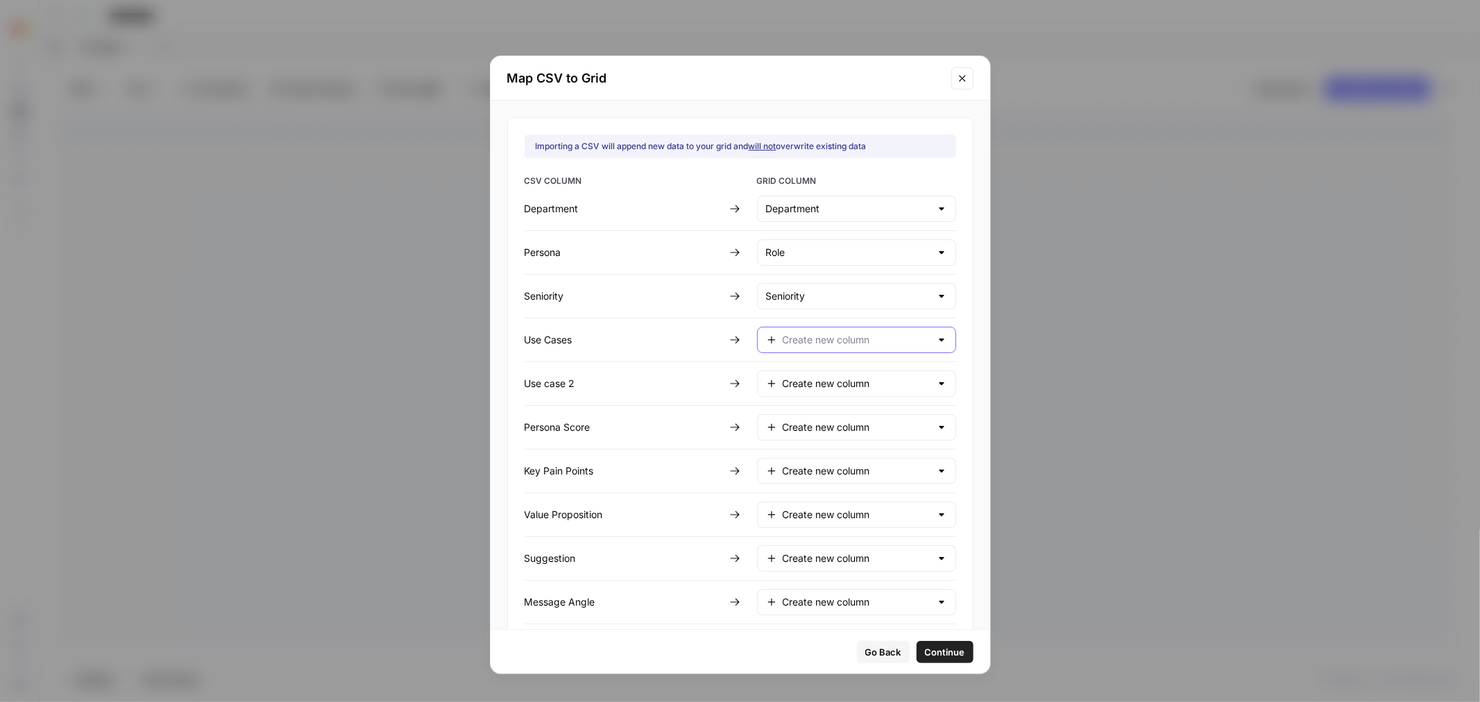
click at [826, 337] on input "text" at bounding box center [857, 340] width 148 height 14
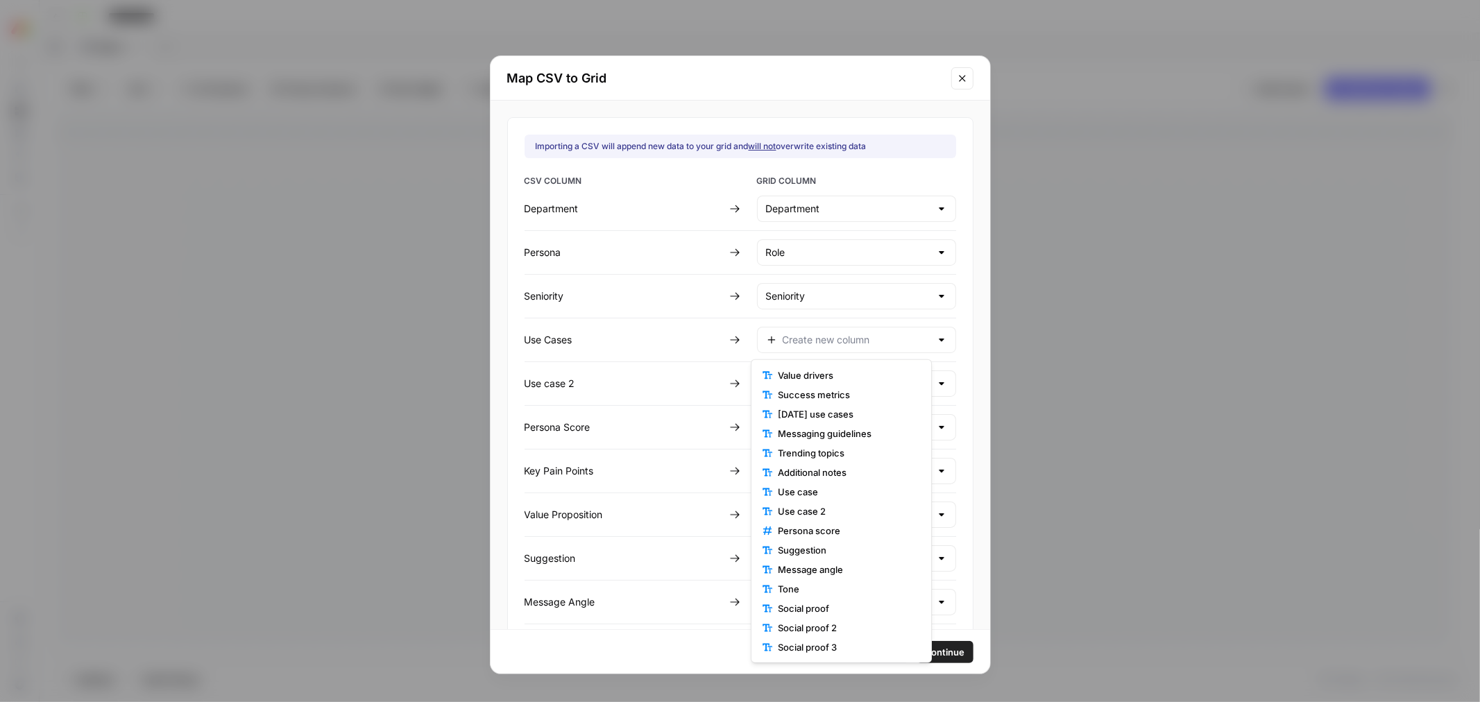
scroll to position [213, 0]
click at [837, 458] on span "Use case" at bounding box center [846, 454] width 137 height 14
type input "Use case"
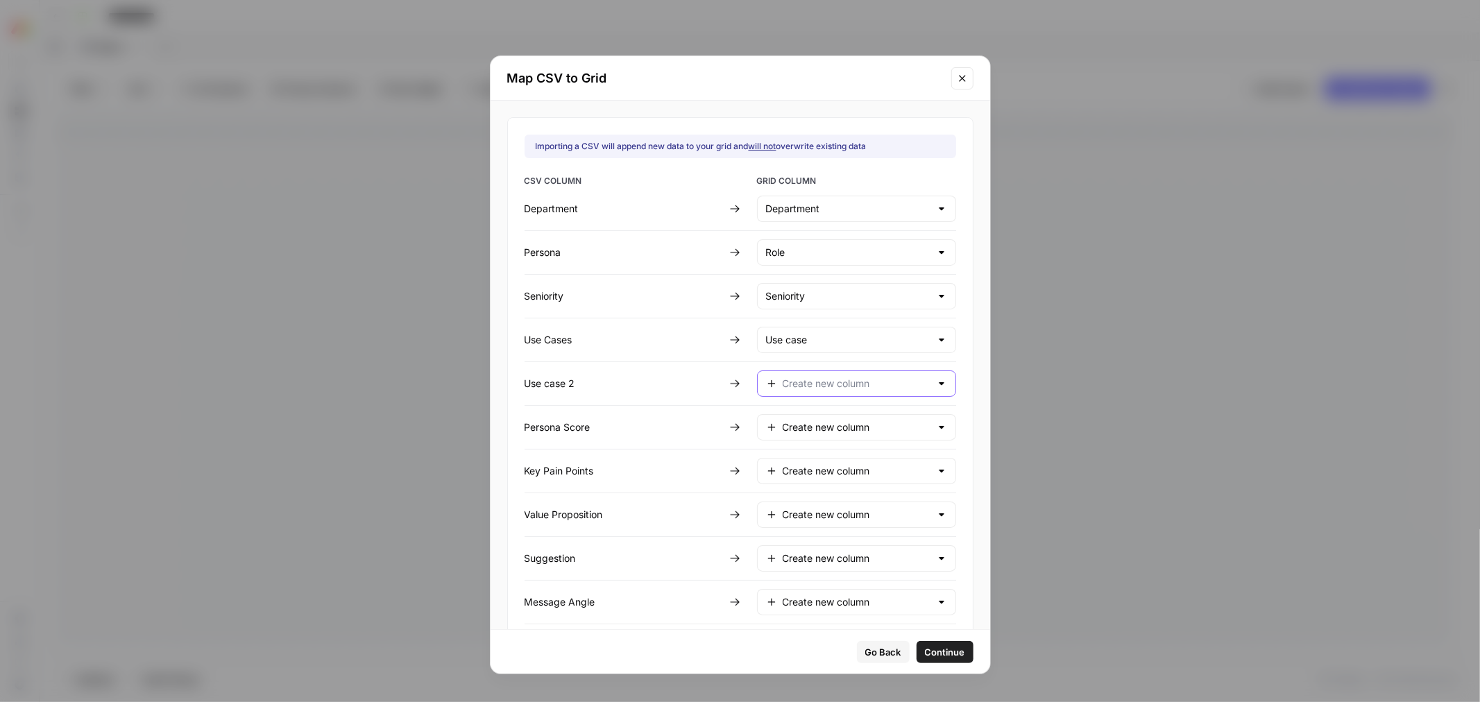
click at [815, 383] on input "text" at bounding box center [857, 384] width 148 height 14
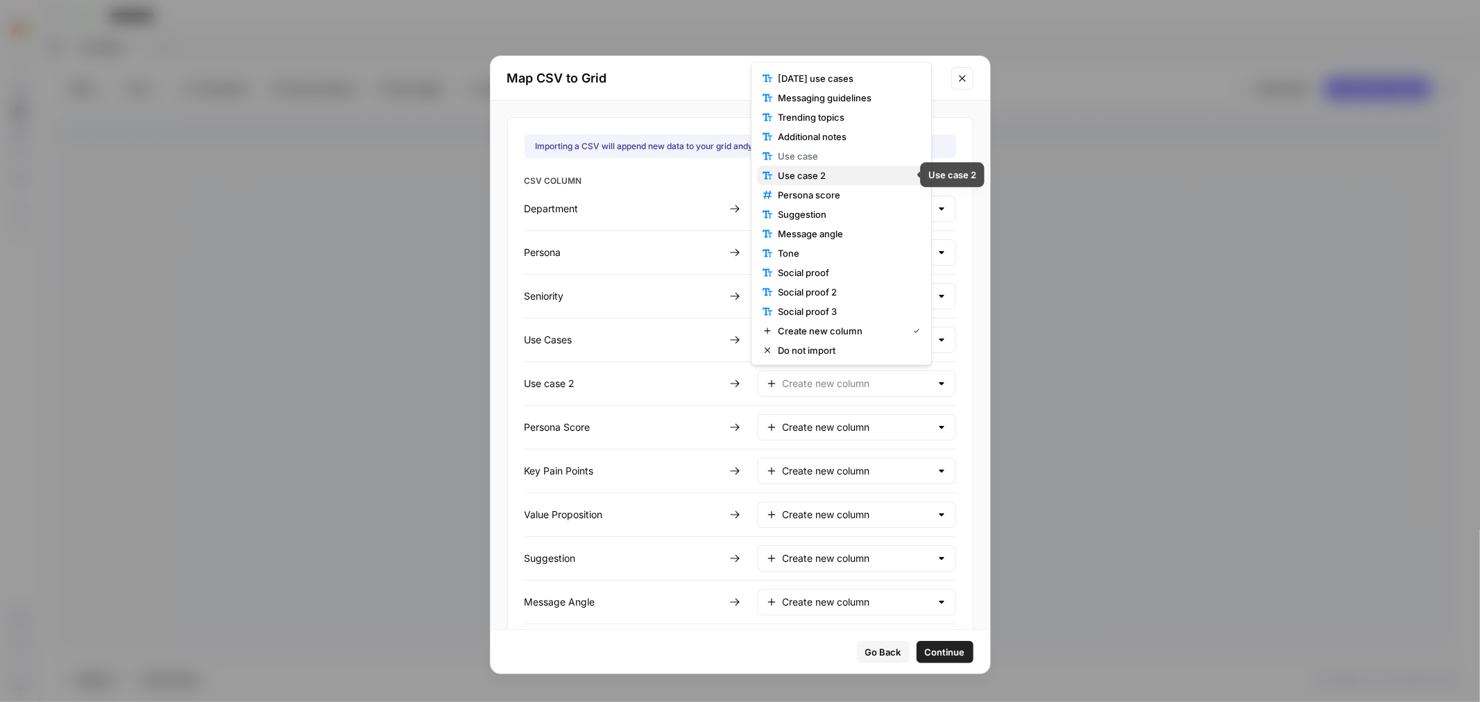
click at [833, 177] on span "Use case 2" at bounding box center [846, 176] width 137 height 14
type input "Use case 2"
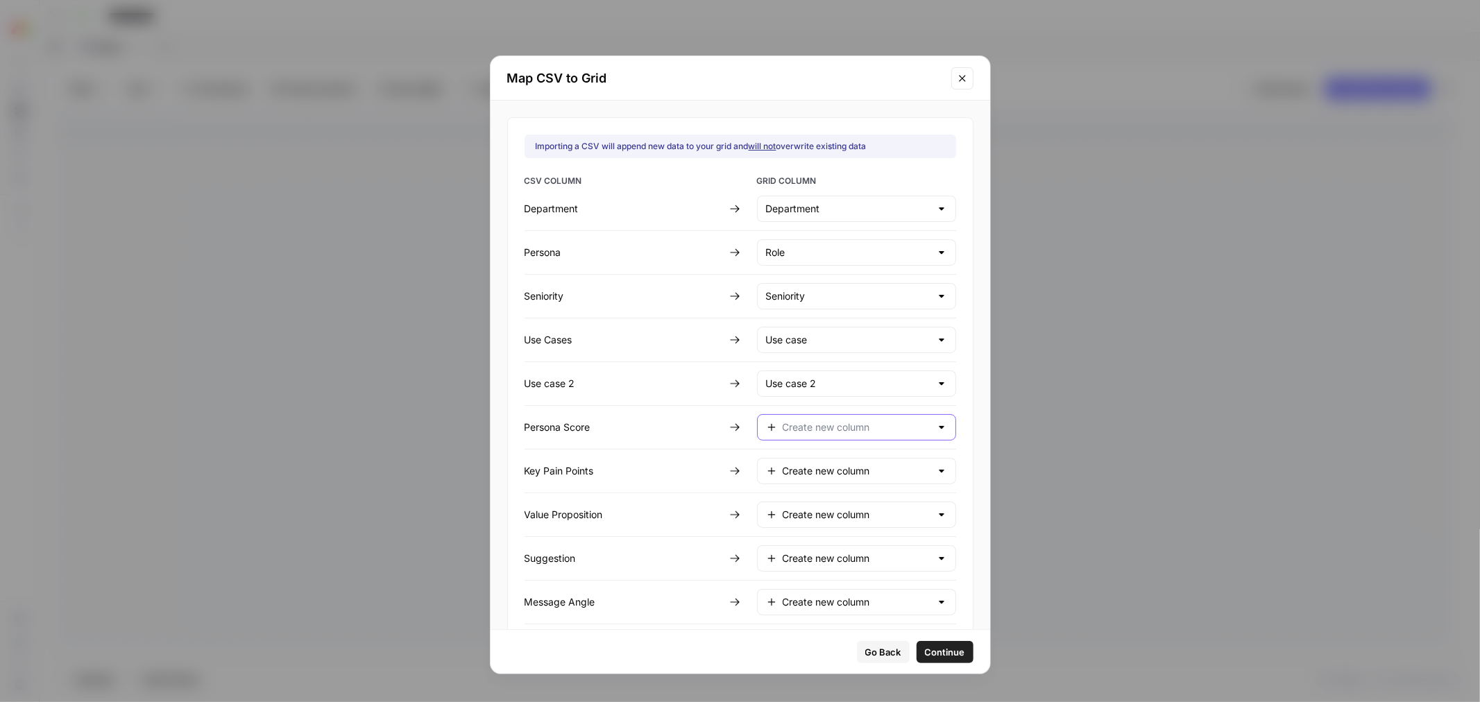
click at [831, 426] on input "text" at bounding box center [857, 428] width 148 height 14
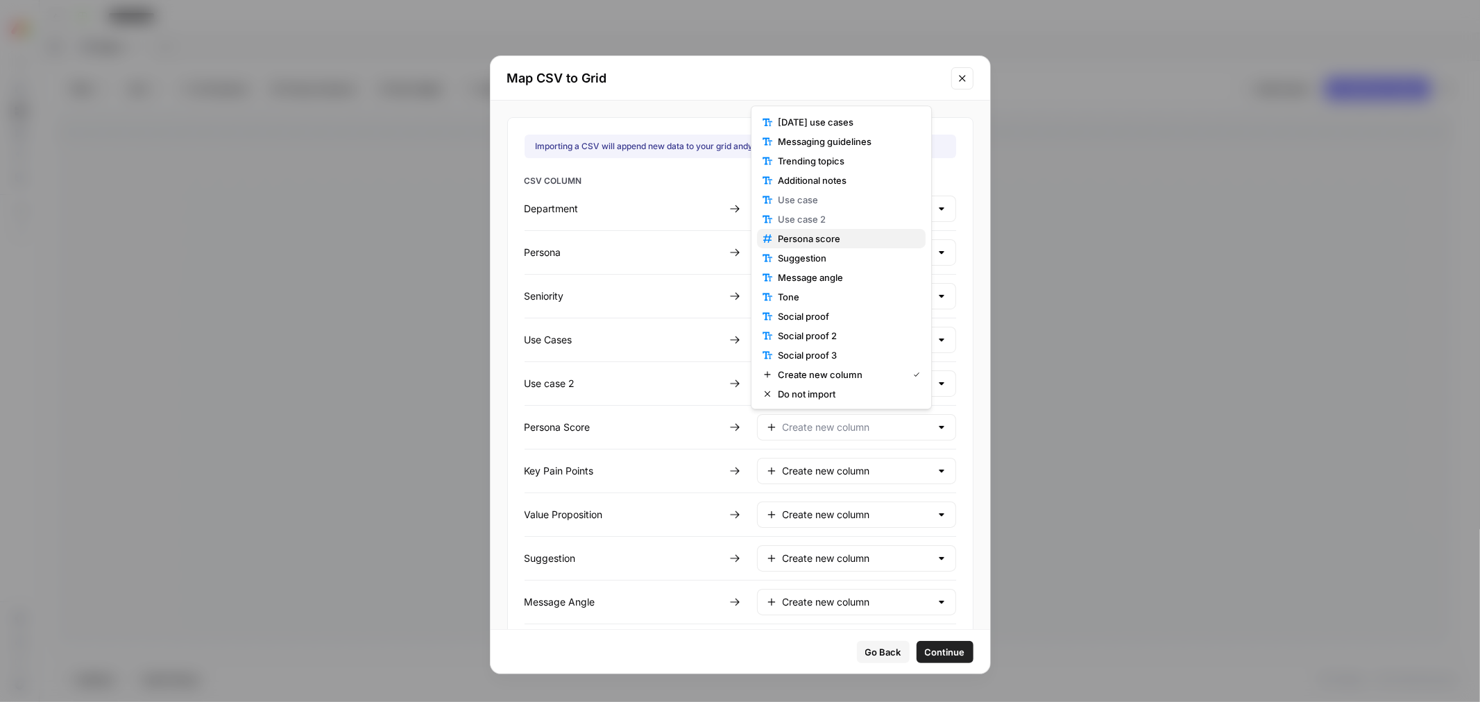
click at [813, 238] on span "Persona score" at bounding box center [846, 239] width 137 height 14
type input "Persona score"
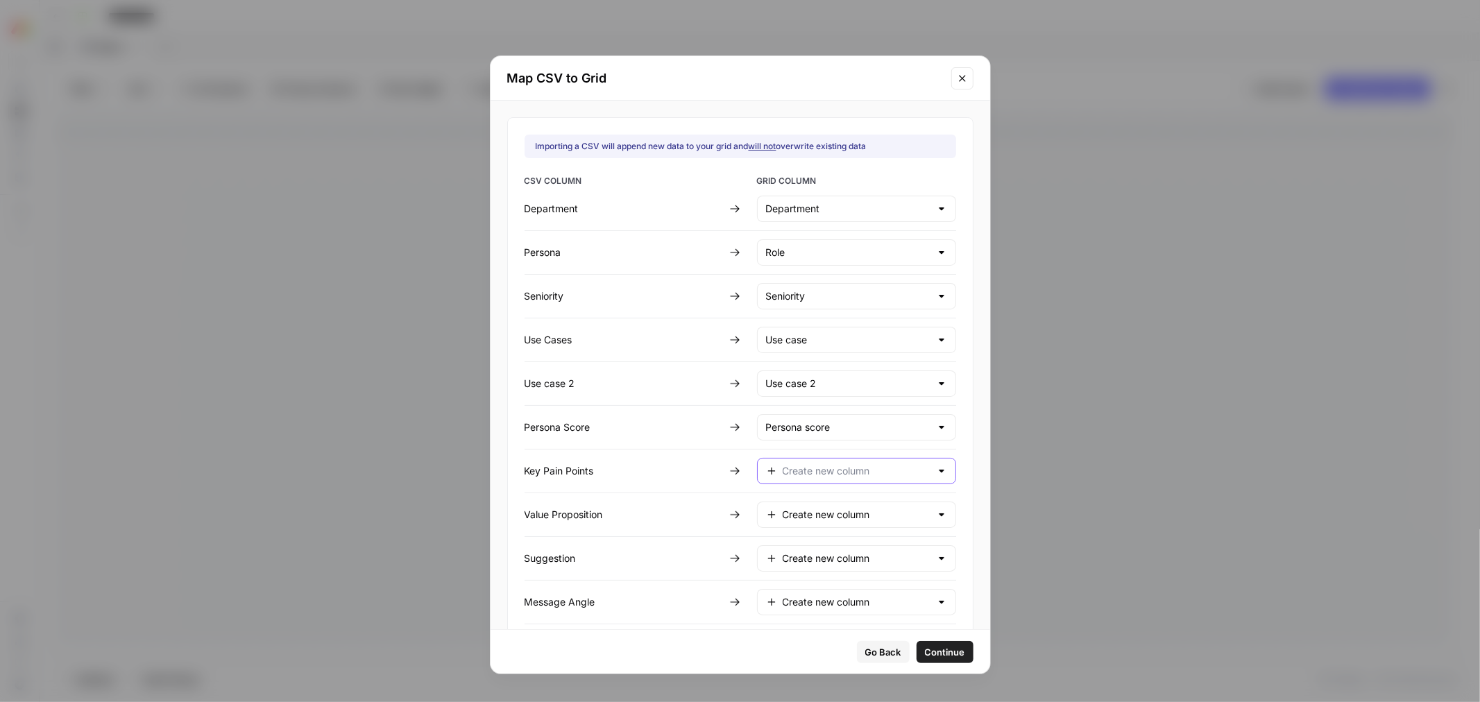
click at [802, 468] on input "text" at bounding box center [857, 471] width 148 height 14
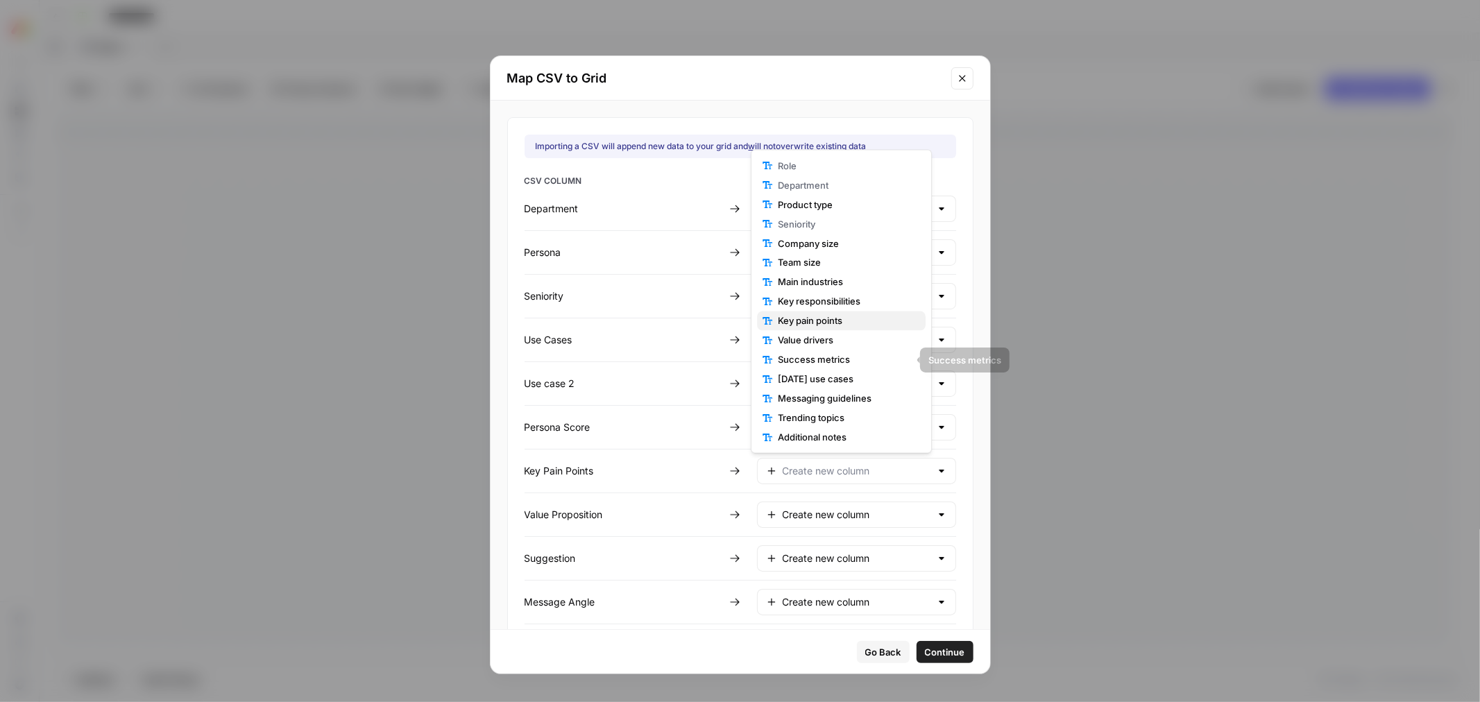
click at [860, 320] on span "Key pain points" at bounding box center [846, 321] width 137 height 14
type input "Key pain points"
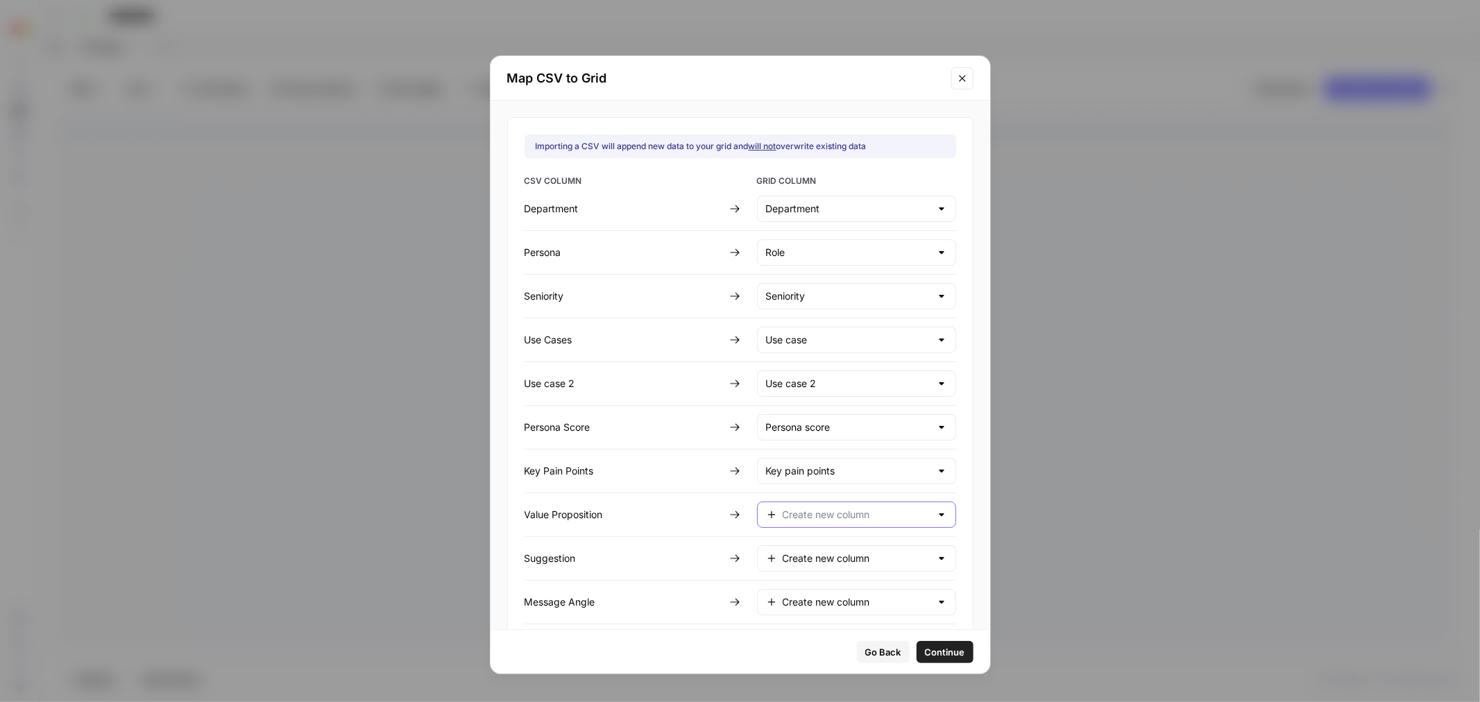
click at [822, 521] on input "text" at bounding box center [857, 515] width 148 height 14
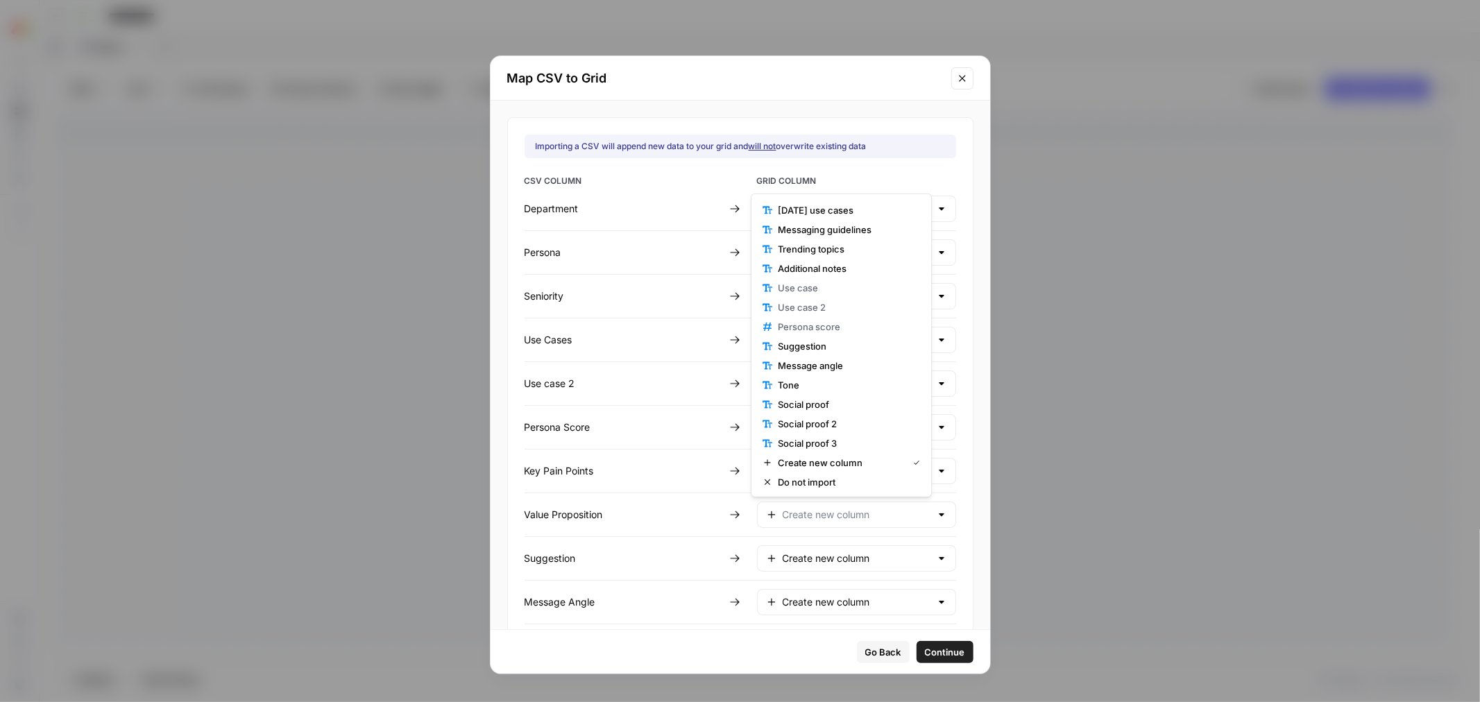
scroll to position [0, 0]
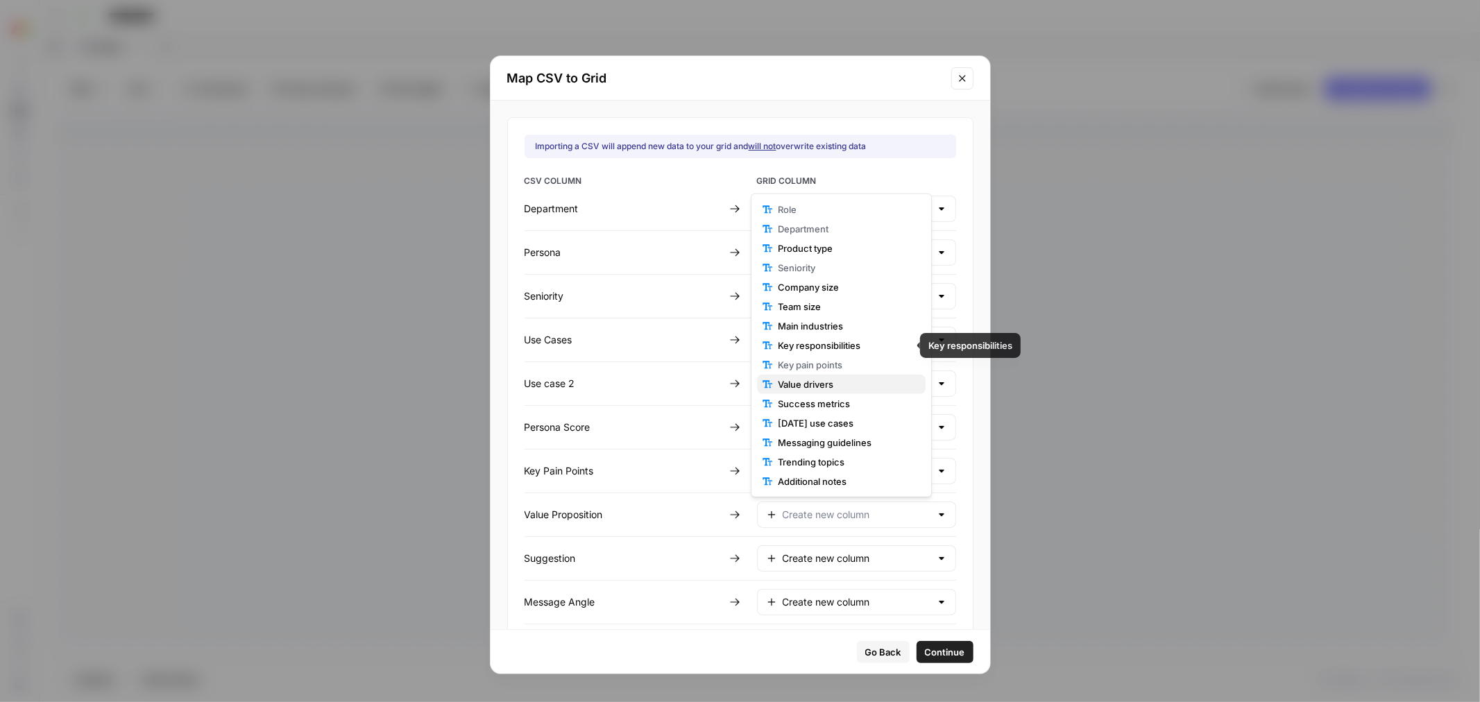
click at [869, 378] on span "Value drivers" at bounding box center [846, 385] width 137 height 14
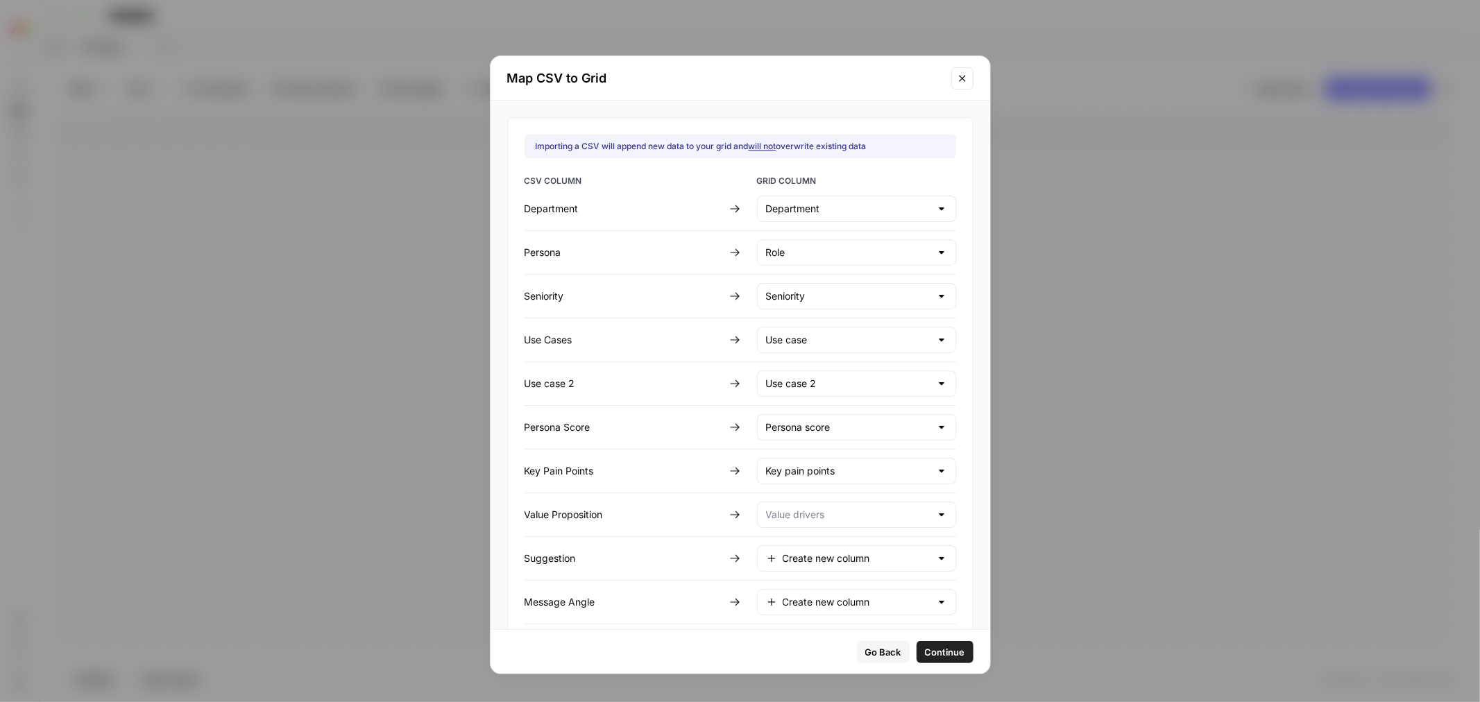
type input "Value drivers"
click at [838, 555] on input "text" at bounding box center [857, 559] width 148 height 14
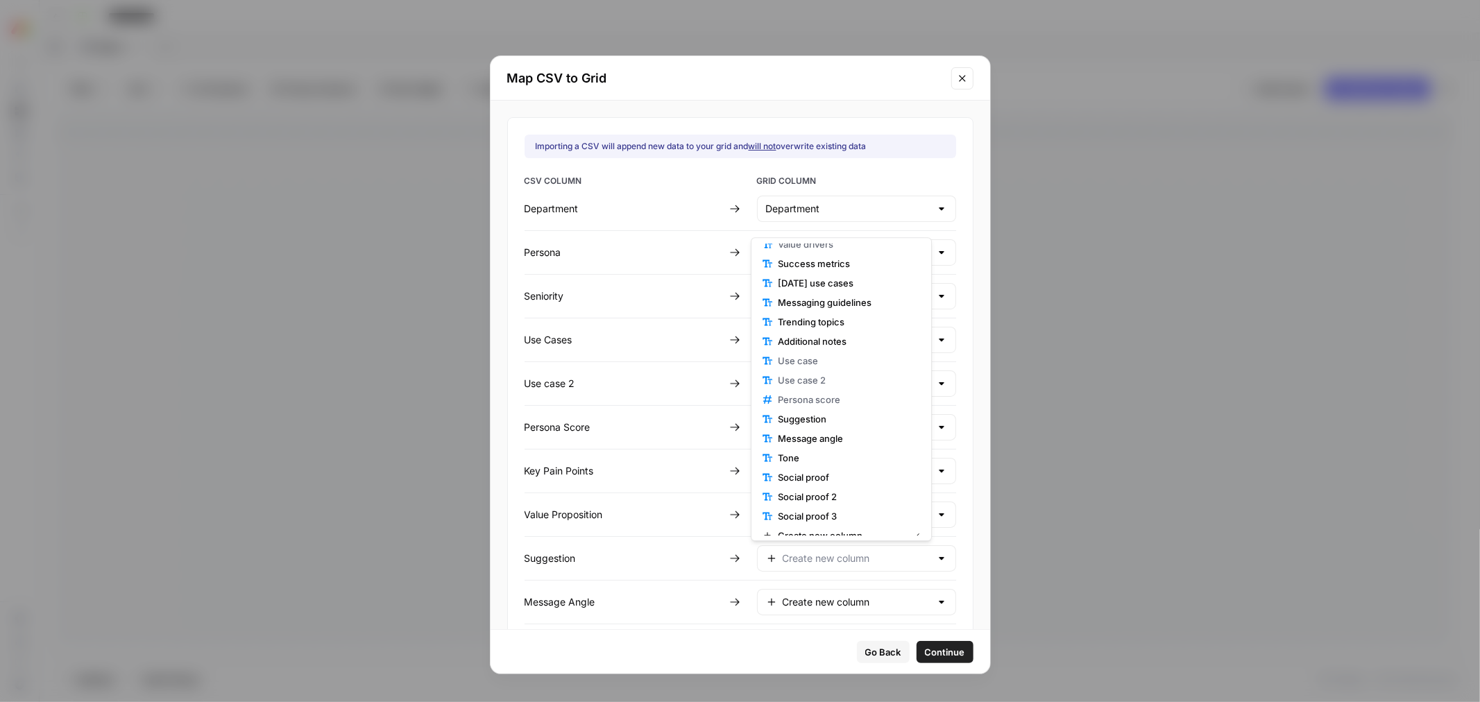
scroll to position [213, 0]
click at [848, 391] on span "Suggestion" at bounding box center [846, 390] width 137 height 14
type input "Suggestion"
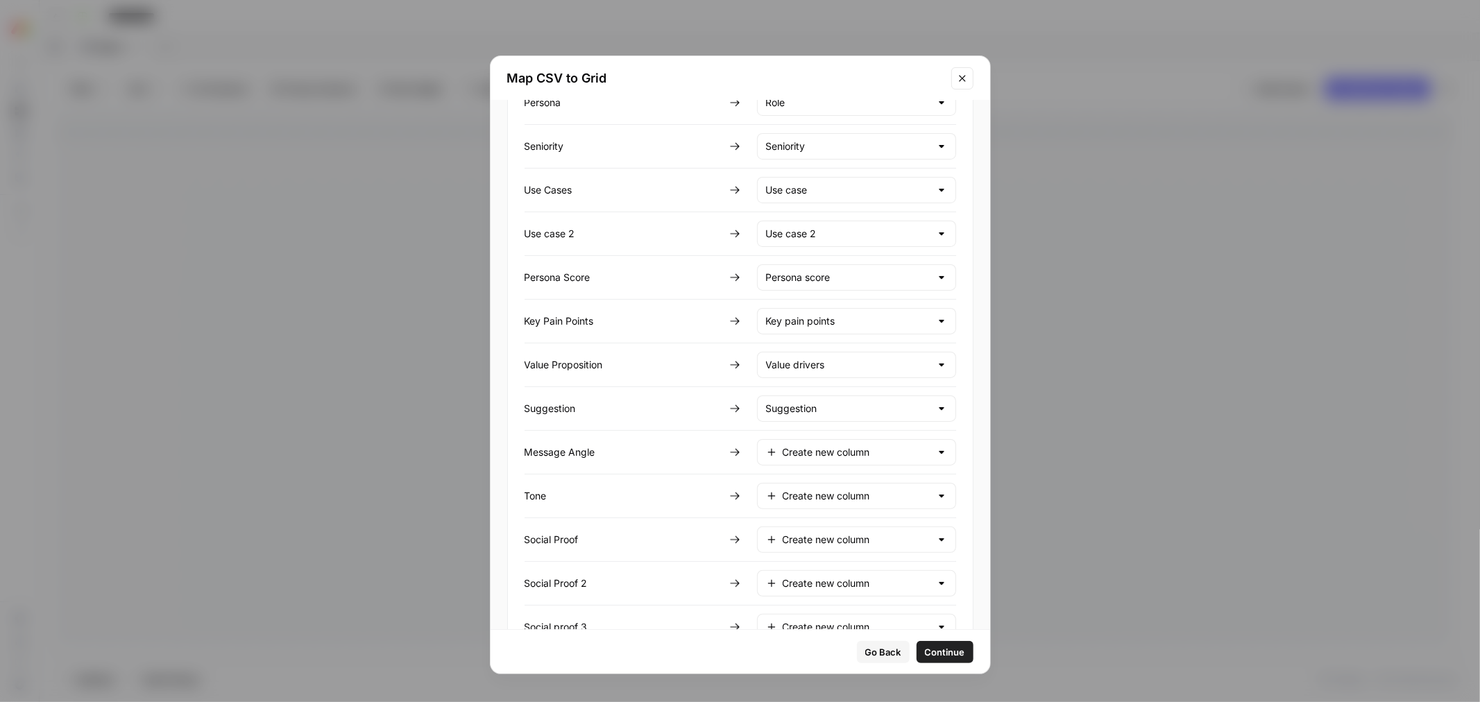
scroll to position [154, 0]
click at [841, 448] on input "text" at bounding box center [857, 448] width 148 height 14
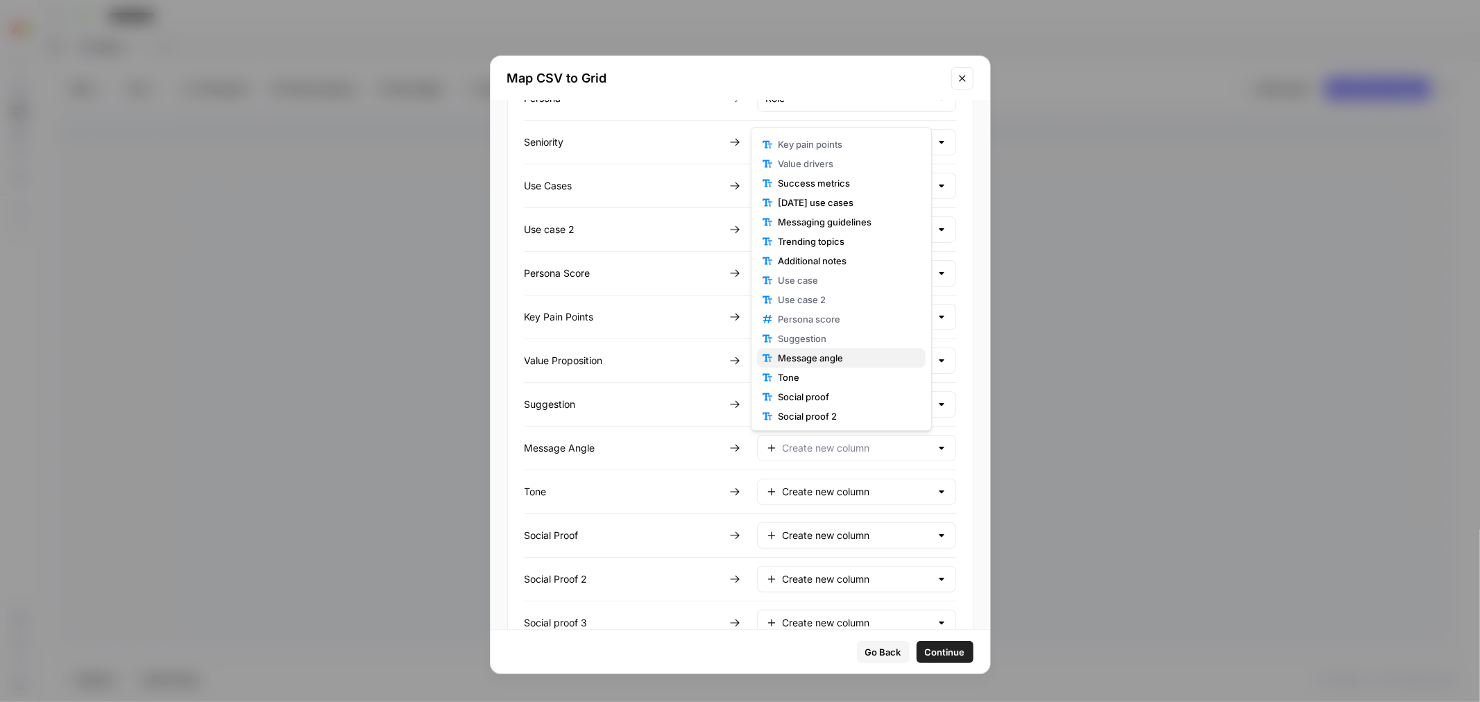
click at [862, 357] on span "Message angle" at bounding box center [846, 358] width 137 height 14
type input "Message angle"
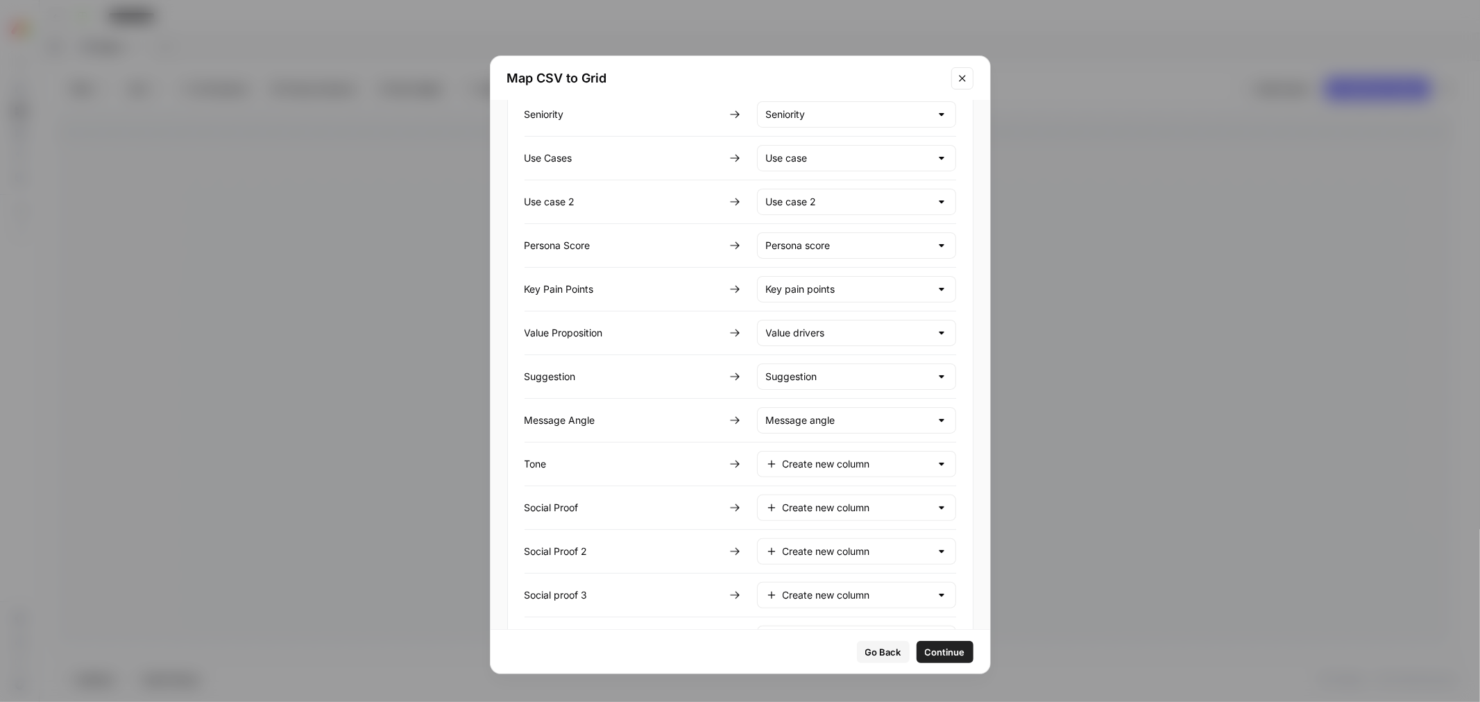
scroll to position [231, 0]
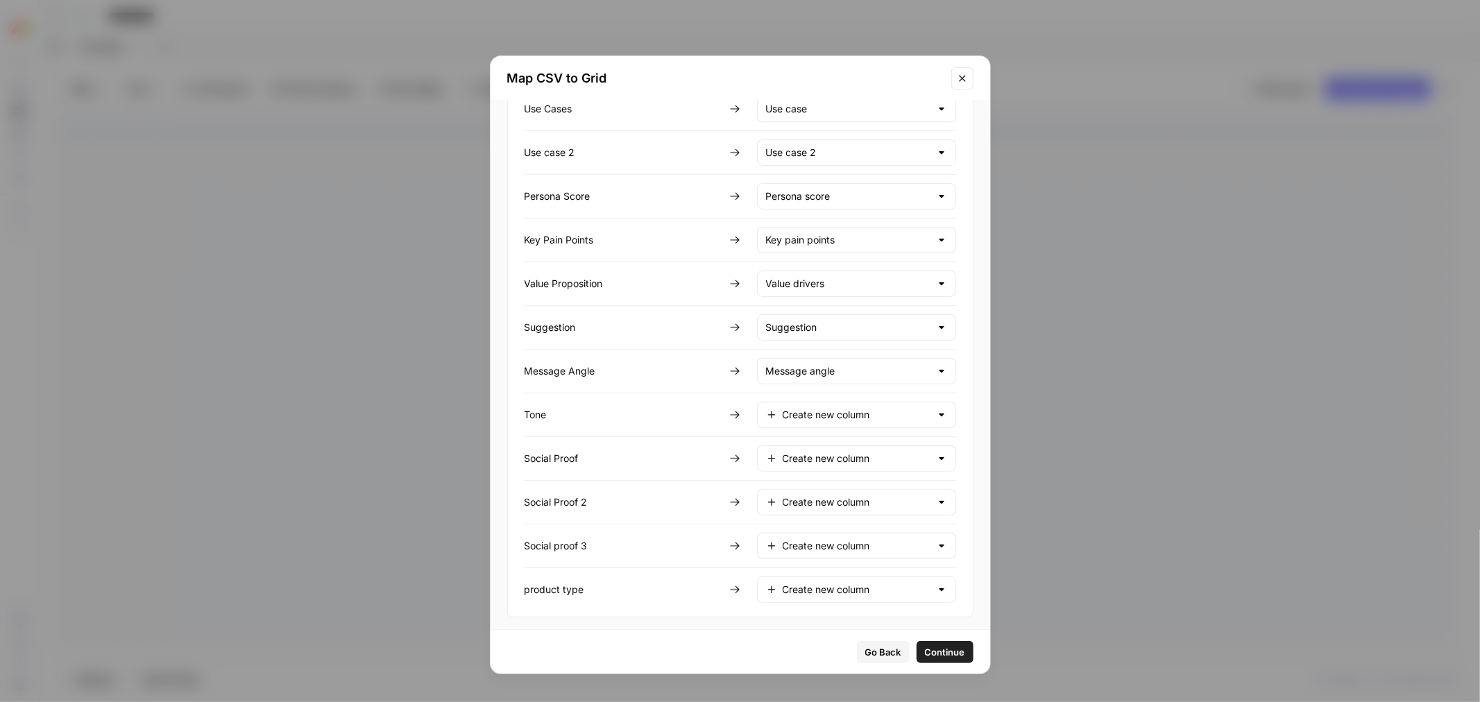
click at [845, 425] on div "Create new column" at bounding box center [856, 415] width 199 height 26
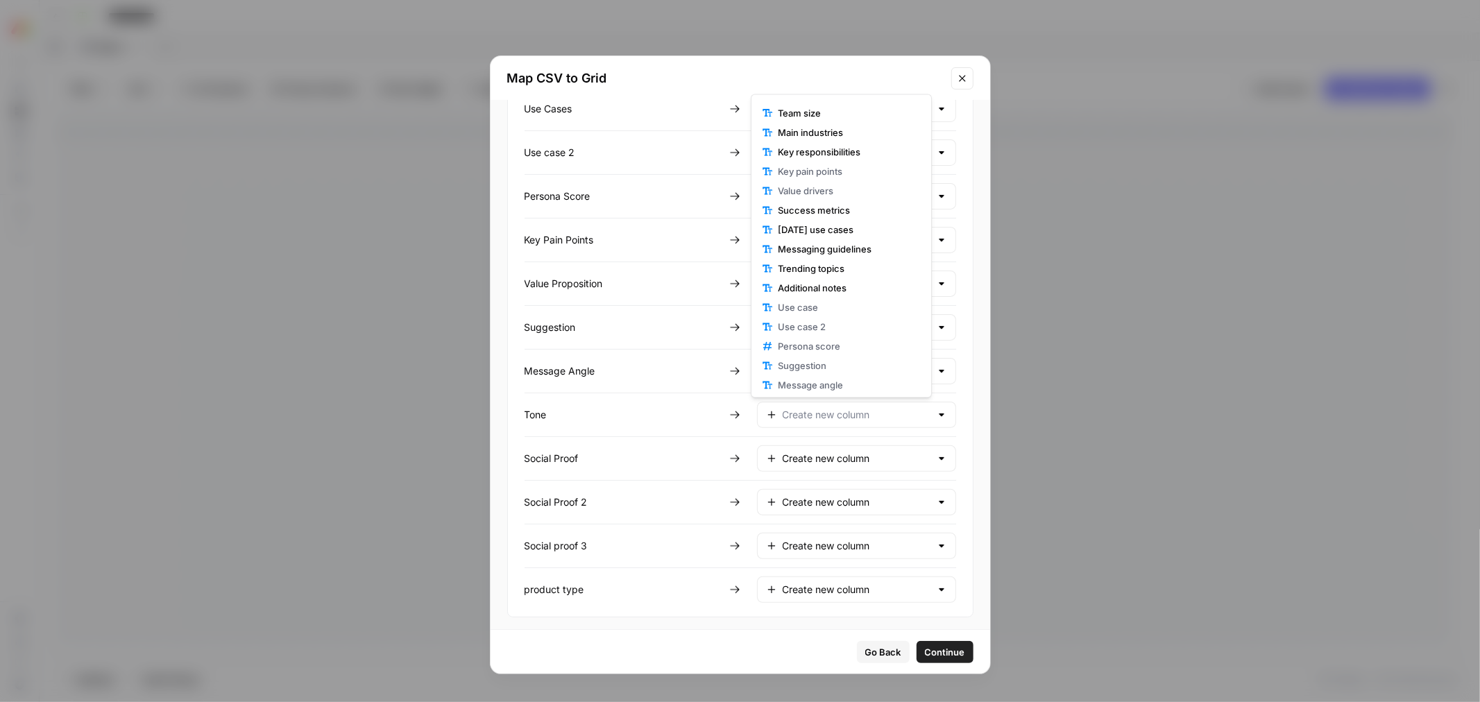
scroll to position [154, 0]
click at [824, 340] on span "Tone" at bounding box center [846, 345] width 137 height 14
type input "Tone"
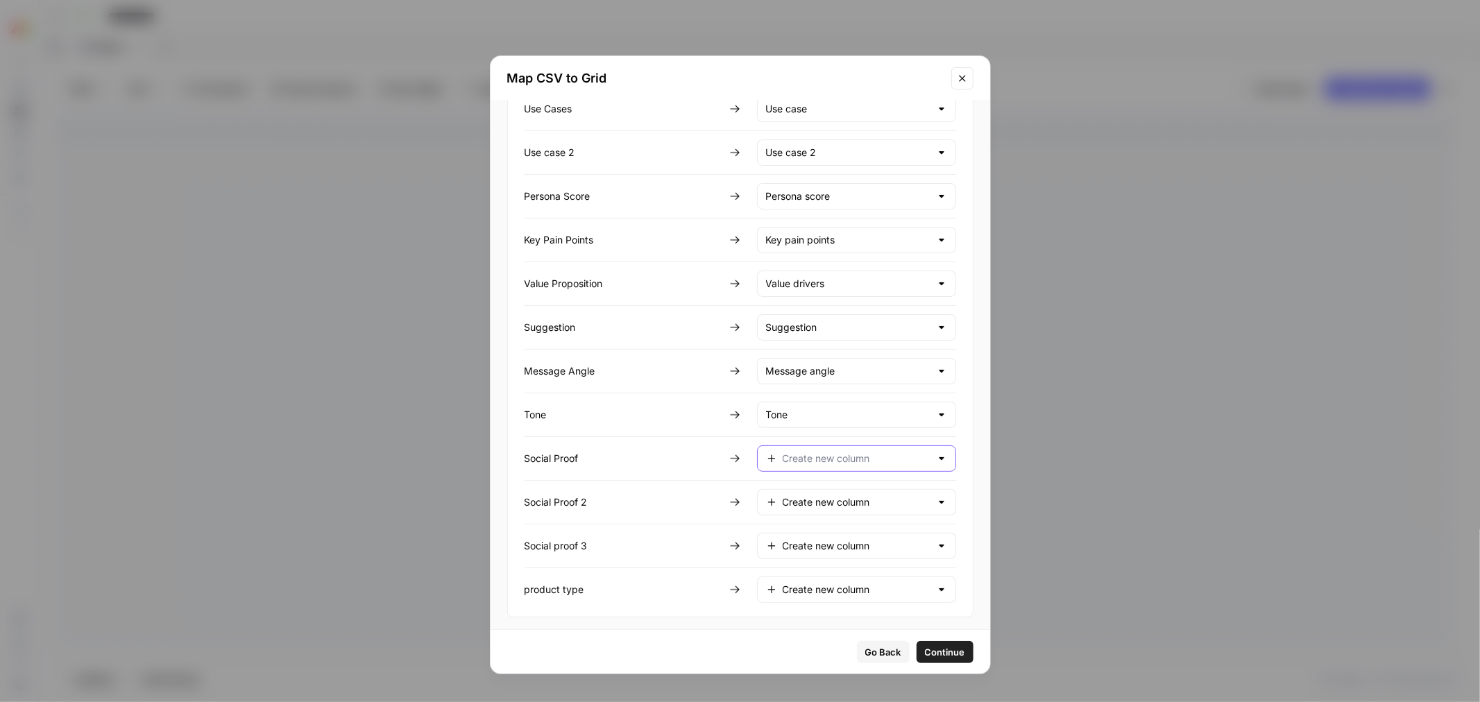
click at [820, 466] on input "text" at bounding box center [857, 459] width 148 height 14
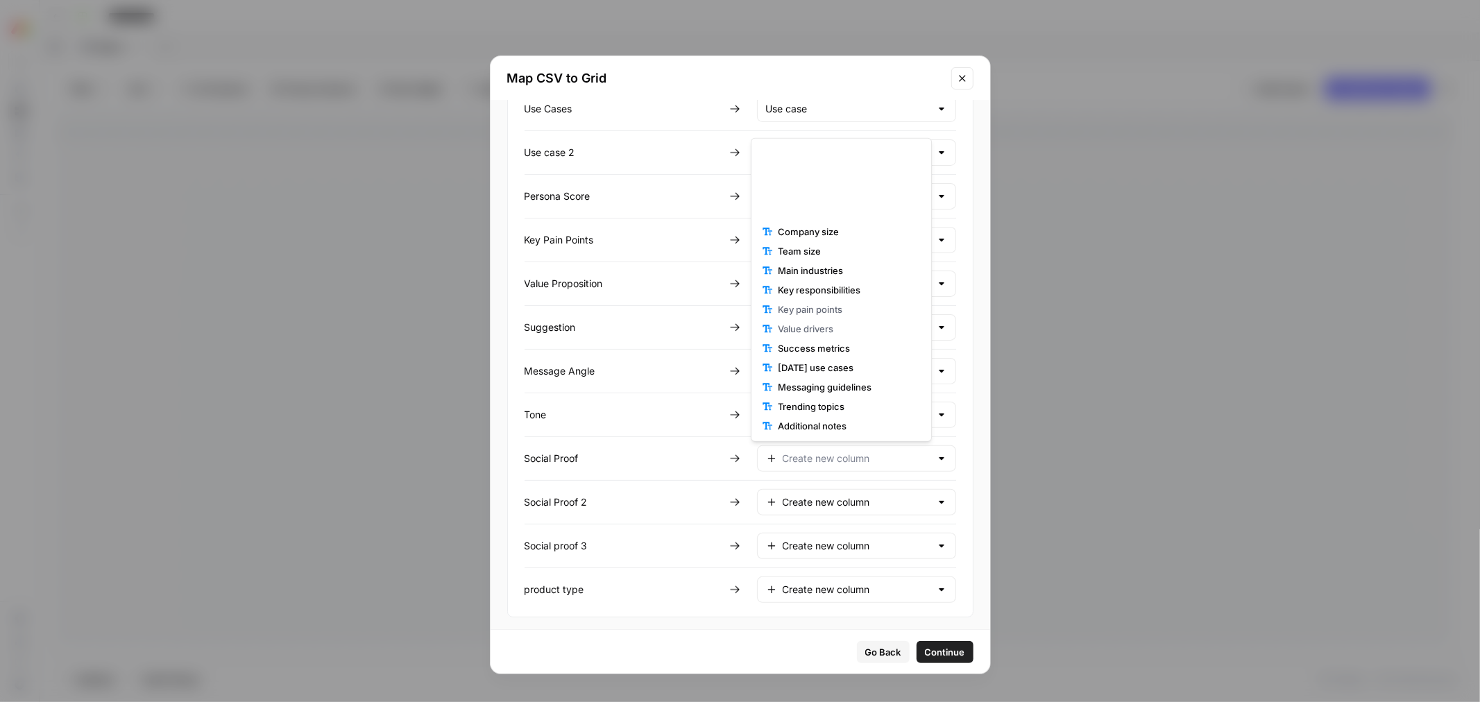
scroll to position [213, 0]
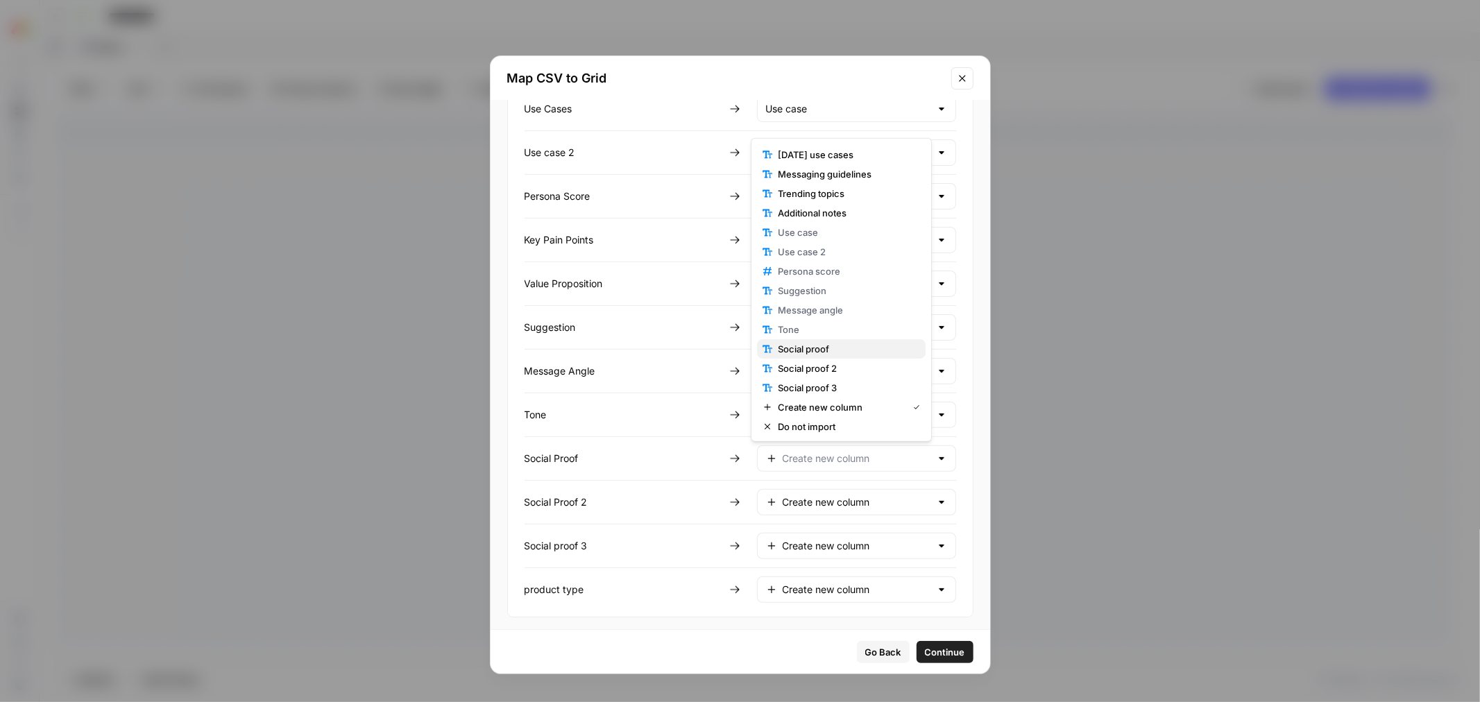
click at [851, 348] on span "Social proof" at bounding box center [846, 349] width 137 height 14
type input "Social proof"
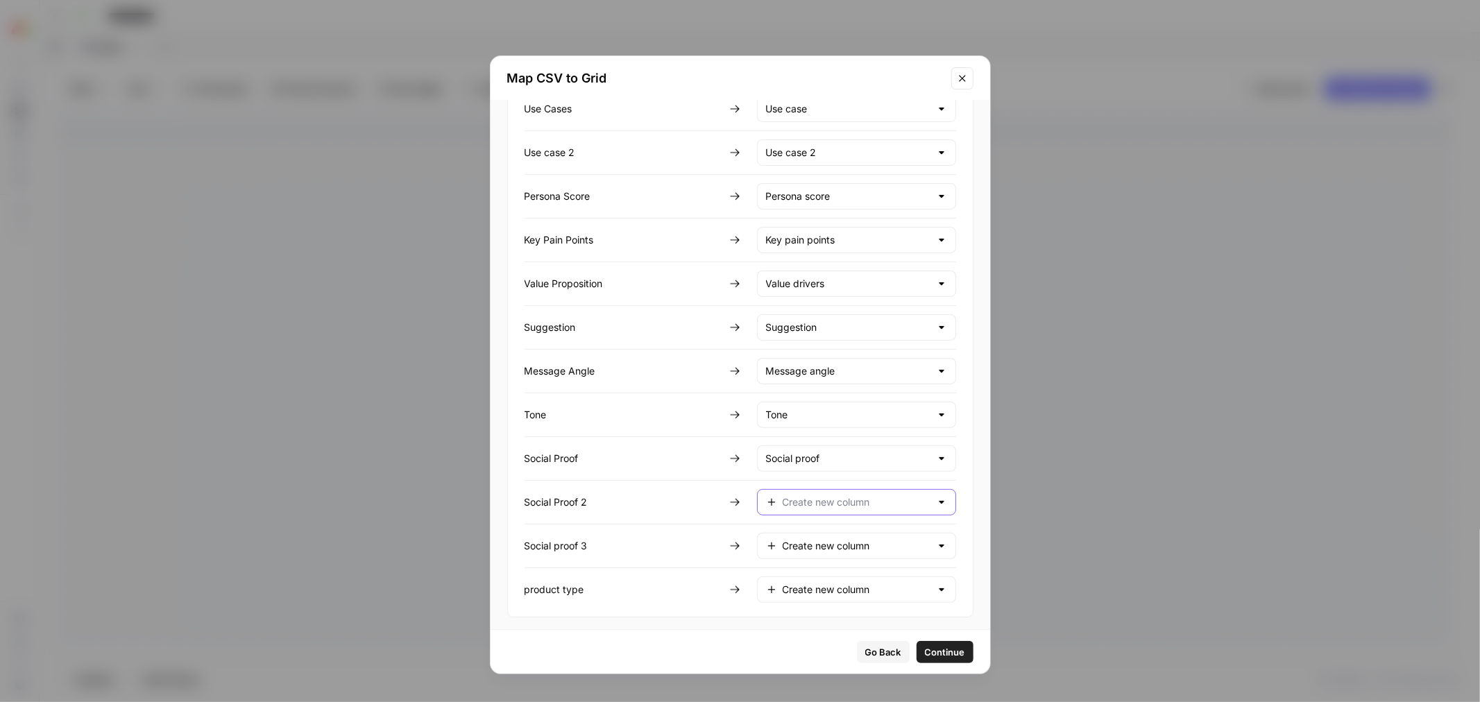
click at [829, 500] on input "text" at bounding box center [857, 502] width 148 height 14
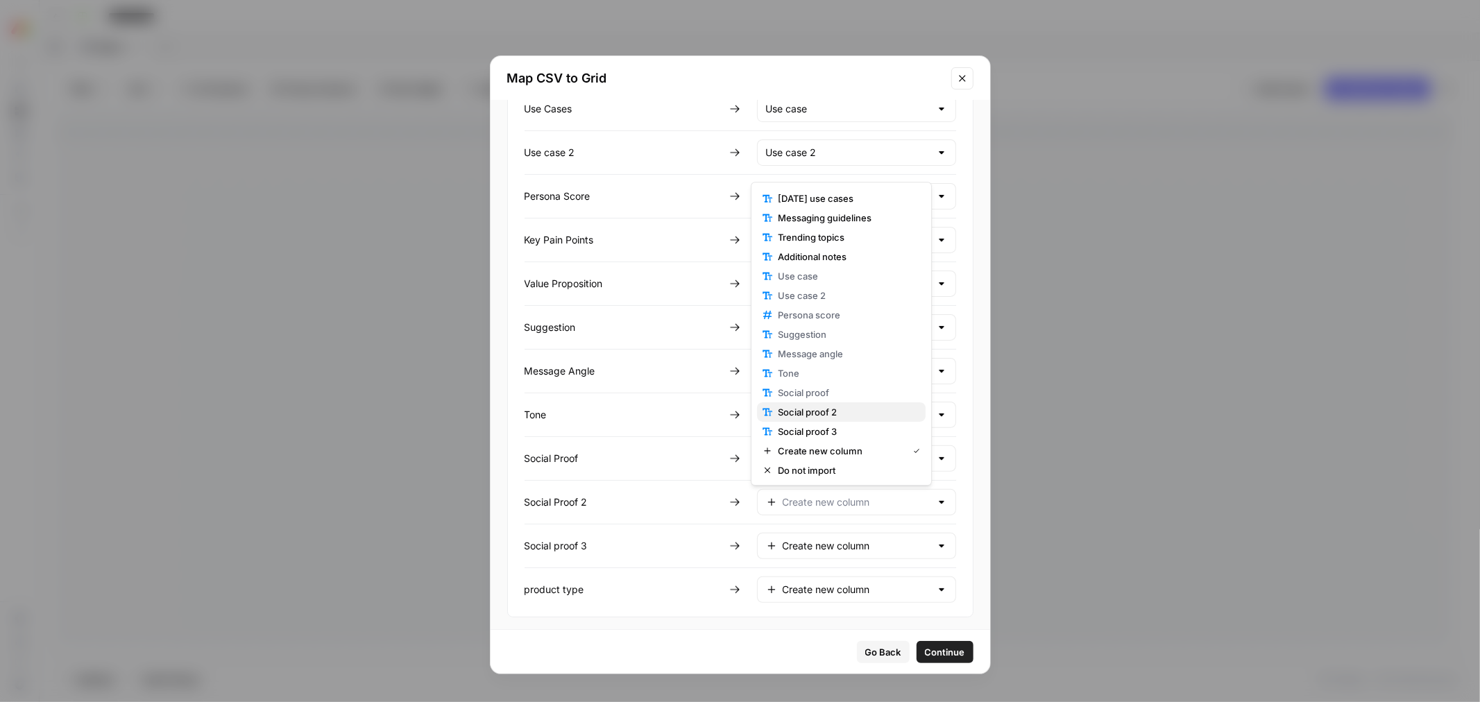
click at [854, 409] on span "Social proof 2" at bounding box center [846, 412] width 137 height 14
type input "Social proof 2"
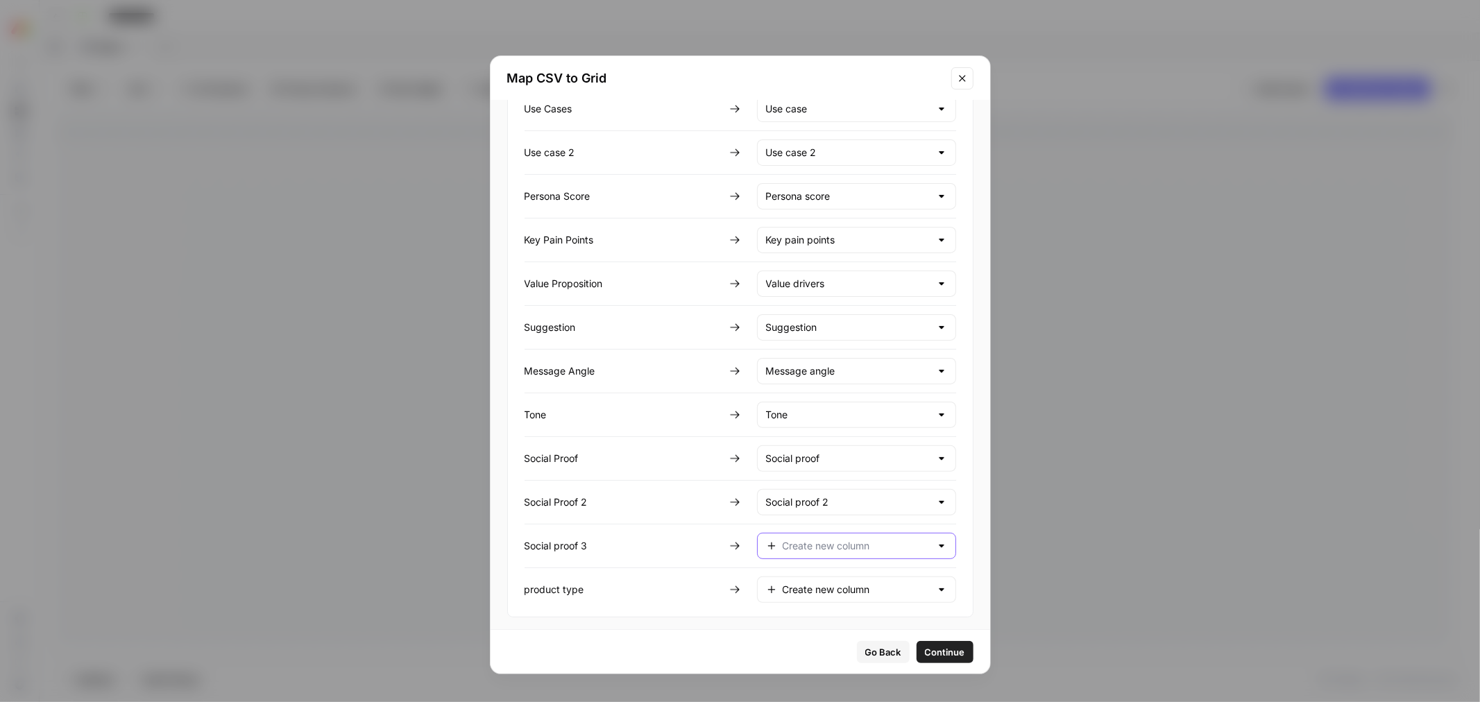
drag, startPoint x: 833, startPoint y: 541, endPoint x: 831, endPoint y: 534, distance: 7.1
click at [833, 543] on input "text" at bounding box center [857, 546] width 148 height 14
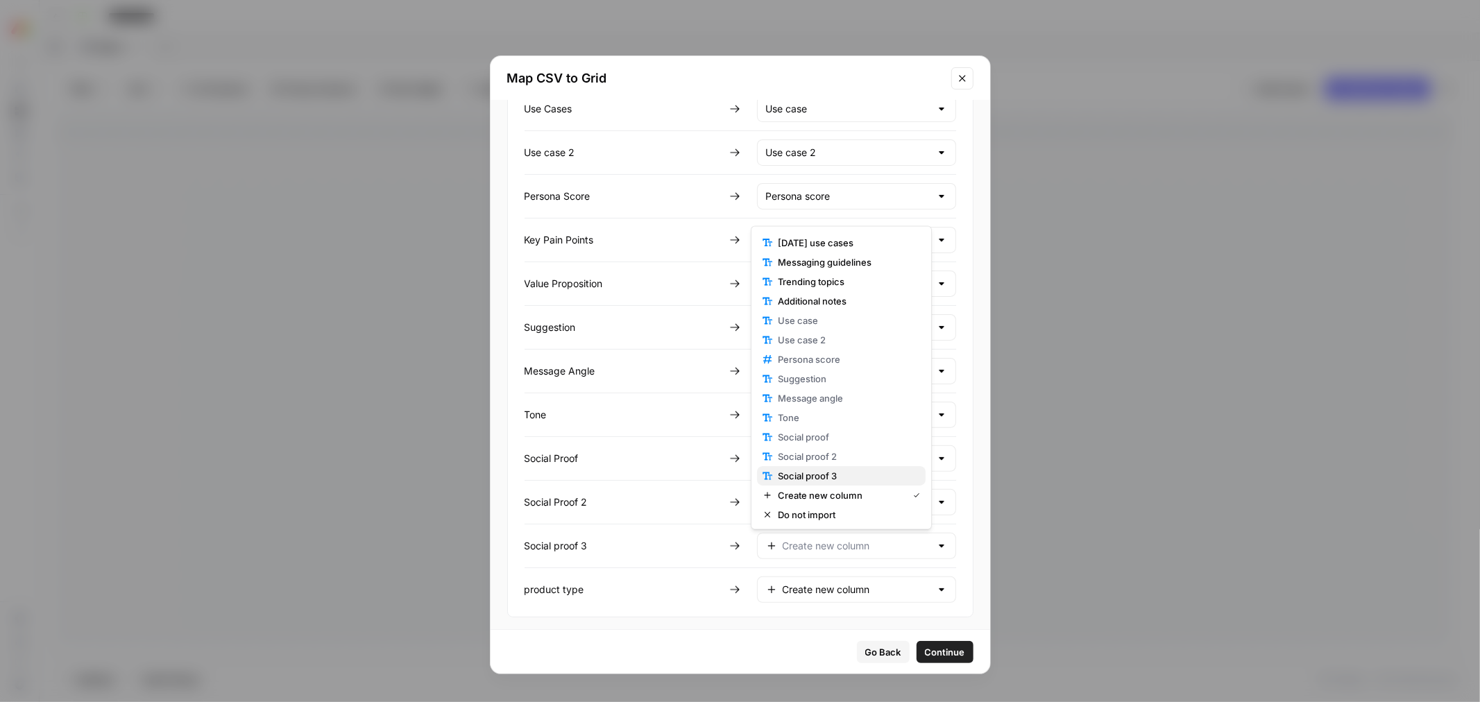
click at [848, 473] on span "Social proof 3" at bounding box center [846, 476] width 137 height 14
type input "Social proof 3"
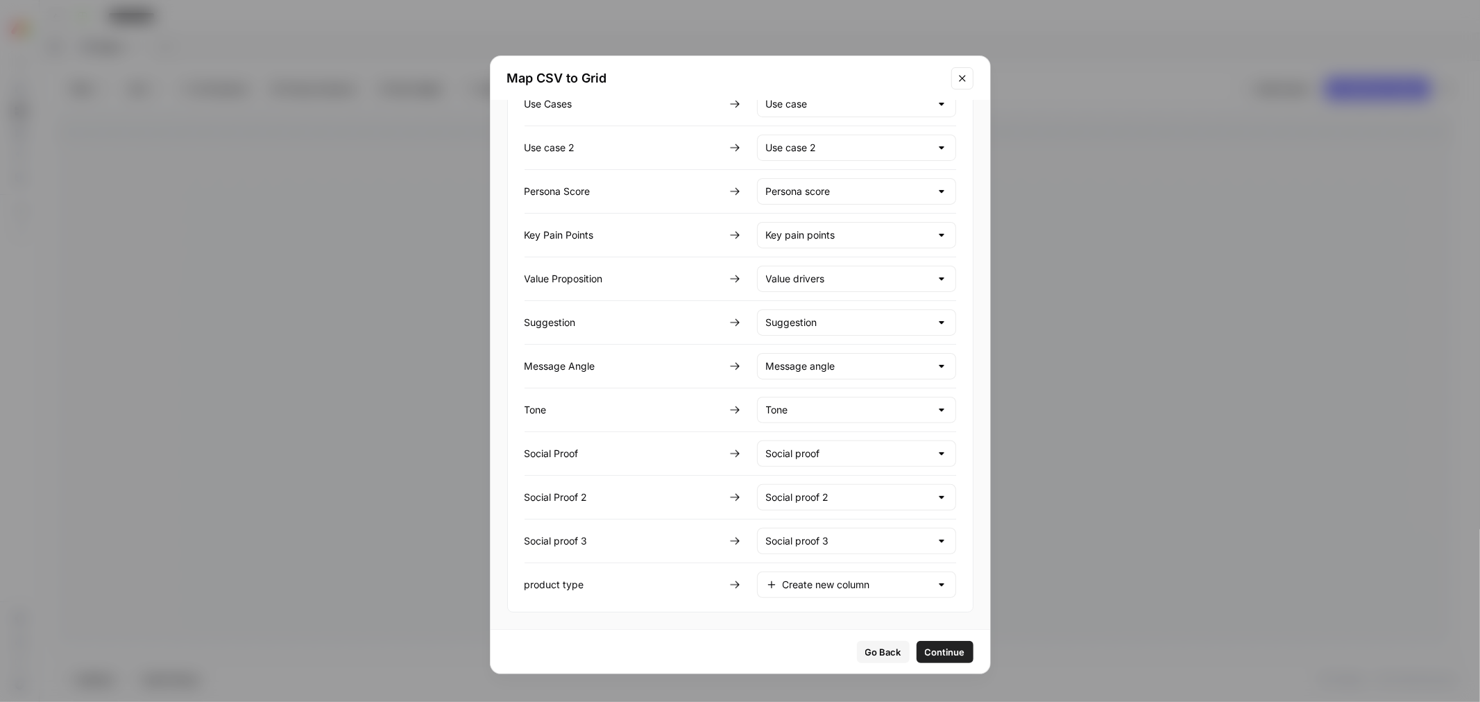
scroll to position [238, 0]
click at [837, 583] on input "text" at bounding box center [857, 585] width 148 height 14
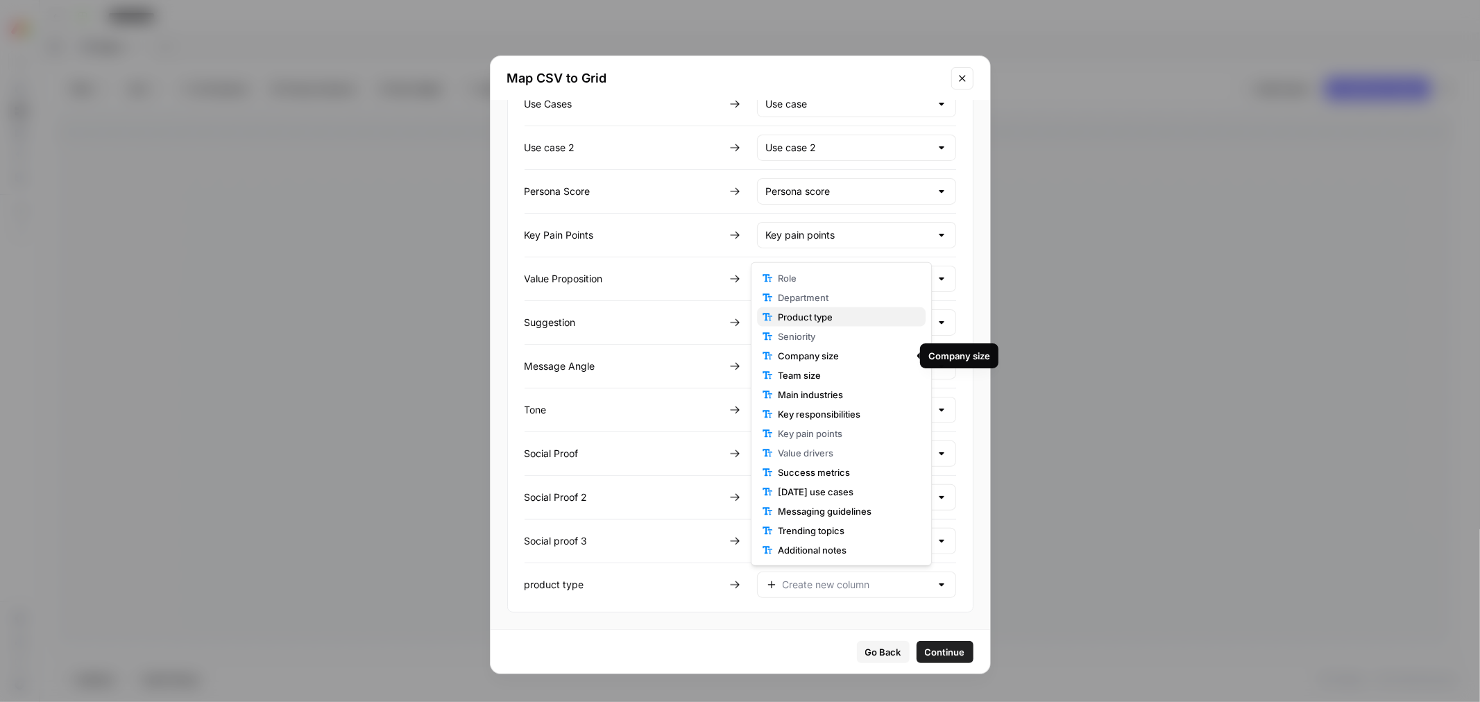
click at [856, 314] on span "Product type" at bounding box center [846, 317] width 137 height 14
type input "Product type"
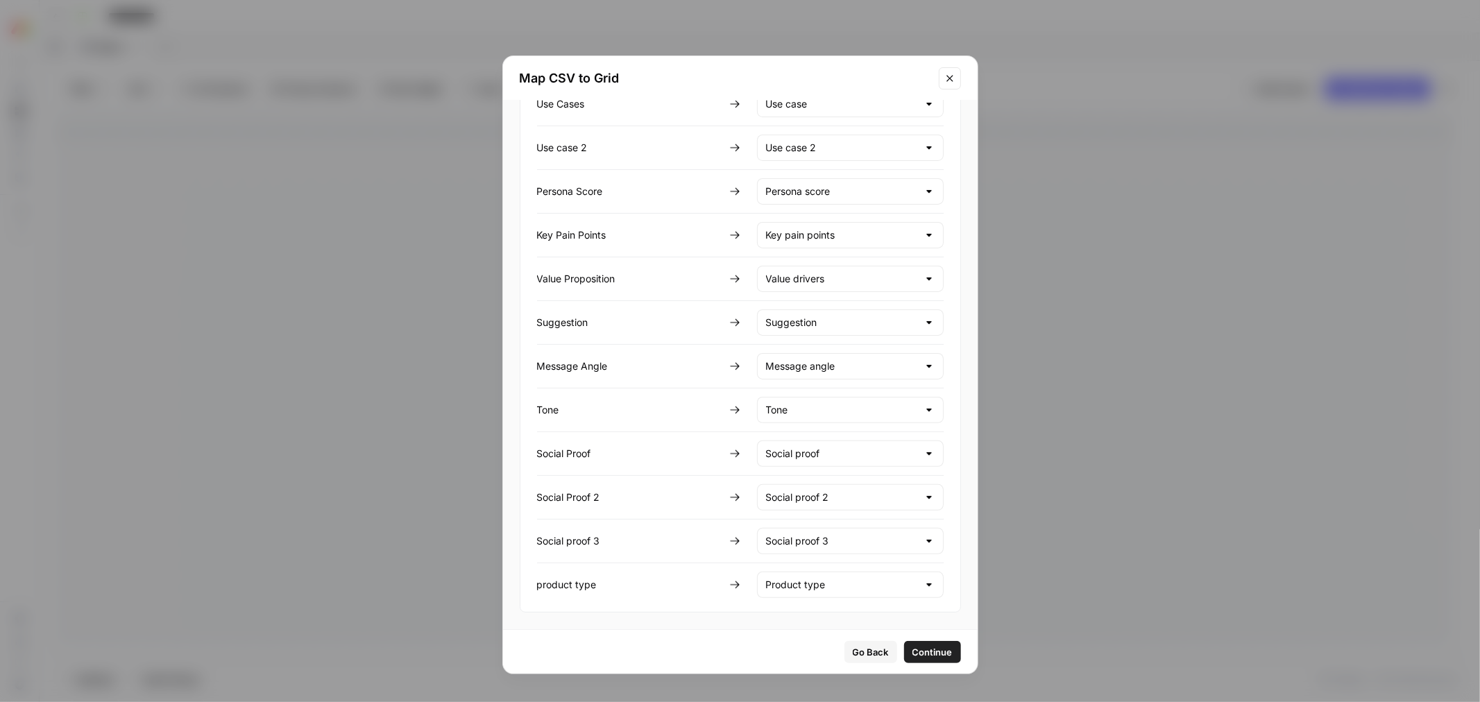
scroll to position [0, 0]
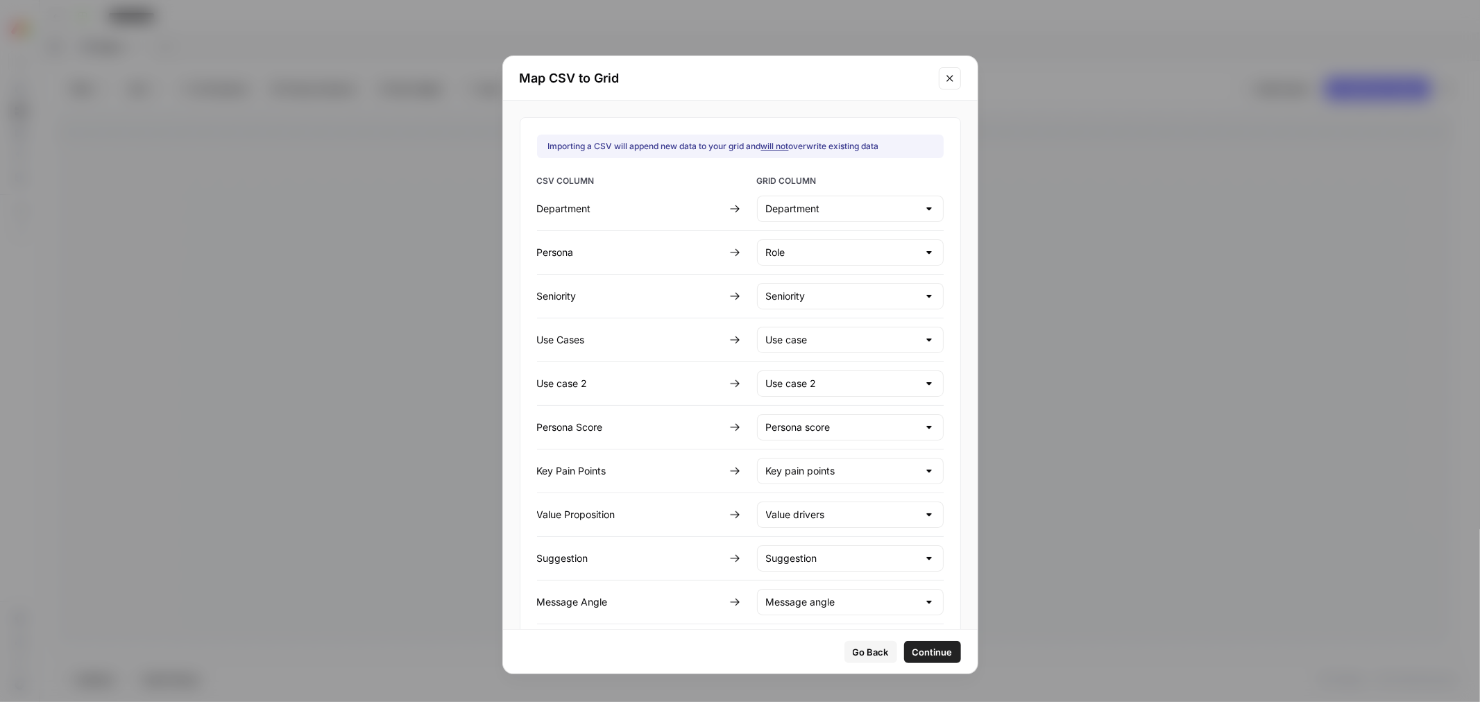
click at [917, 645] on span "Continue" at bounding box center [933, 652] width 40 height 14
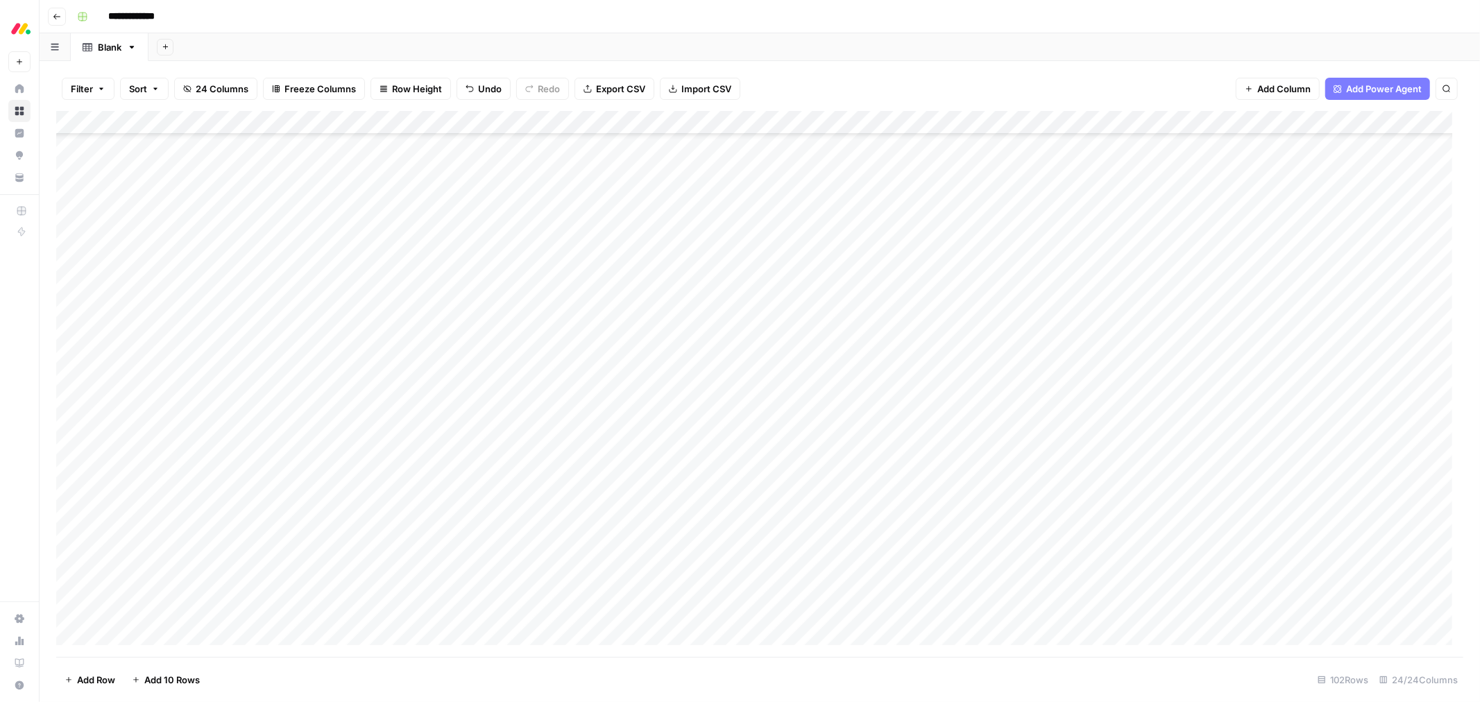
scroll to position [1918, 0]
click at [718, 87] on span "Import CSV" at bounding box center [706, 89] width 50 height 14
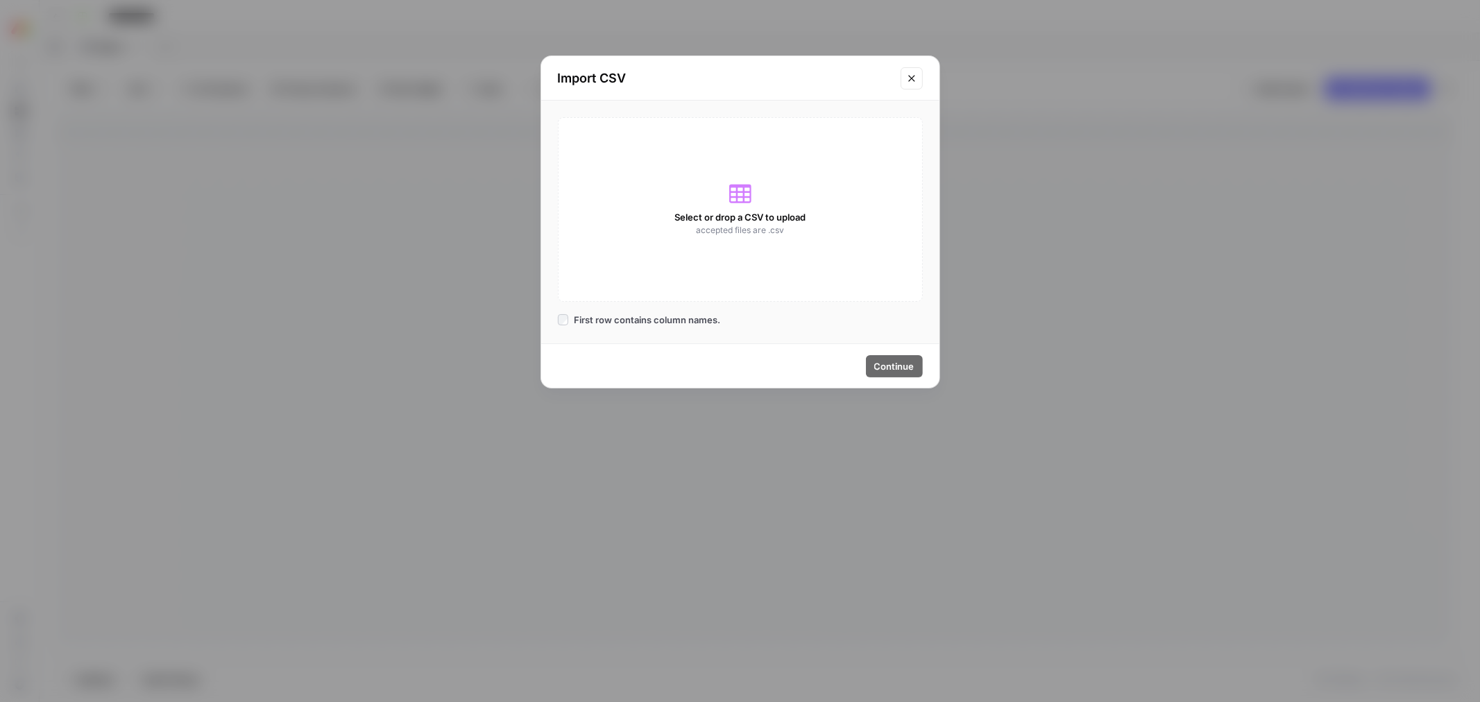
click at [723, 213] on span "Select or drop a CSV to upload" at bounding box center [740, 217] width 131 height 14
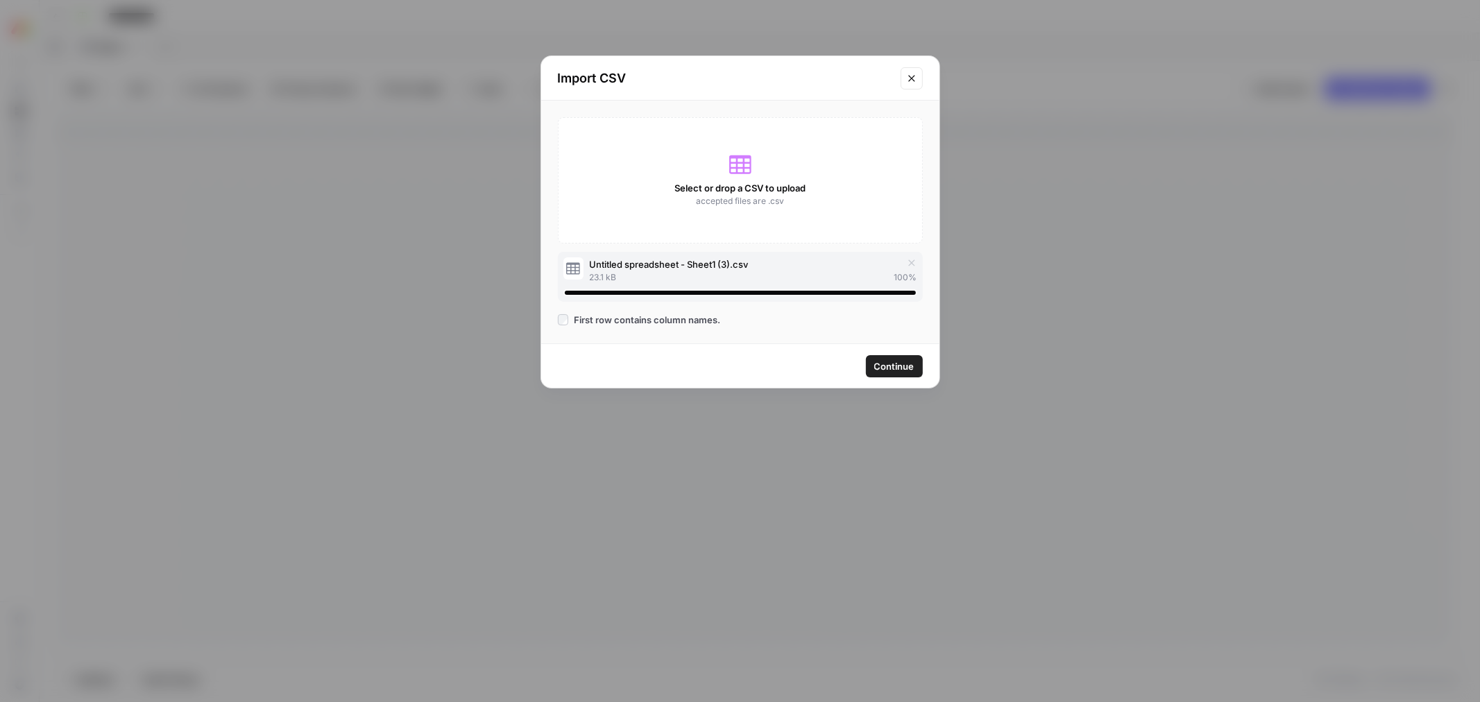
click at [883, 371] on span "Continue" at bounding box center [894, 366] width 40 height 14
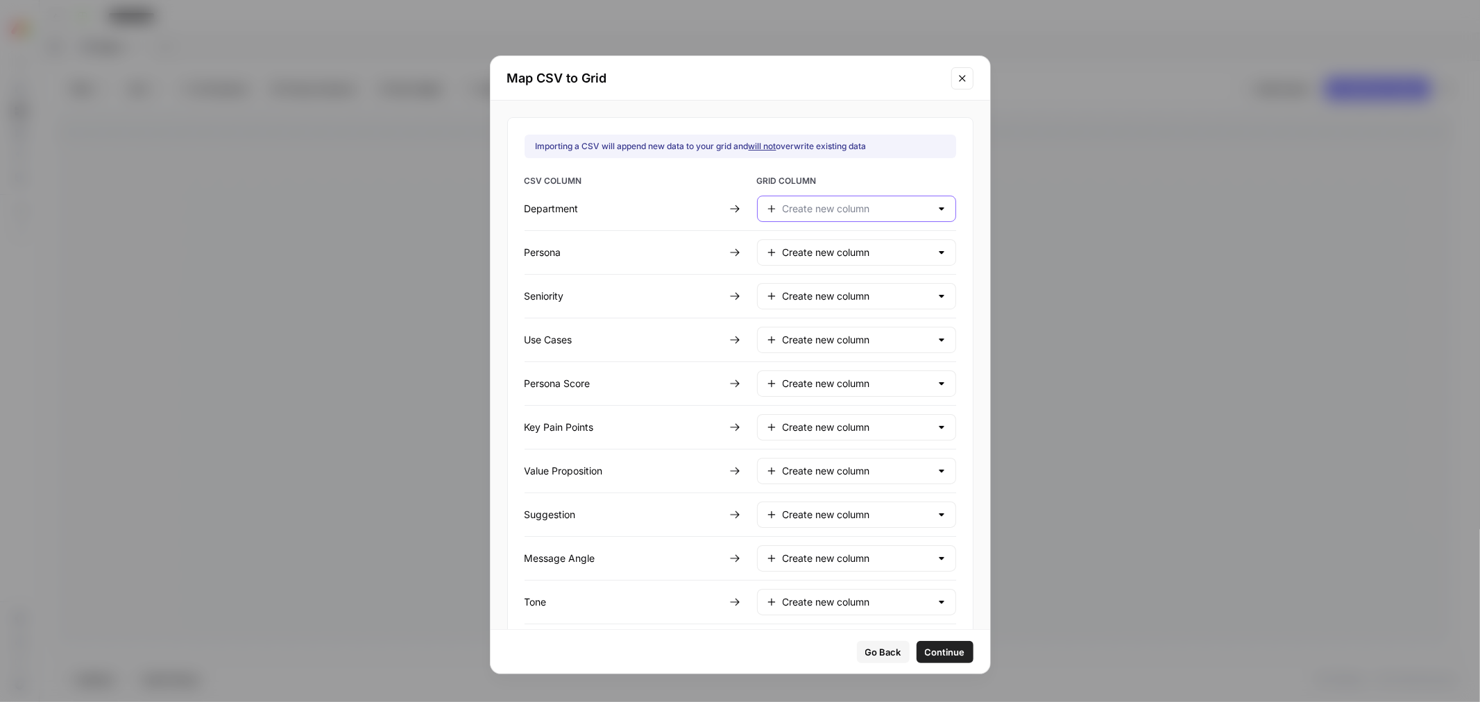
click at [831, 214] on input "text" at bounding box center [857, 209] width 148 height 14
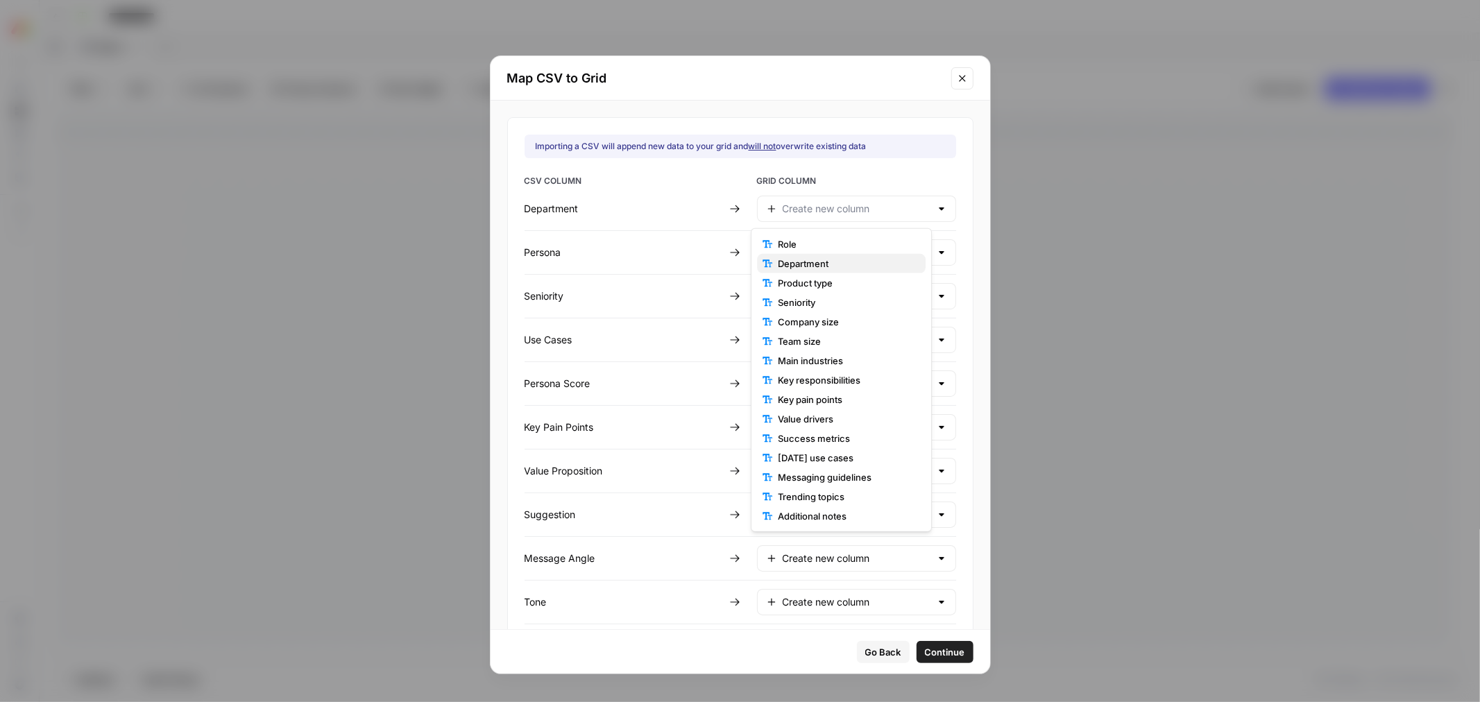
click at [830, 255] on button "Department" at bounding box center [841, 263] width 169 height 19
type input "Department"
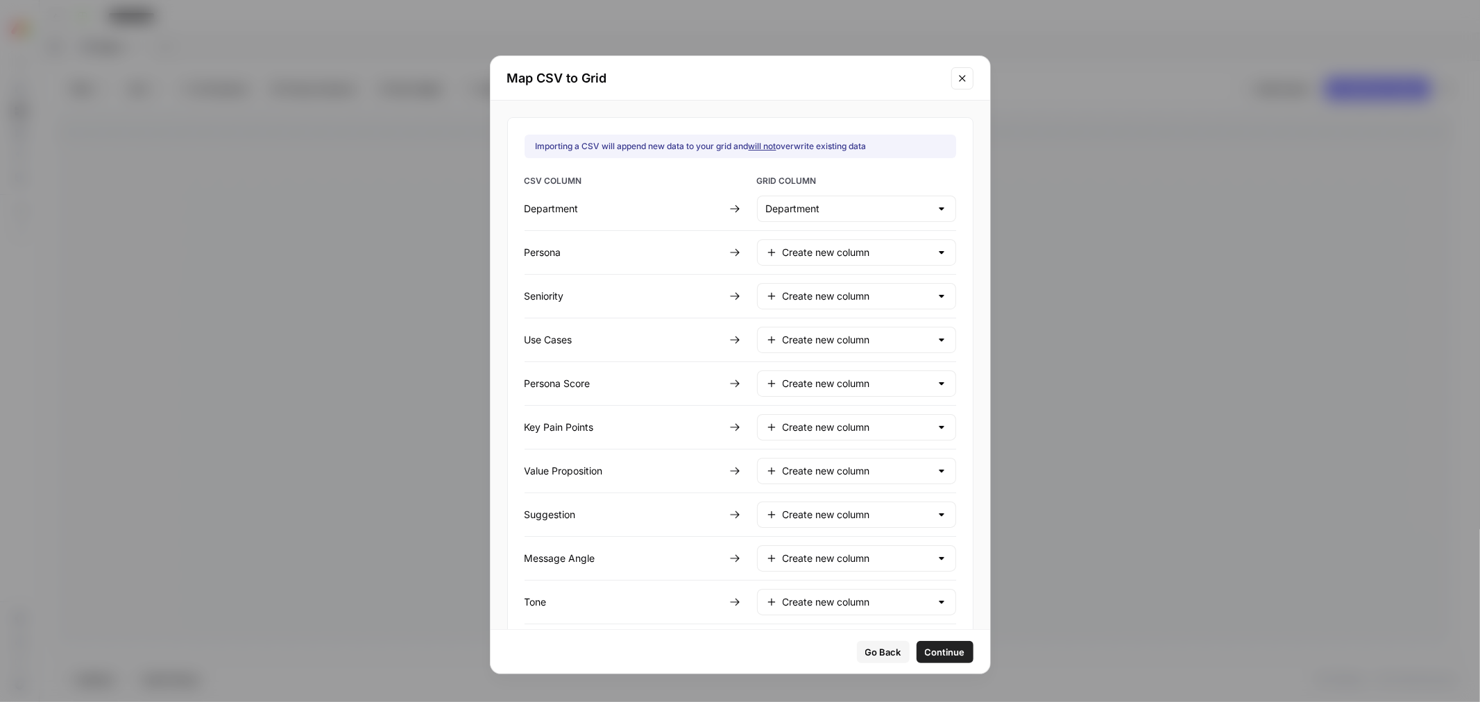
click at [830, 244] on div "Create new column" at bounding box center [856, 252] width 199 height 26
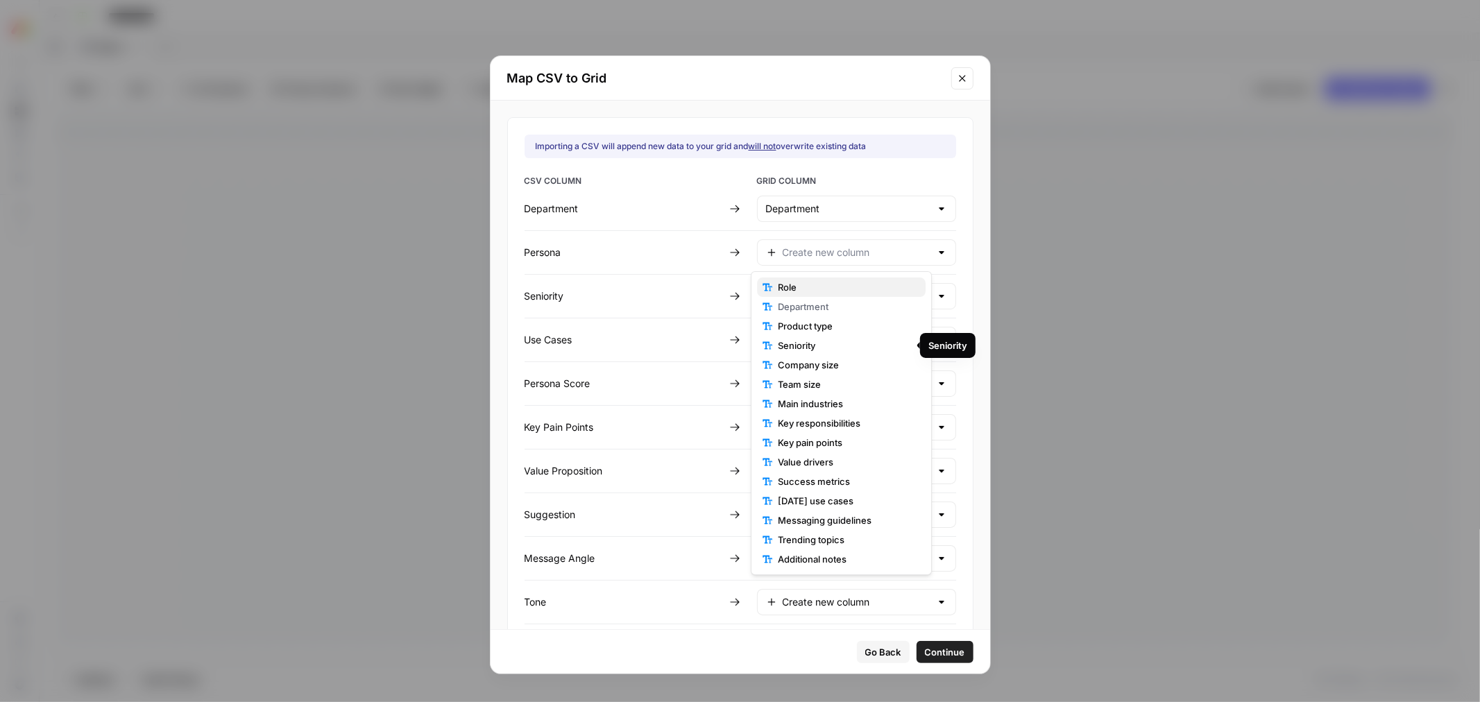
click at [823, 292] on span "Role" at bounding box center [846, 287] width 137 height 14
type input "Role"
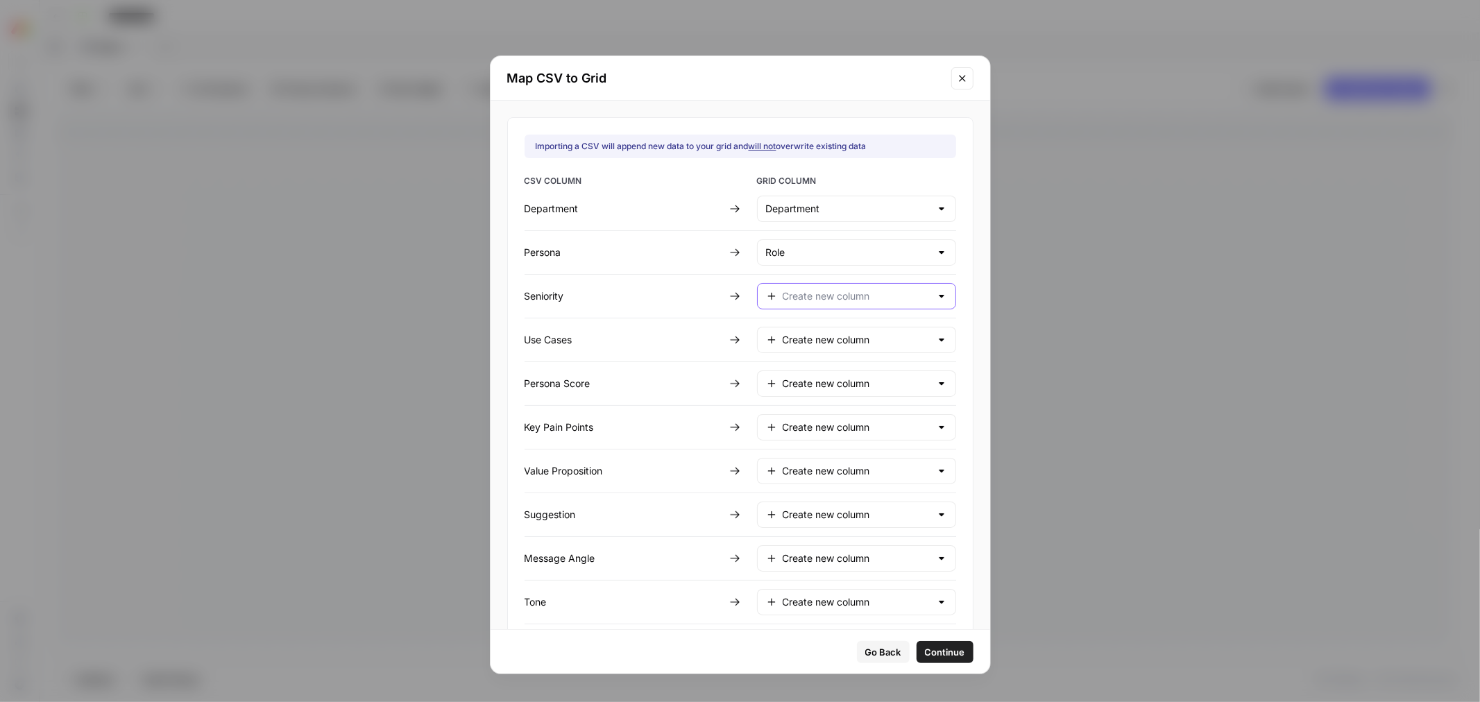
click at [830, 299] on input "text" at bounding box center [857, 296] width 148 height 14
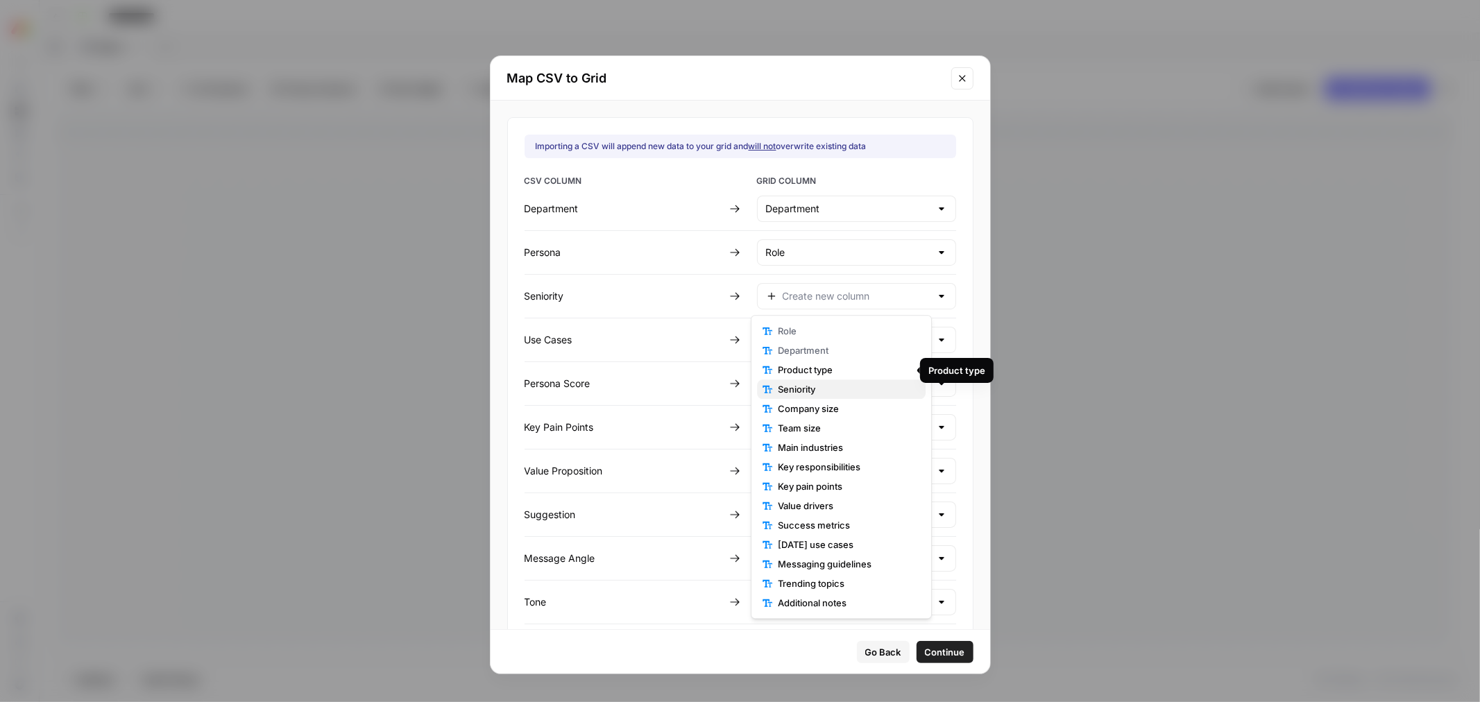
click at [823, 385] on span "Seniority" at bounding box center [846, 389] width 137 height 14
type input "Seniority"
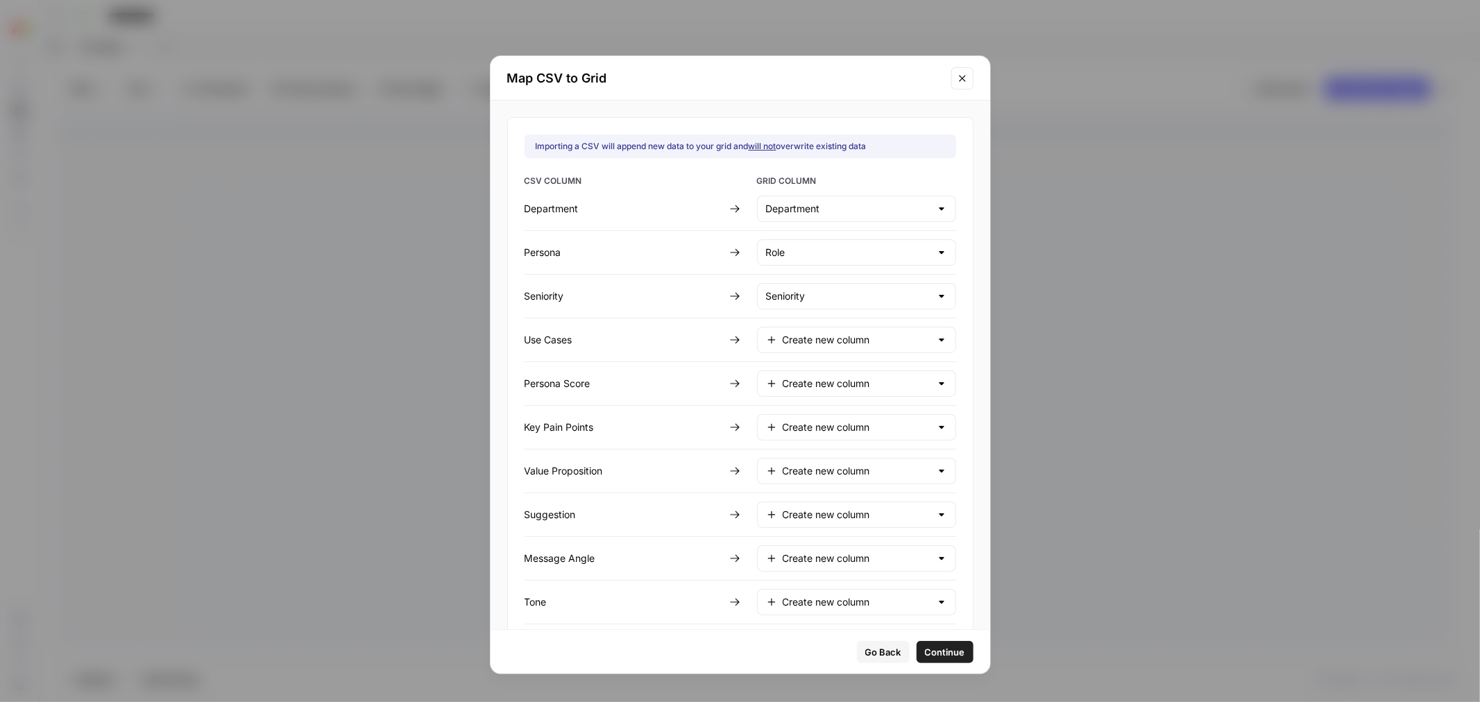
click at [817, 349] on div "Create new column" at bounding box center [856, 340] width 199 height 26
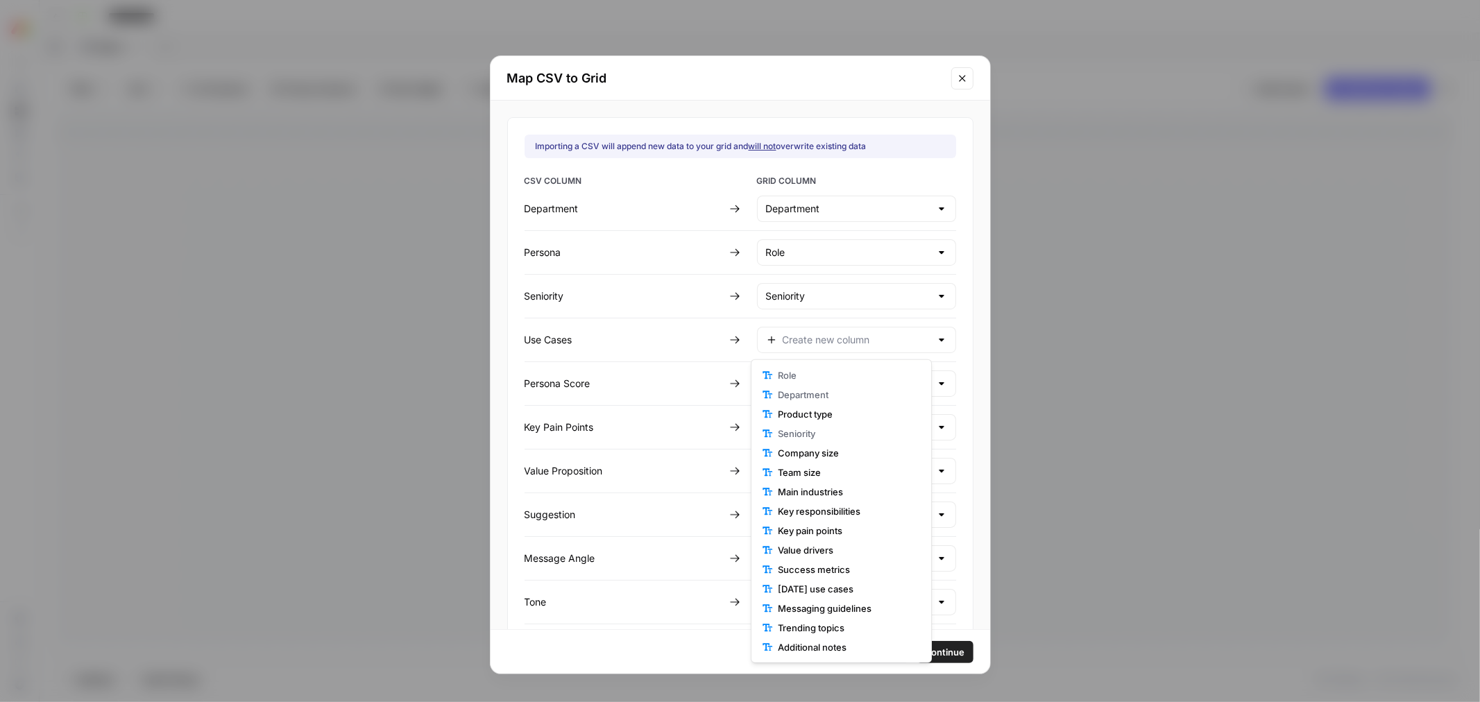
scroll to position [77, 0]
click at [824, 591] on span "Use case" at bounding box center [846, 590] width 137 height 14
type input "Use case"
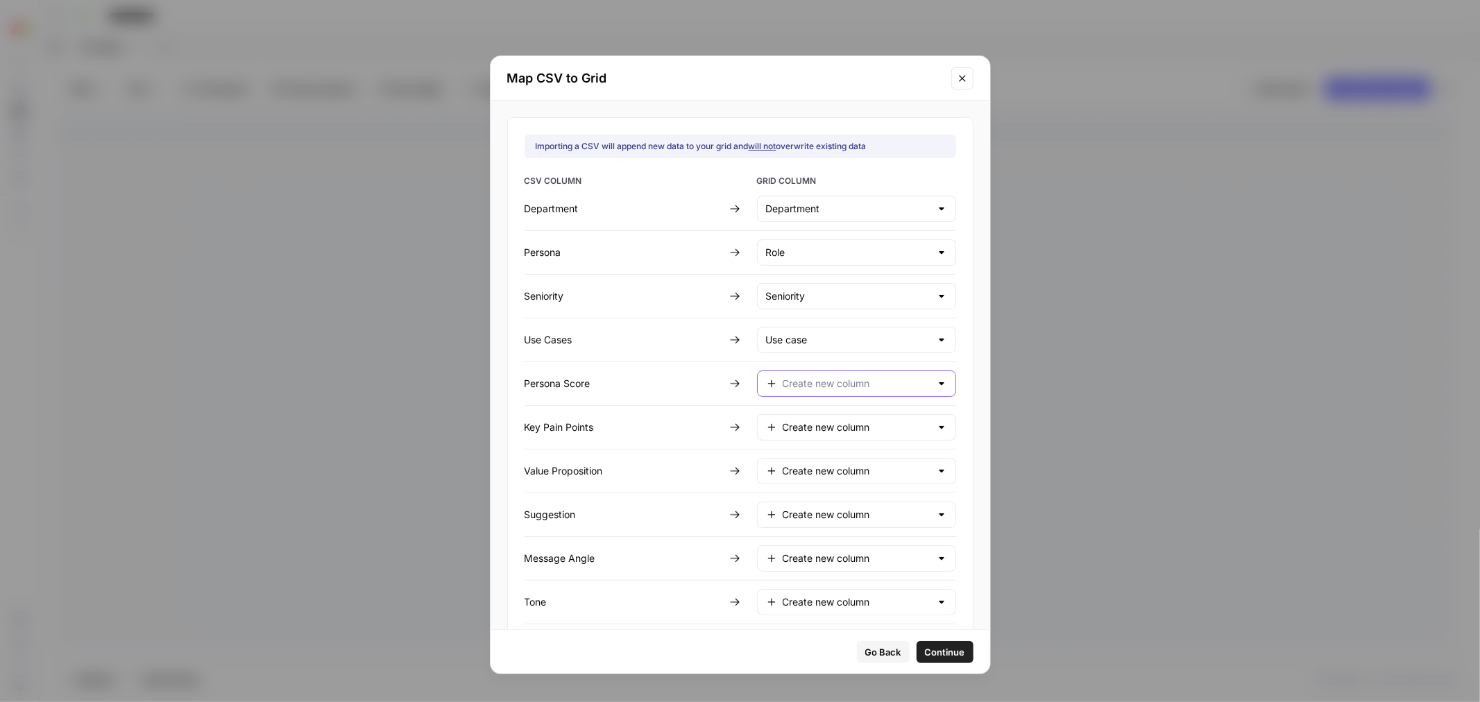
click at [802, 386] on input "text" at bounding box center [857, 384] width 148 height 14
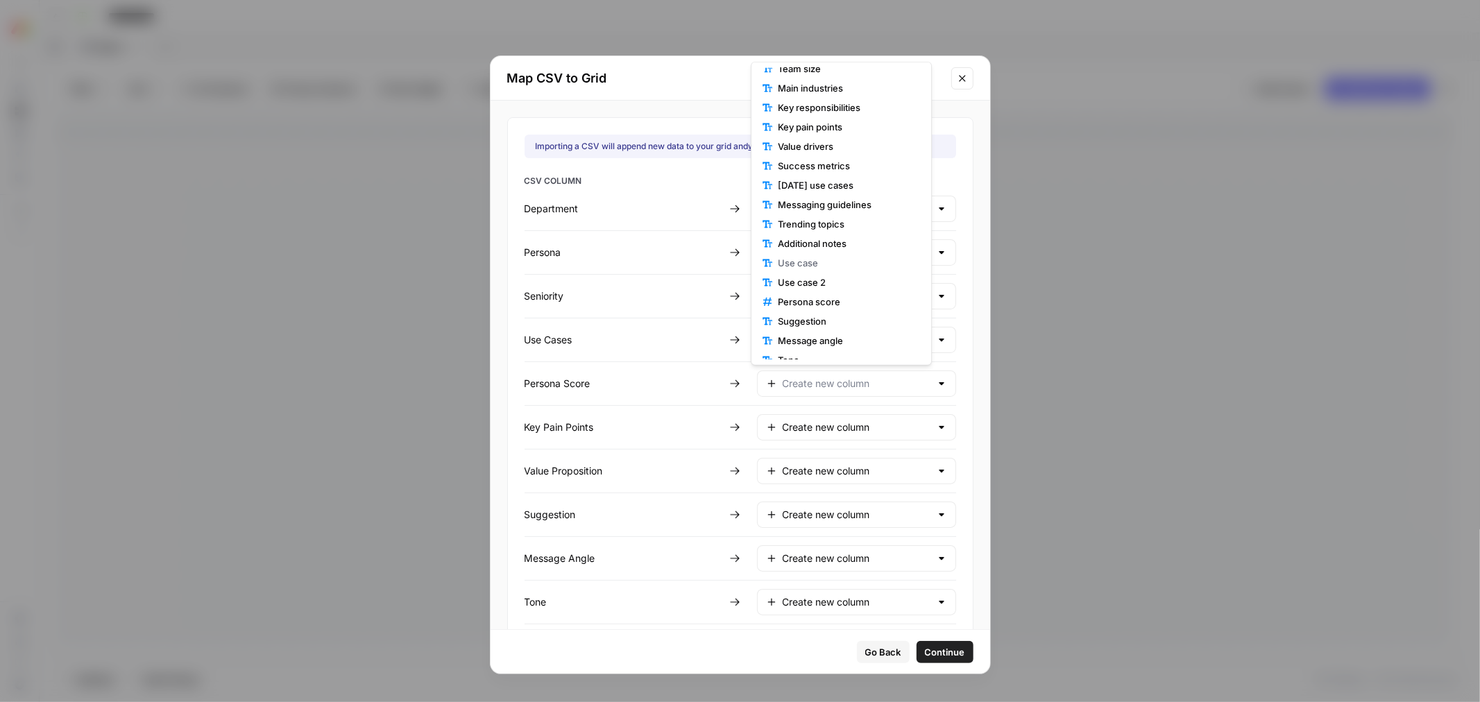
scroll to position [154, 0]
click at [815, 253] on span "Persona score" at bounding box center [846, 254] width 137 height 14
type input "Persona score"
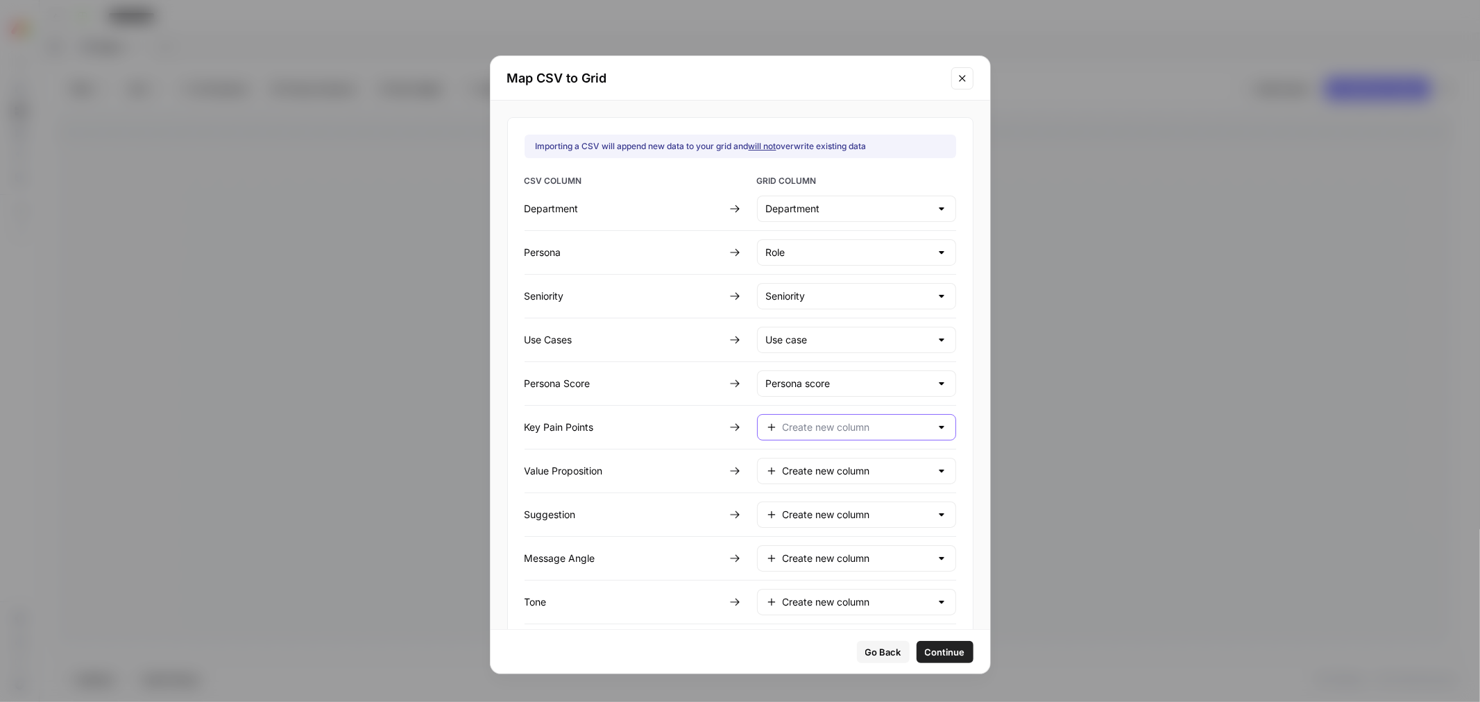
click at [800, 423] on input "text" at bounding box center [857, 428] width 148 height 14
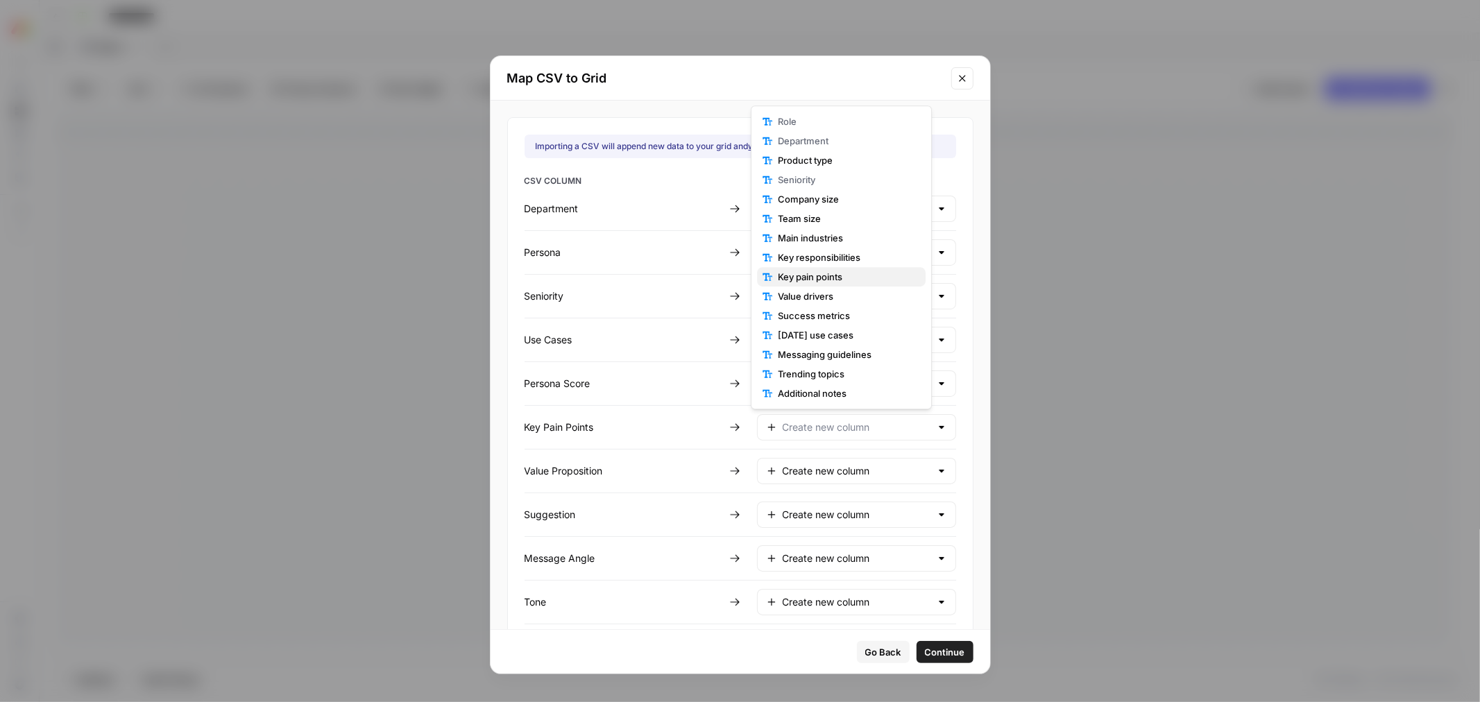
click at [845, 282] on span "Key pain points" at bounding box center [846, 277] width 137 height 14
type input "Key pain points"
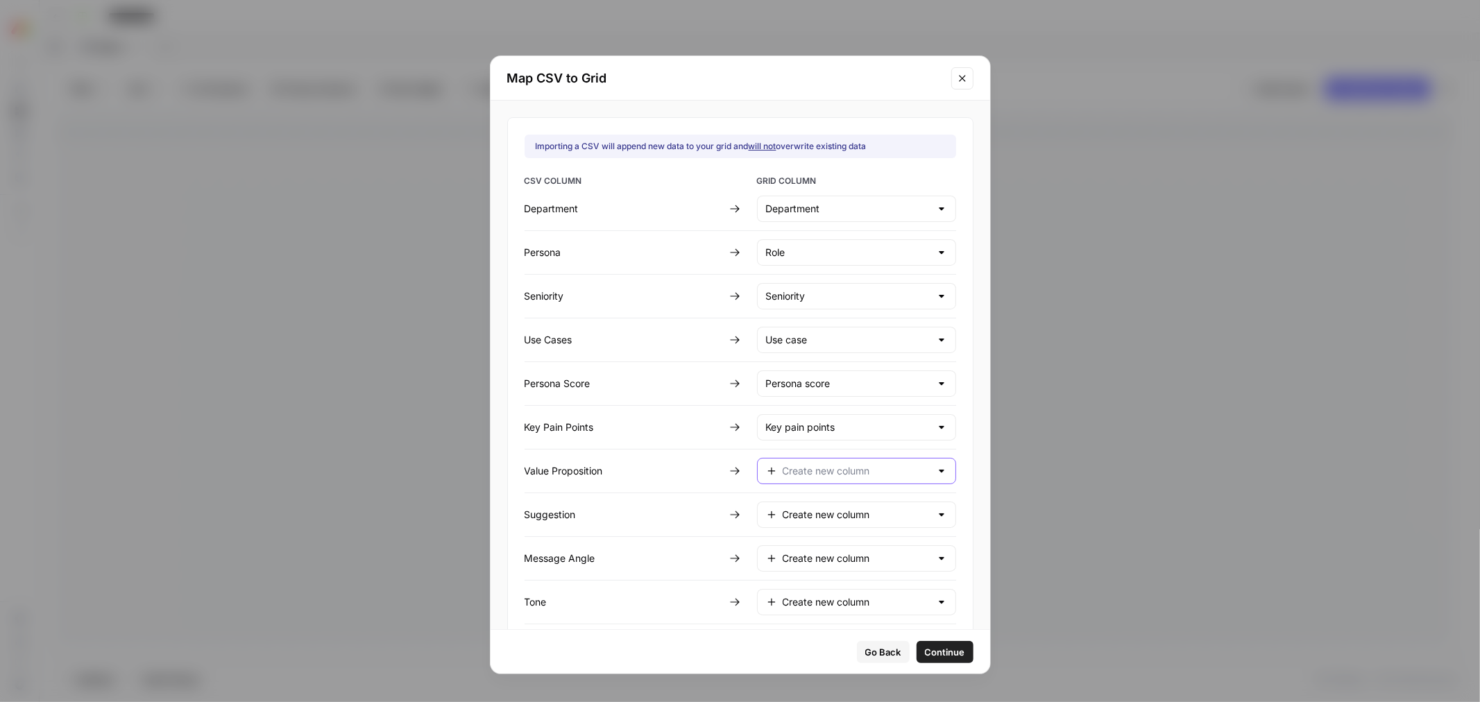
click at [813, 475] on input "text" at bounding box center [857, 471] width 148 height 14
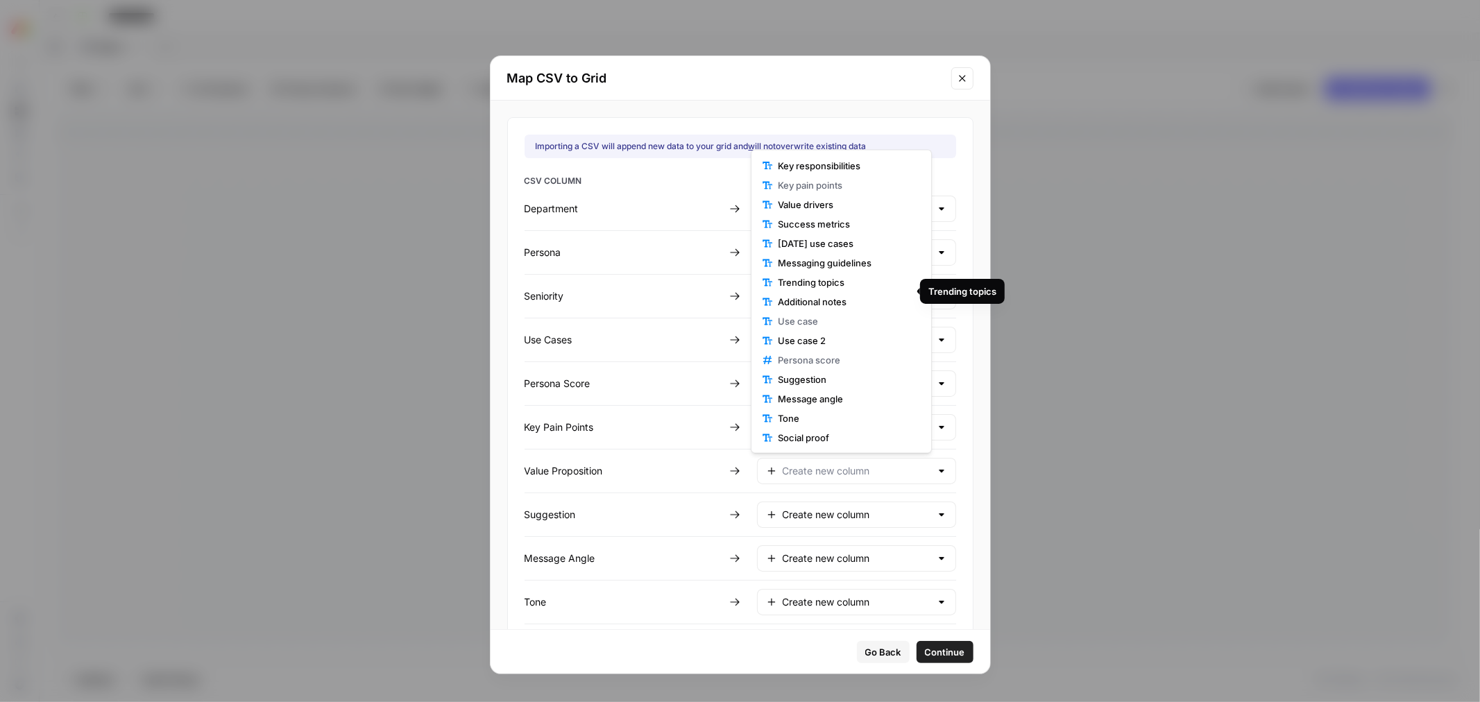
scroll to position [59, 0]
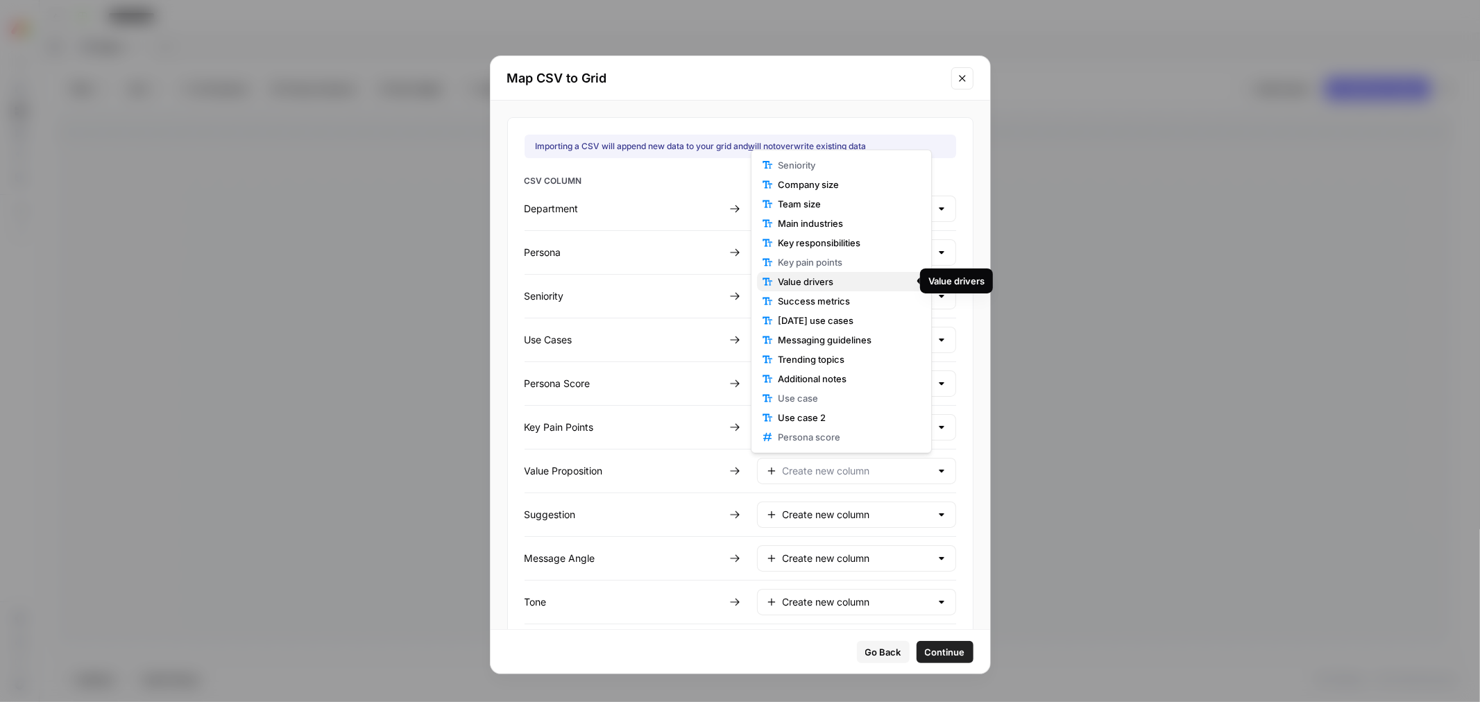
click at [852, 280] on span "Value drivers" at bounding box center [846, 282] width 137 height 14
type input "Value drivers"
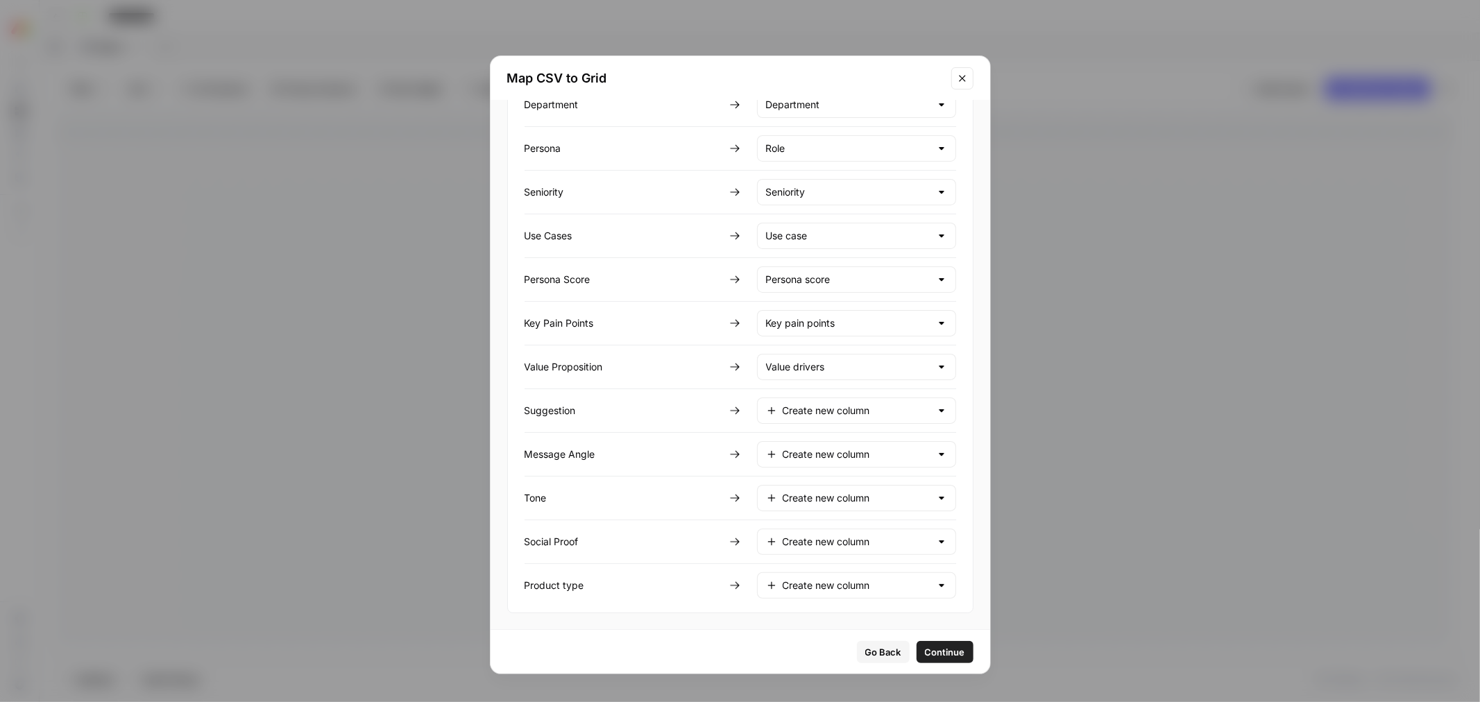
scroll to position [107, 0]
click at [836, 412] on input "text" at bounding box center [857, 410] width 148 height 14
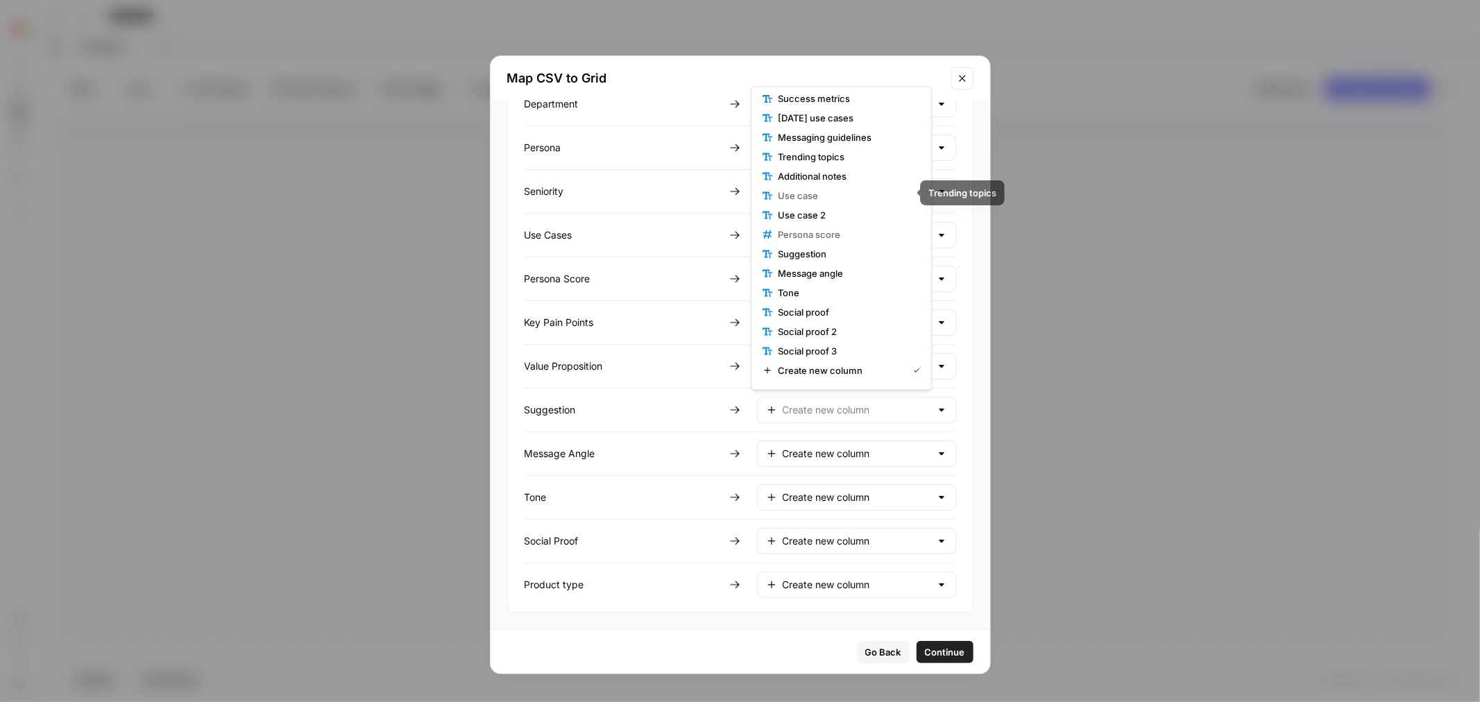
scroll to position [213, 0]
click at [834, 235] on span "Suggestion" at bounding box center [846, 239] width 137 height 14
type input "Suggestion"
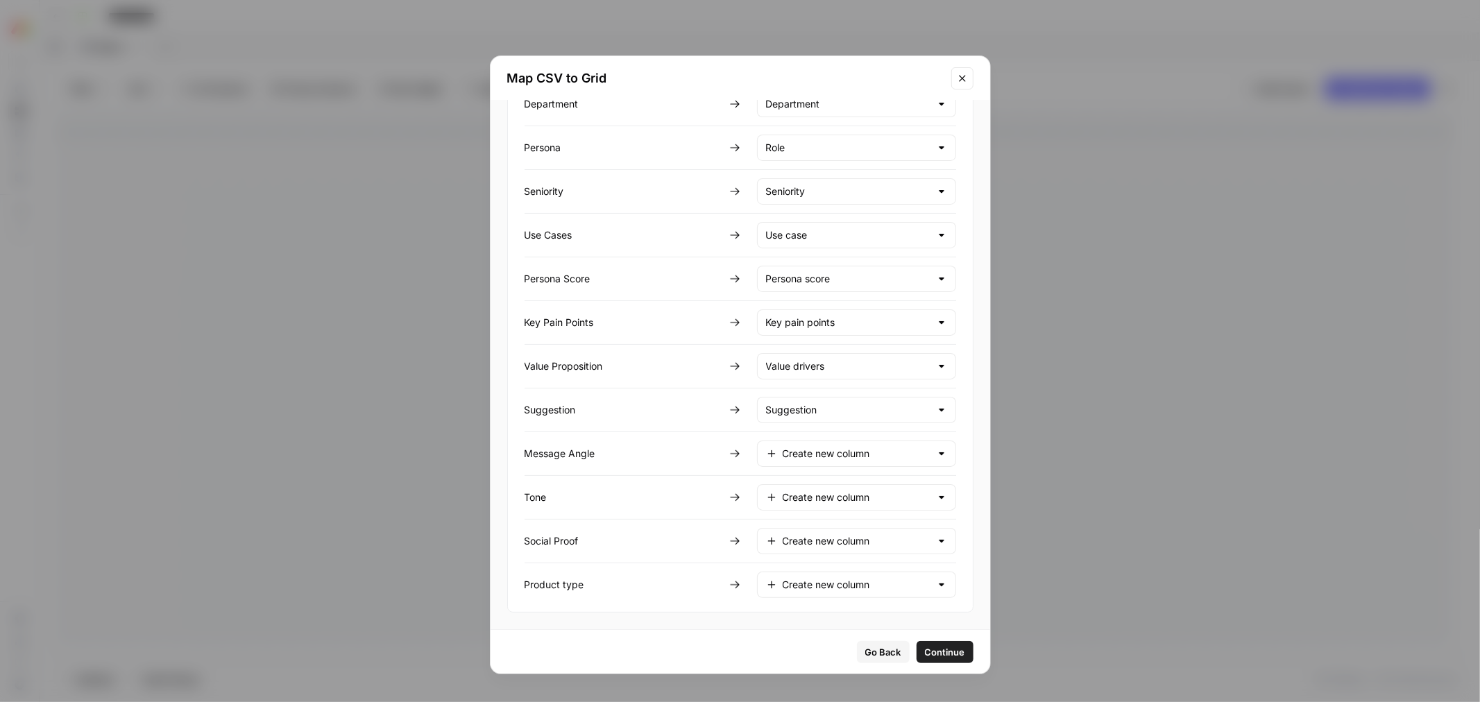
click at [812, 489] on div "Create new column" at bounding box center [856, 497] width 199 height 26
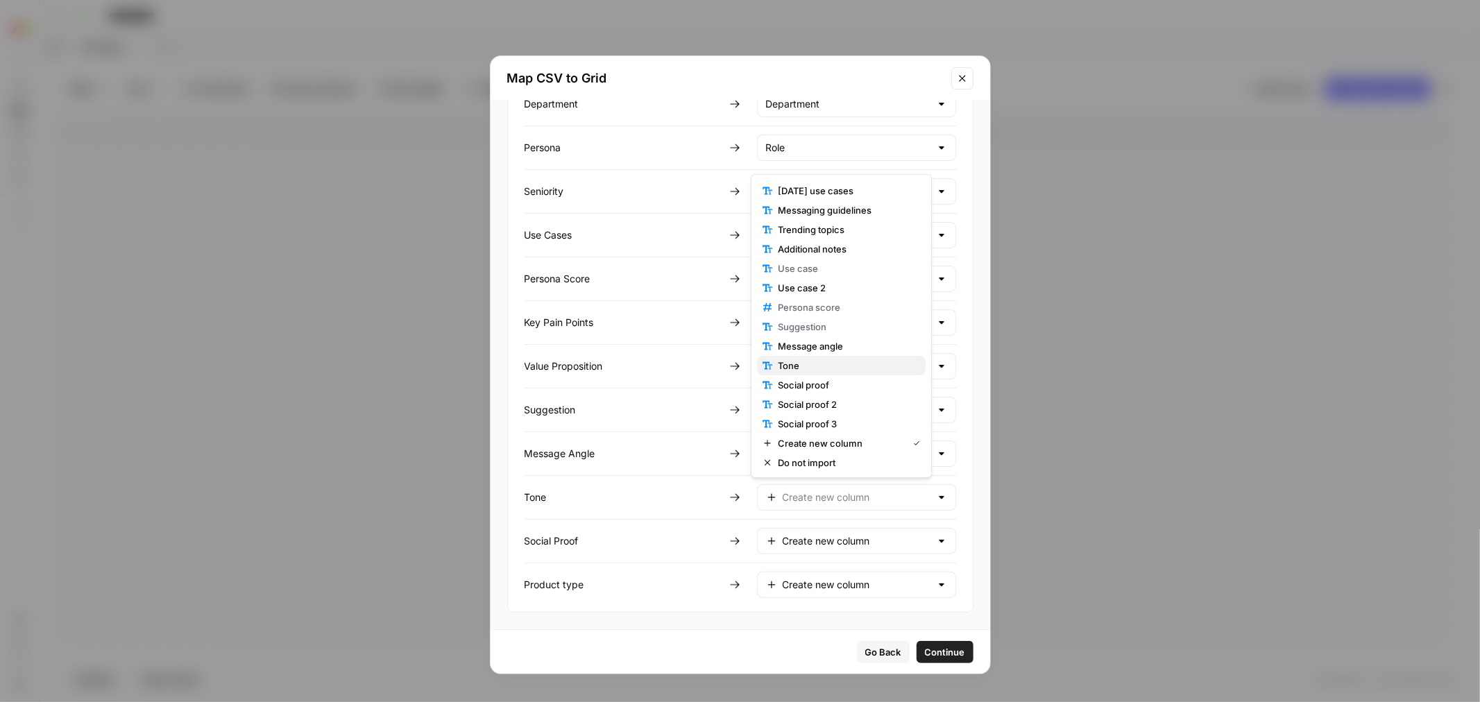
click at [813, 365] on span "Tone" at bounding box center [846, 366] width 137 height 14
type input "Tone"
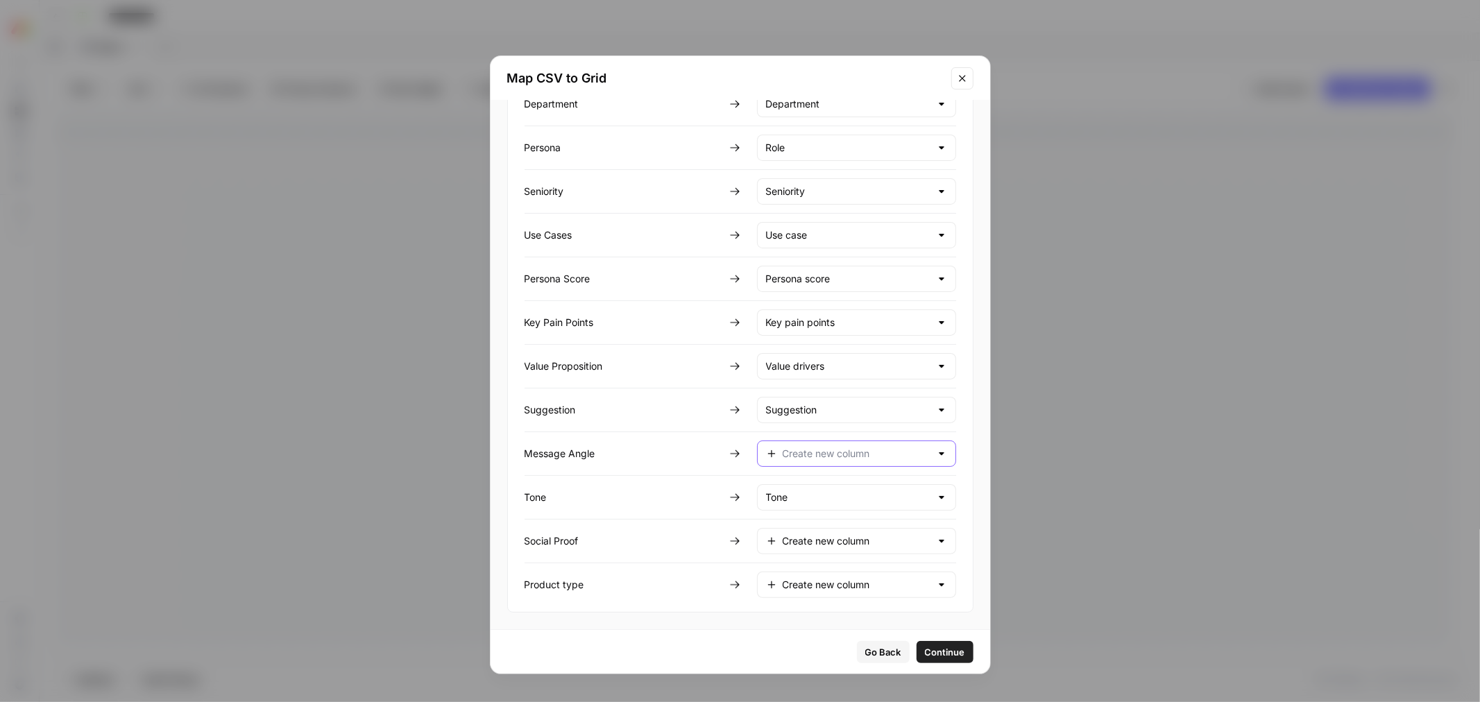
click at [815, 452] on input "text" at bounding box center [857, 454] width 148 height 14
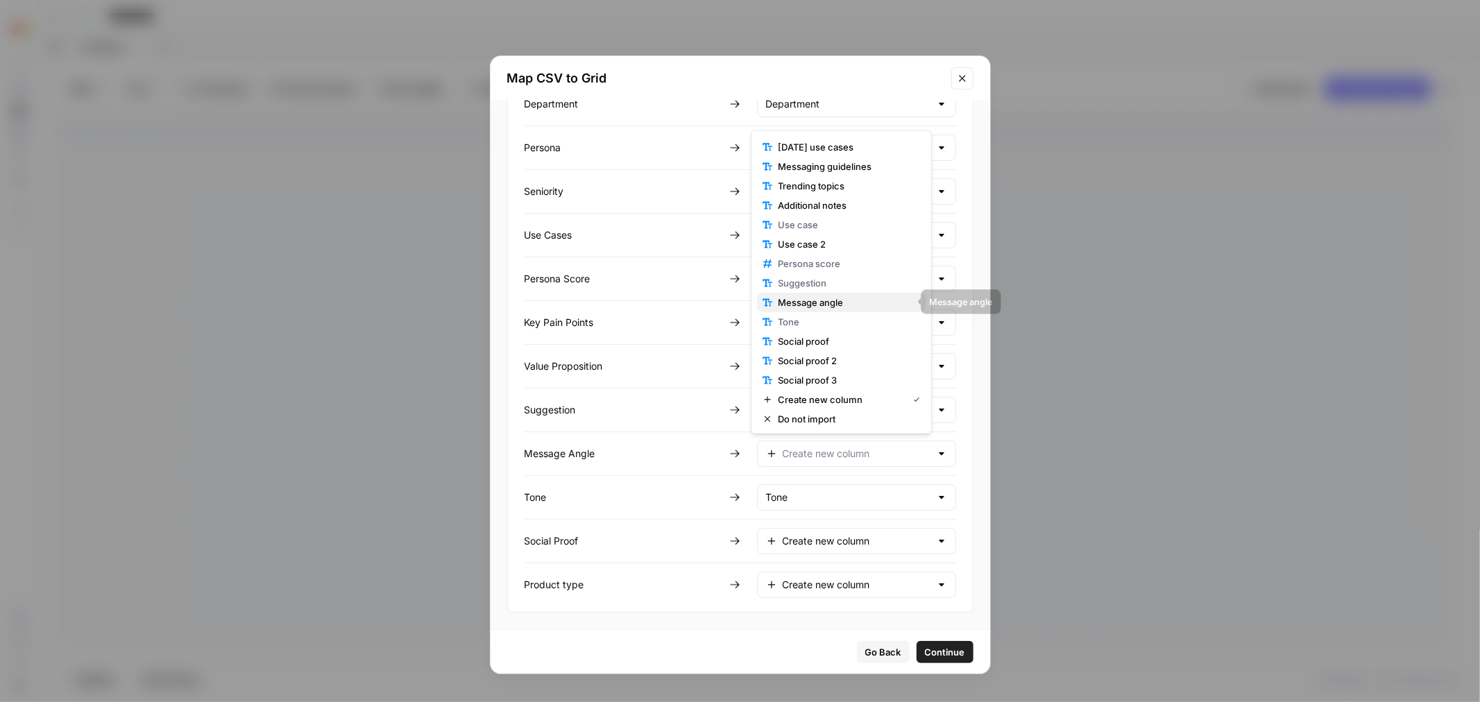
click at [831, 310] on button "Message angle" at bounding box center [841, 302] width 169 height 19
type input "Message angle"
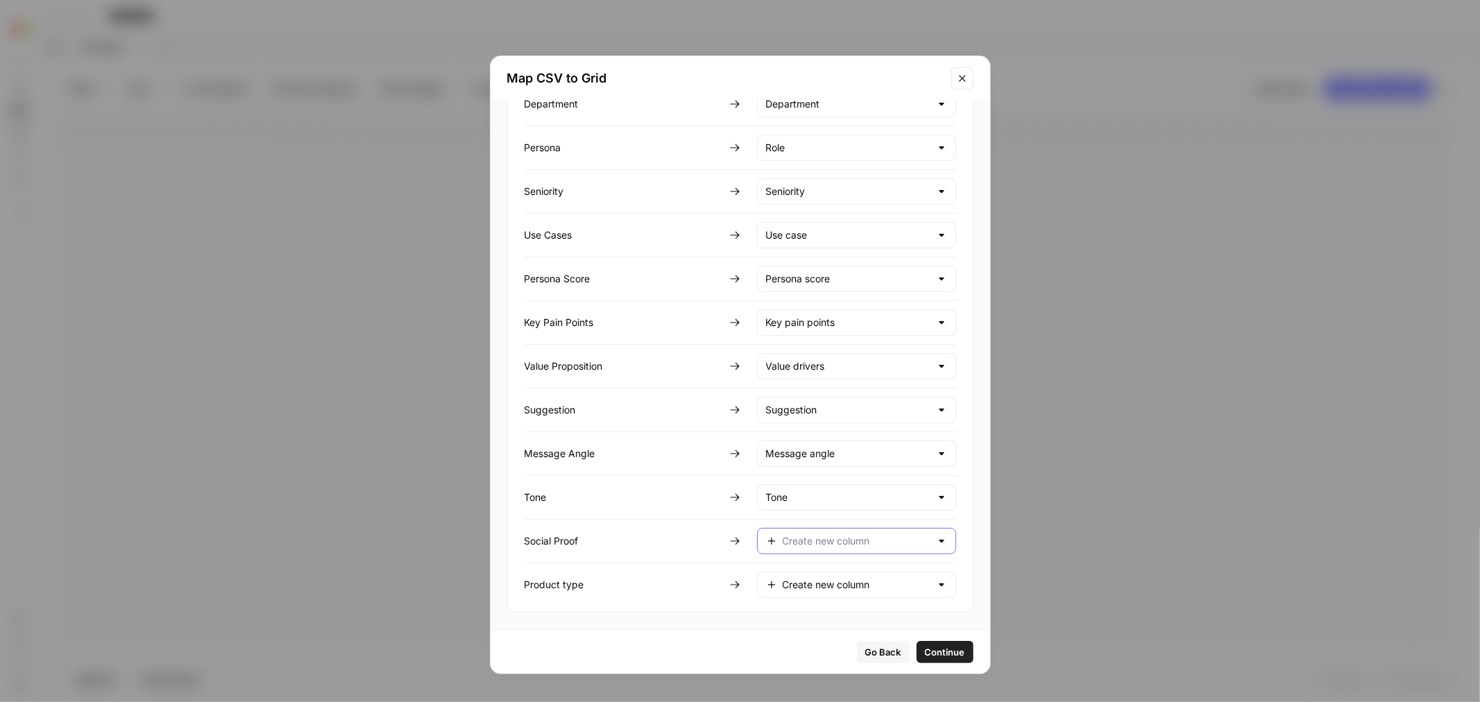
click at [840, 542] on input "text" at bounding box center [857, 541] width 148 height 14
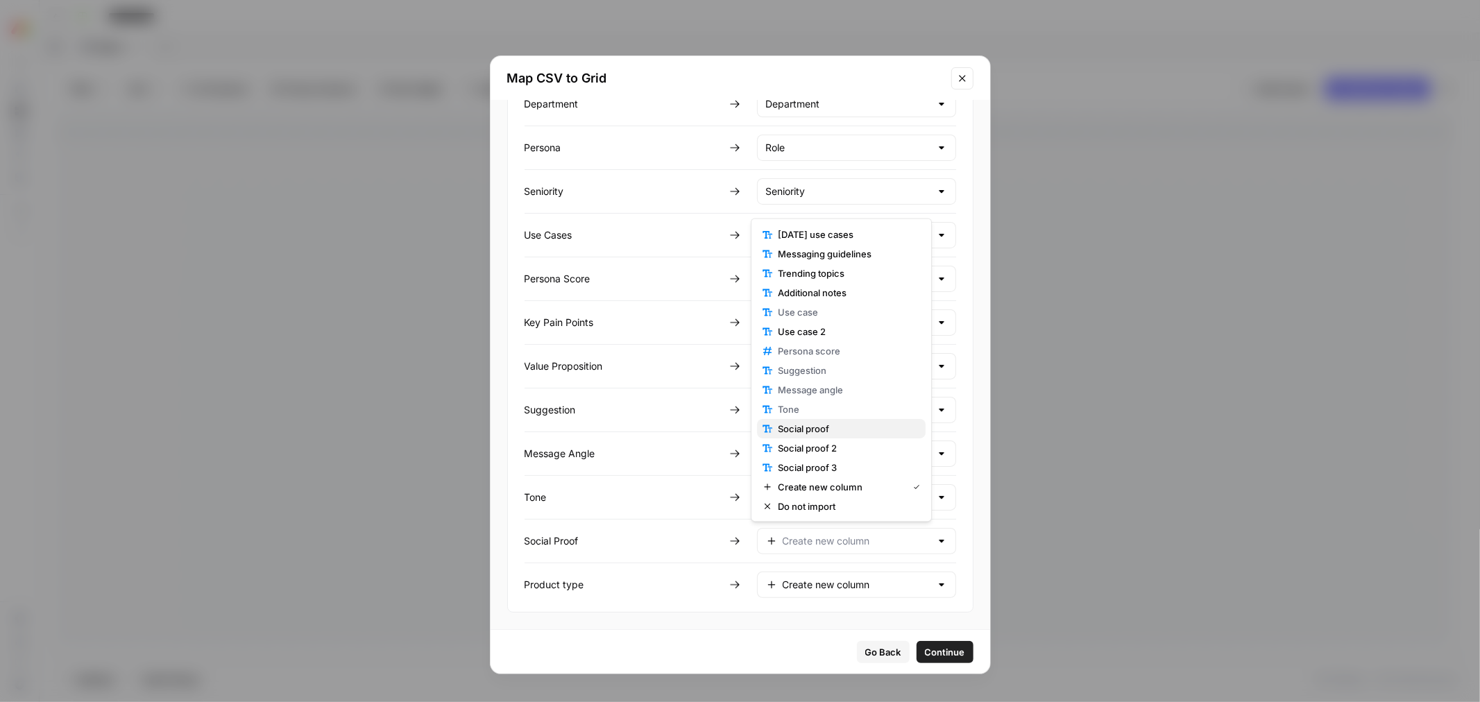
click at [842, 427] on span "Social proof" at bounding box center [846, 429] width 137 height 14
type input "Social proof"
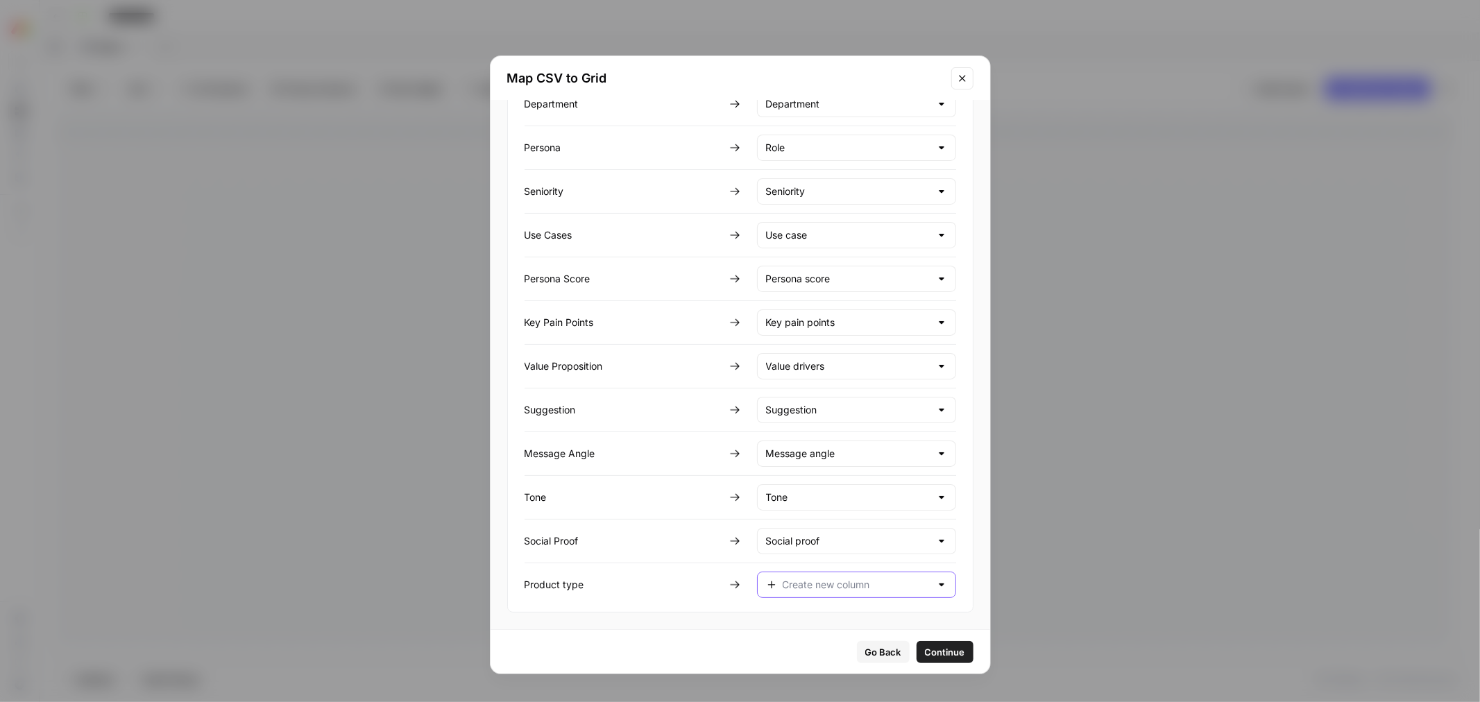
click at [831, 584] on input "text" at bounding box center [857, 585] width 148 height 14
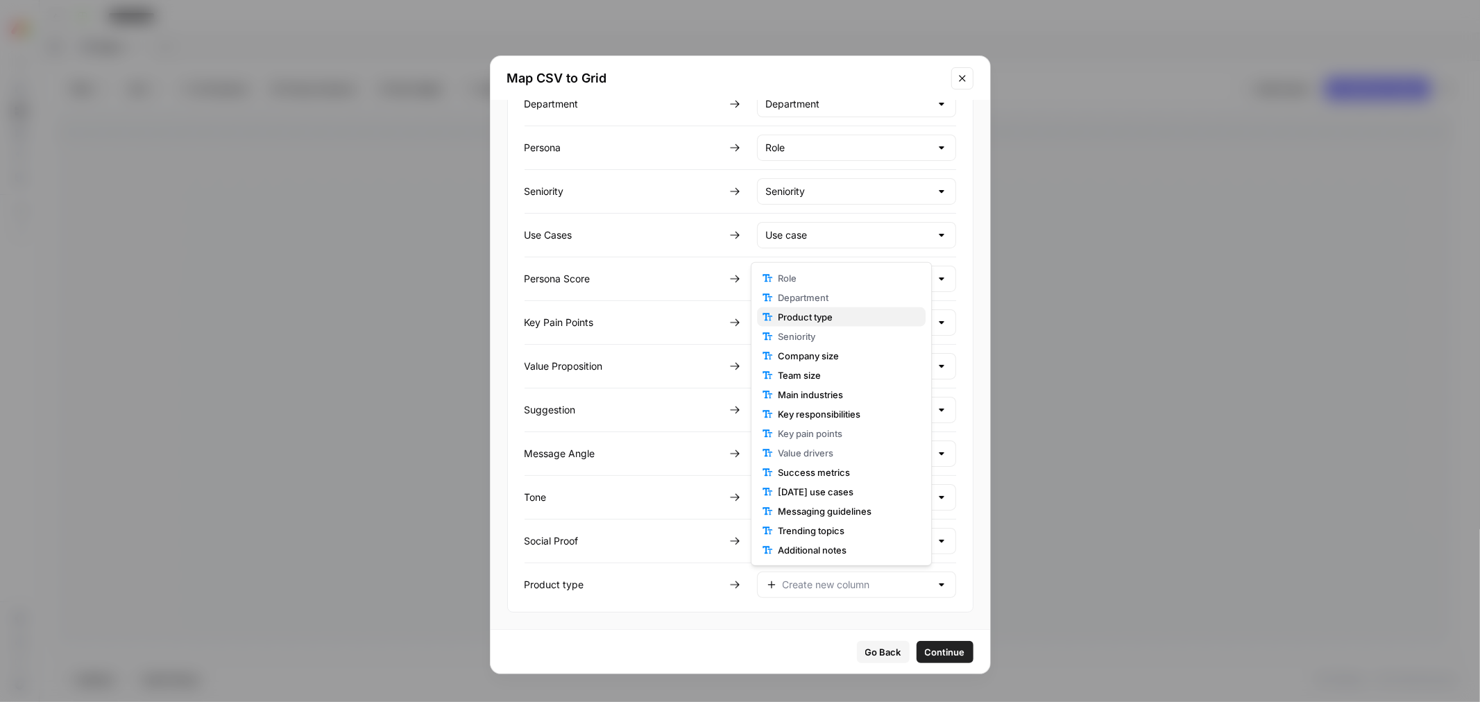
click at [843, 321] on span "Product type" at bounding box center [846, 317] width 137 height 14
type input "Product type"
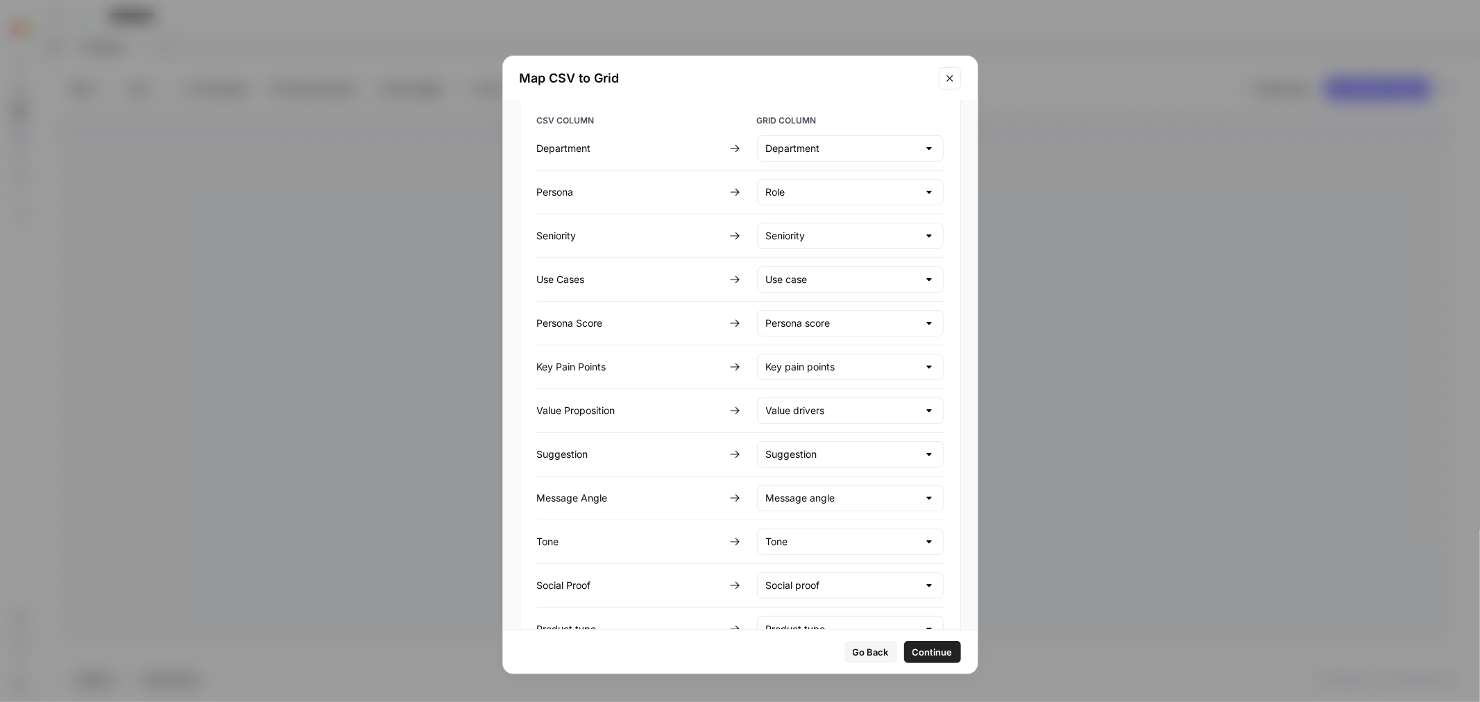
scroll to position [107, 0]
click at [925, 656] on span "Continue" at bounding box center [933, 652] width 40 height 14
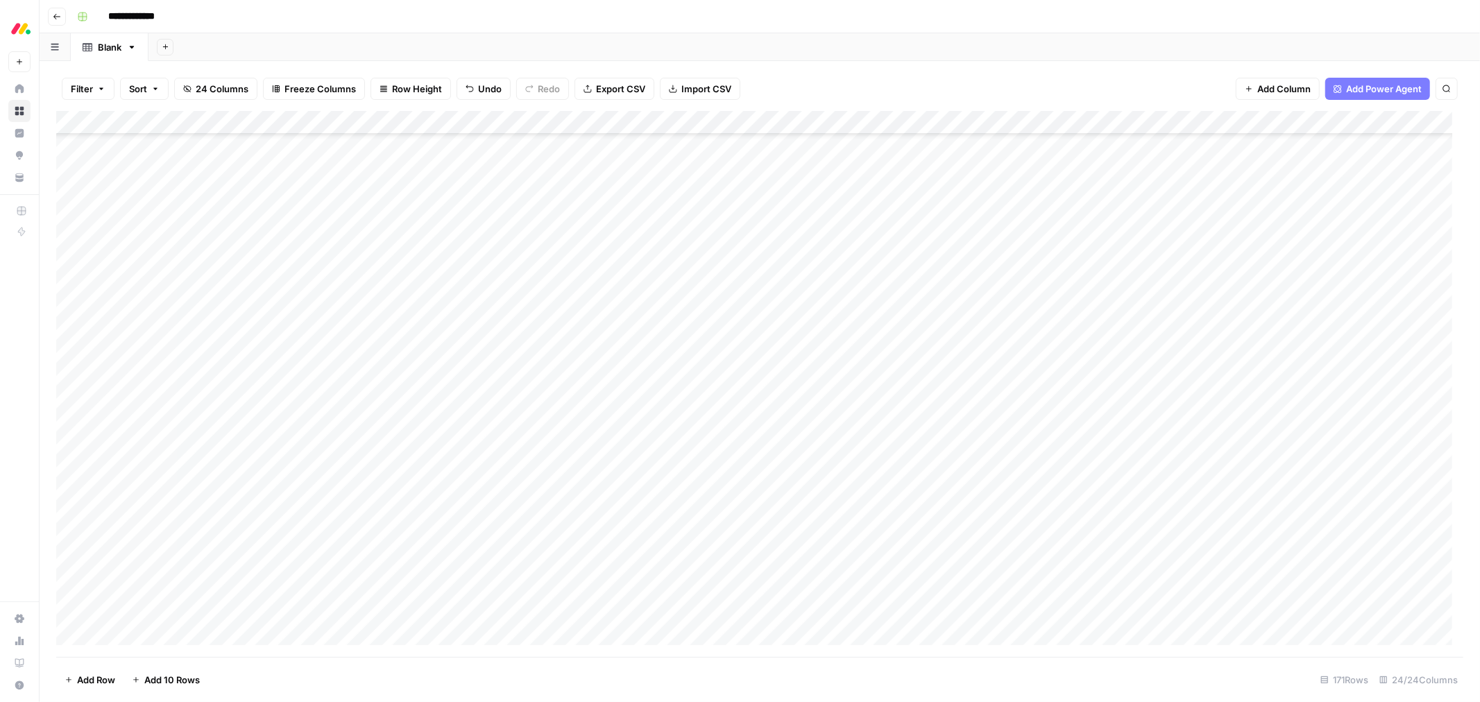
scroll to position [2466, 0]
click at [495, 92] on span "Undo" at bounding box center [490, 89] width 24 height 14
click at [541, 89] on span "Redo" at bounding box center [549, 89] width 22 height 14
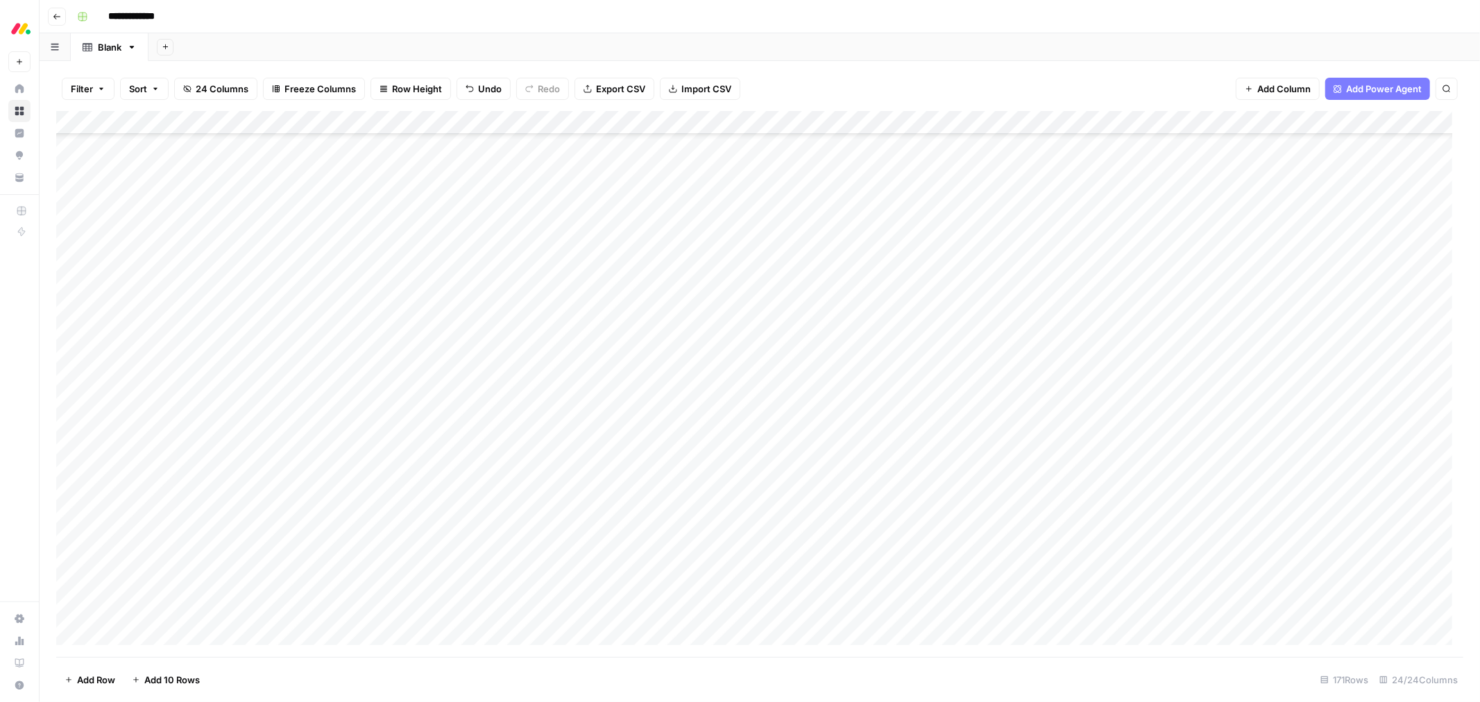
click at [67, 318] on div "Add Column" at bounding box center [759, 384] width 1407 height 546
click at [72, 611] on div "Add Column" at bounding box center [759, 384] width 1407 height 546
click at [86, 675] on span "Delete 56 Rows" at bounding box center [98, 680] width 67 height 14
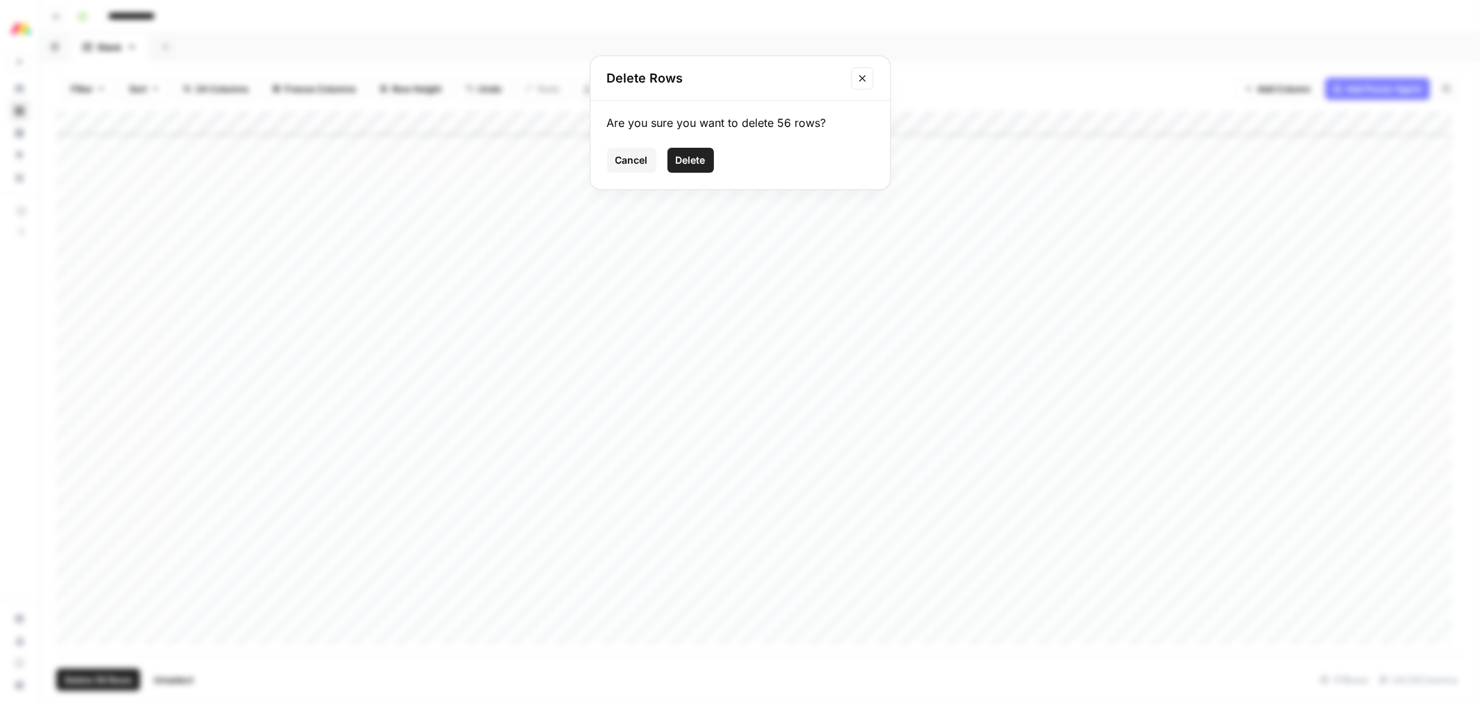
click at [705, 164] on span "Delete" at bounding box center [691, 160] width 30 height 14
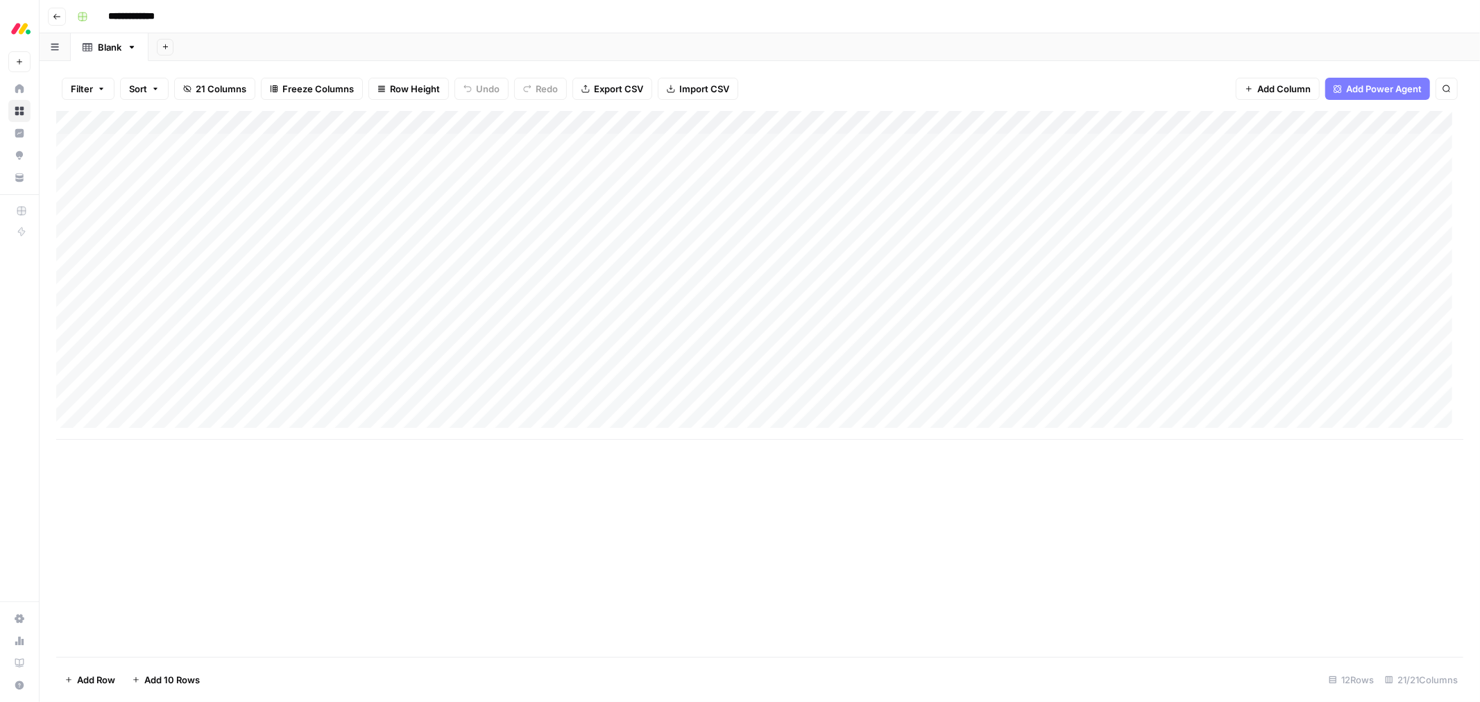
click at [618, 121] on div "Add Column" at bounding box center [759, 275] width 1407 height 329
click at [616, 120] on div at bounding box center [565, 125] width 126 height 28
click at [727, 121] on div "Add Column" at bounding box center [759, 275] width 1407 height 329
click at [803, 67] on div "Filter Sort 21 Columns Freeze Columns Row Height Undo Redo Export CSV Import CS…" at bounding box center [759, 89] width 1407 height 44
click at [864, 122] on div "Add Column" at bounding box center [759, 275] width 1407 height 329
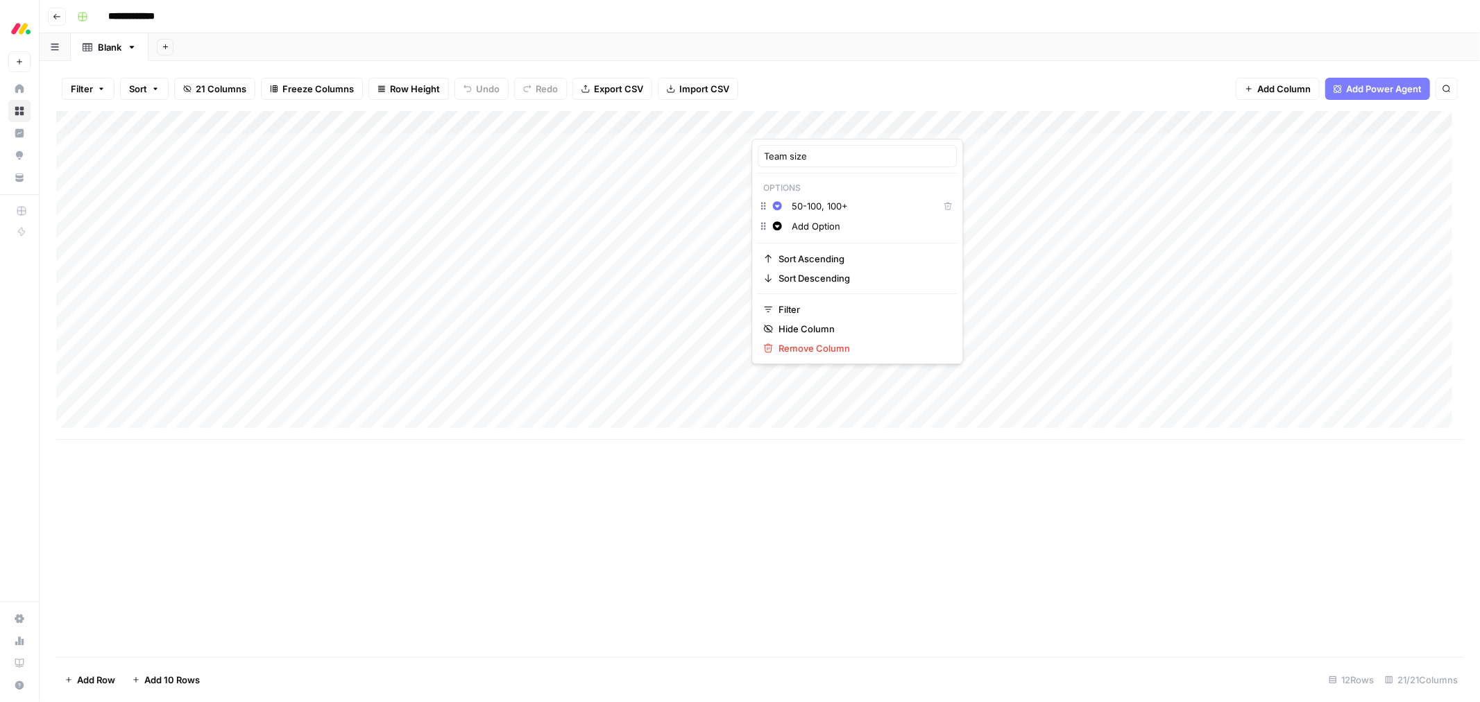
click at [768, 121] on div at bounding box center [815, 125] width 126 height 28
click at [762, 122] on div at bounding box center [815, 125] width 126 height 28
click at [802, 84] on div "Filter Sort 21 Columns Freeze Columns Row Height Undo Redo Export CSV Import CS…" at bounding box center [759, 89] width 1407 height 44
click at [1069, 126] on div "Add Column" at bounding box center [759, 275] width 1407 height 329
click at [834, 120] on div "Add Column" at bounding box center [759, 275] width 1407 height 329
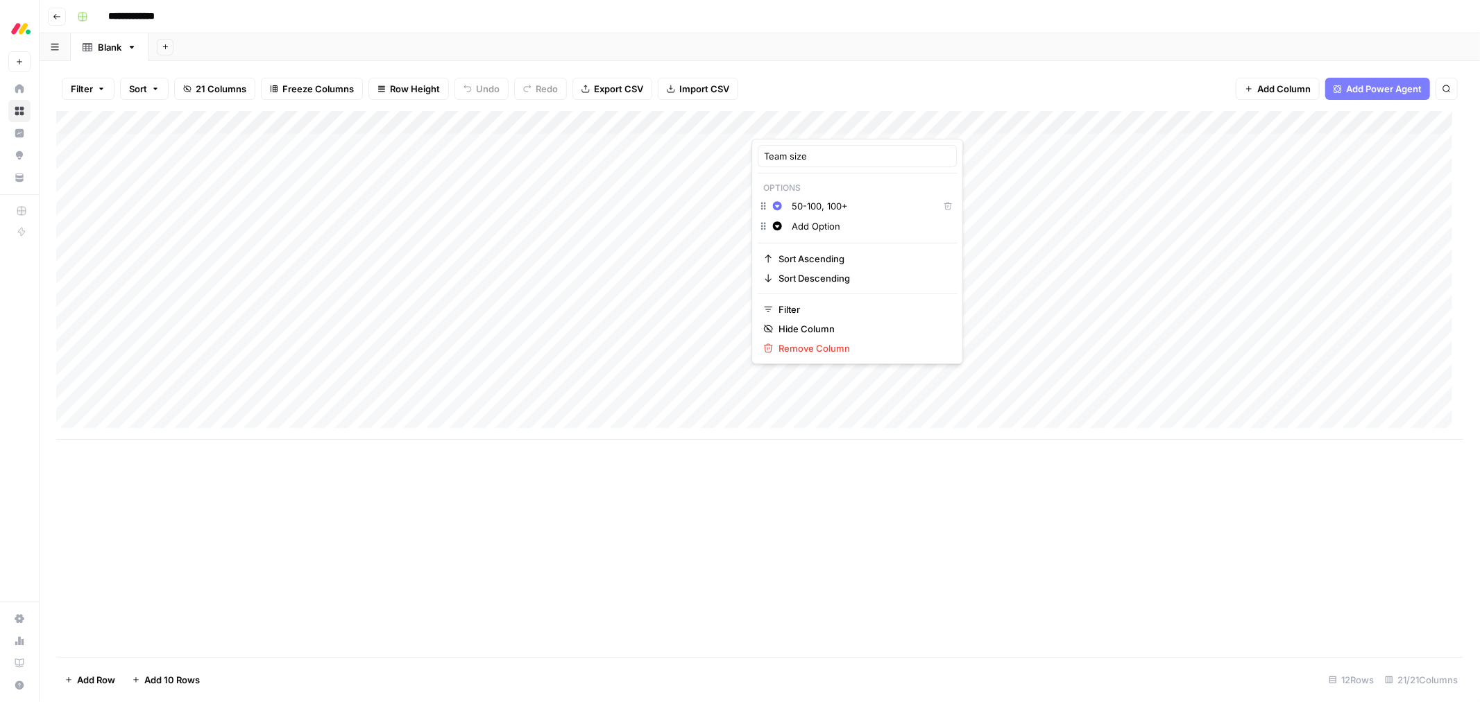
click at [872, 88] on div "Filter Sort 21 Columns Freeze Columns Row Height Undo Redo Export CSV Import CS…" at bounding box center [759, 89] width 1407 height 44
click at [1265, 94] on span "Add Column" at bounding box center [1283, 89] width 53 height 14
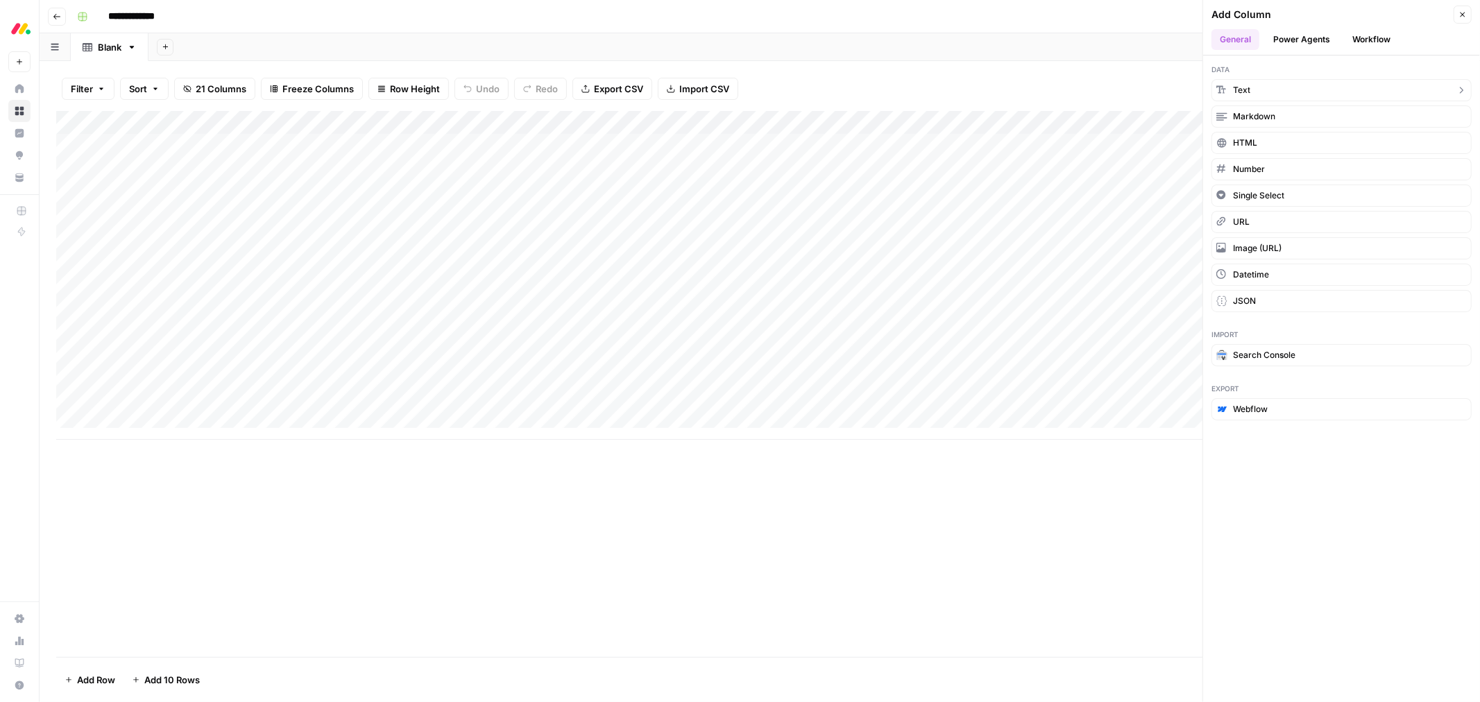
click at [1265, 94] on button "Text" at bounding box center [1342, 90] width 260 height 22
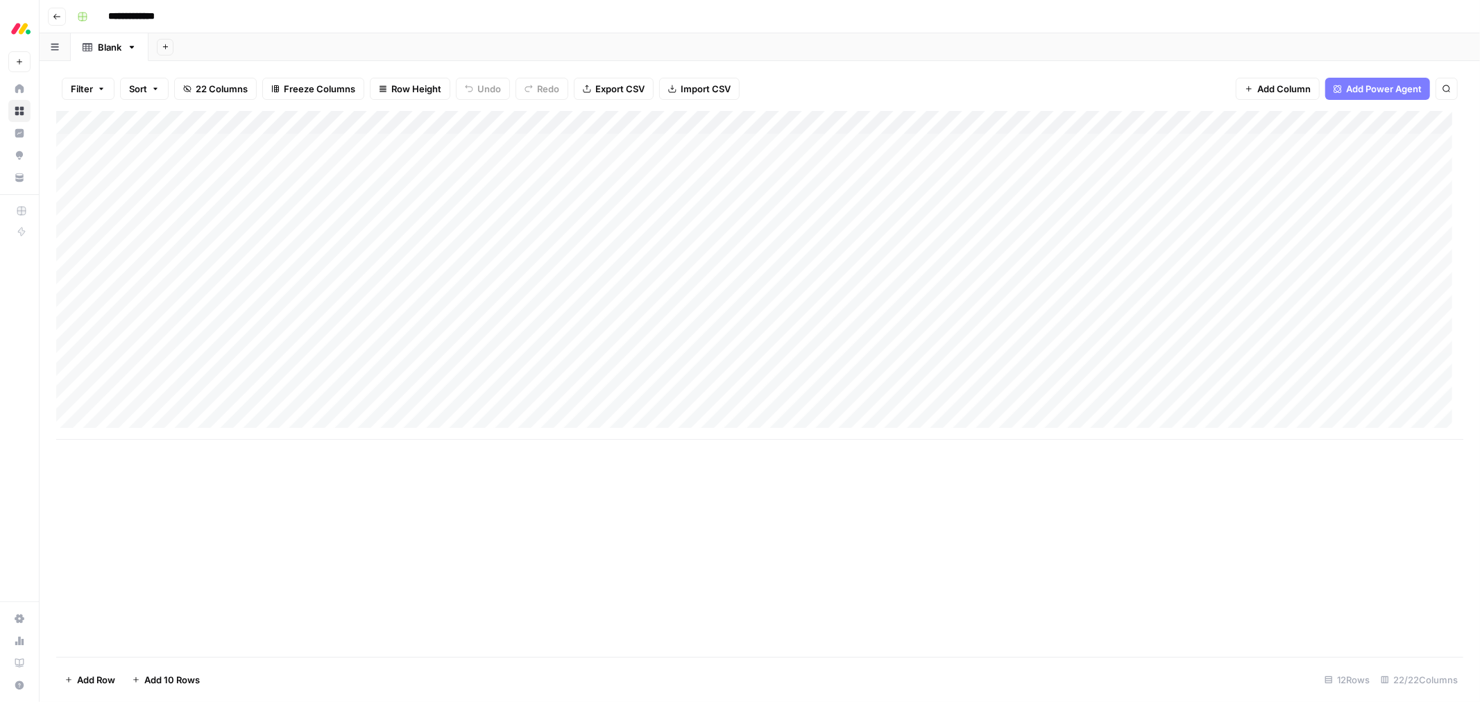
drag, startPoint x: 1254, startPoint y: 119, endPoint x: 315, endPoint y: 113, distance: 938.9
click at [315, 113] on div "Add Column" at bounding box center [759, 275] width 1407 height 329
click at [312, 120] on div "Add Column" at bounding box center [759, 275] width 1407 height 329
click at [319, 160] on input "New Column" at bounding box center [334, 156] width 141 height 14
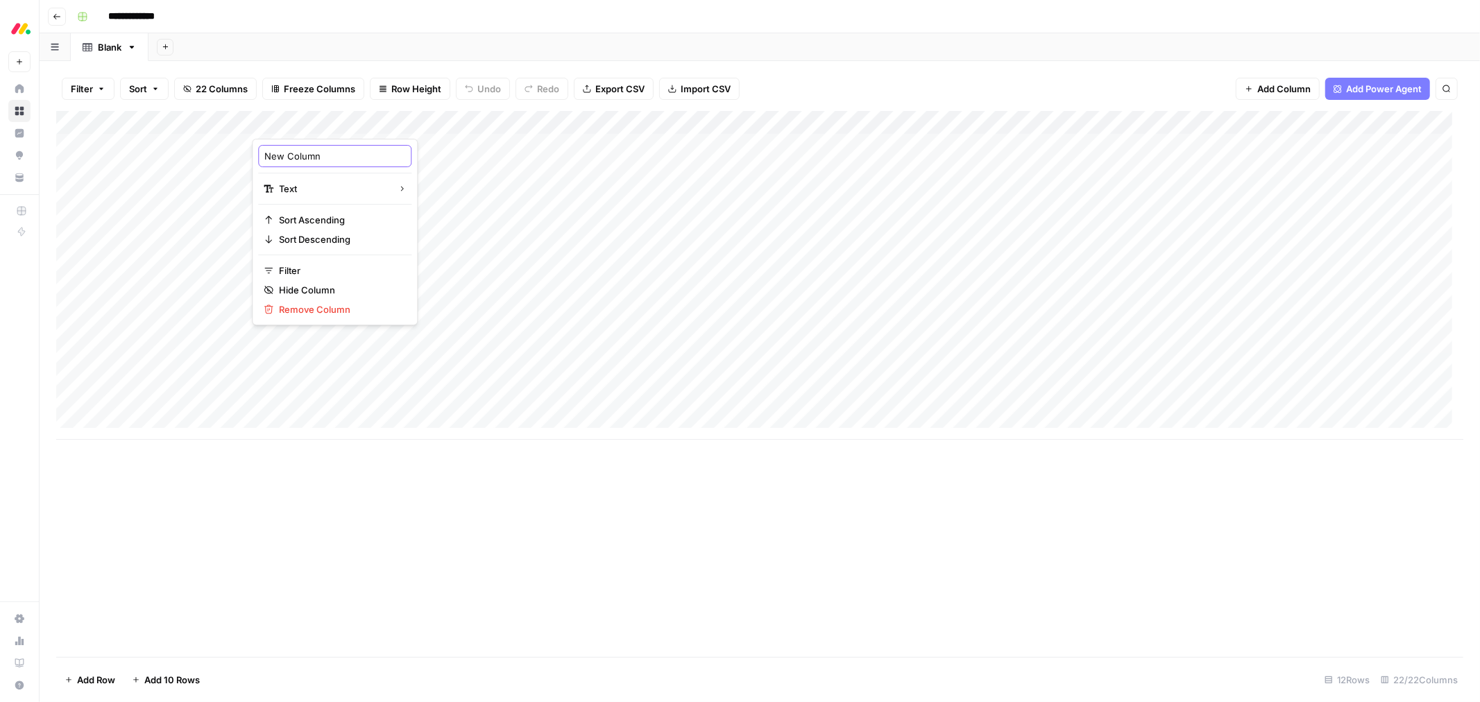
click at [319, 160] on input "New Column" at bounding box center [334, 156] width 141 height 14
type input "Department"
drag, startPoint x: 453, startPoint y: 115, endPoint x: 341, endPoint y: 133, distance: 113.9
click at [348, 130] on div "Add Column" at bounding box center [759, 275] width 1407 height 329
click at [289, 147] on div "Add Column" at bounding box center [759, 275] width 1407 height 329
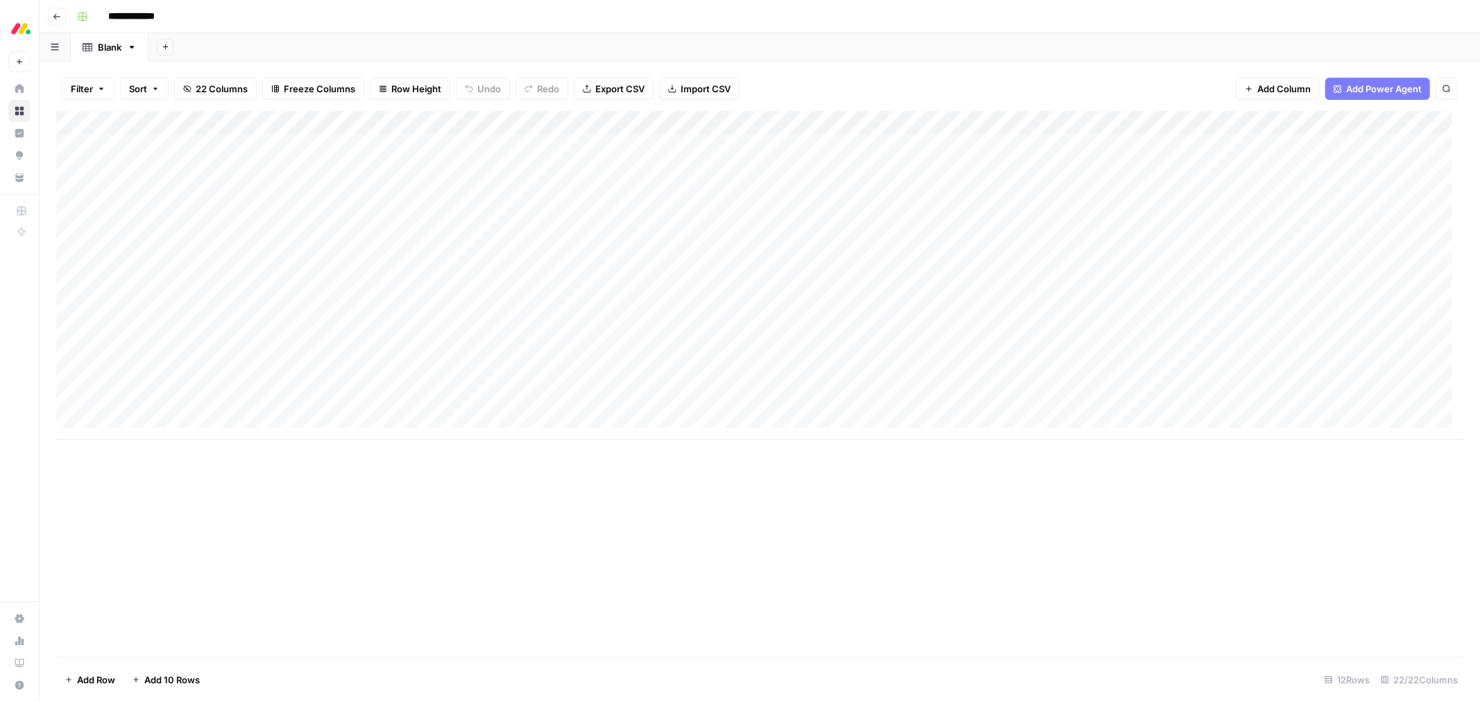
click at [289, 147] on div "Add Column" at bounding box center [759, 275] width 1407 height 329
type textarea "*********"
click at [340, 121] on div "Add Column" at bounding box center [759, 275] width 1407 height 329
click at [473, 484] on div "Add Column" at bounding box center [759, 384] width 1407 height 546
click at [339, 124] on div "Add Column" at bounding box center [759, 275] width 1407 height 329
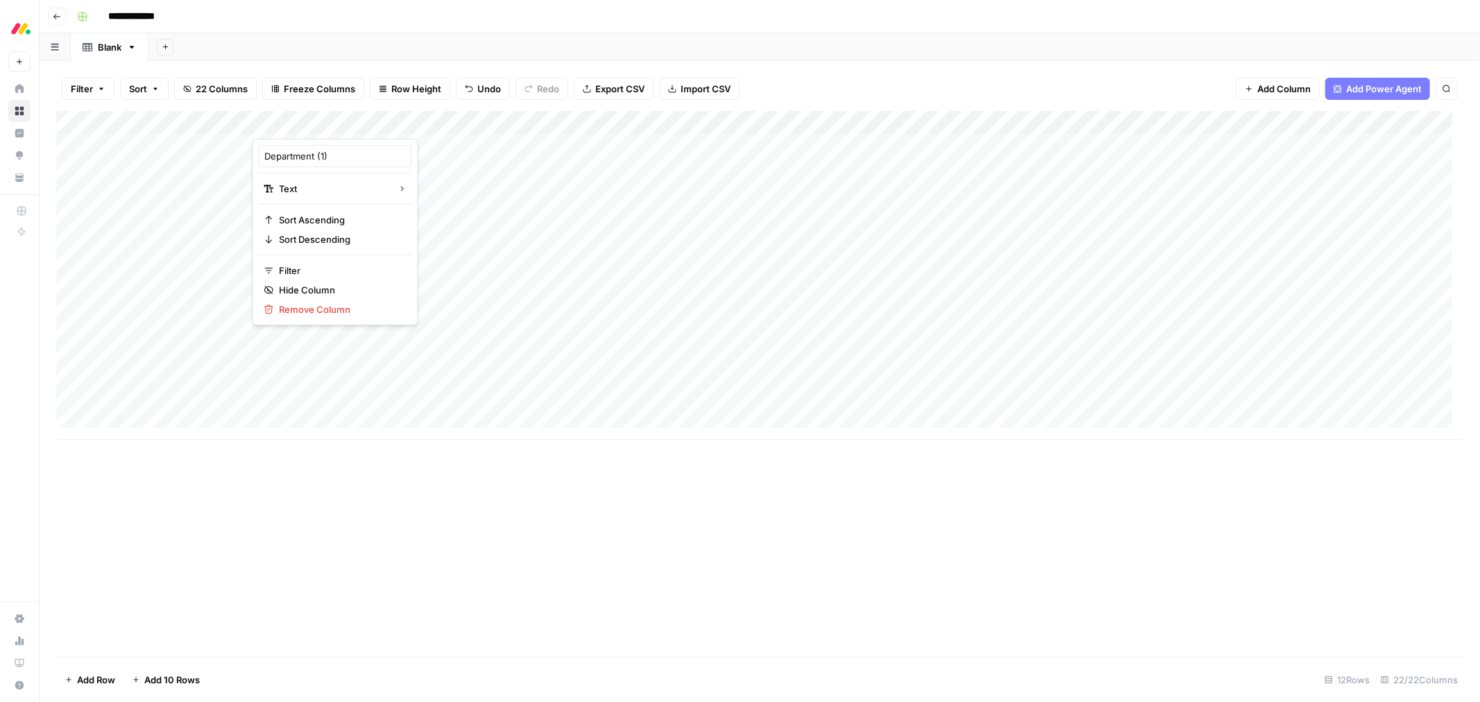
click at [1256, 87] on button "Add Column" at bounding box center [1278, 89] width 84 height 22
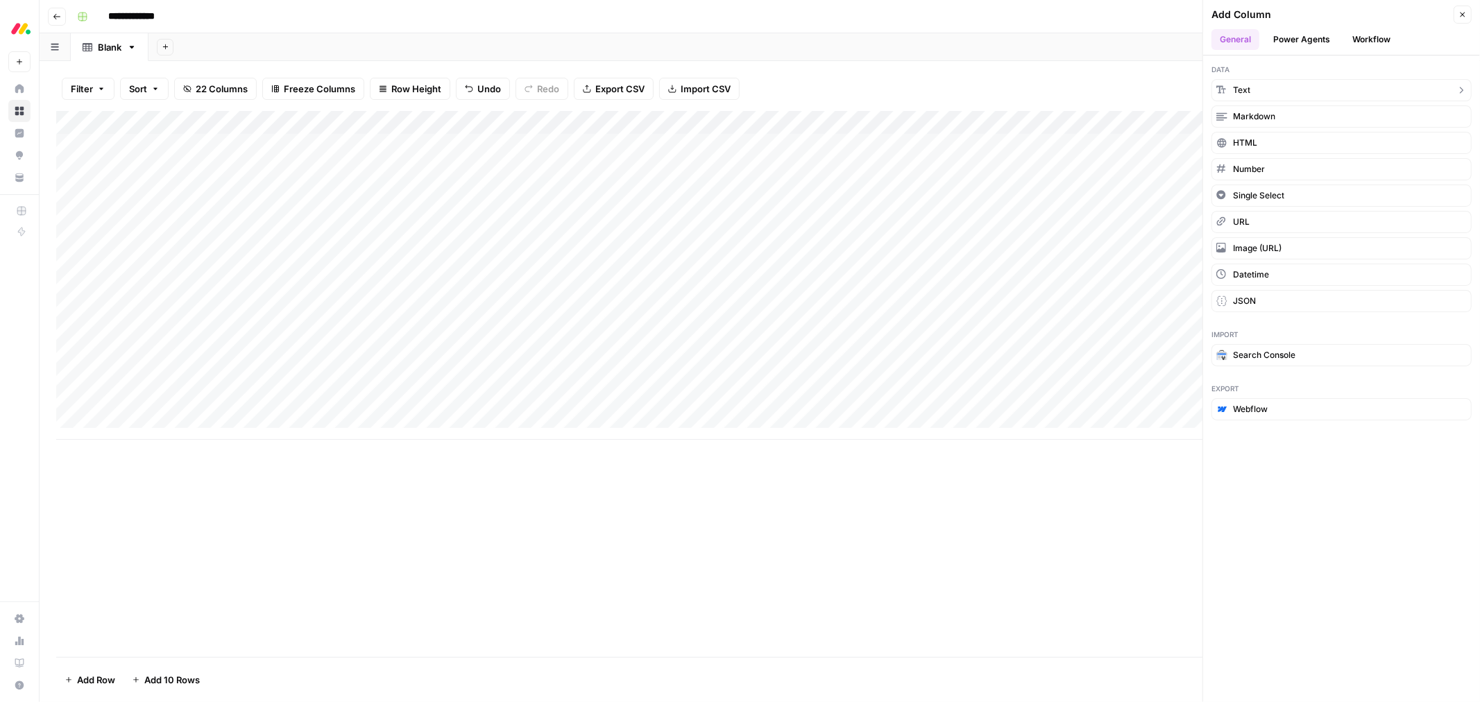
click at [1256, 87] on button "Text" at bounding box center [1342, 90] width 260 height 22
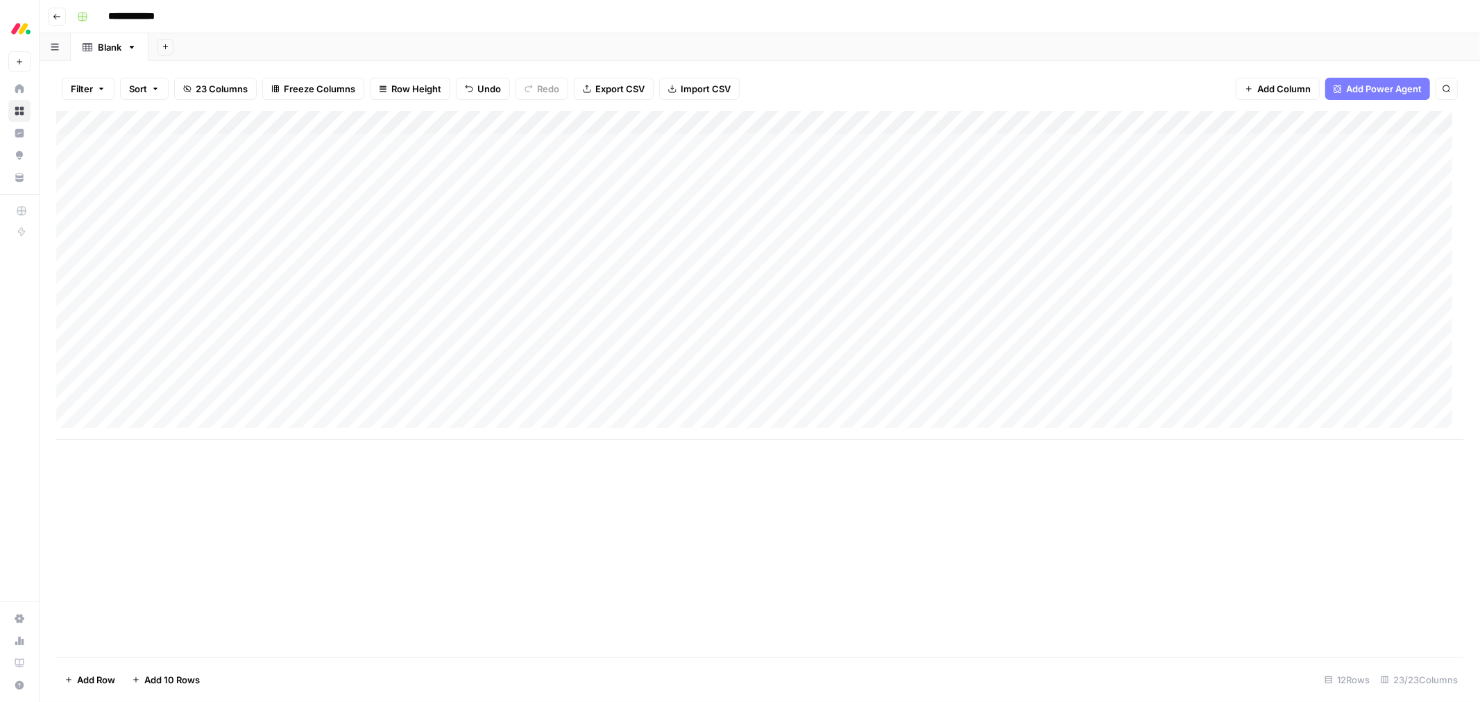
drag, startPoint x: 1291, startPoint y: 125, endPoint x: 455, endPoint y: 127, distance: 836.2
click at [455, 127] on div "Add Column" at bounding box center [759, 275] width 1407 height 329
click at [396, 125] on div "Add Column" at bounding box center [759, 275] width 1407 height 329
click at [396, 125] on div at bounding box center [448, 125] width 201 height 28
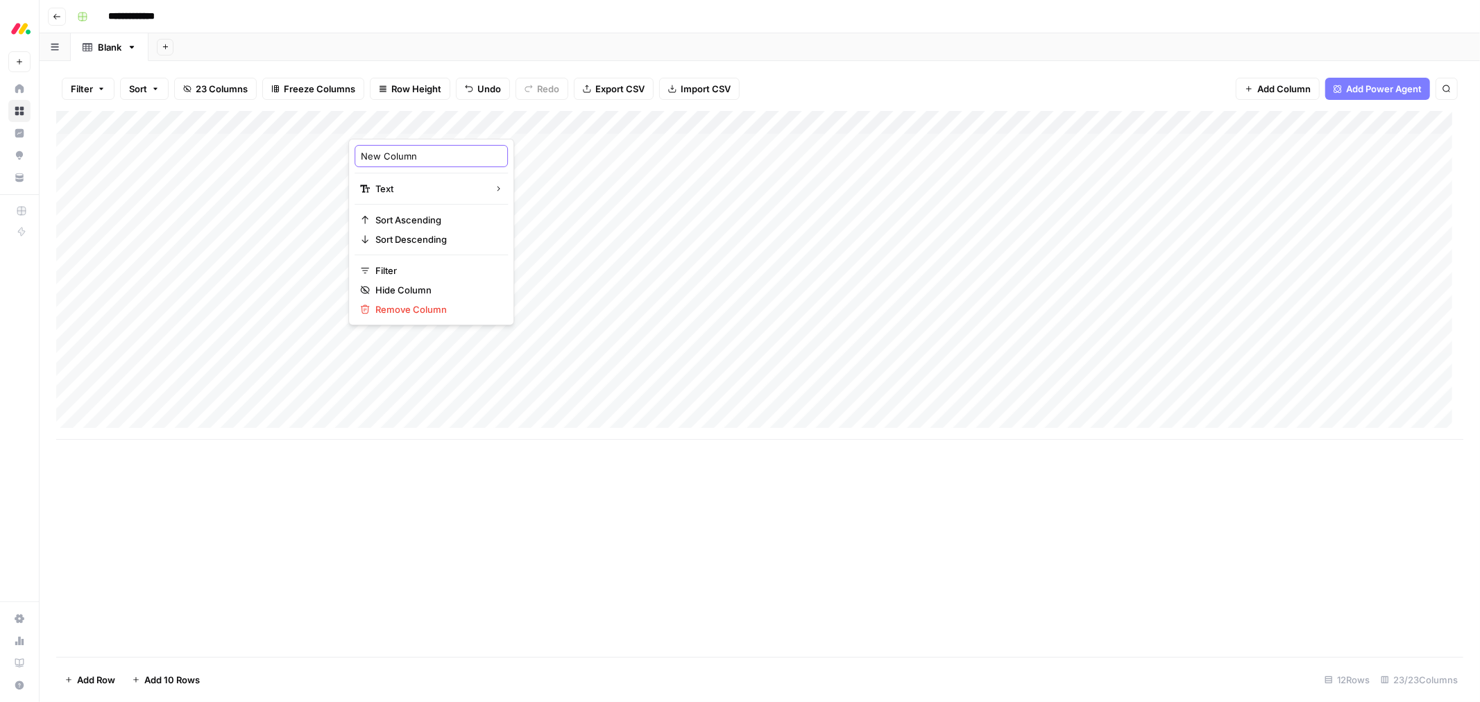
click at [386, 157] on input "New Column" at bounding box center [431, 156] width 141 height 14
click at [385, 157] on input "New Column" at bounding box center [431, 156] width 141 height 14
type input "Product type"
click at [709, 535] on div "Add Column" at bounding box center [759, 384] width 1407 height 546
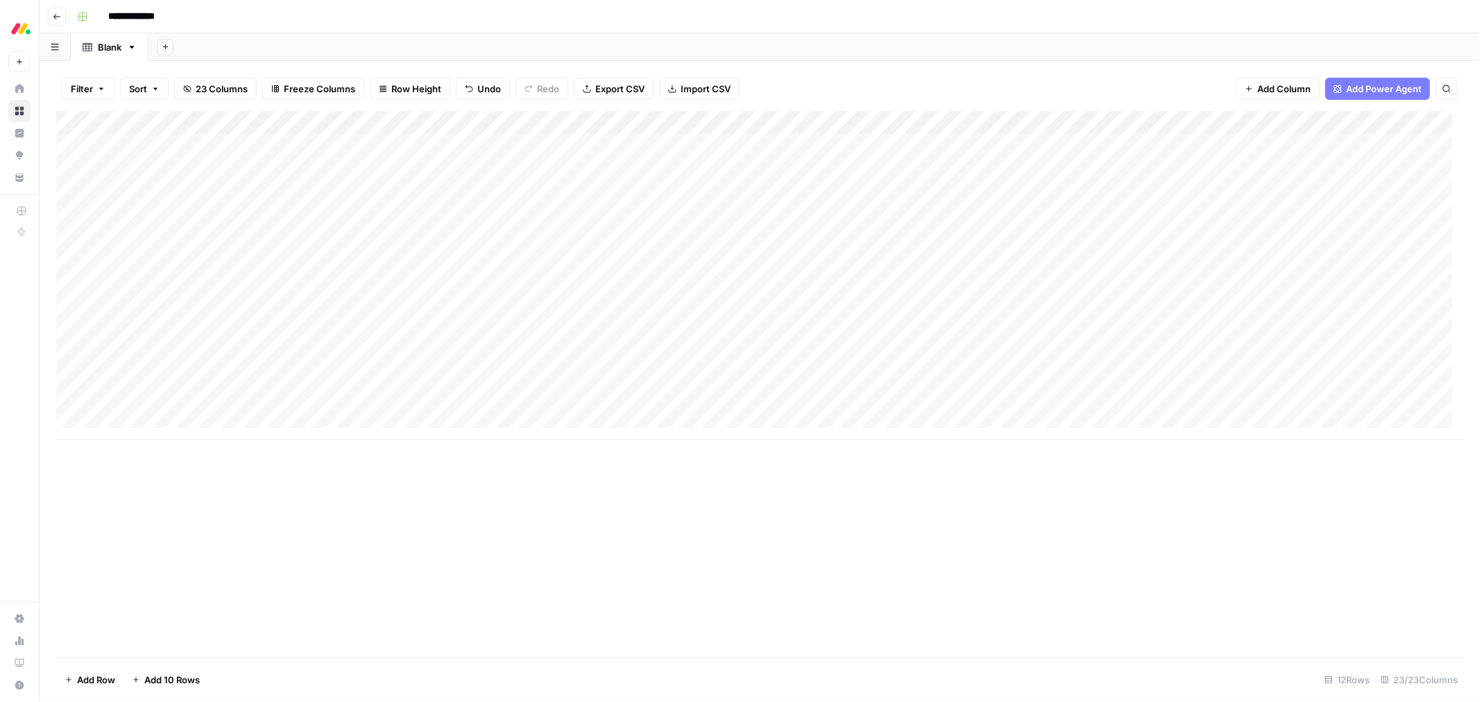
click at [426, 137] on div "Add Column" at bounding box center [759, 275] width 1407 height 329
click at [421, 142] on div "Add Column" at bounding box center [759, 275] width 1407 height 329
click at [421, 142] on textarea at bounding box center [459, 146] width 222 height 19
type textarea "**********"
click at [416, 120] on div "Add Column" at bounding box center [759, 275] width 1407 height 329
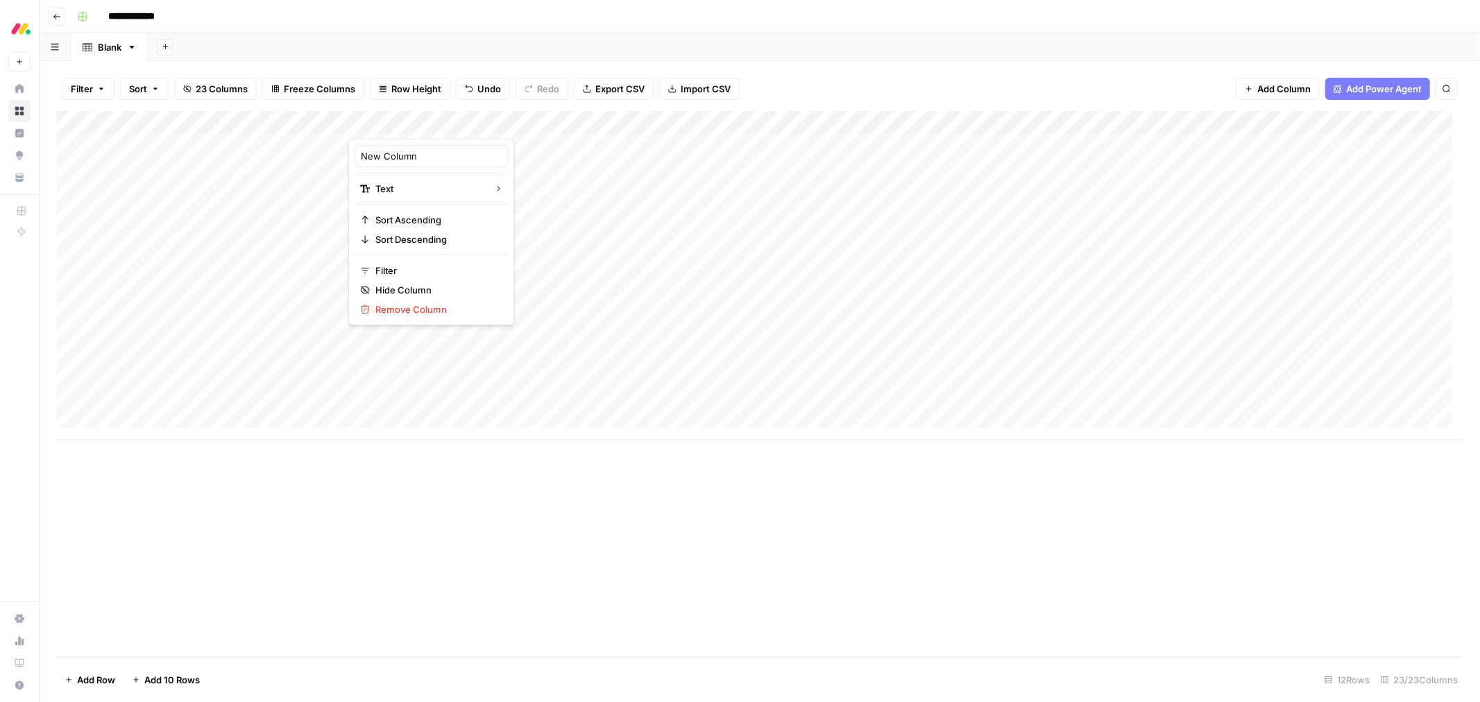
click at [416, 120] on div at bounding box center [448, 125] width 201 height 28
click at [405, 153] on input "New Column" at bounding box center [431, 156] width 141 height 14
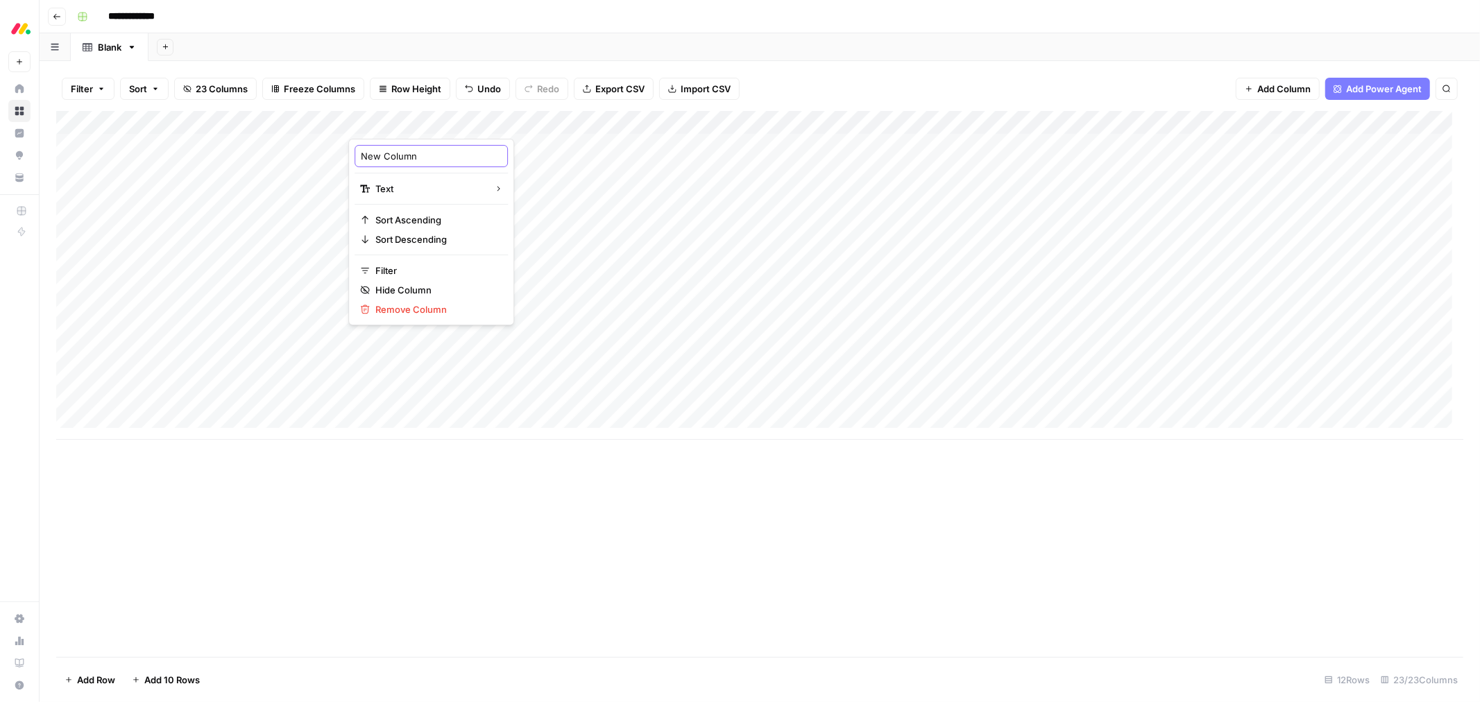
type input "p"
type input "Product type"
click at [1278, 85] on span "Add Column" at bounding box center [1283, 89] width 53 height 14
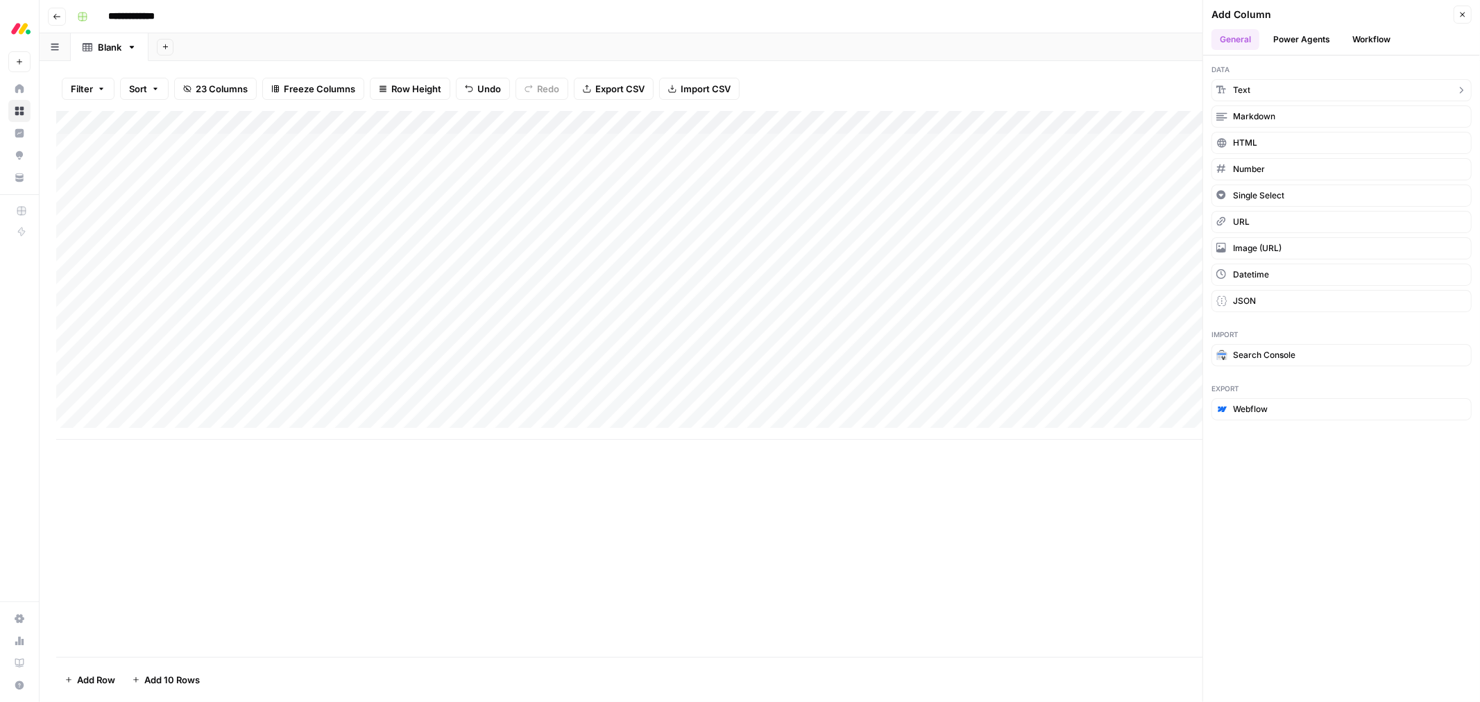
click at [1279, 85] on button "Text" at bounding box center [1342, 90] width 260 height 22
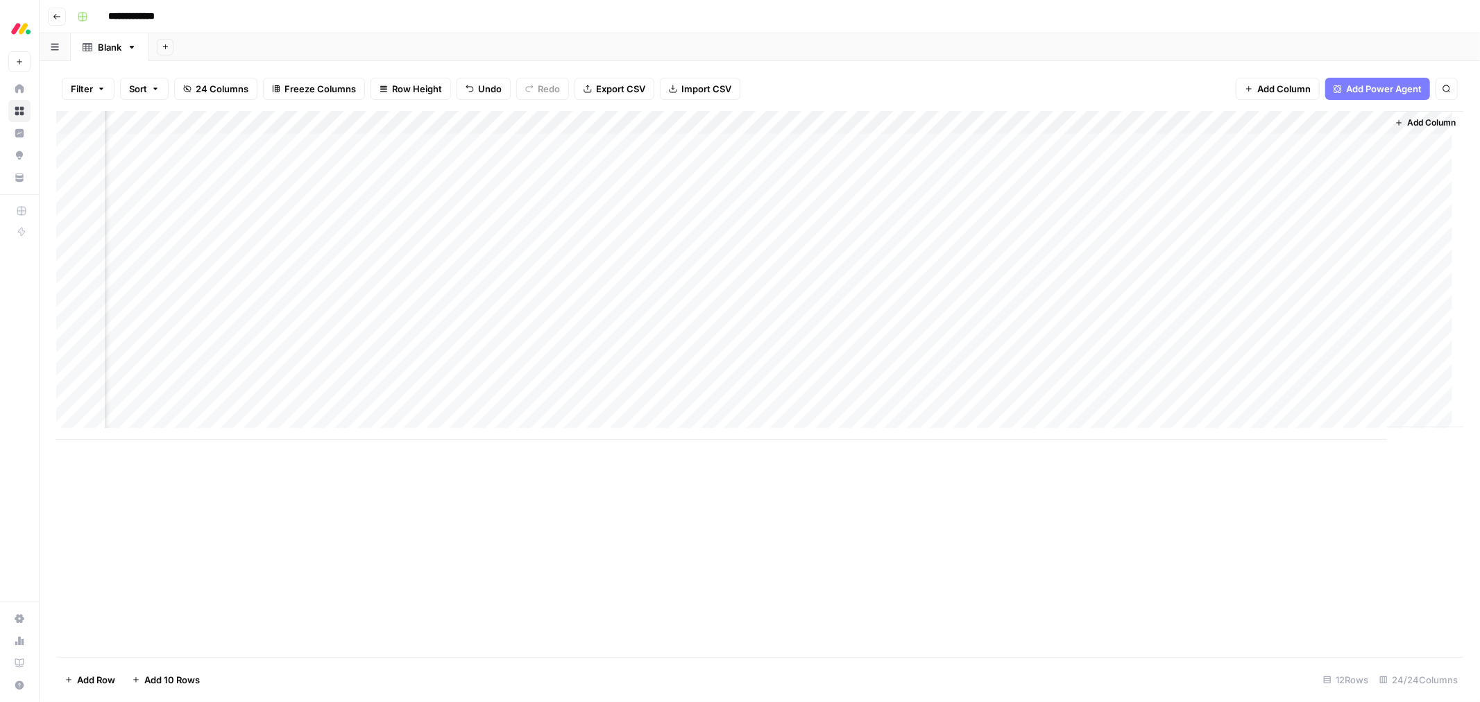
scroll to position [0, 2920]
click at [1279, 85] on span "Add Column" at bounding box center [1283, 89] width 53 height 14
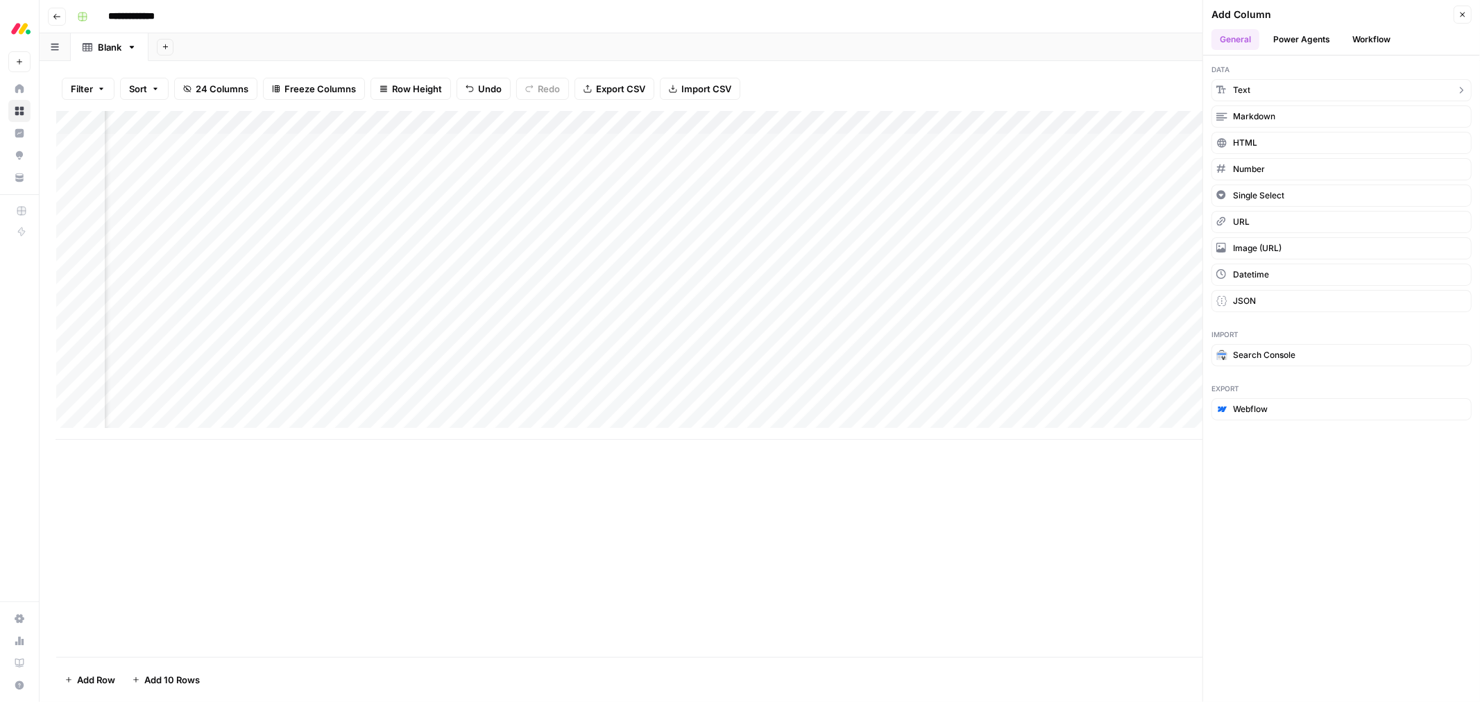
click at [1292, 92] on button "Text" at bounding box center [1342, 90] width 260 height 22
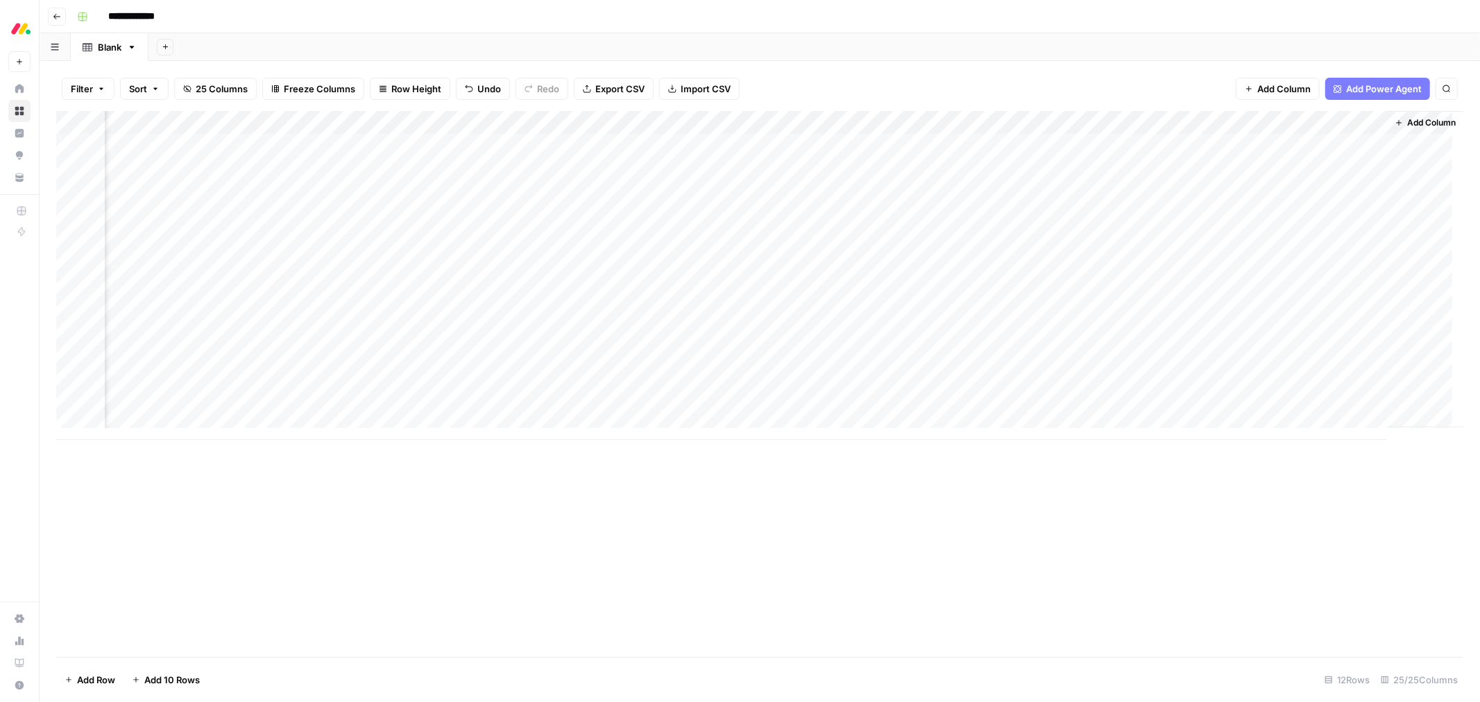
scroll to position [0, 3120]
click at [1270, 94] on span "Add Column" at bounding box center [1283, 89] width 53 height 14
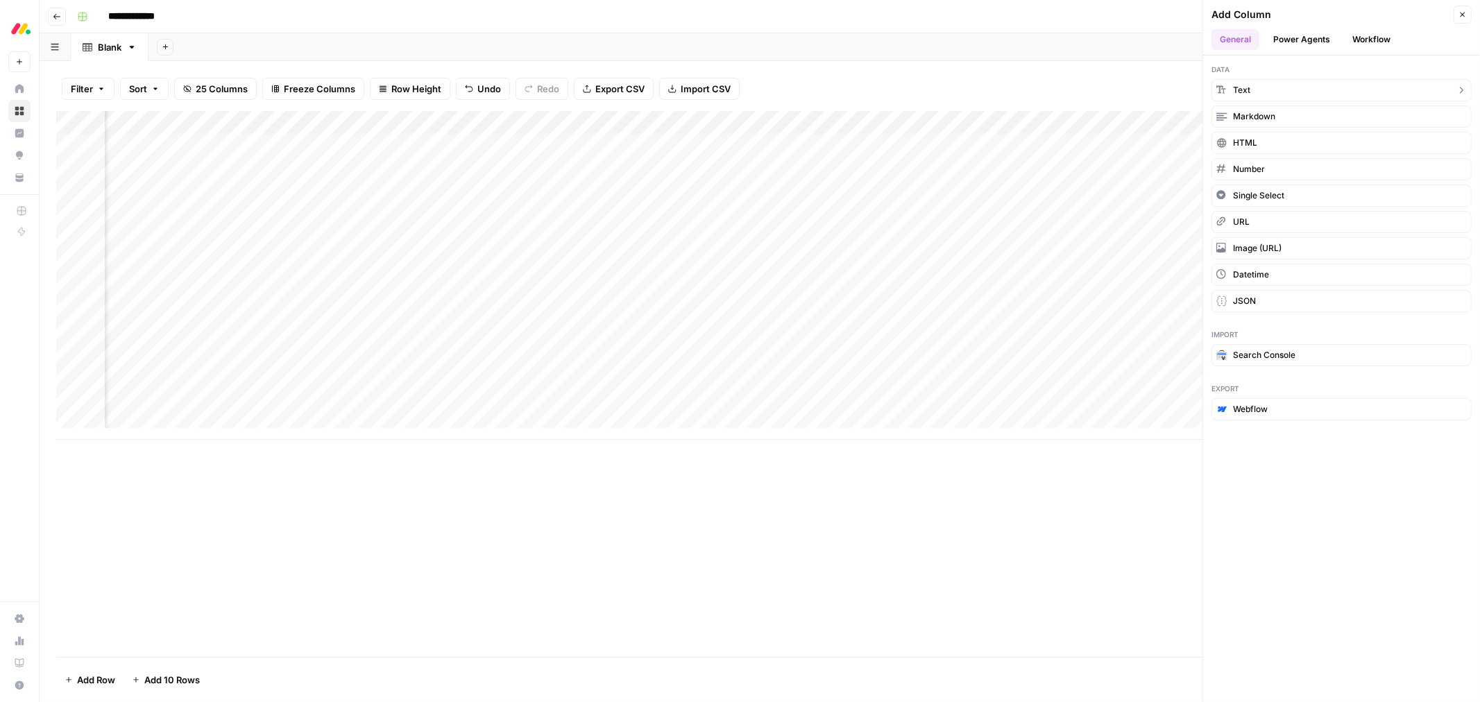
click at [1287, 87] on button "Text" at bounding box center [1342, 90] width 260 height 22
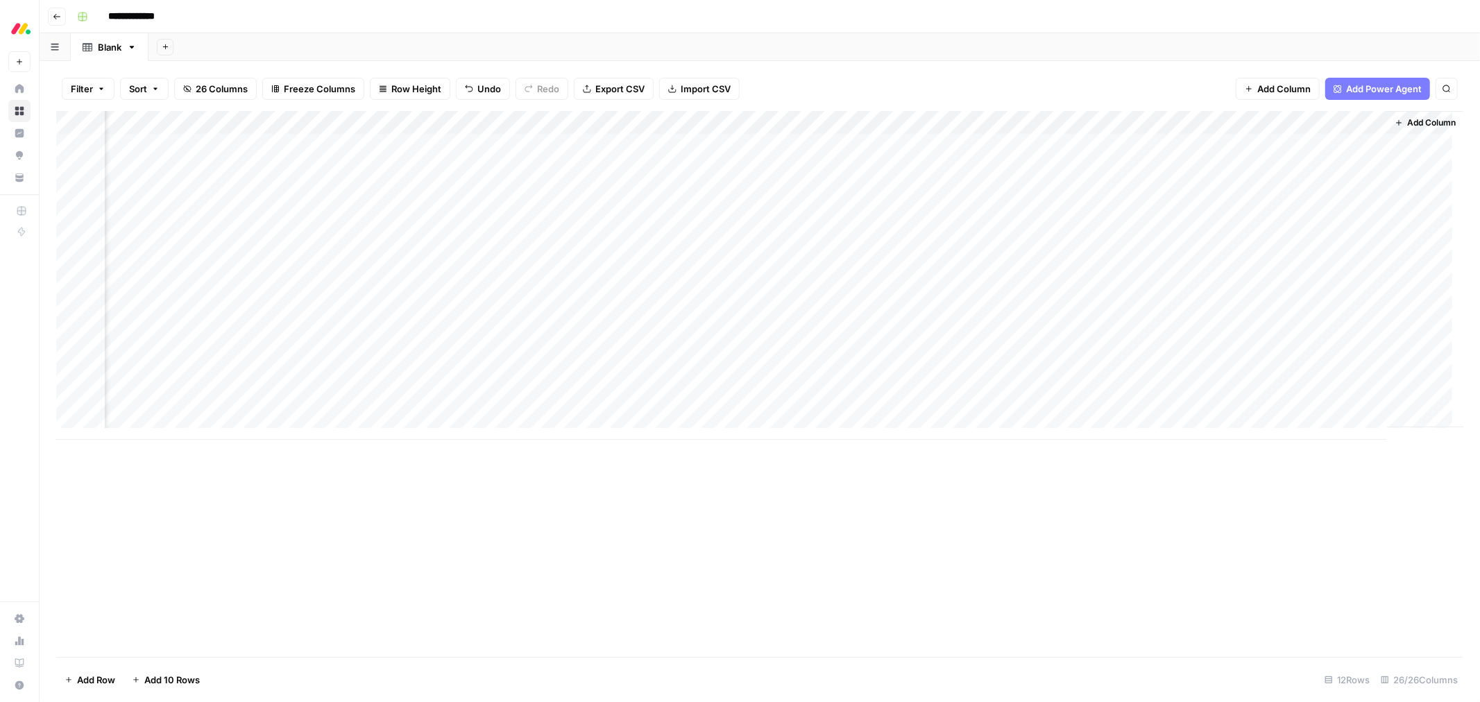
scroll to position [0, 3320]
click at [900, 128] on div "Add Column" at bounding box center [759, 275] width 1407 height 329
click at [1070, 118] on div "Add Column" at bounding box center [759, 275] width 1407 height 329
click at [1254, 123] on div "Add Column" at bounding box center [759, 275] width 1407 height 329
drag, startPoint x: 1274, startPoint y: 124, endPoint x: 407, endPoint y: 160, distance: 867.5
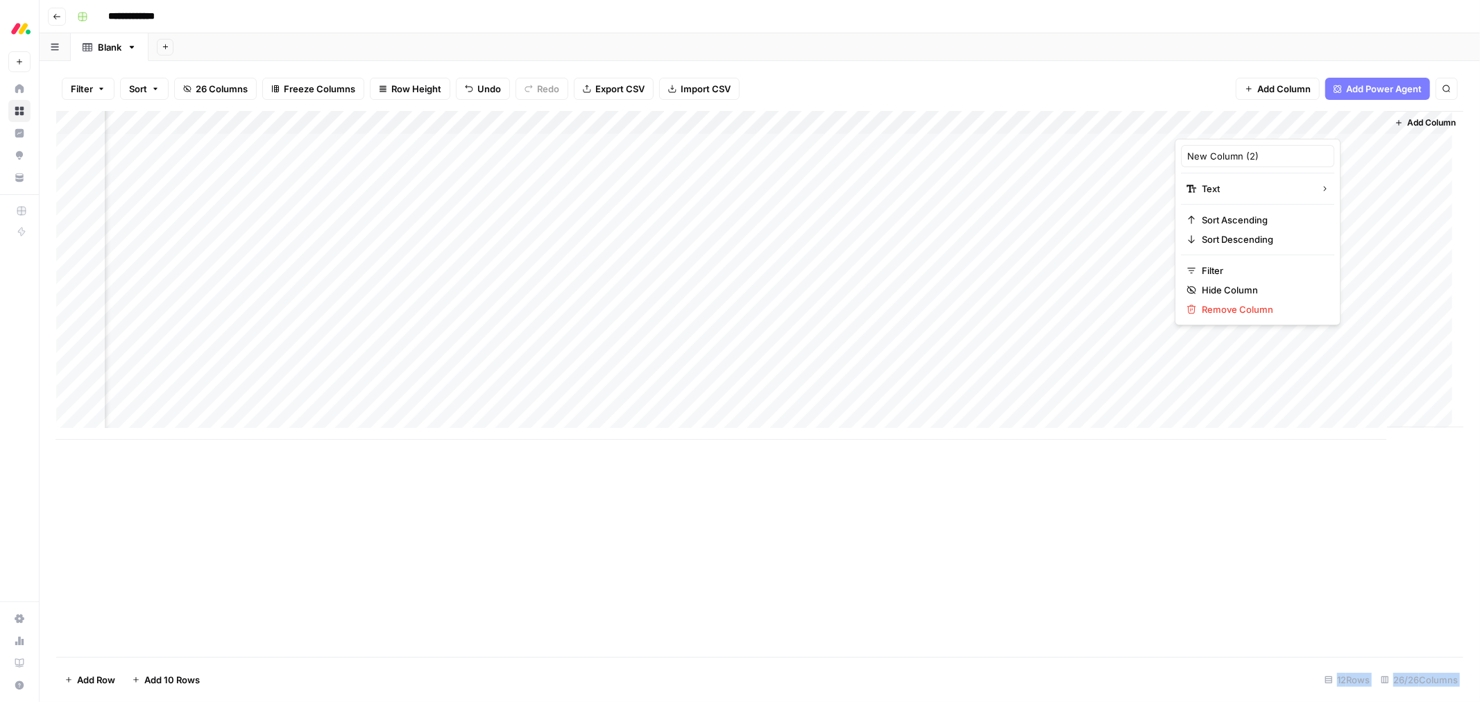
click at [357, 147] on body "**********" at bounding box center [740, 351] width 1480 height 702
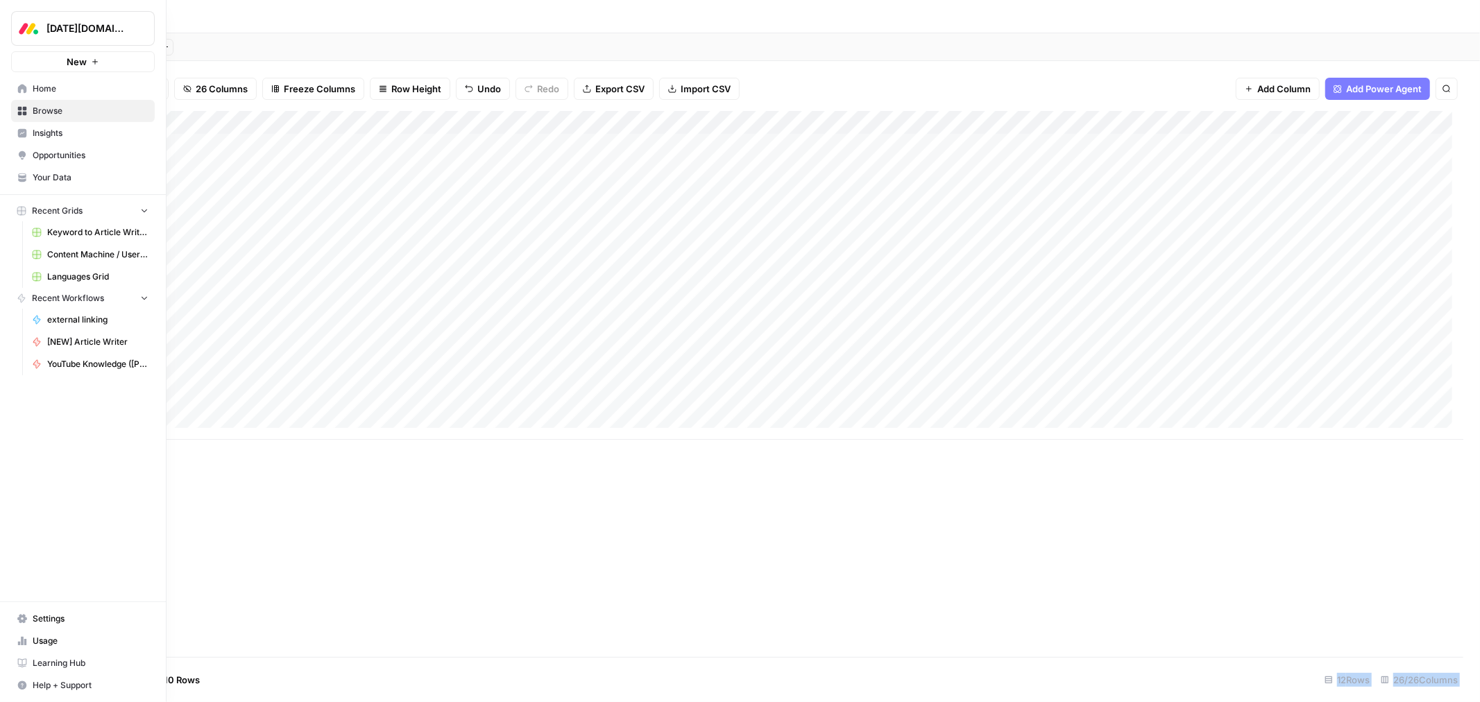
scroll to position [0, 0]
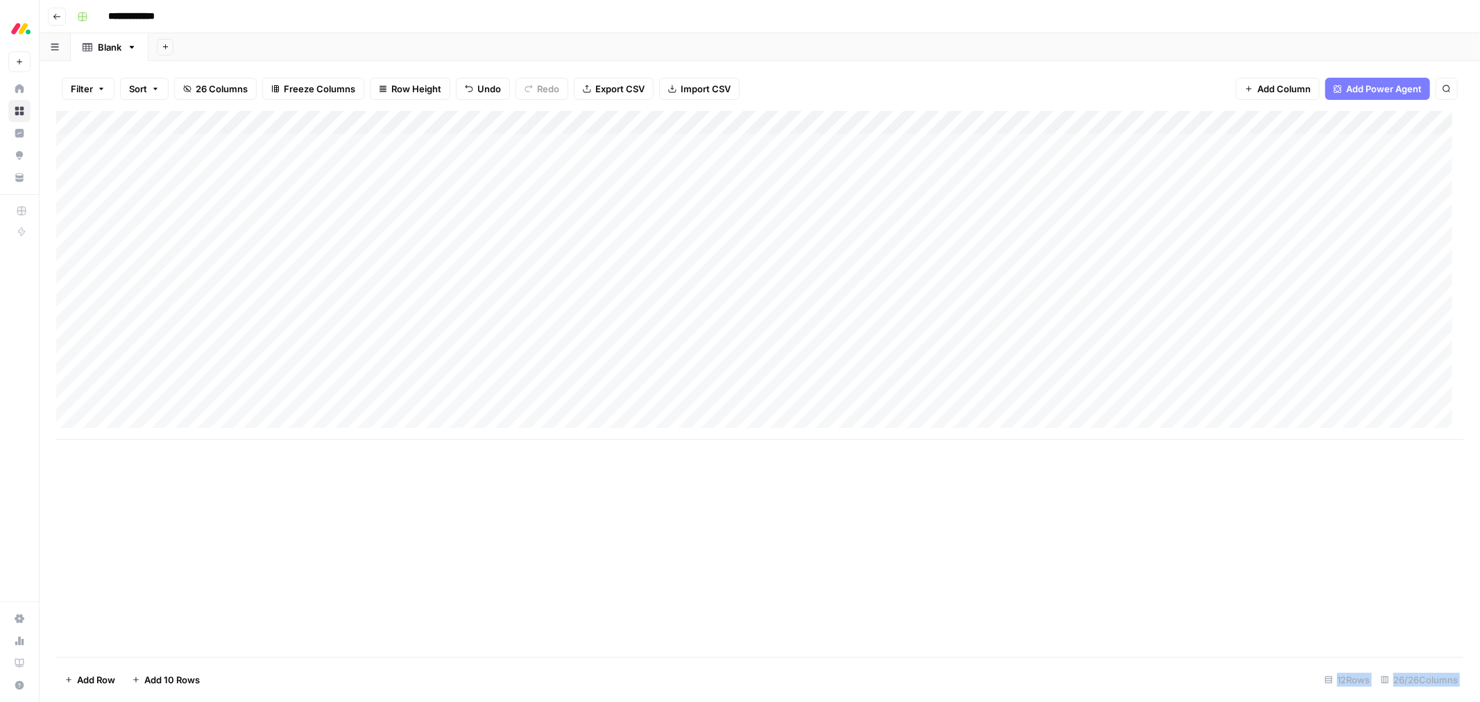
drag, startPoint x: 875, startPoint y: 115, endPoint x: 666, endPoint y: 130, distance: 209.5
click at [666, 130] on div "Add Column" at bounding box center [759, 275] width 1407 height 329
click at [588, 117] on div "Add Column" at bounding box center [759, 275] width 1407 height 329
click at [588, 117] on div at bounding box center [648, 125] width 201 height 28
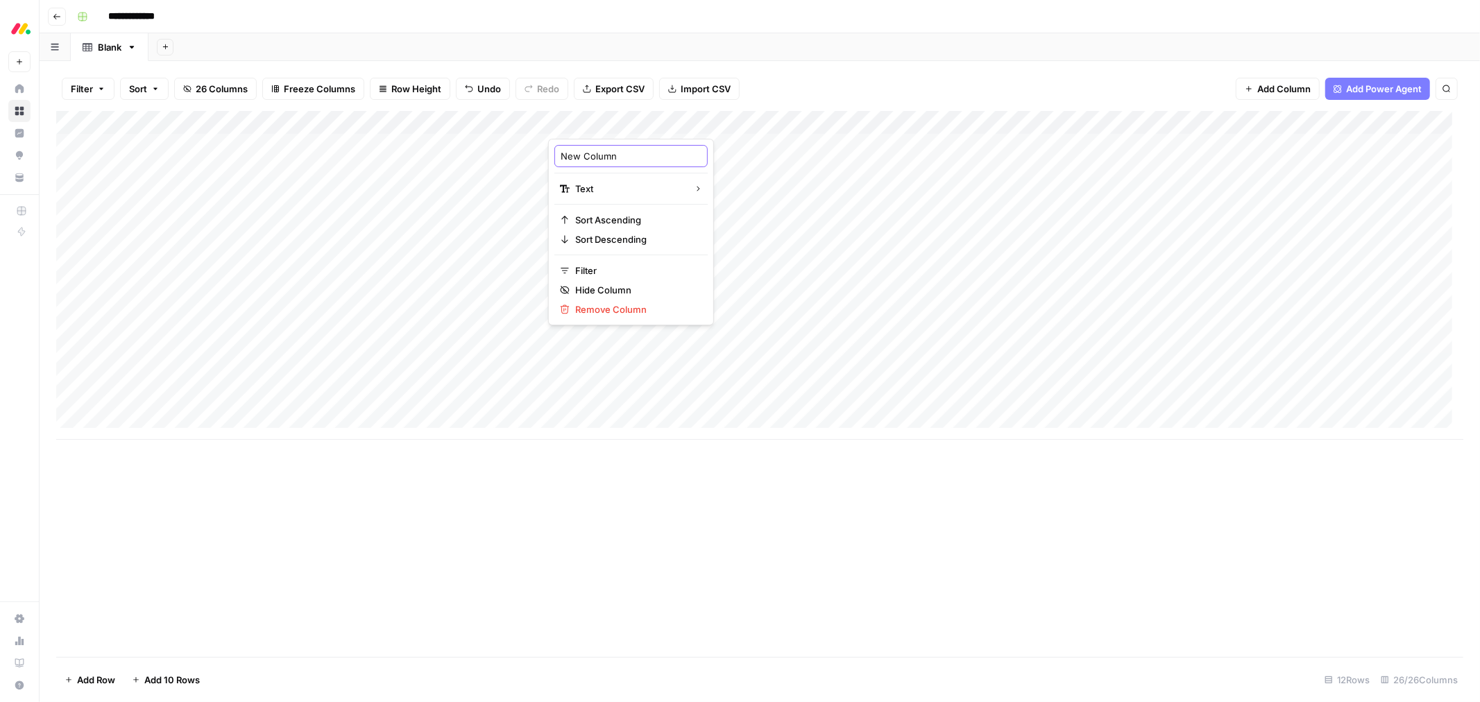
click at [605, 149] on input "New Column" at bounding box center [631, 156] width 141 height 14
type input "Seniority"
click at [605, 149] on div "Add Column" at bounding box center [759, 275] width 1407 height 329
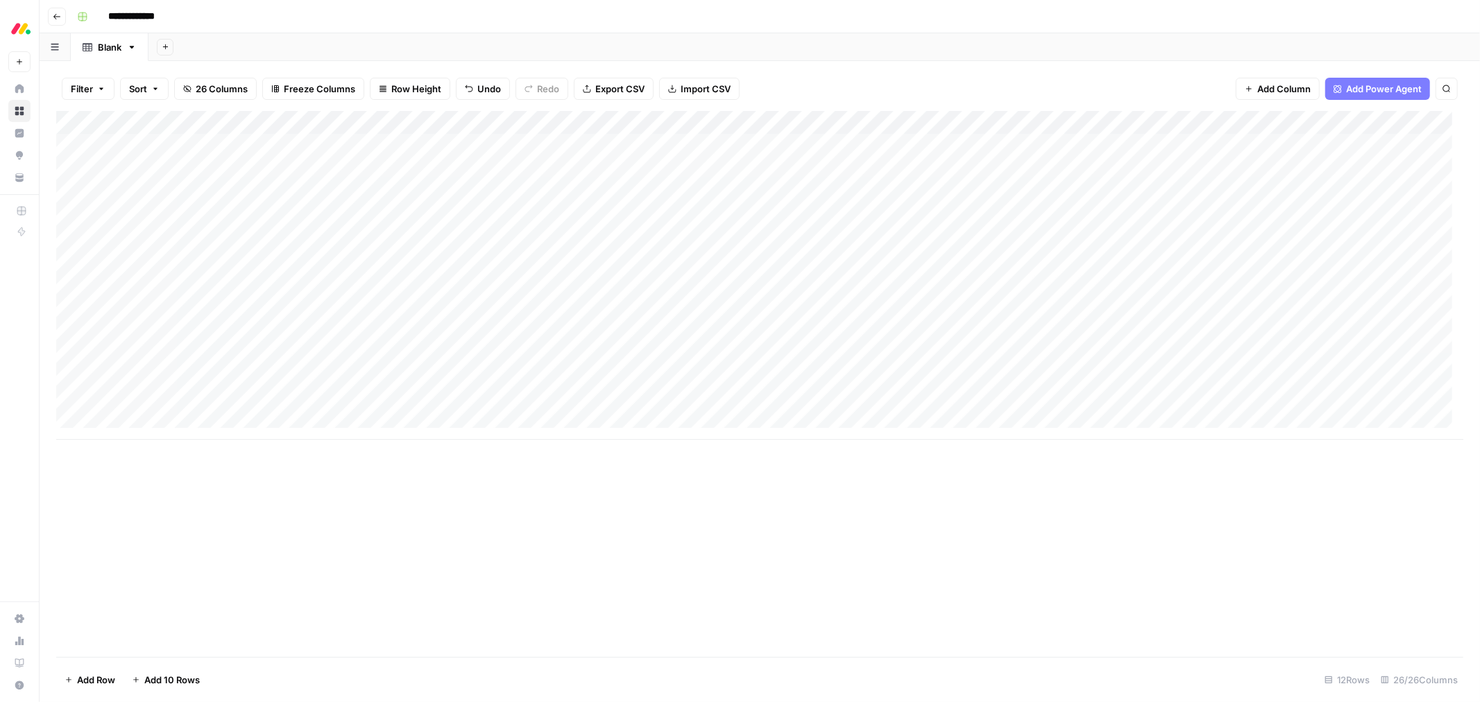
click at [605, 149] on div "Add Column" at bounding box center [759, 275] width 1407 height 329
type textarea "**********"
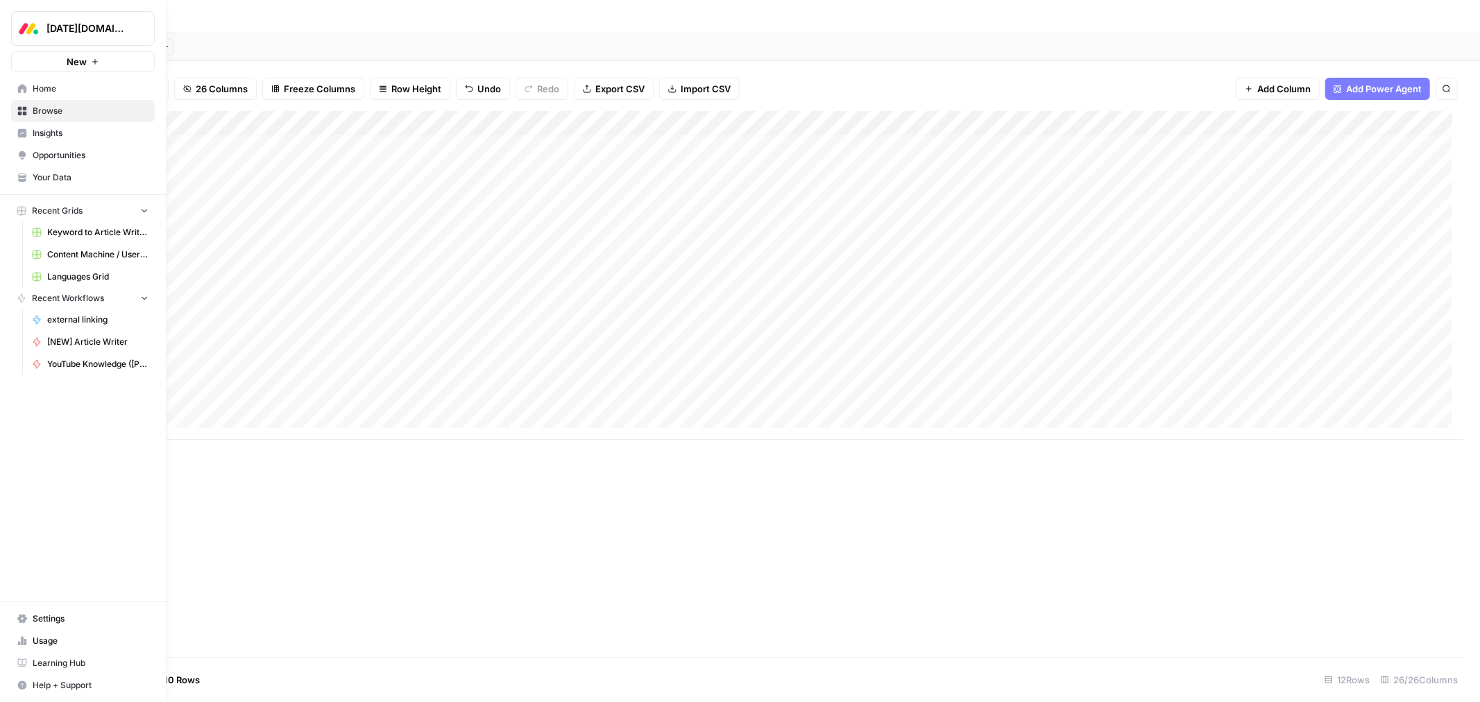
scroll to position [11, 0]
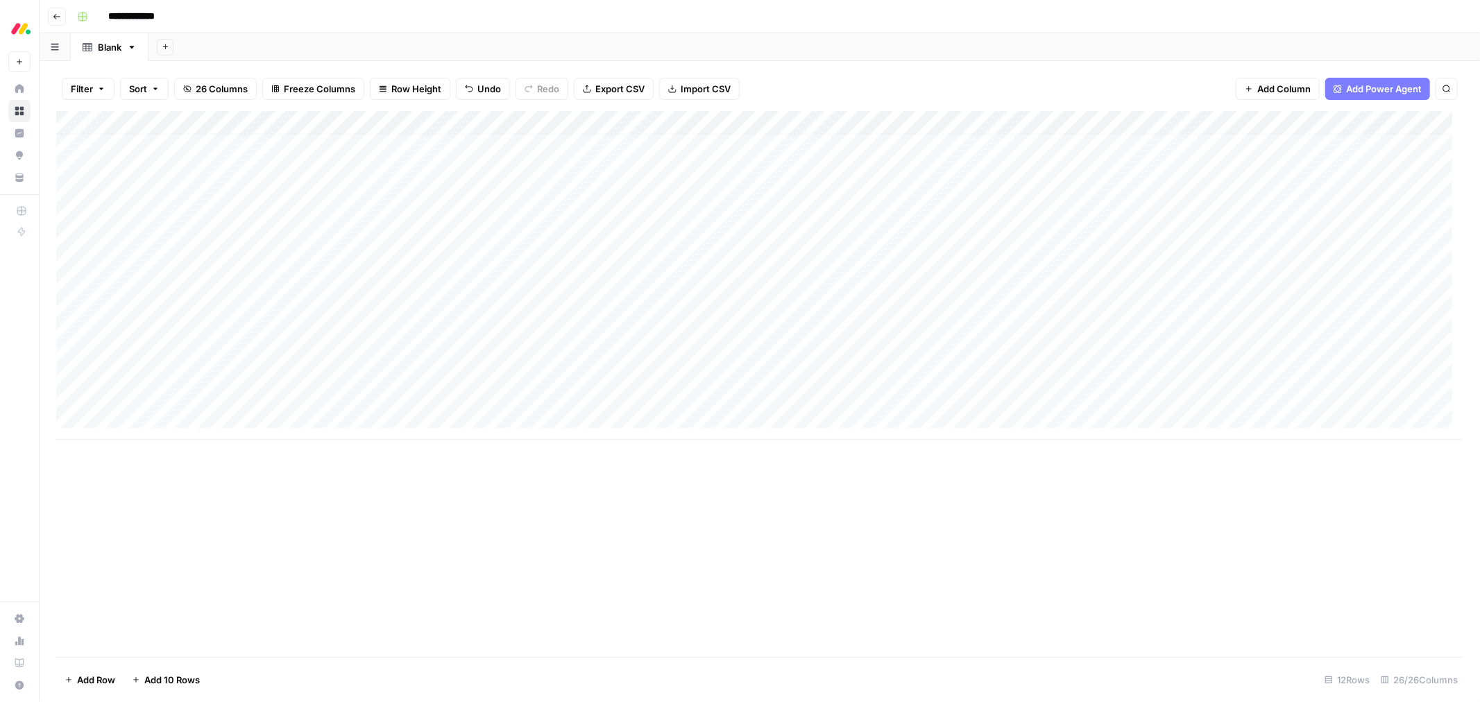
drag, startPoint x: 1093, startPoint y: 120, endPoint x: 840, endPoint y: 142, distance: 253.5
click at [840, 141] on div "Add Column" at bounding box center [759, 275] width 1407 height 329
drag, startPoint x: 1264, startPoint y: 128, endPoint x: 1044, endPoint y: 135, distance: 219.4
click at [1044, 135] on div "Add Column" at bounding box center [759, 275] width 1407 height 329
click at [941, 78] on div "Filter Sort 26 Columns Freeze Columns Row Height Undo Redo Export CSV Import CS…" at bounding box center [759, 89] width 1407 height 44
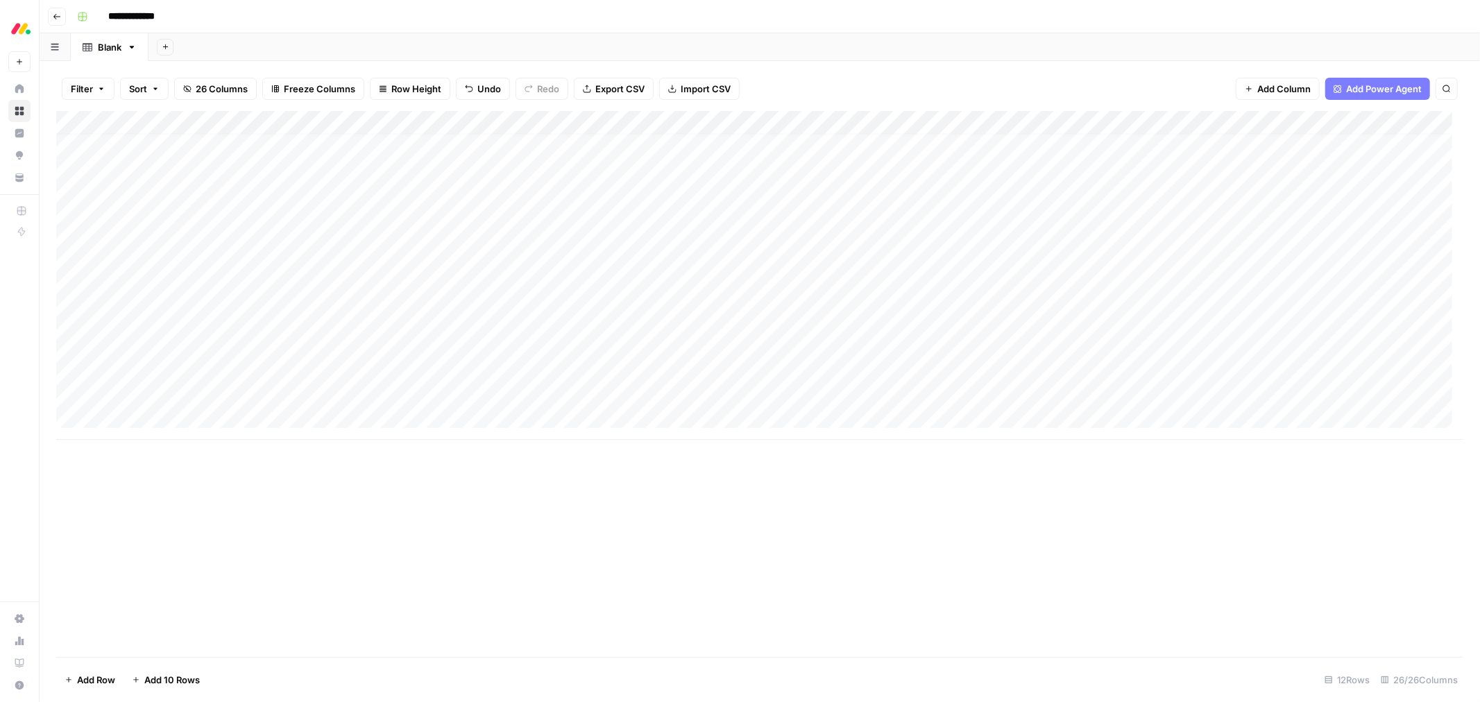
click at [1011, 69] on div "Filter Sort 26 Columns Freeze Columns Row Height Undo Redo Export CSV Import CS…" at bounding box center [759, 89] width 1407 height 44
click at [1262, 121] on div "Add Column" at bounding box center [759, 275] width 1407 height 329
click at [1212, 349] on span "Remove Column" at bounding box center [1258, 348] width 167 height 14
click at [704, 146] on span "Delete" at bounding box center [691, 144] width 30 height 14
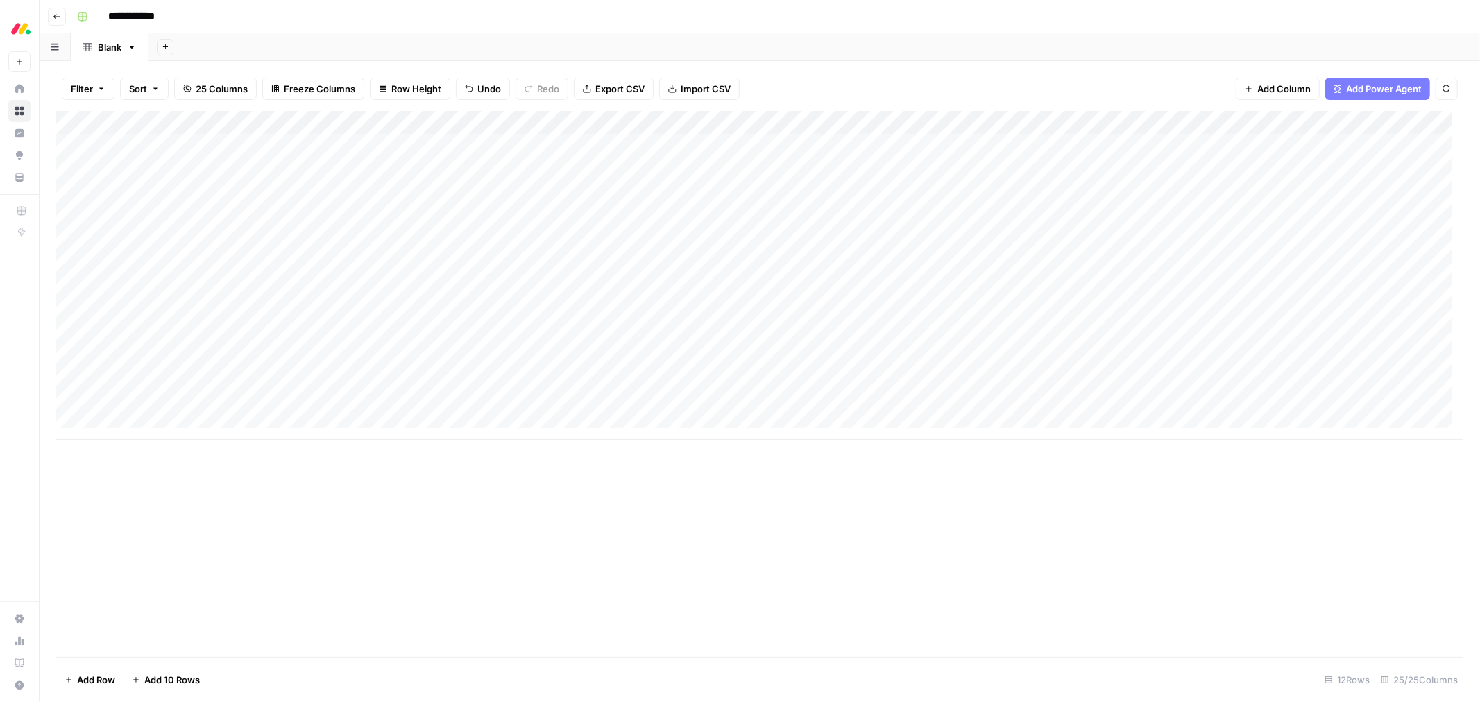
click at [303, 122] on div "Add Column" at bounding box center [759, 275] width 1407 height 329
click at [303, 122] on div at bounding box center [300, 125] width 97 height 28
click at [335, 155] on input "Department (1)" at bounding box center [334, 156] width 141 height 14
type input "Department"
click at [465, 125] on div "Add Column" at bounding box center [759, 275] width 1407 height 329
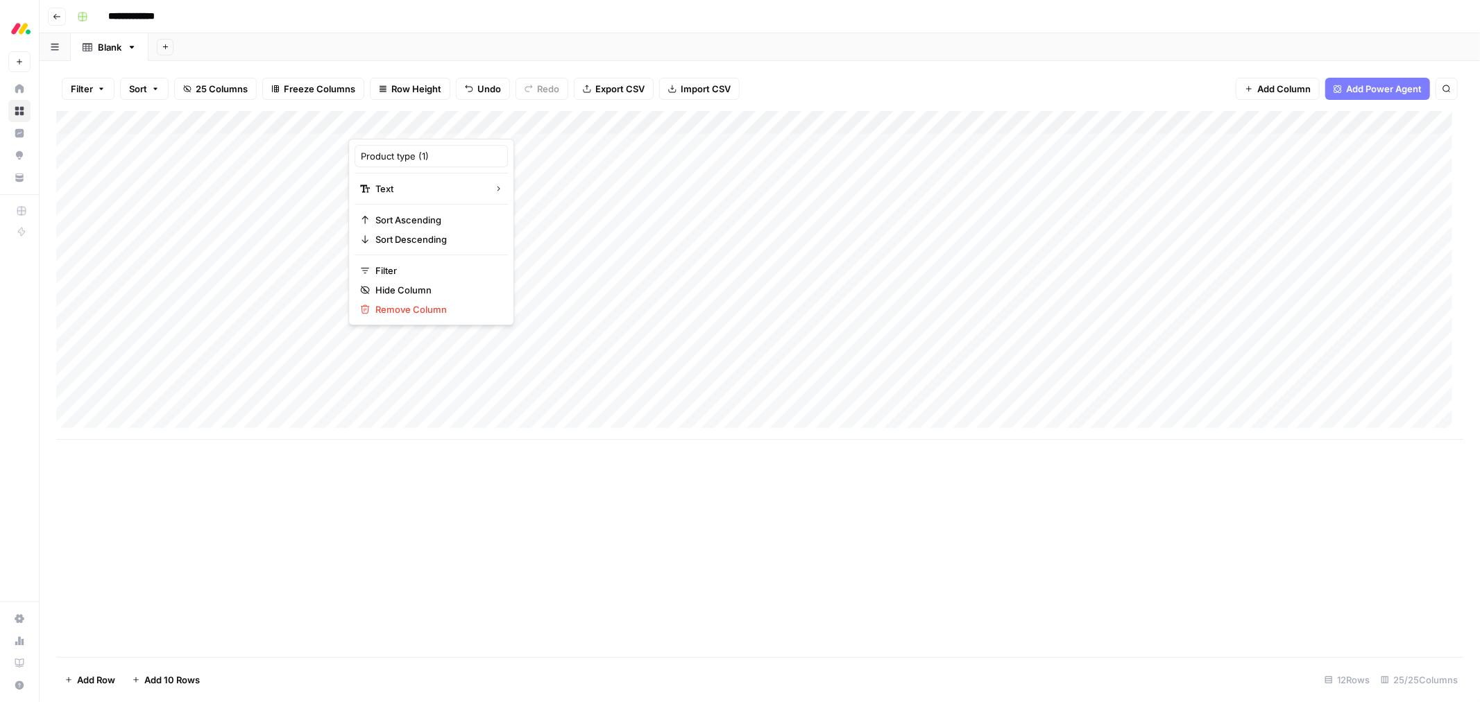
click at [465, 125] on div at bounding box center [448, 125] width 201 height 28
click at [446, 161] on input "Product type (1)" at bounding box center [431, 156] width 141 height 14
type input "Product type"
click at [1263, 124] on div "Add Column" at bounding box center [759, 275] width 1407 height 329
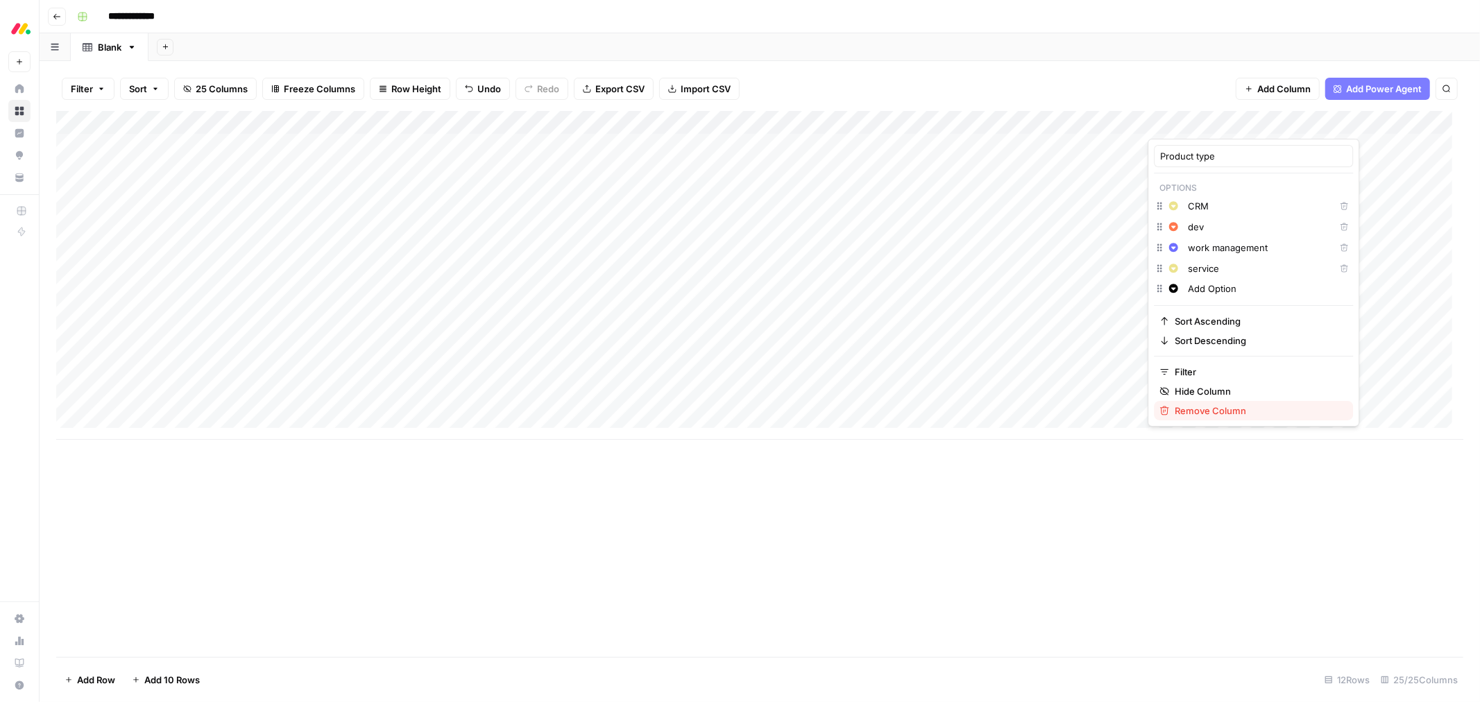
click at [1234, 405] on span "Remove Column" at bounding box center [1258, 411] width 167 height 14
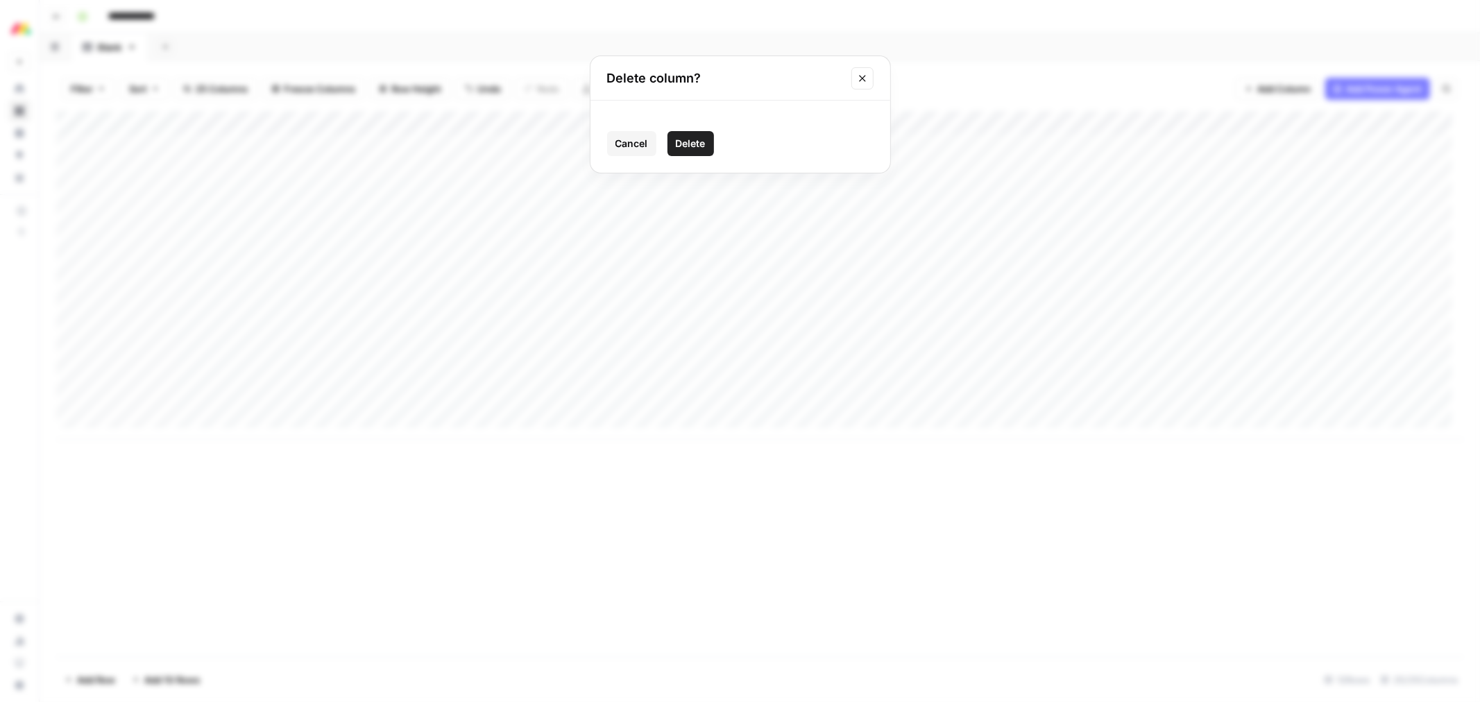
click at [695, 149] on span "Delete" at bounding box center [691, 144] width 30 height 14
click at [439, 125] on div "Add Column" at bounding box center [759, 275] width 1407 height 329
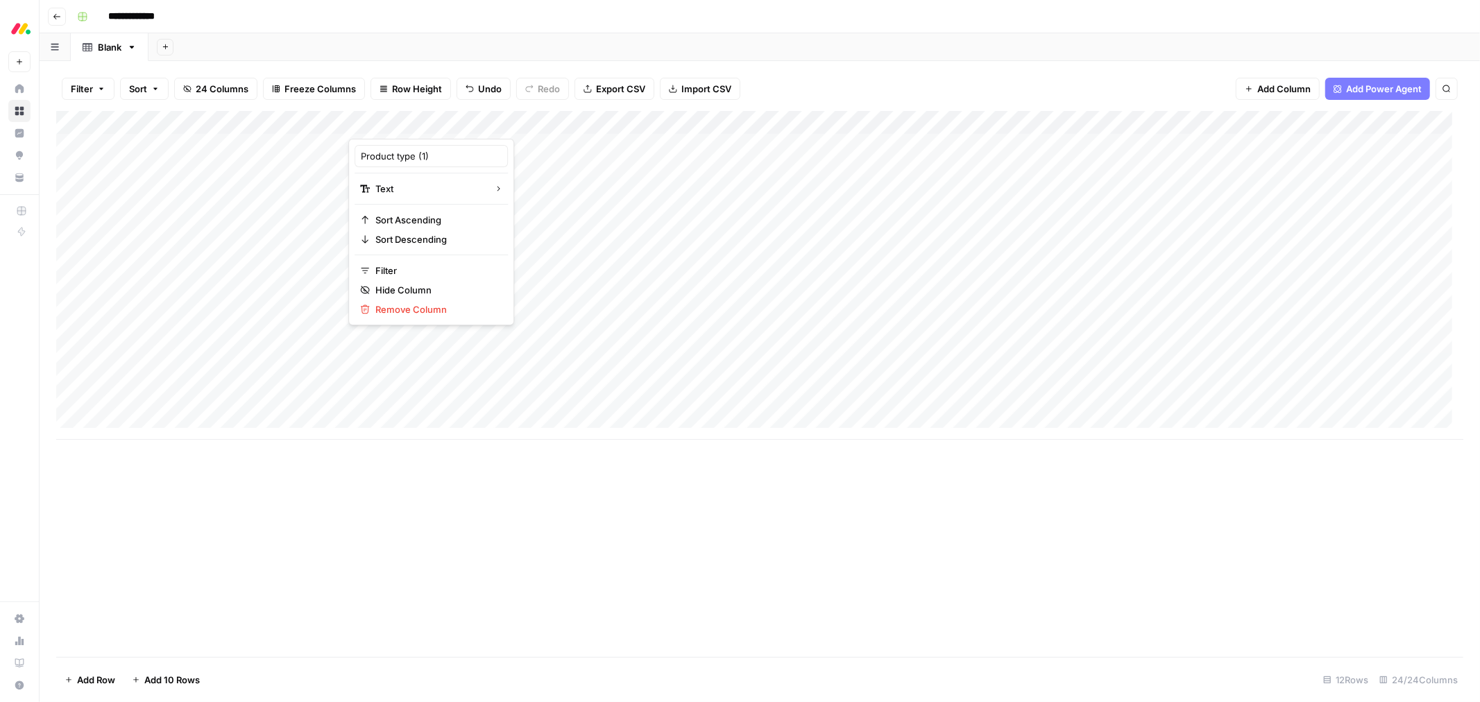
click at [439, 125] on div at bounding box center [448, 125] width 201 height 28
click at [443, 154] on input "Product type (1)" at bounding box center [431, 156] width 141 height 14
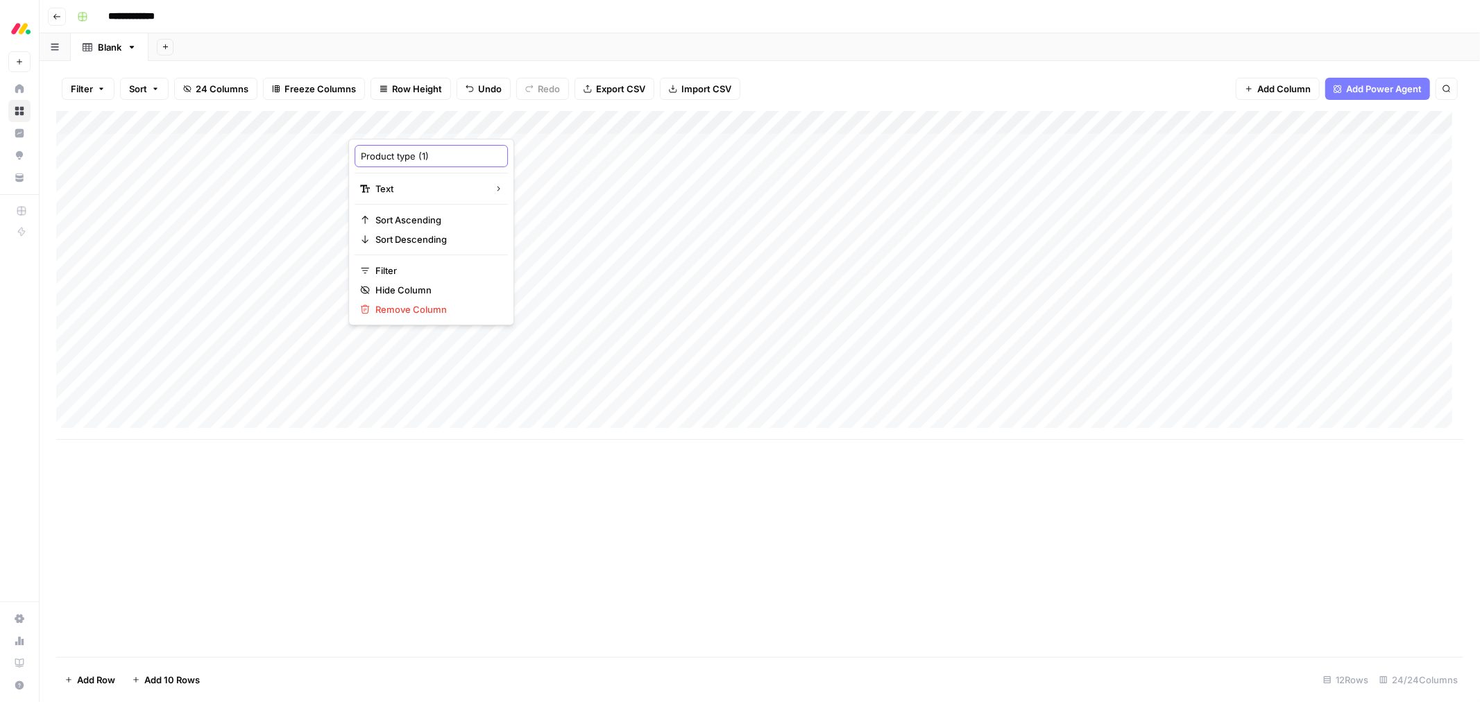
click at [447, 157] on input "Product type (1)" at bounding box center [431, 156] width 141 height 14
type input "Product type"
click at [1261, 124] on div "Add Column" at bounding box center [759, 275] width 1407 height 329
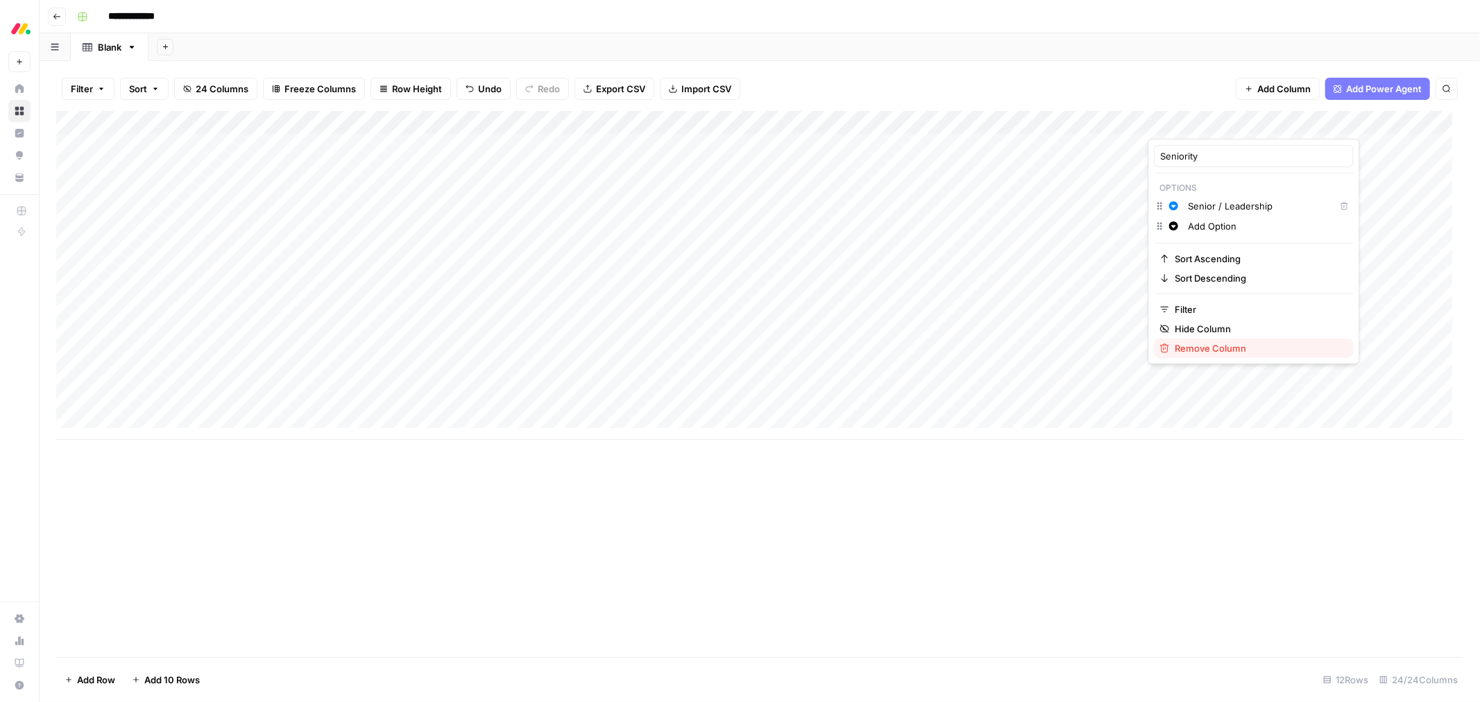
click at [1218, 344] on span "Remove Column" at bounding box center [1258, 348] width 167 height 14
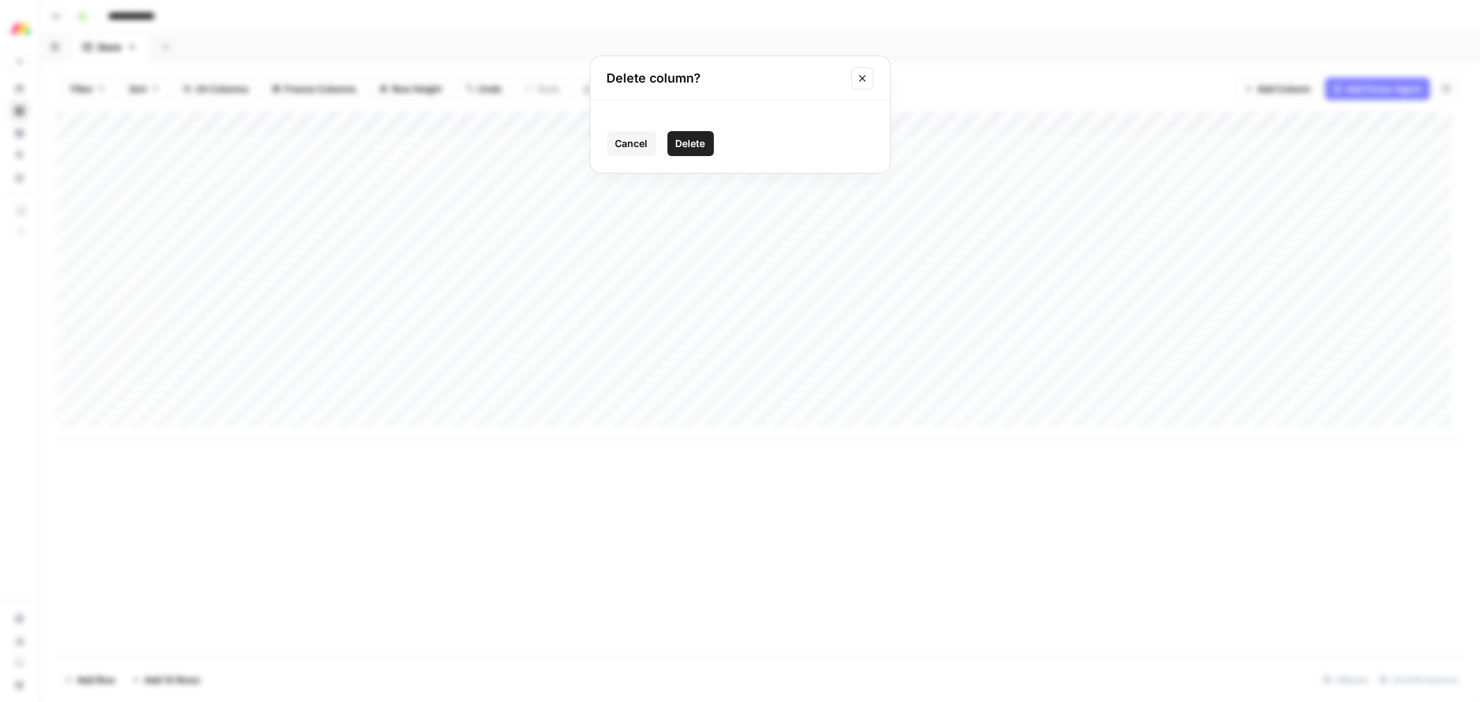
click at [704, 147] on span "Delete" at bounding box center [691, 144] width 30 height 14
click at [653, 120] on div "Add Column" at bounding box center [759, 275] width 1407 height 329
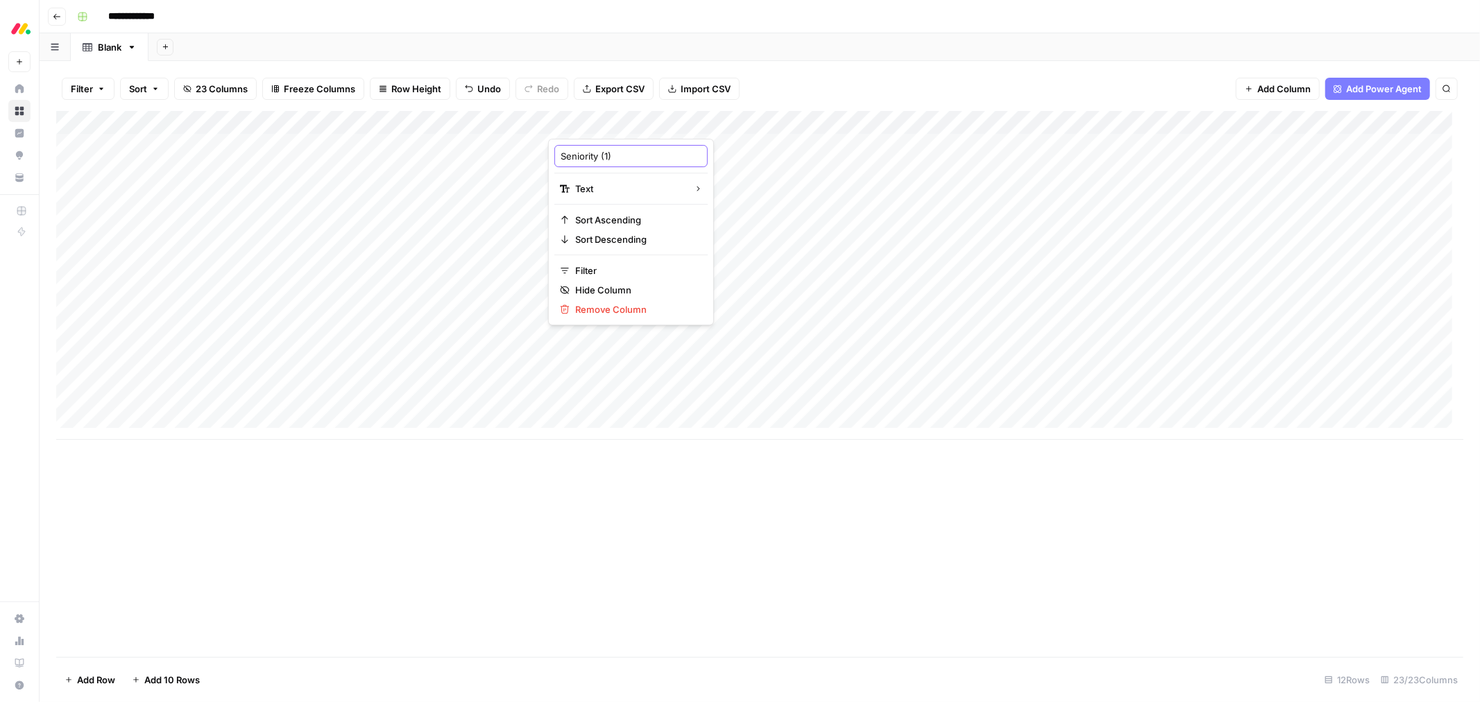
click at [627, 151] on input "Seniority (1)" at bounding box center [631, 156] width 141 height 14
type input "Seniority"
click at [540, 126] on div "Add Column" at bounding box center [759, 275] width 1407 height 329
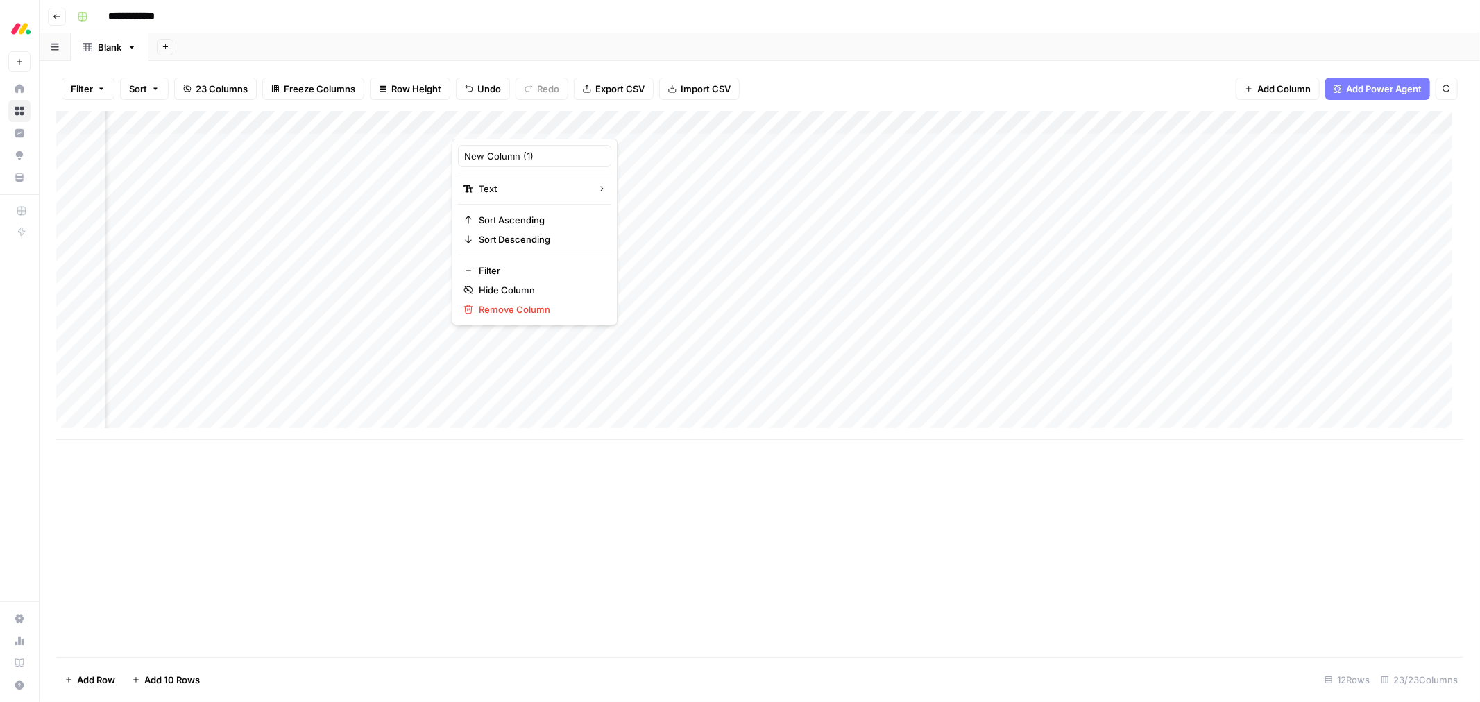
click at [540, 126] on div at bounding box center [552, 125] width 201 height 28
click at [525, 157] on input "New Column (1)" at bounding box center [534, 156] width 141 height 14
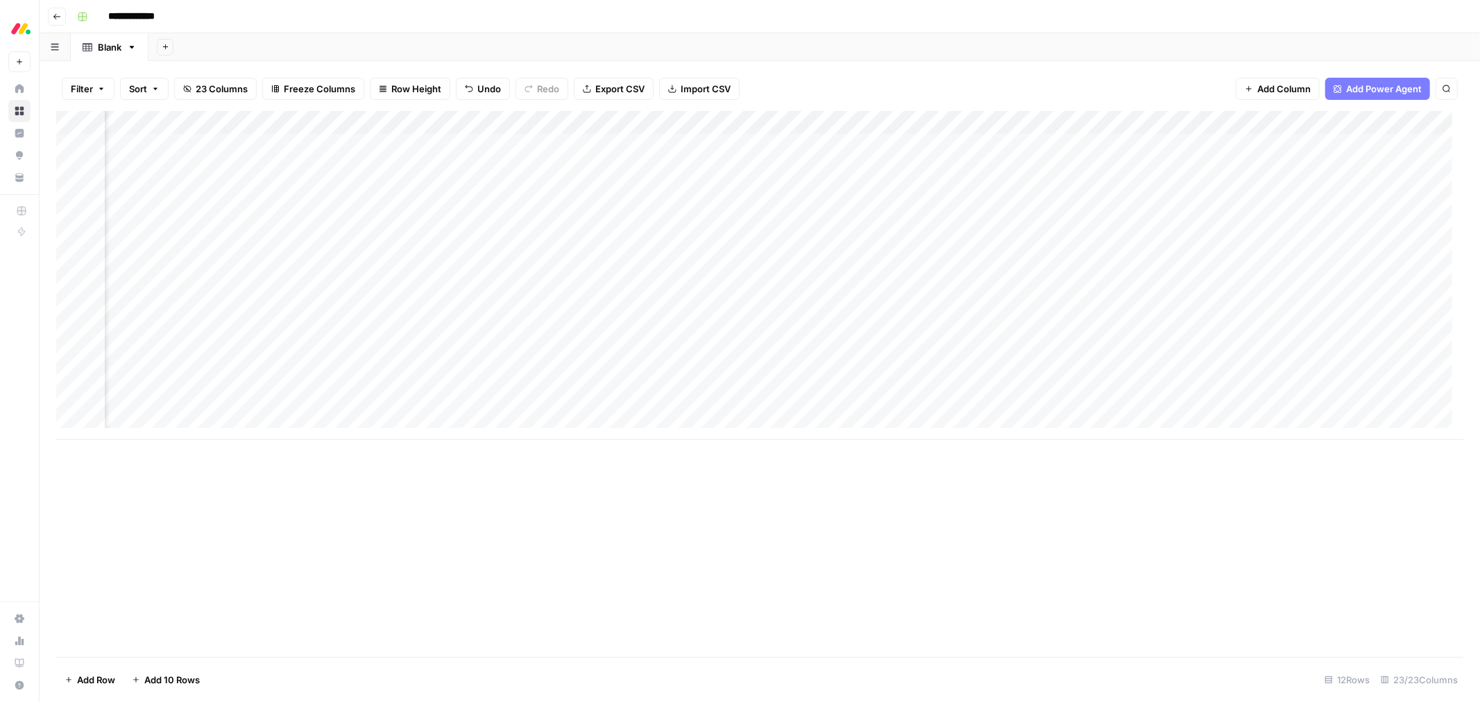
click at [584, 149] on div "Add Column" at bounding box center [759, 275] width 1407 height 329
type textarea "*****"
click at [754, 176] on div "Add Column" at bounding box center [759, 275] width 1407 height 329
click at [730, 146] on div "Add Column" at bounding box center [759, 275] width 1407 height 329
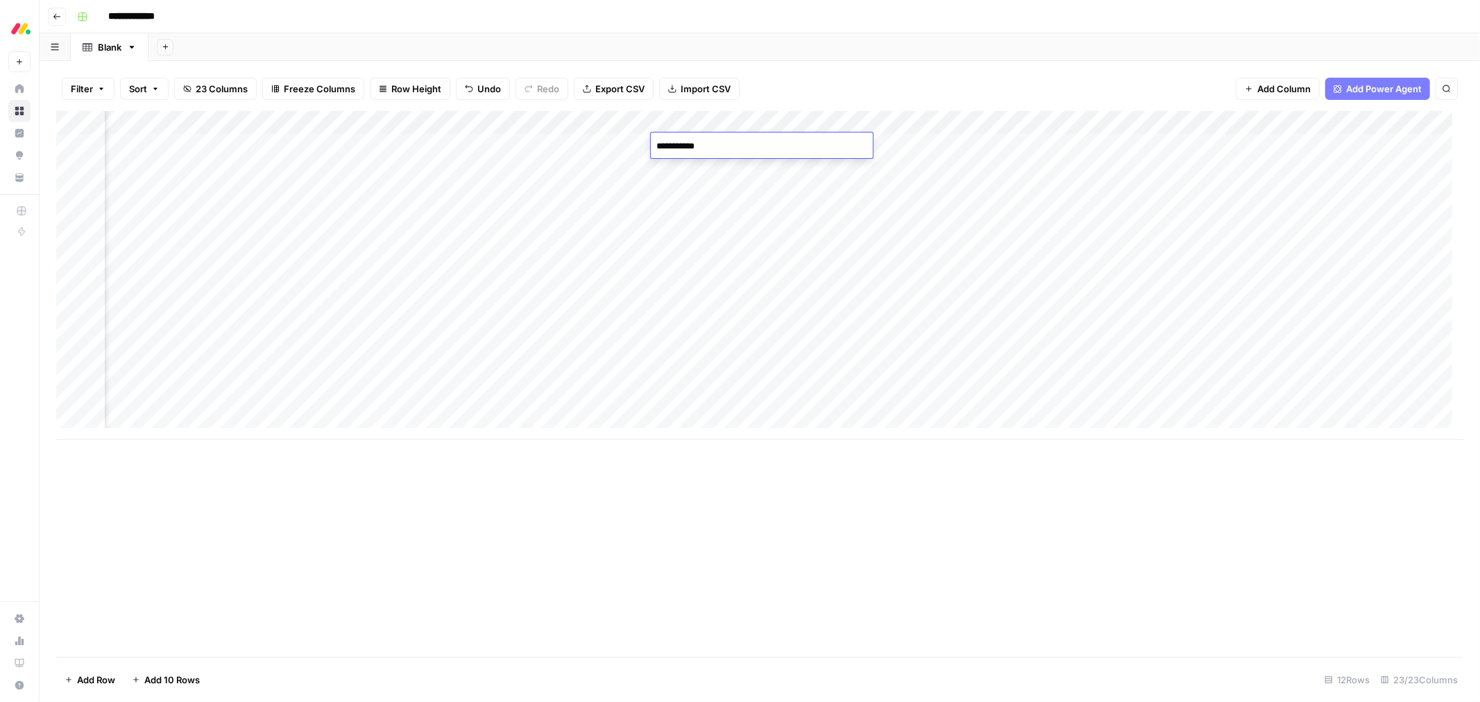
type textarea "**********"
click at [1093, 121] on div "Add Column" at bounding box center [759, 275] width 1407 height 329
click at [1060, 347] on span "Remove Column" at bounding box center [1087, 348] width 167 height 14
click at [701, 141] on span "Delete" at bounding box center [691, 144] width 30 height 14
click at [713, 120] on div "Add Column" at bounding box center [759, 275] width 1407 height 329
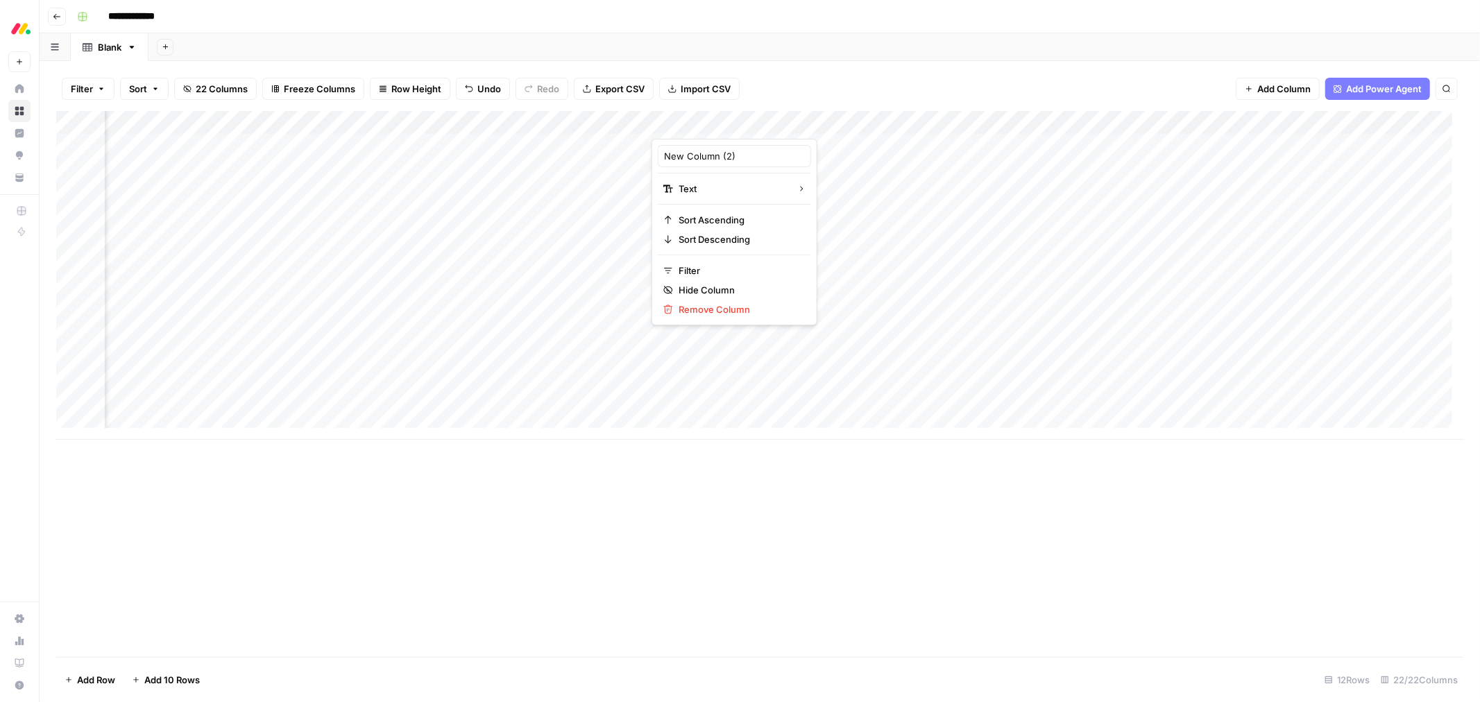
click at [713, 120] on div at bounding box center [752, 125] width 201 height 28
click at [710, 155] on input "New Column (2)" at bounding box center [734, 156] width 141 height 14
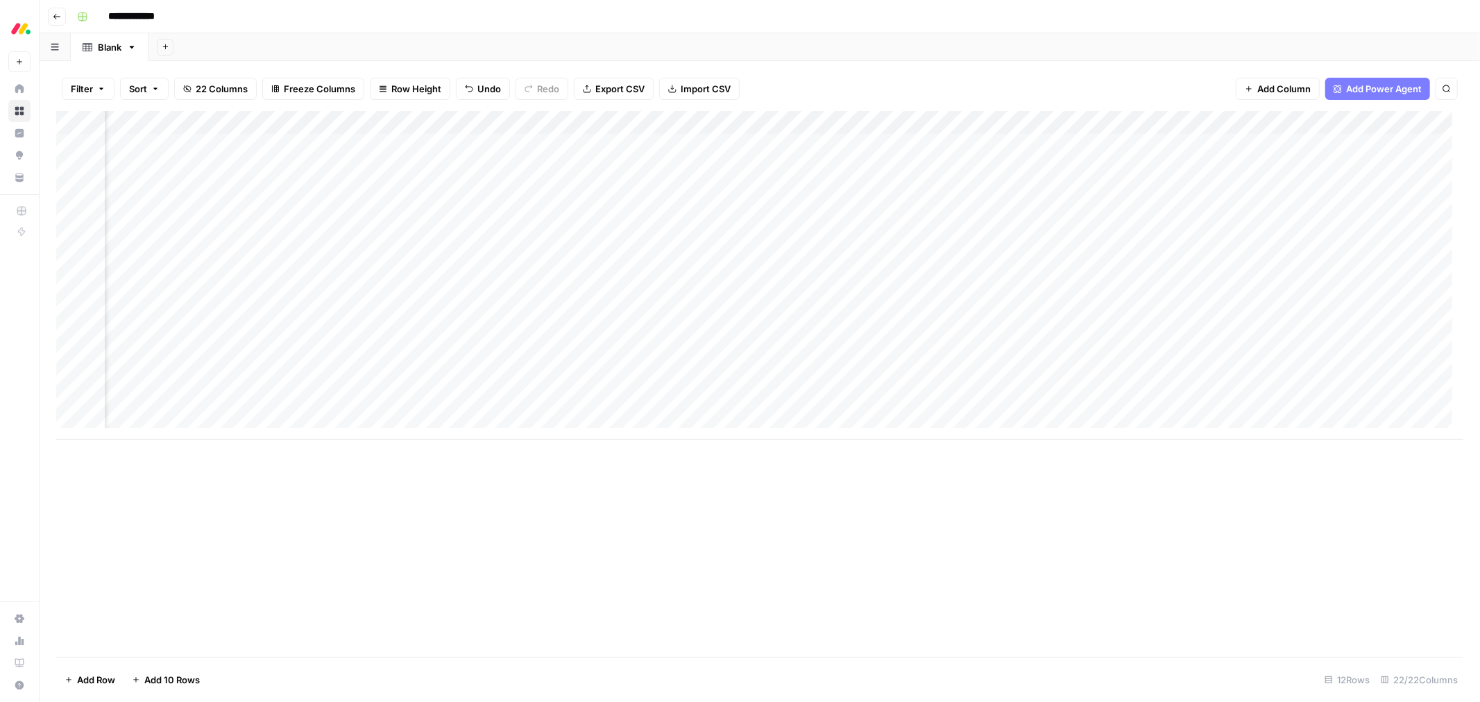
click at [746, 119] on div "Add Column" at bounding box center [759, 275] width 1407 height 329
click at [746, 119] on div at bounding box center [752, 125] width 201 height 28
click at [713, 162] on input "New Column (2)" at bounding box center [734, 156] width 141 height 14
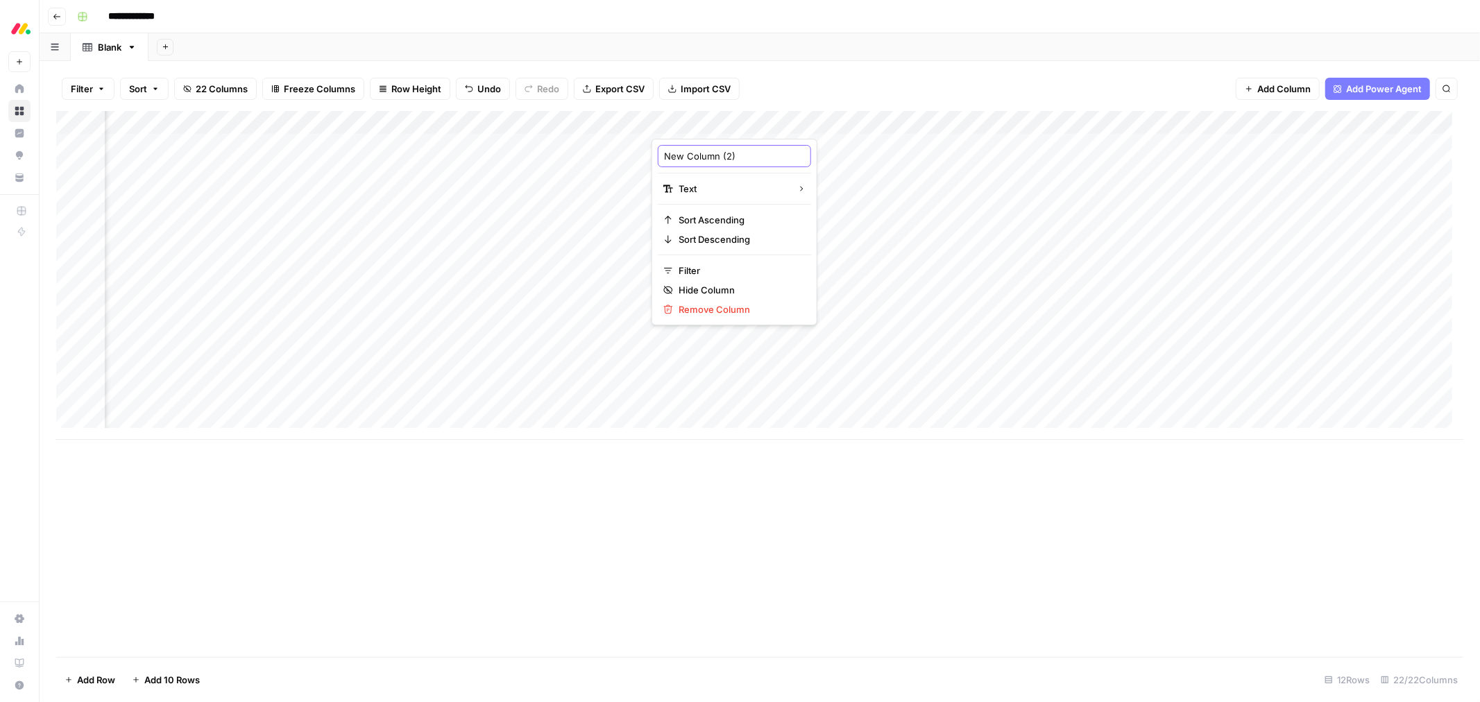
click at [713, 162] on input "New Column (2)" at bounding box center [734, 156] width 141 height 14
type input "Tea"
click at [706, 118] on div "Add Column" at bounding box center [759, 275] width 1407 height 329
click at [706, 118] on div at bounding box center [752, 125] width 201 height 28
click at [691, 155] on input "Tea" at bounding box center [734, 156] width 141 height 14
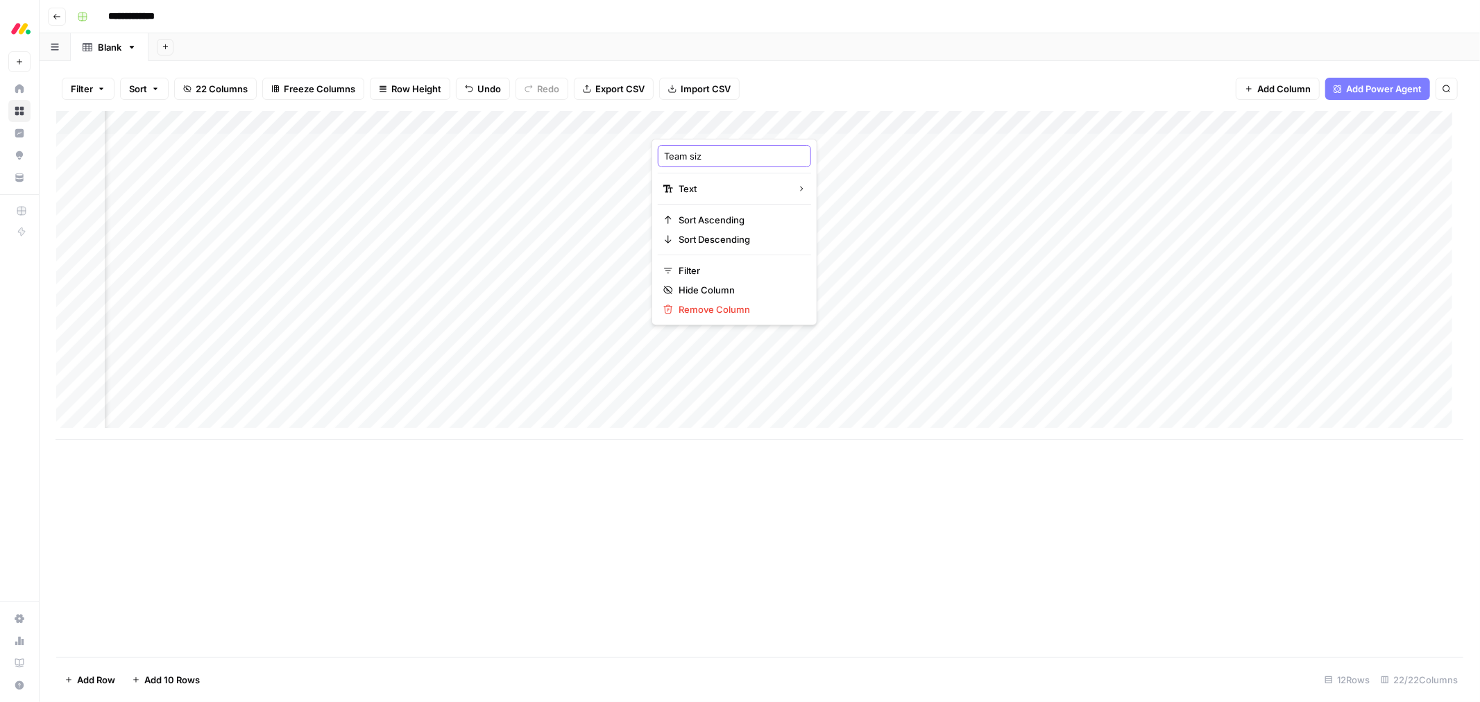
type input "Team size"
click at [781, 491] on div "Add Column" at bounding box center [759, 384] width 1407 height 546
click at [533, 123] on div "Add Column" at bounding box center [759, 275] width 1407 height 329
click at [533, 123] on div at bounding box center [552, 125] width 201 height 28
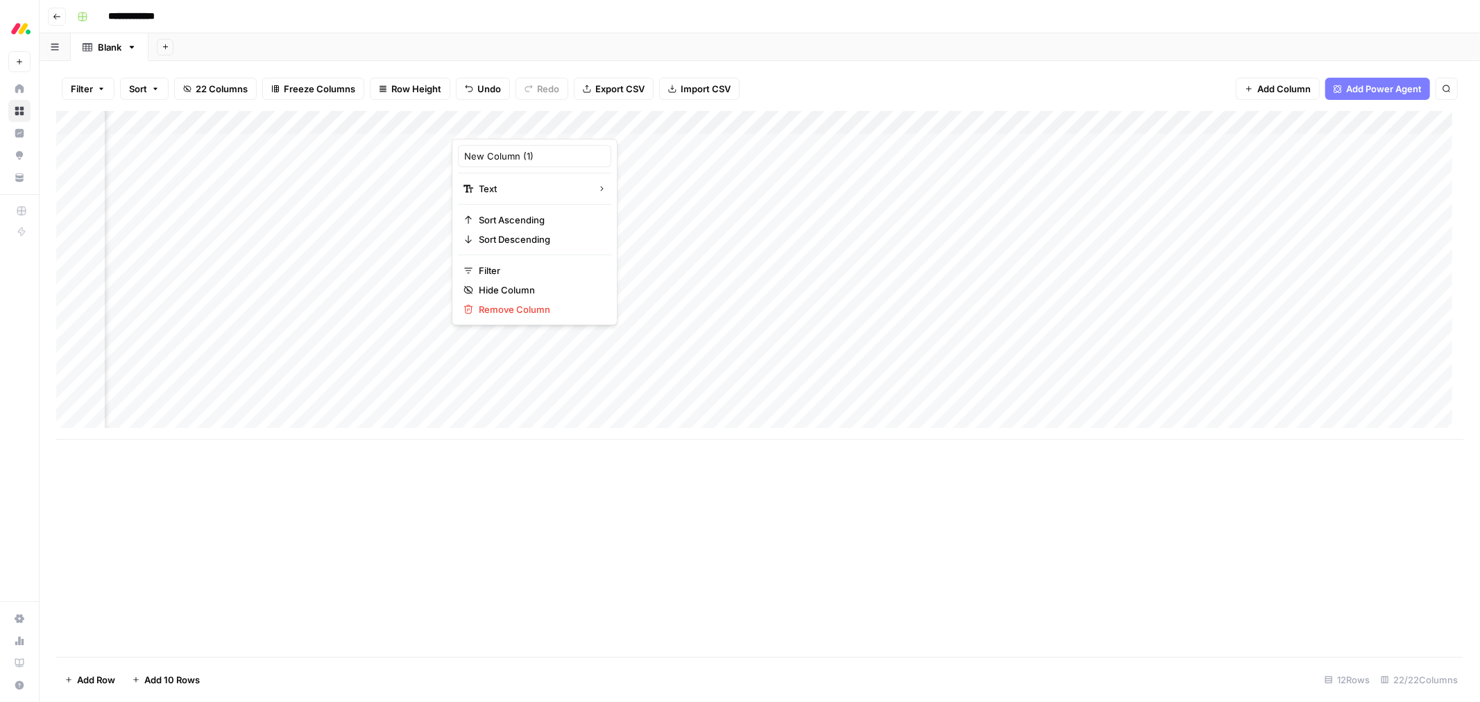
click at [505, 164] on div "New Column (1)" at bounding box center [534, 156] width 153 height 22
click at [963, 121] on div "Add Column" at bounding box center [759, 275] width 1407 height 329
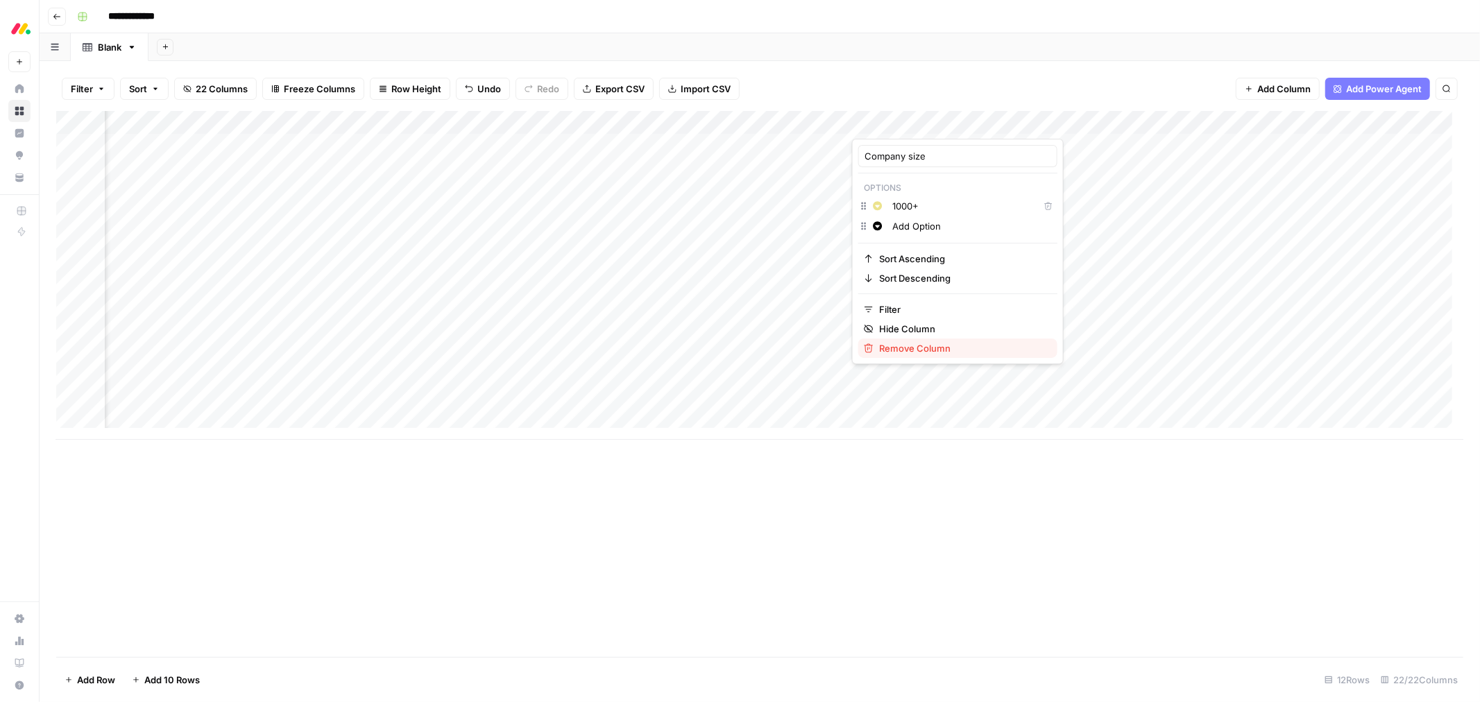
click at [927, 351] on span "Remove Column" at bounding box center [962, 348] width 167 height 14
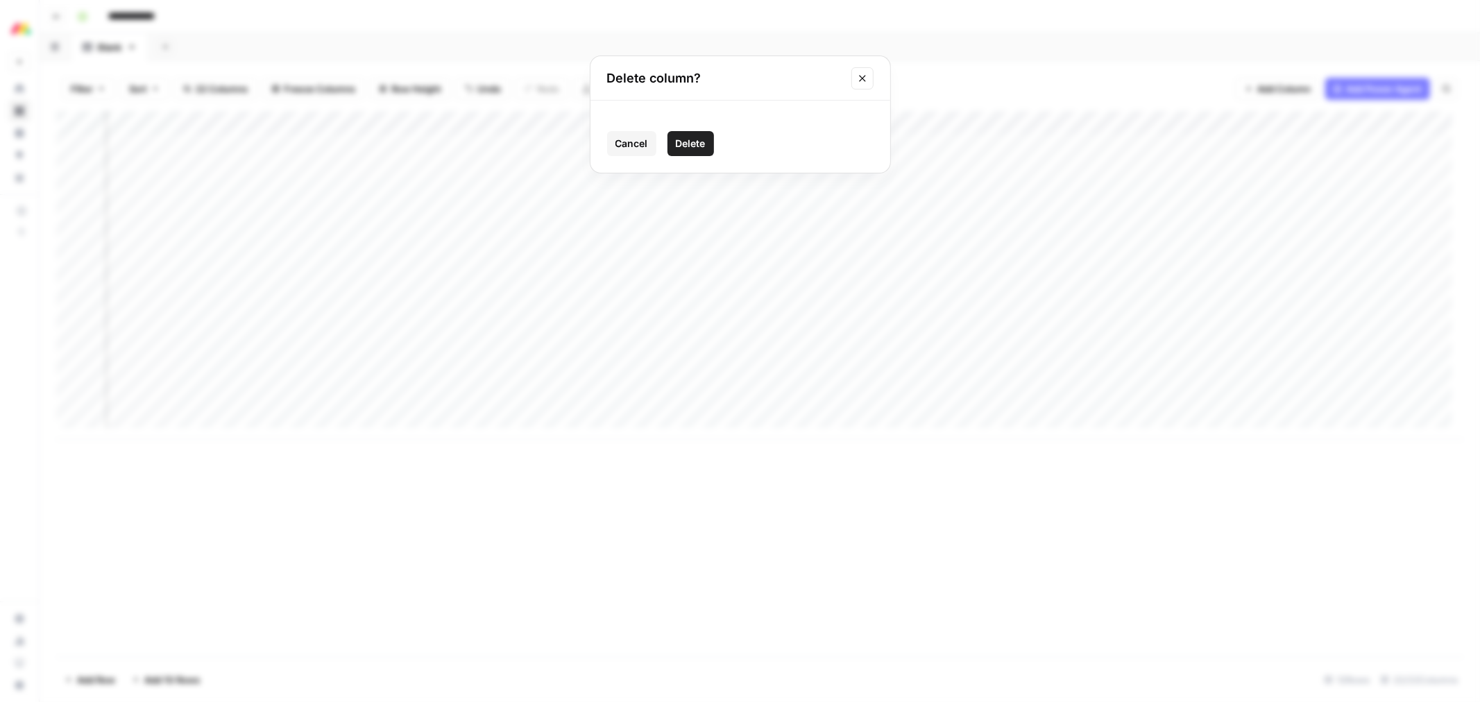
click at [696, 137] on span "Delete" at bounding box center [691, 144] width 30 height 14
click at [508, 126] on div "Add Column" at bounding box center [759, 275] width 1407 height 329
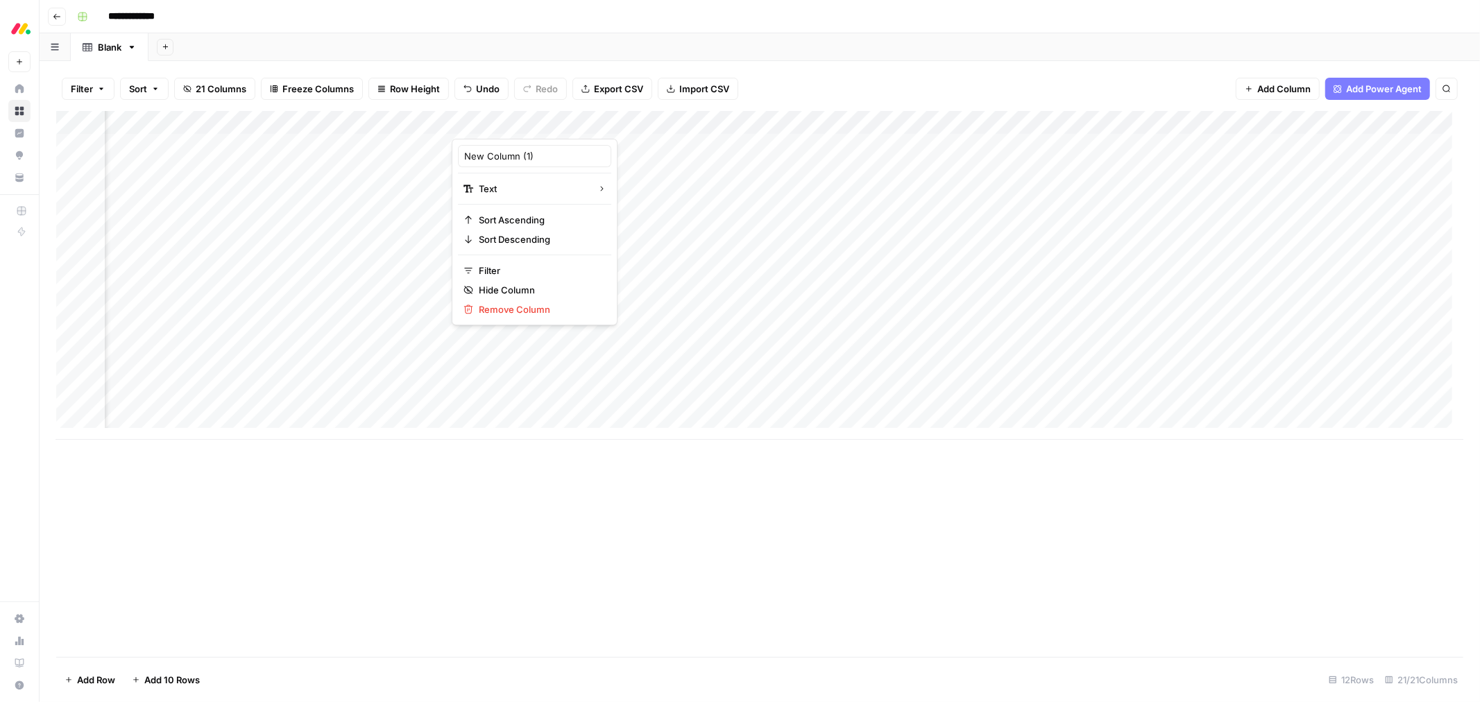
click at [508, 126] on div at bounding box center [552, 125] width 201 height 28
click at [500, 160] on input "New Column (1)" at bounding box center [534, 156] width 141 height 14
click at [507, 121] on div "Add Column" at bounding box center [759, 275] width 1407 height 329
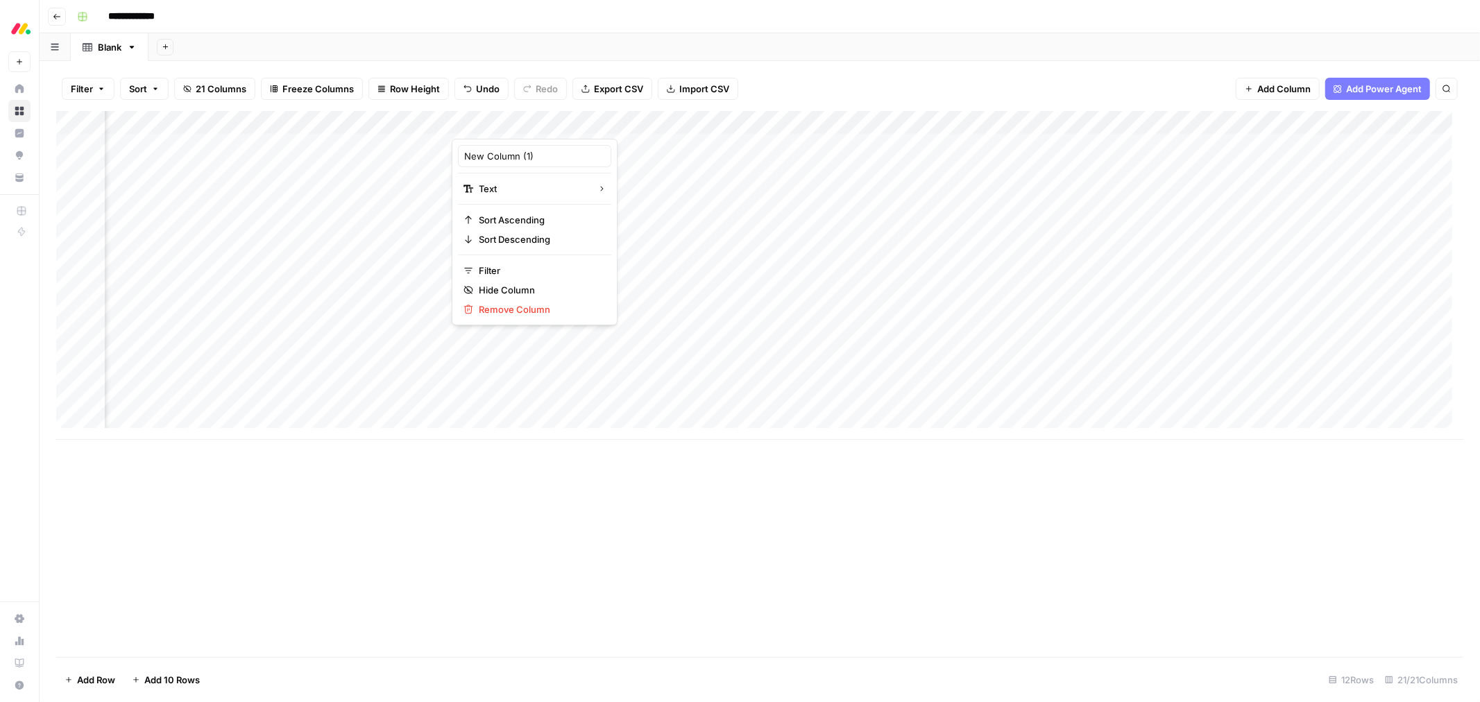
click at [507, 121] on div at bounding box center [552, 125] width 201 height 28
click at [498, 165] on div "New Column (1)" at bounding box center [534, 156] width 153 height 22
click at [498, 165] on div "Add Column" at bounding box center [759, 275] width 1407 height 329
click at [504, 122] on div "Add Column" at bounding box center [759, 275] width 1407 height 329
click at [504, 122] on div at bounding box center [552, 125] width 201 height 28
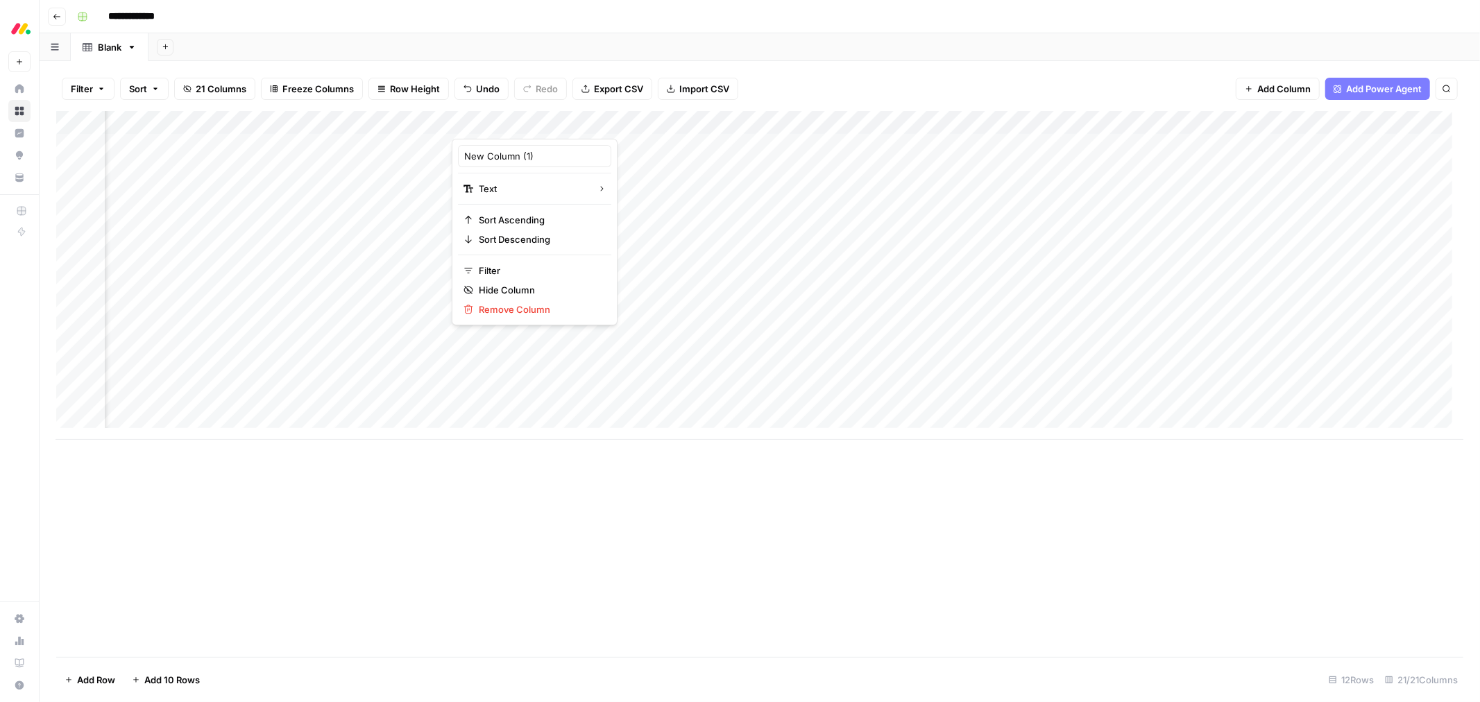
click at [497, 164] on div "New Column (1)" at bounding box center [534, 156] width 153 height 22
click at [497, 164] on div "Add Column" at bounding box center [759, 275] width 1407 height 329
click at [491, 121] on div "Add Column" at bounding box center [759, 275] width 1407 height 329
click at [491, 121] on div at bounding box center [552, 125] width 201 height 28
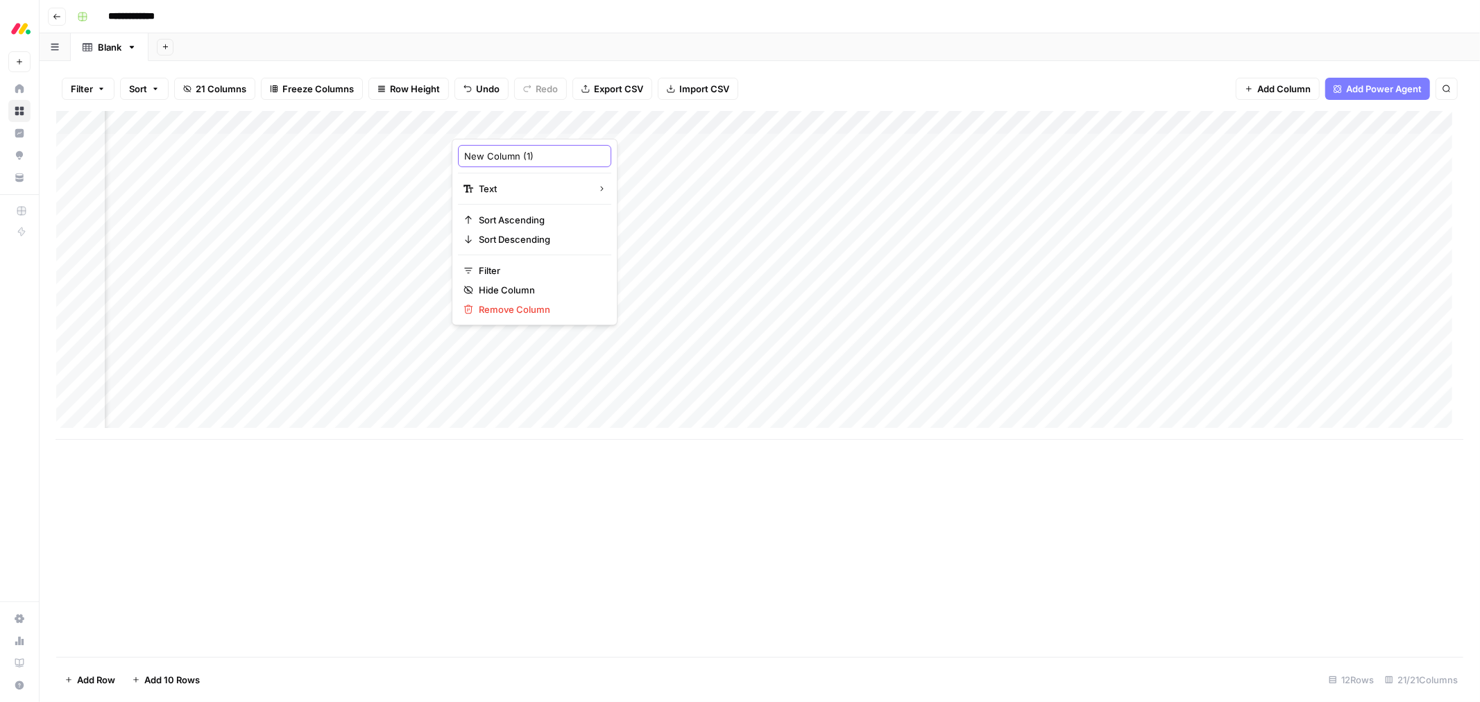
click at [493, 154] on input "New Column (1)" at bounding box center [534, 156] width 141 height 14
click at [495, 123] on div "Add Column" at bounding box center [759, 275] width 1407 height 329
click at [495, 123] on div at bounding box center [552, 125] width 201 height 28
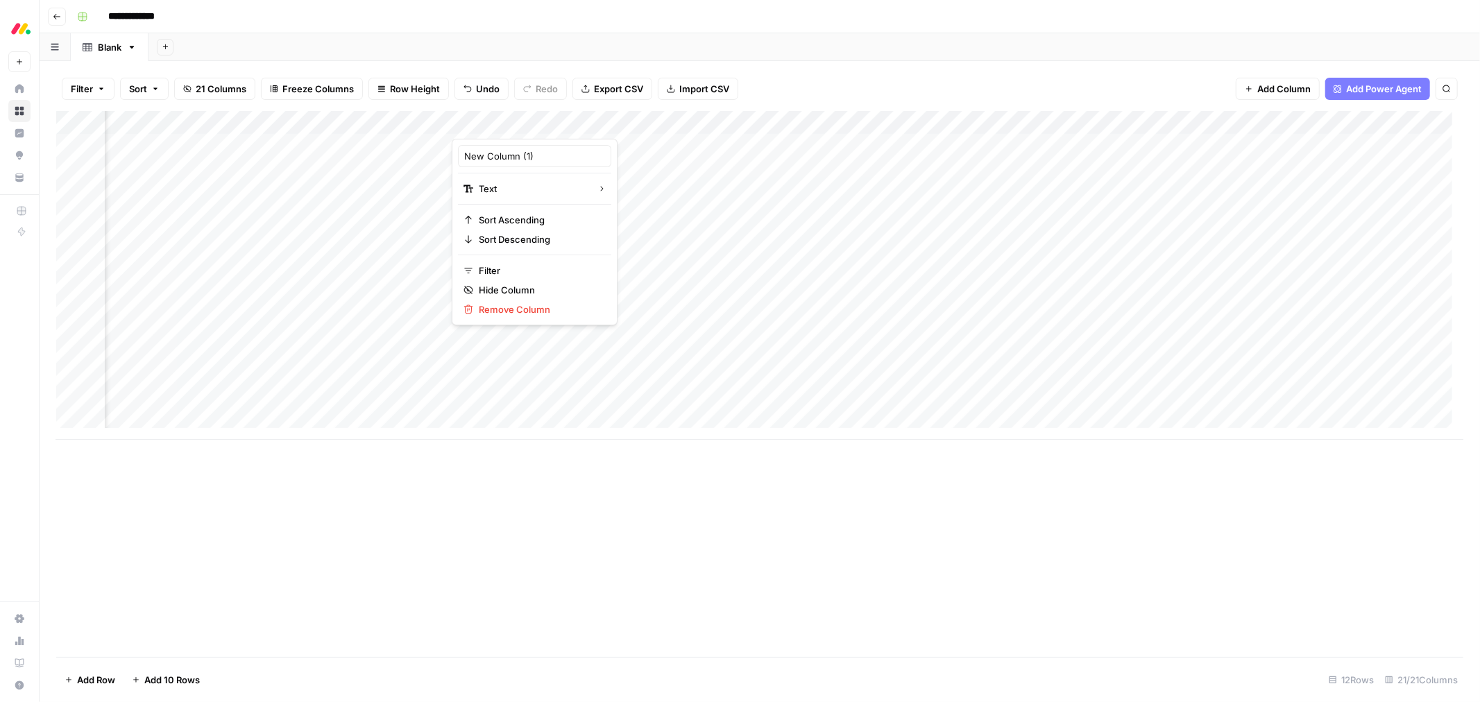
click at [495, 123] on div at bounding box center [552, 125] width 201 height 28
click at [502, 154] on input "New Column (1)" at bounding box center [534, 156] width 141 height 14
click at [500, 121] on div "Add Column" at bounding box center [759, 275] width 1407 height 329
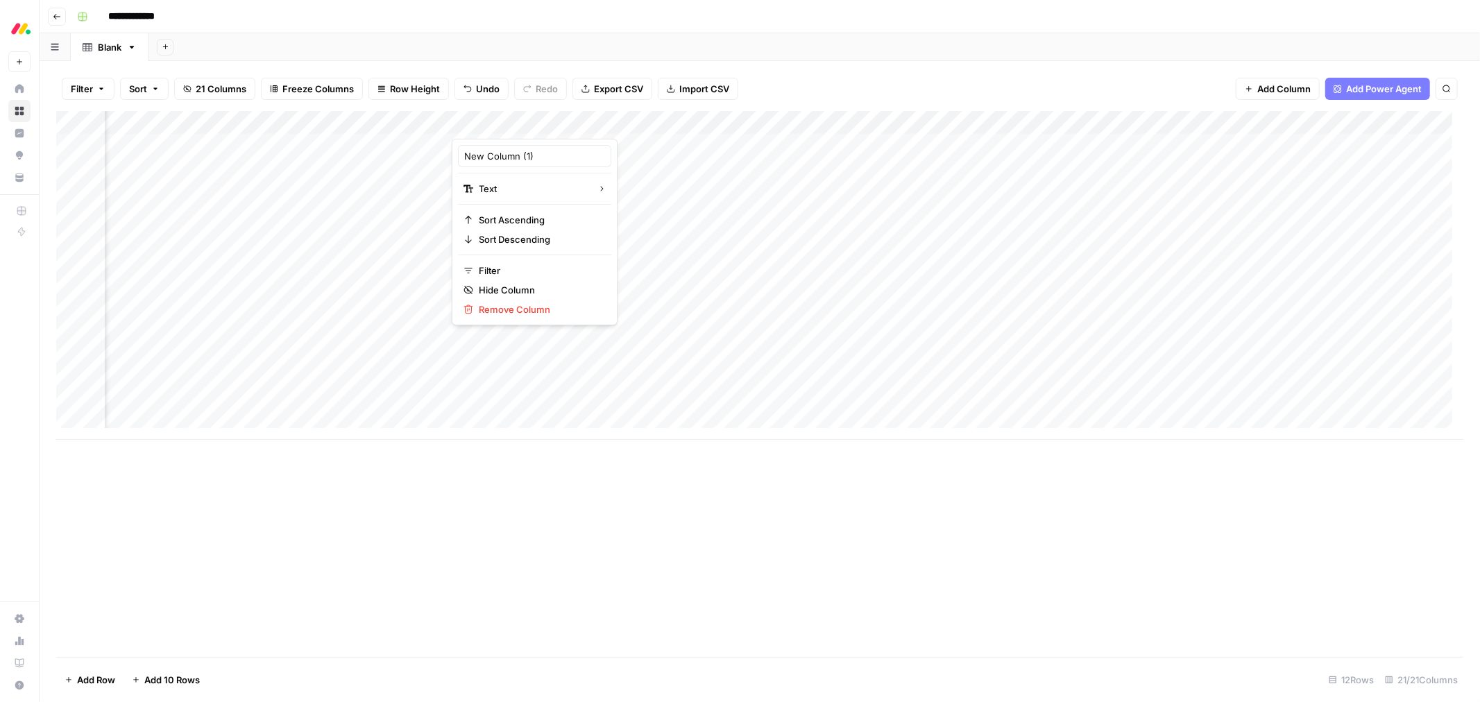
click at [500, 121] on div at bounding box center [552, 125] width 201 height 28
click at [541, 160] on input "New Column (1)" at bounding box center [534, 156] width 141 height 14
type input "N"
type input "Company size"
